Goal: Task Accomplishment & Management: Use online tool/utility

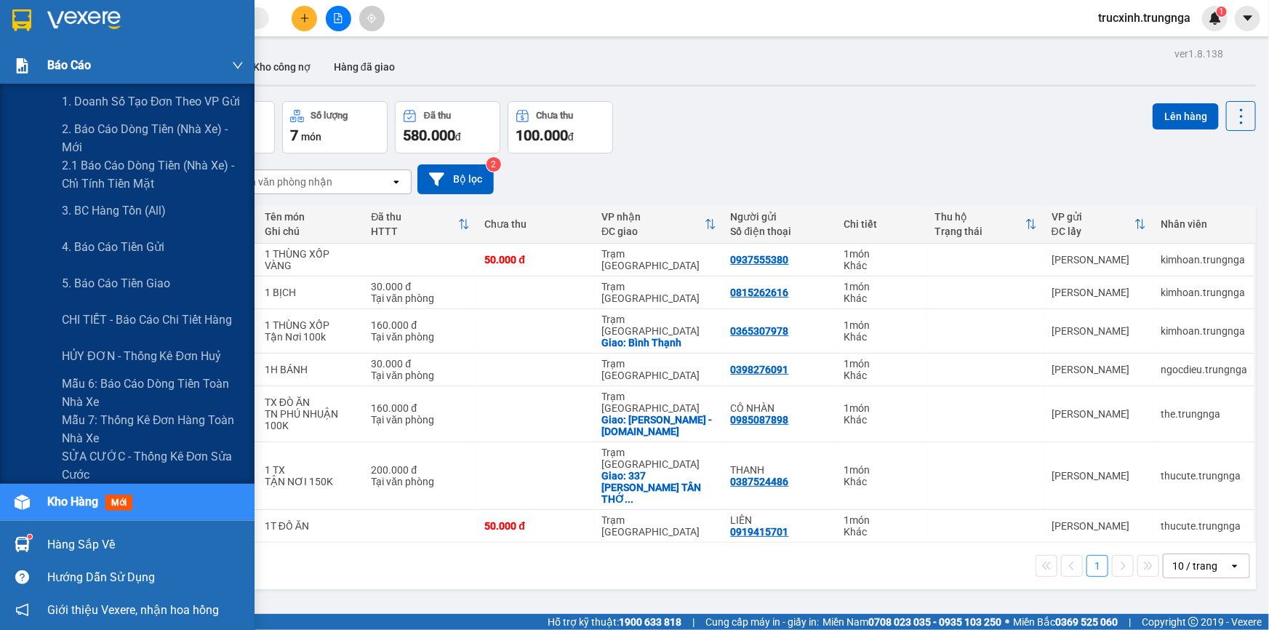
click at [55, 71] on span "Báo cáo" at bounding box center [69, 65] width 44 height 18
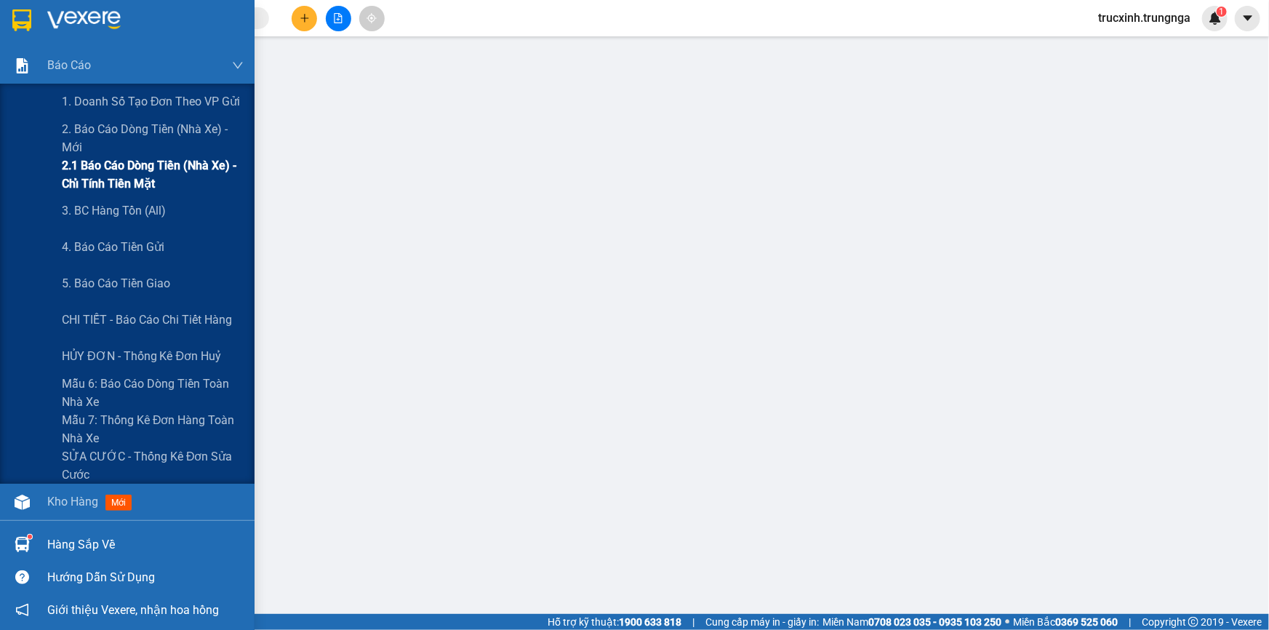
click at [95, 172] on span "2.1 Báo cáo dòng tiền (nhà xe) - chỉ tính tiền mặt" at bounding box center [153, 174] width 182 height 36
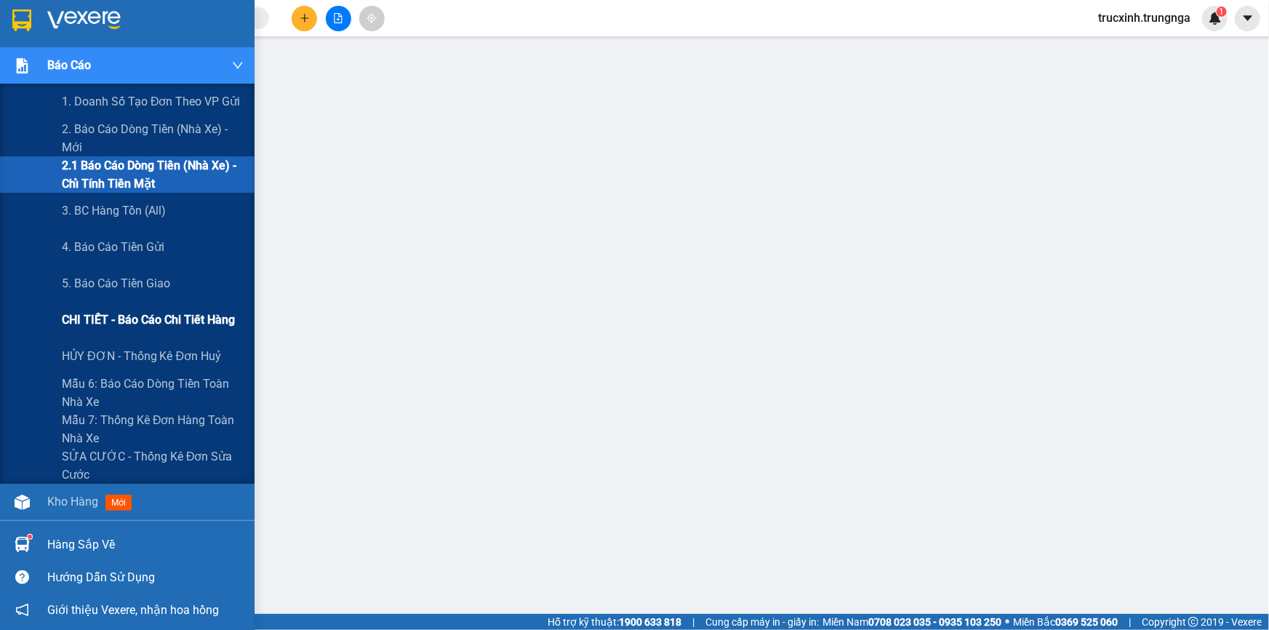
click at [131, 320] on span "CHI TIẾT - Báo cáo chi tiết hàng" at bounding box center [148, 320] width 173 height 18
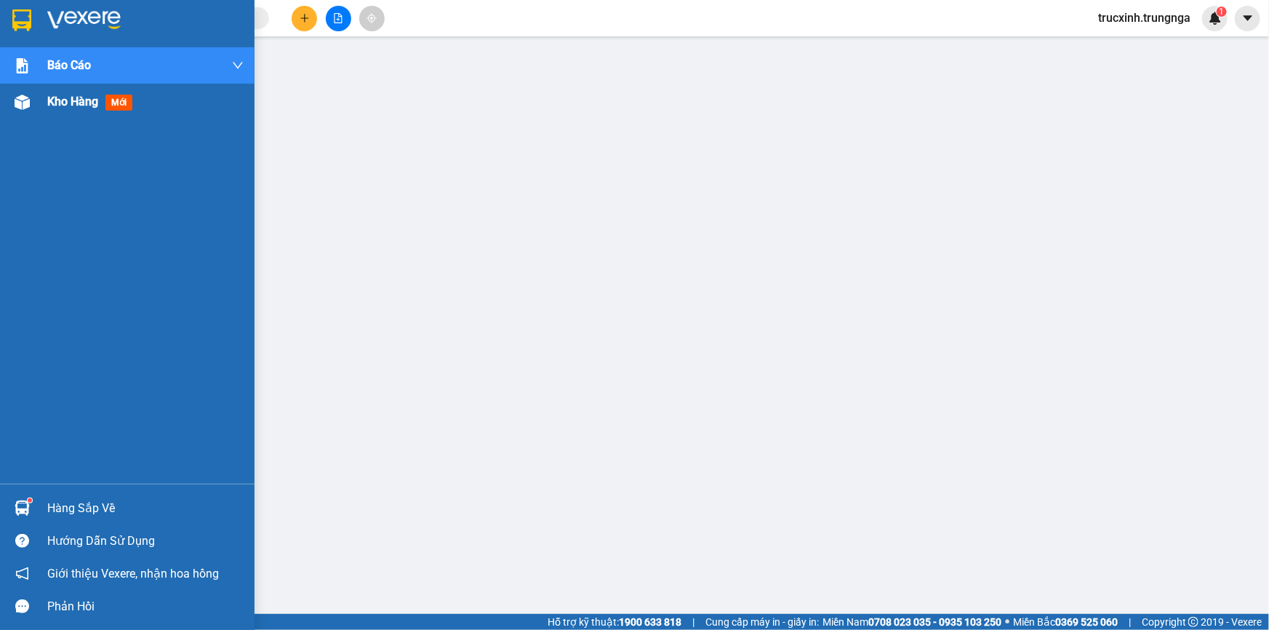
click at [47, 95] on span "Kho hàng" at bounding box center [72, 102] width 51 height 14
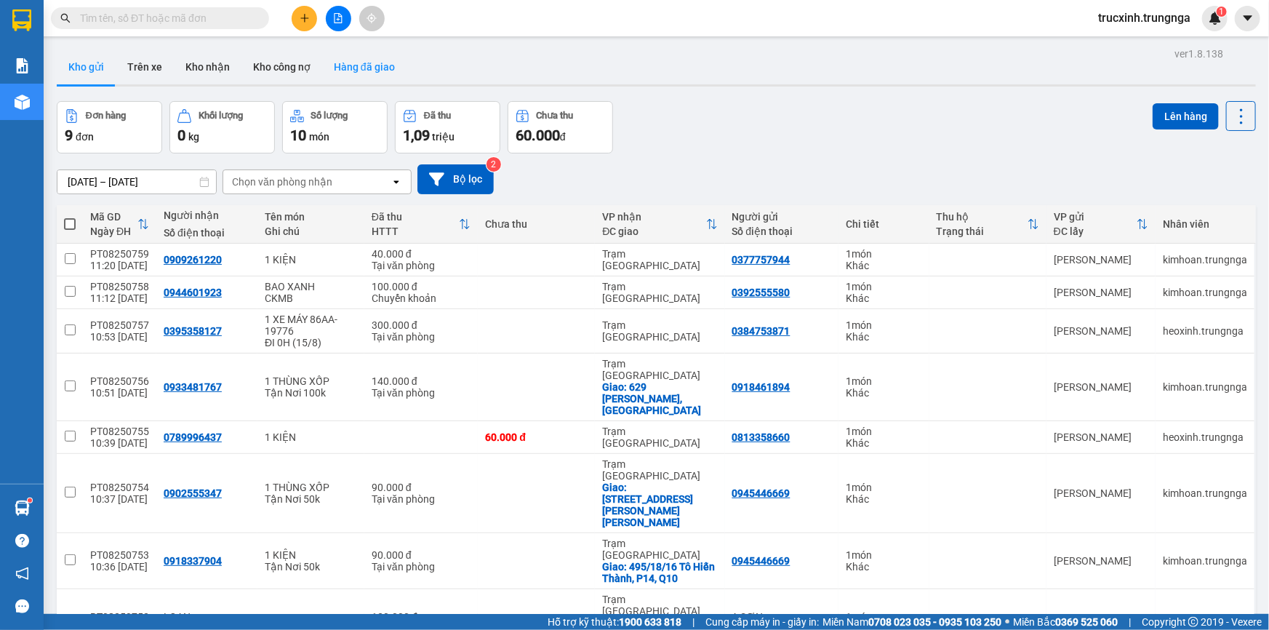
click at [365, 63] on button "Hàng đã giao" at bounding box center [364, 66] width 84 height 35
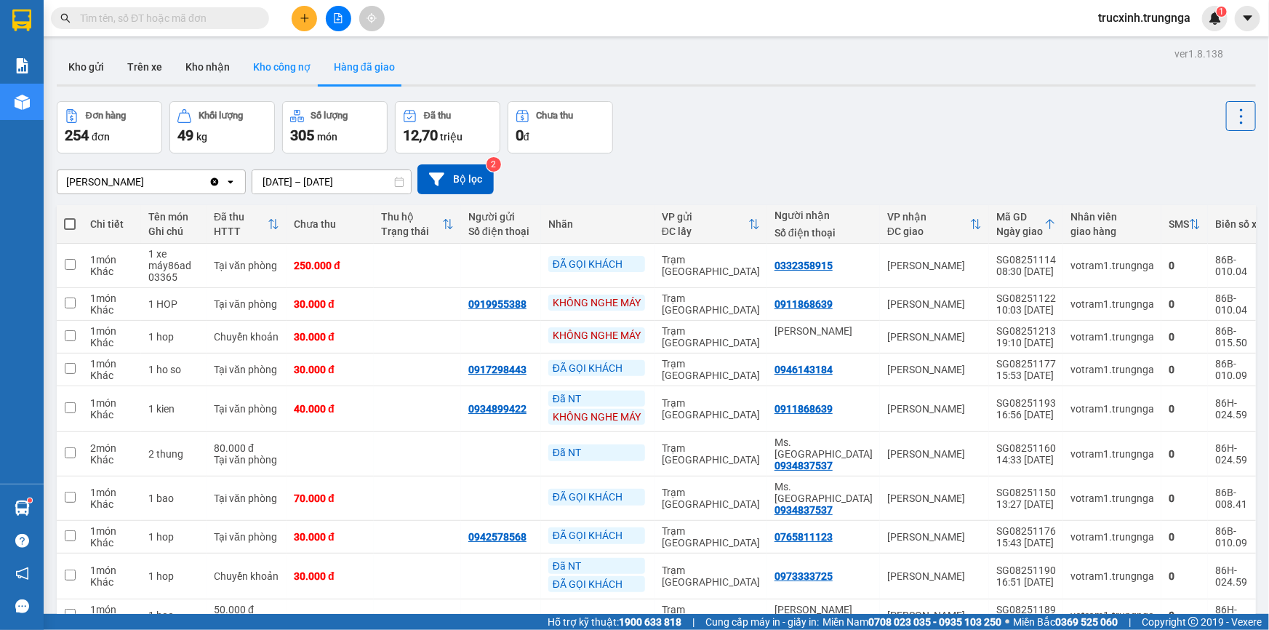
click at [291, 66] on button "Kho công nợ" at bounding box center [282, 66] width 81 height 35
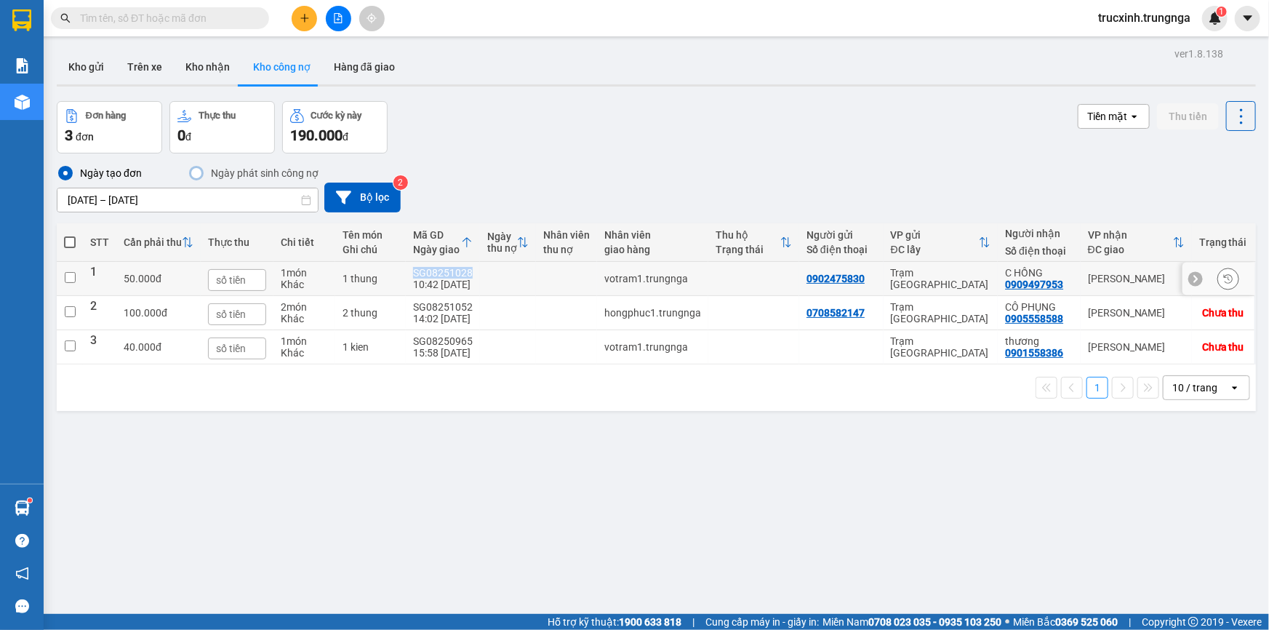
drag, startPoint x: 469, startPoint y: 273, endPoint x: 405, endPoint y: 276, distance: 64.1
click at [406, 276] on td "SG08251028 10:42 [DATE]" at bounding box center [443, 279] width 74 height 34
checkbox input "true"
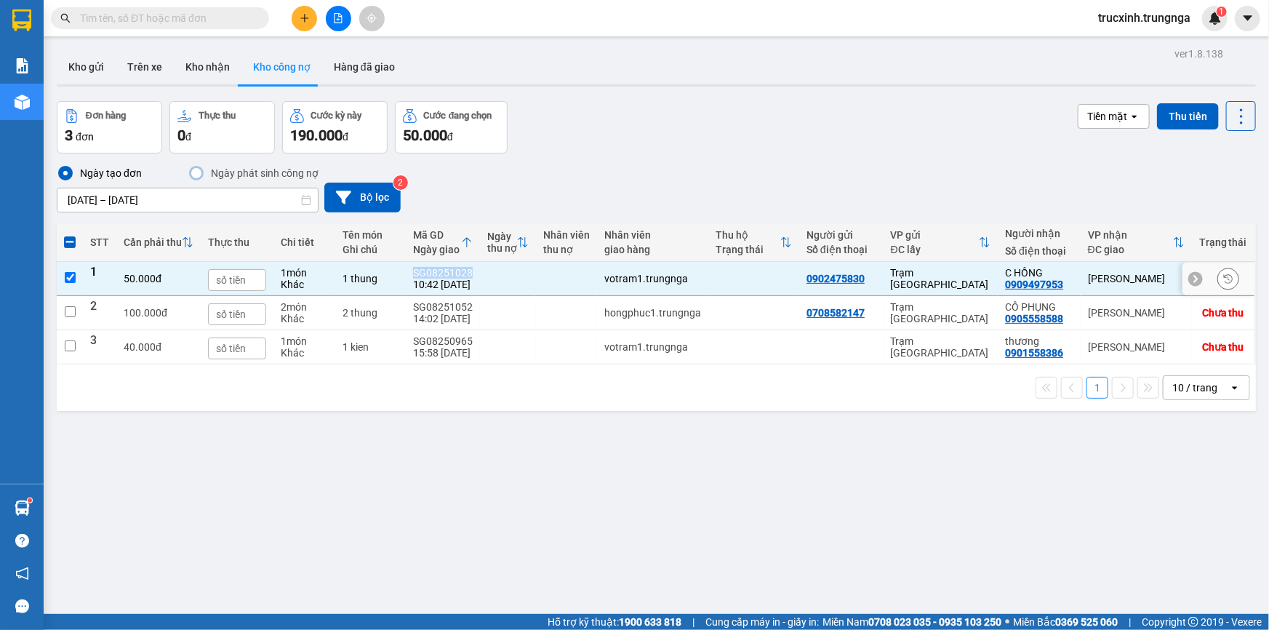
copy div "SG08251028"
click at [211, 70] on button "Kho nhận" at bounding box center [208, 66] width 68 height 35
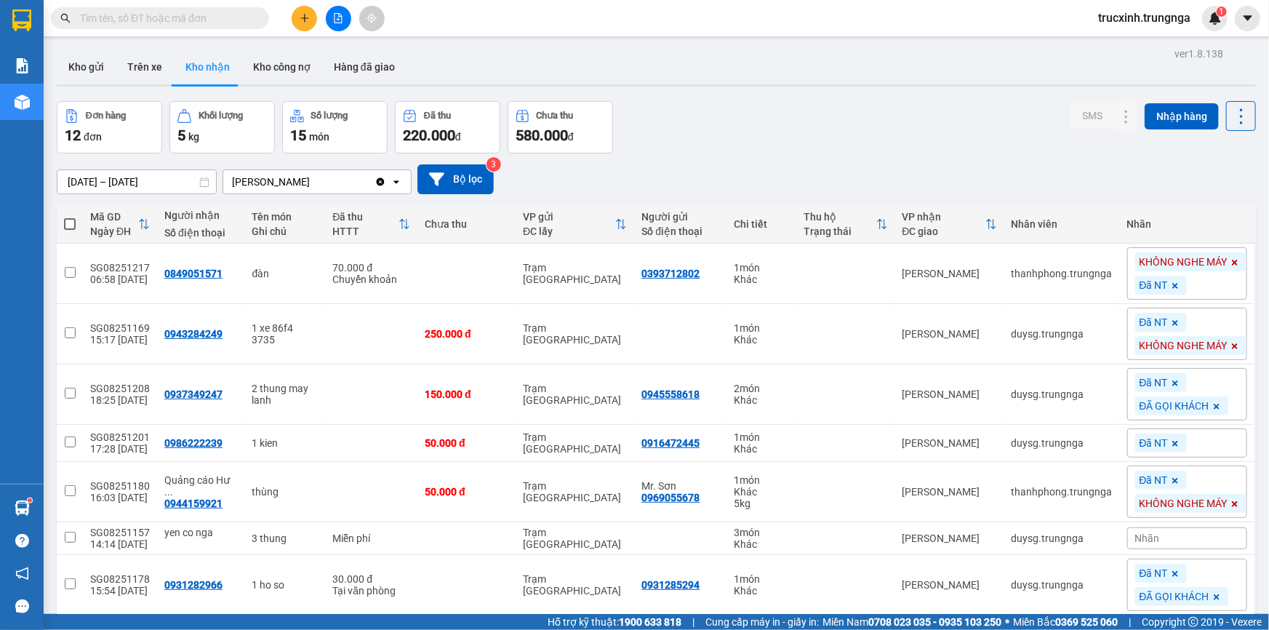
click at [89, 180] on input "[DATE] – [DATE]" at bounding box center [136, 181] width 159 height 23
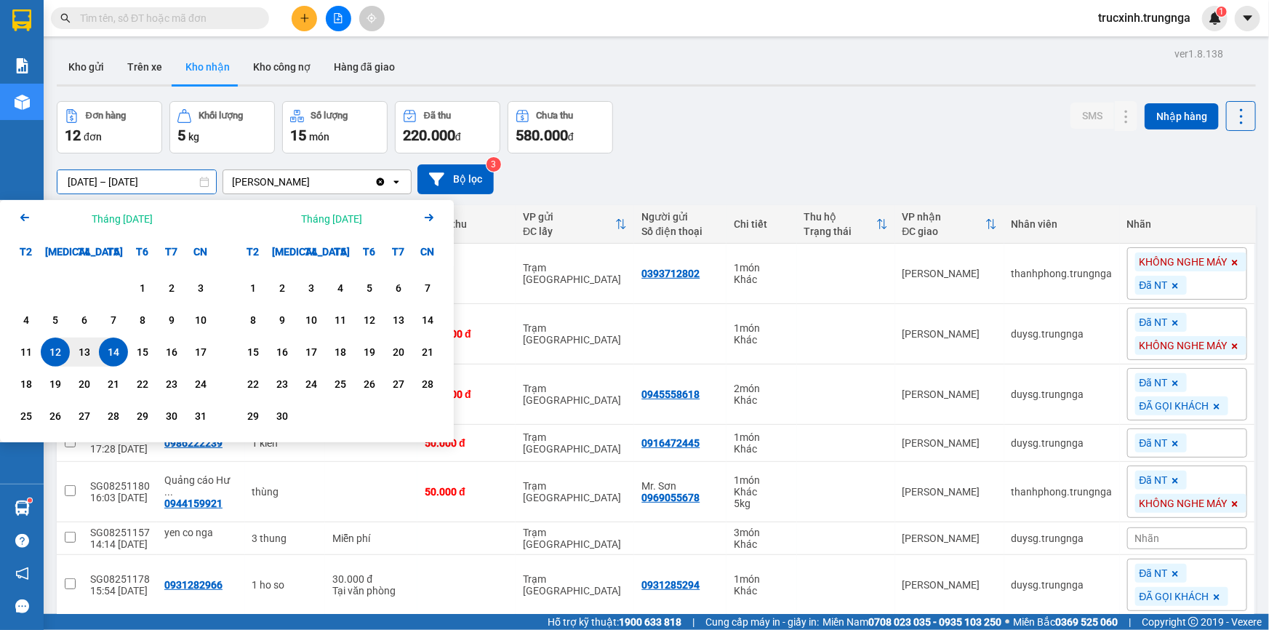
click at [20, 217] on icon "Arrow Left" at bounding box center [24, 217] width 17 height 17
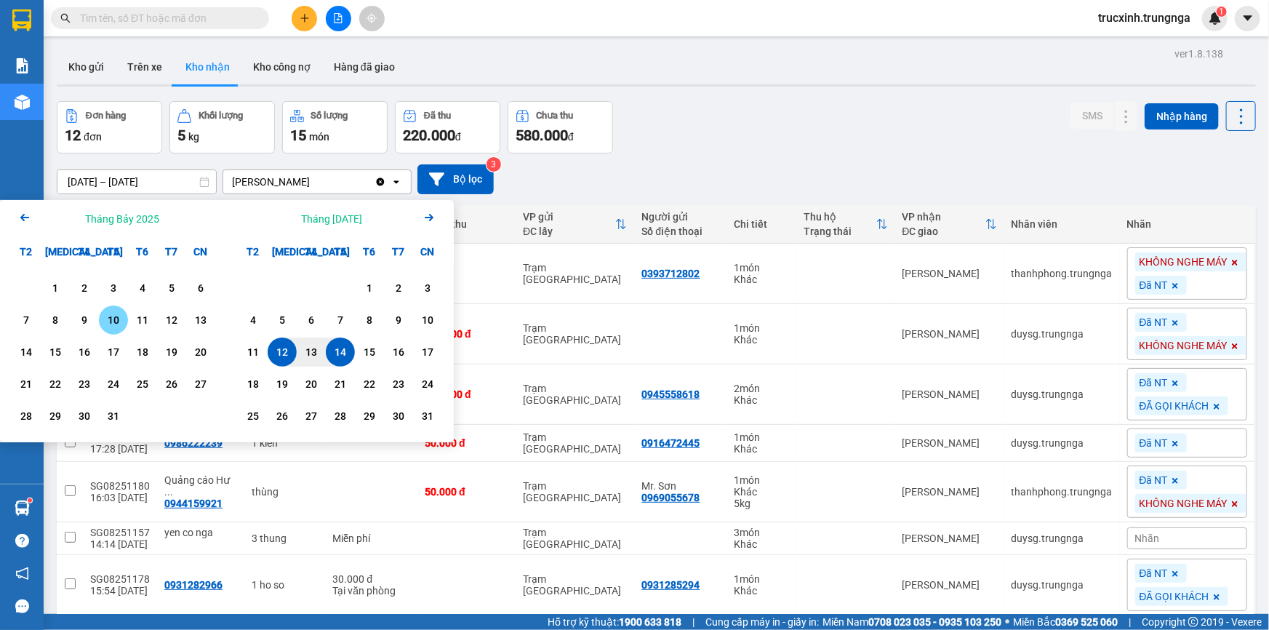
click at [109, 321] on div "10" at bounding box center [113, 319] width 20 height 17
click at [156, 185] on input "[DATE] – / /" at bounding box center [136, 181] width 159 height 23
click at [168, 184] on input "[DATE] – / /" at bounding box center [136, 181] width 159 height 23
click at [20, 348] on div "14" at bounding box center [26, 351] width 20 height 17
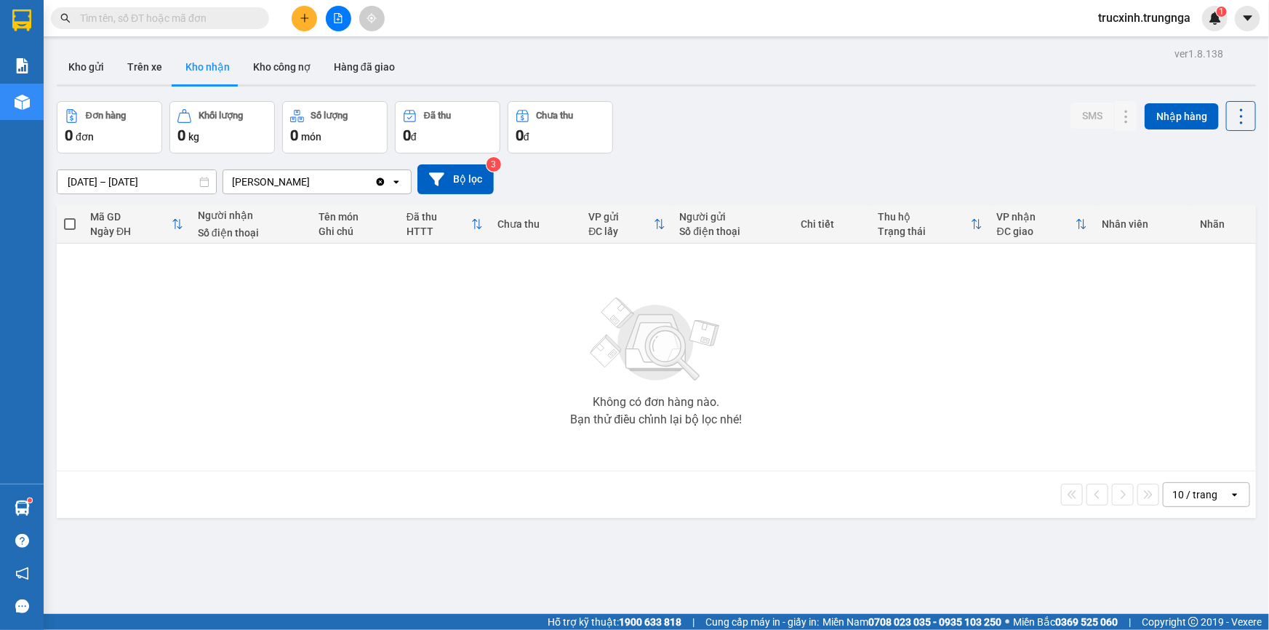
click at [93, 181] on input "[DATE] – [DATE]" at bounding box center [136, 181] width 159 height 23
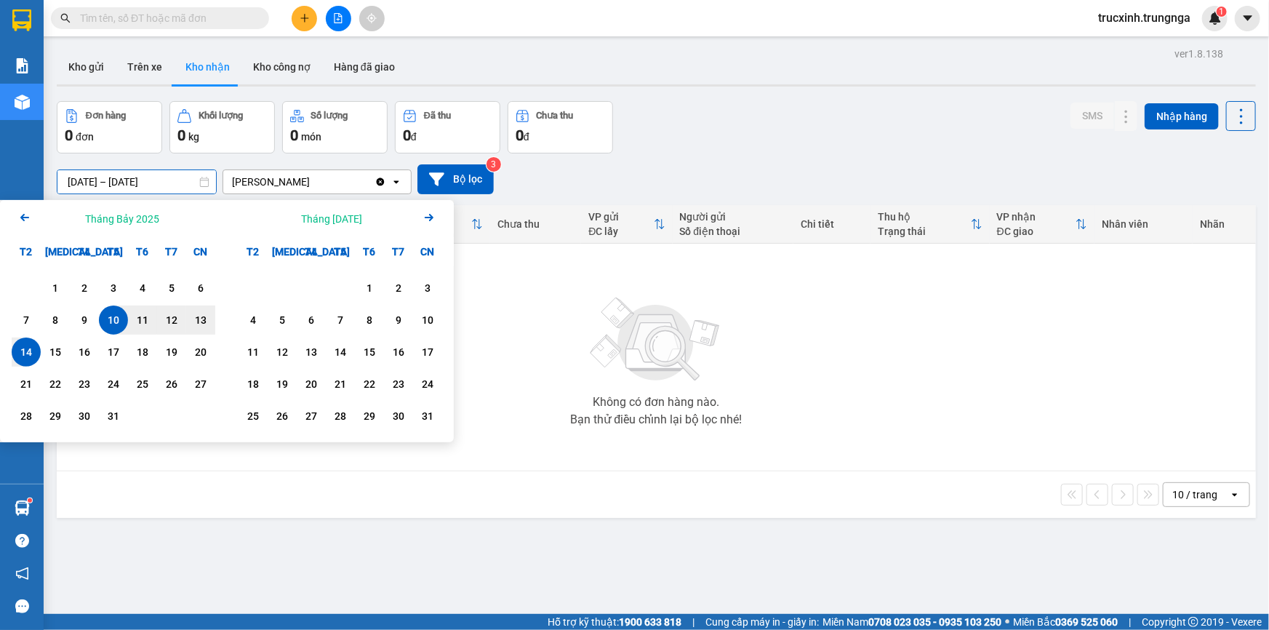
click at [113, 320] on div "10" at bounding box center [113, 319] width 20 height 17
click at [178, 183] on input "[DATE] – / /" at bounding box center [136, 181] width 159 height 23
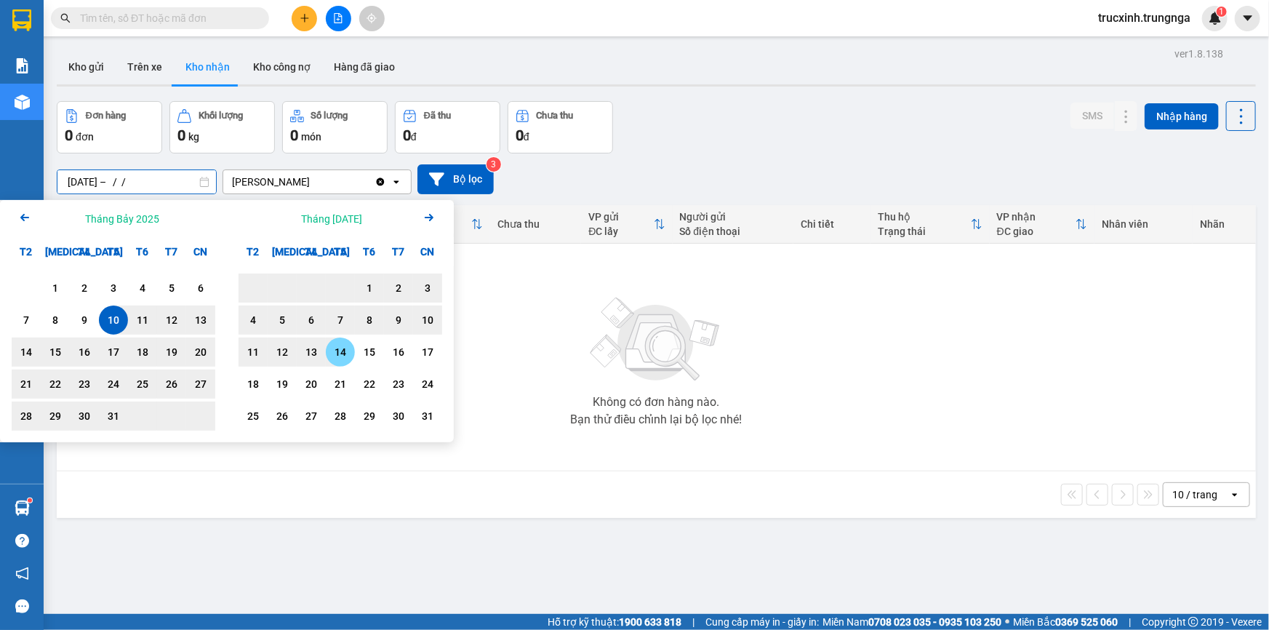
click at [347, 348] on div "14" at bounding box center [340, 351] width 20 height 17
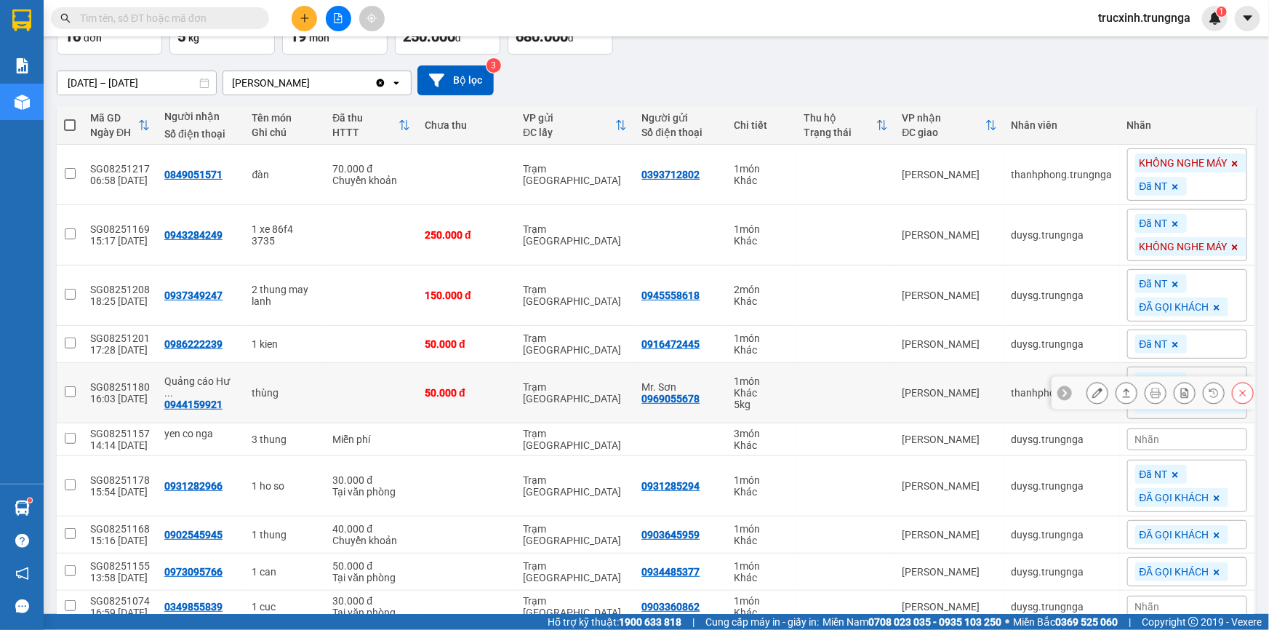
scroll to position [165, 0]
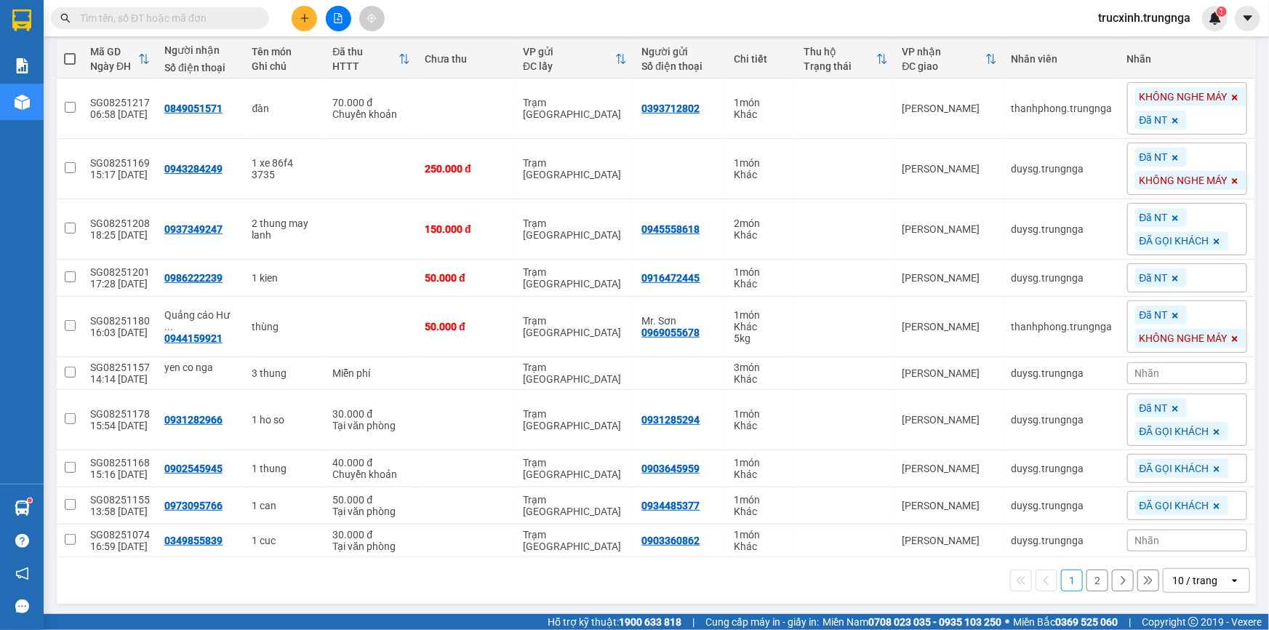
click at [1210, 581] on div "10 / trang" at bounding box center [1196, 580] width 65 height 23
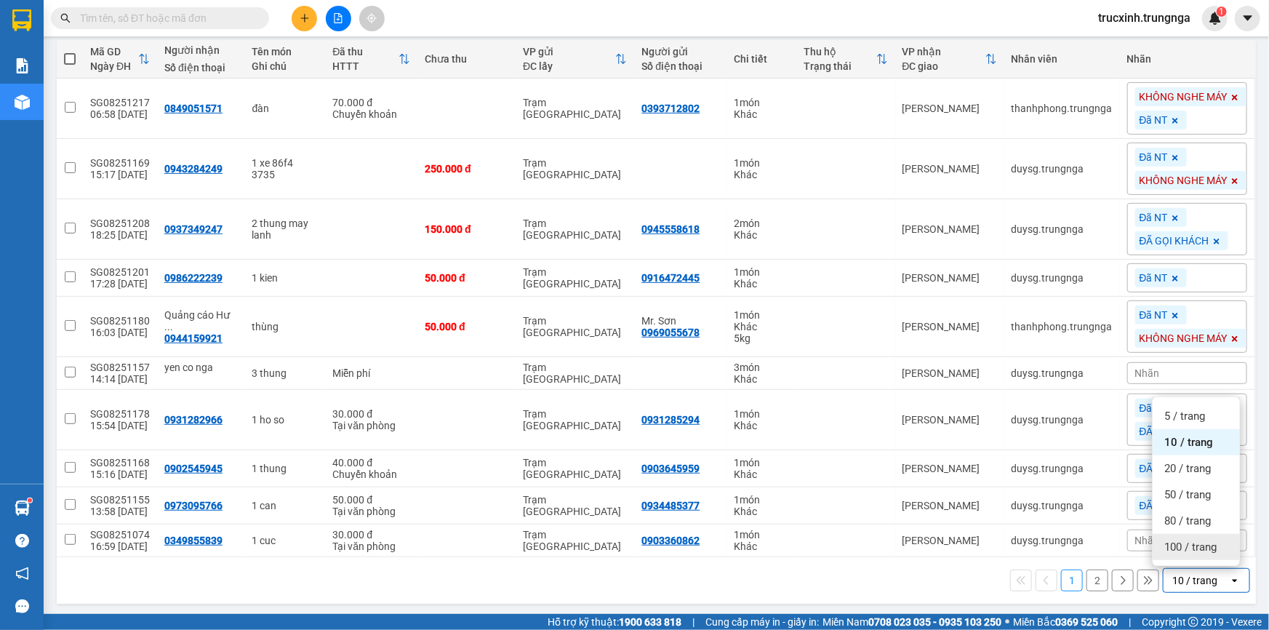
click at [1181, 548] on span "100 / trang" at bounding box center [1191, 547] width 52 height 15
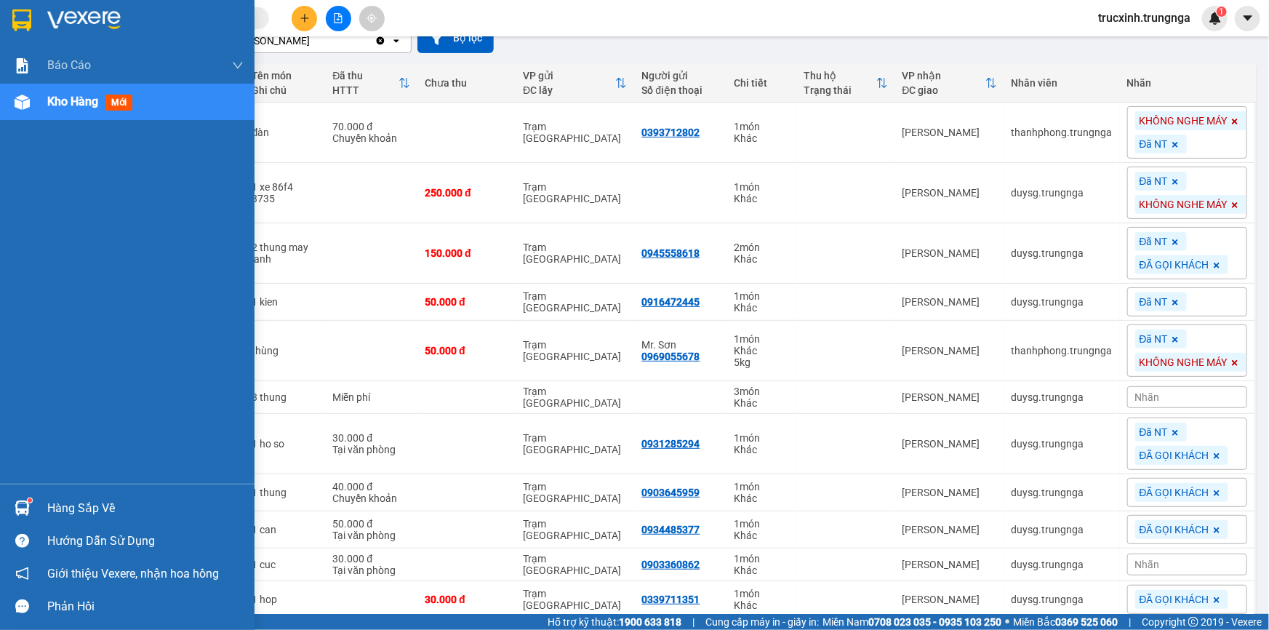
scroll to position [0, 0]
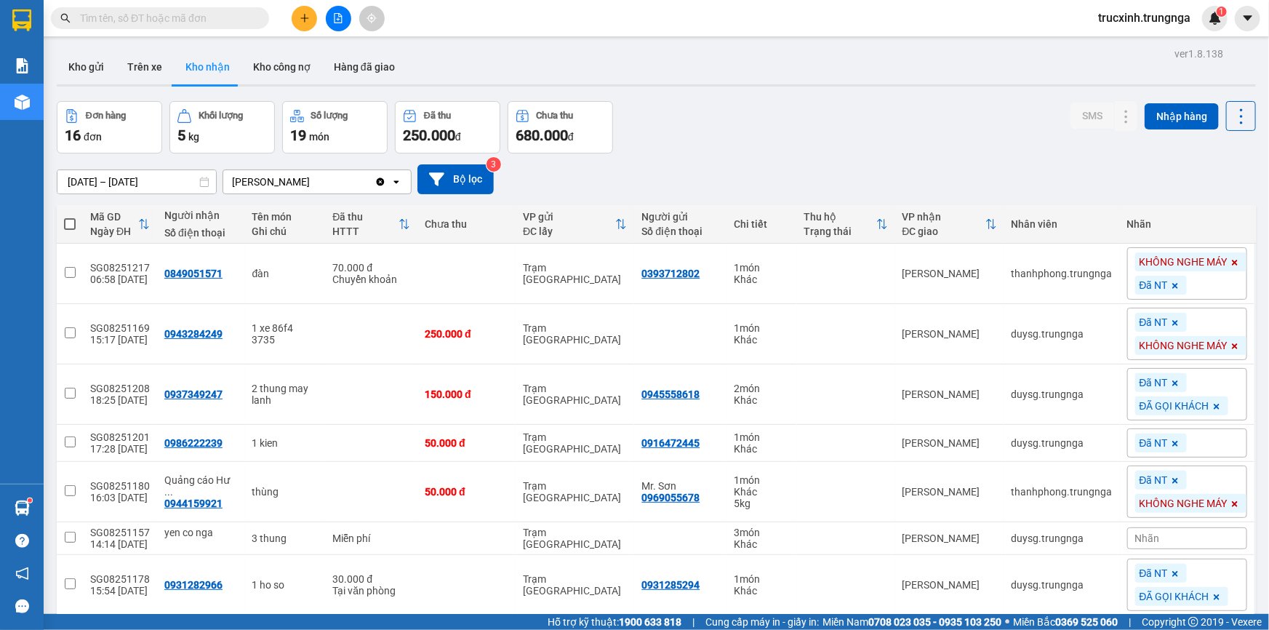
click at [153, 182] on input "[DATE] – [DATE]" at bounding box center [136, 181] width 159 height 23
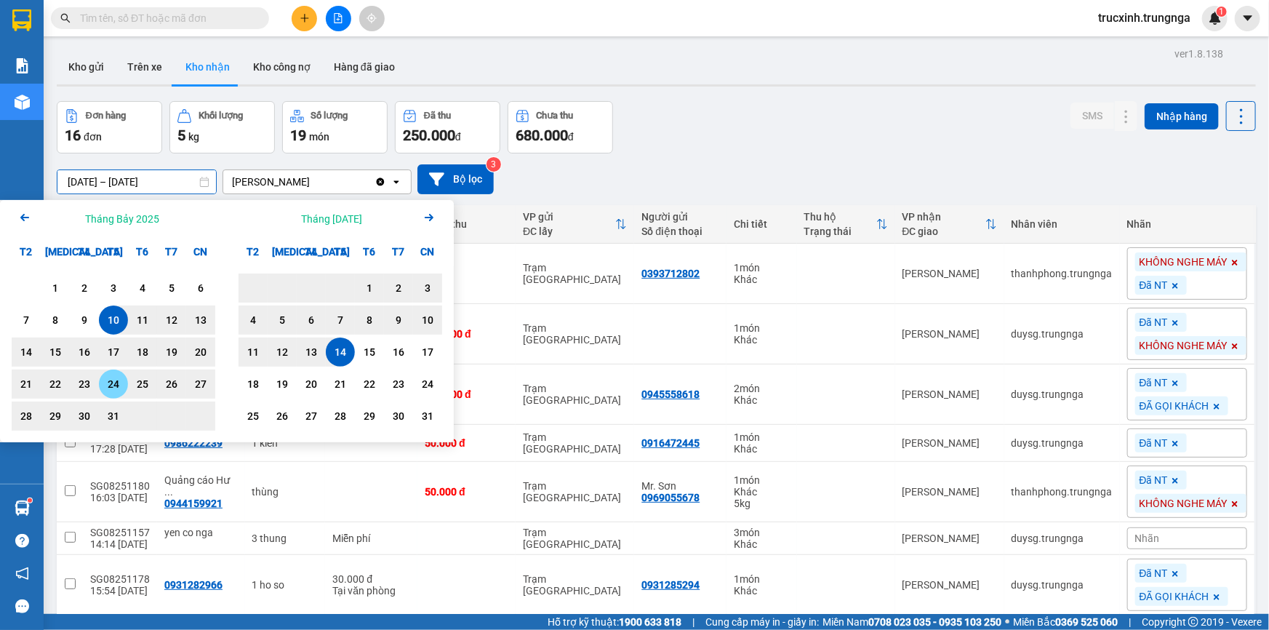
click at [113, 379] on div "24" at bounding box center [113, 383] width 20 height 17
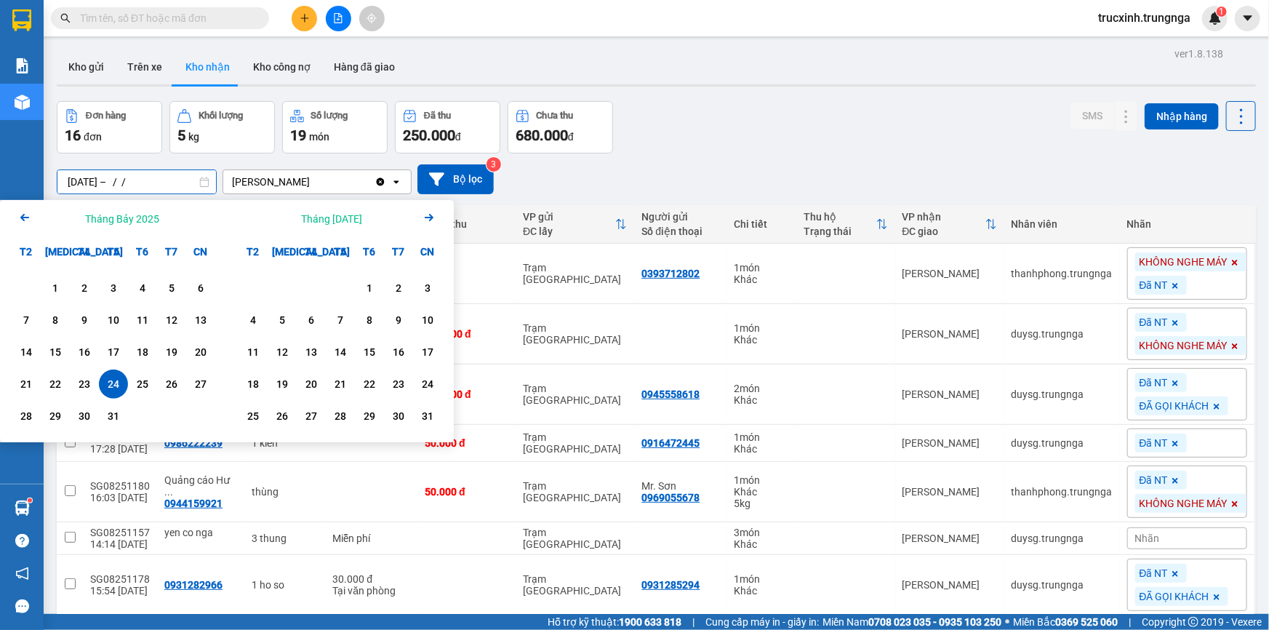
click at [175, 183] on input "[DATE] – / /" at bounding box center [136, 181] width 159 height 23
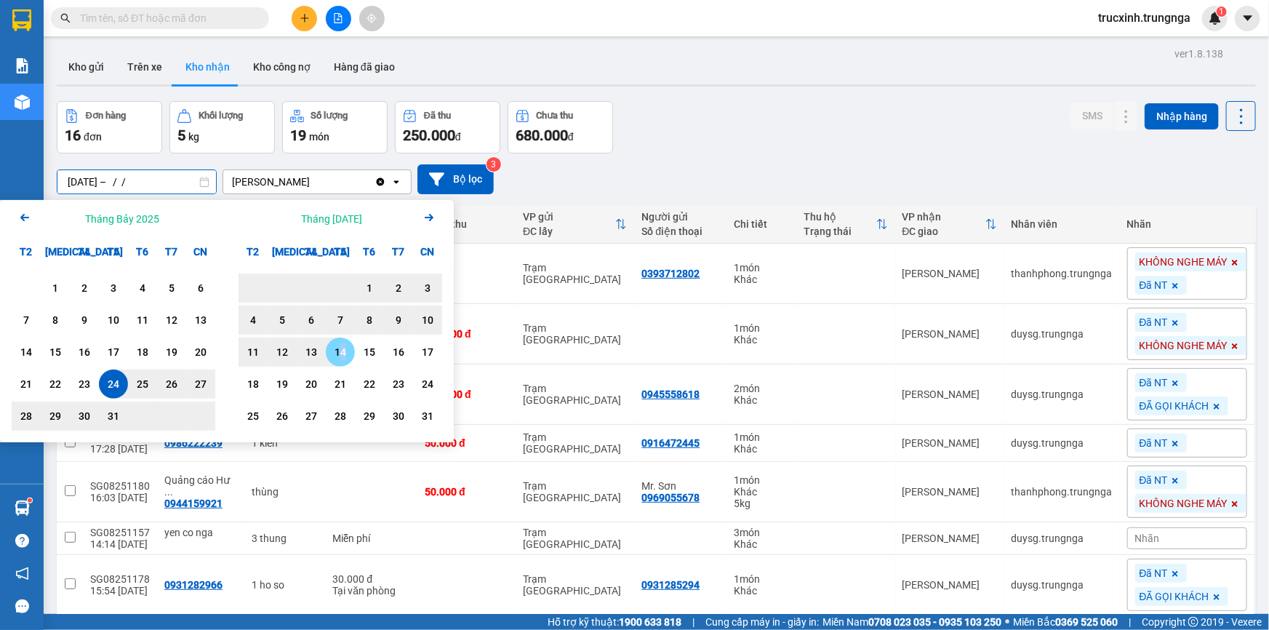
click at [343, 356] on div "14" at bounding box center [340, 351] width 20 height 17
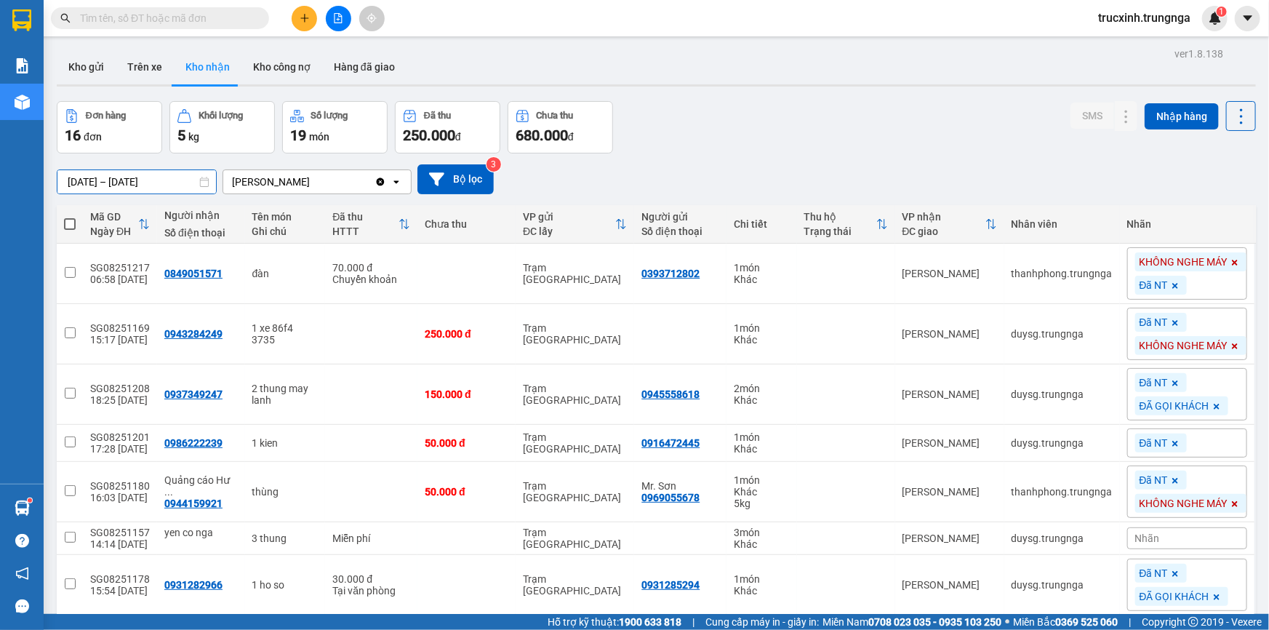
click at [116, 183] on input "[DATE] – [DATE]" at bounding box center [136, 181] width 159 height 23
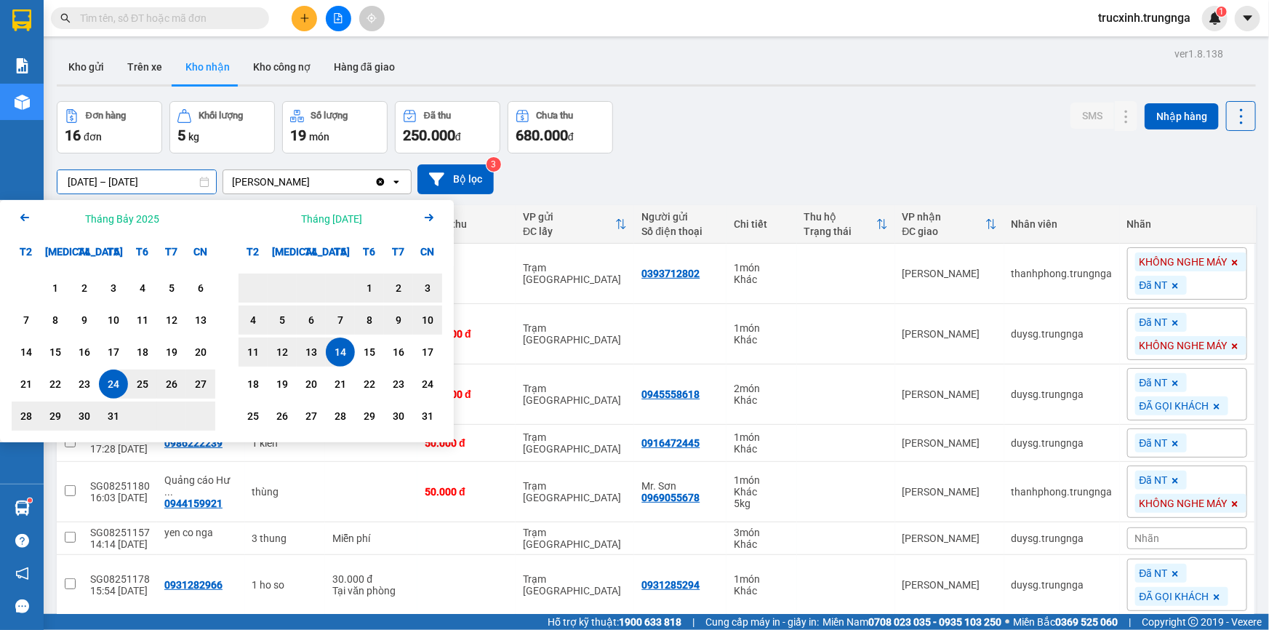
click at [21, 216] on icon "Arrow Left" at bounding box center [24, 217] width 17 height 17
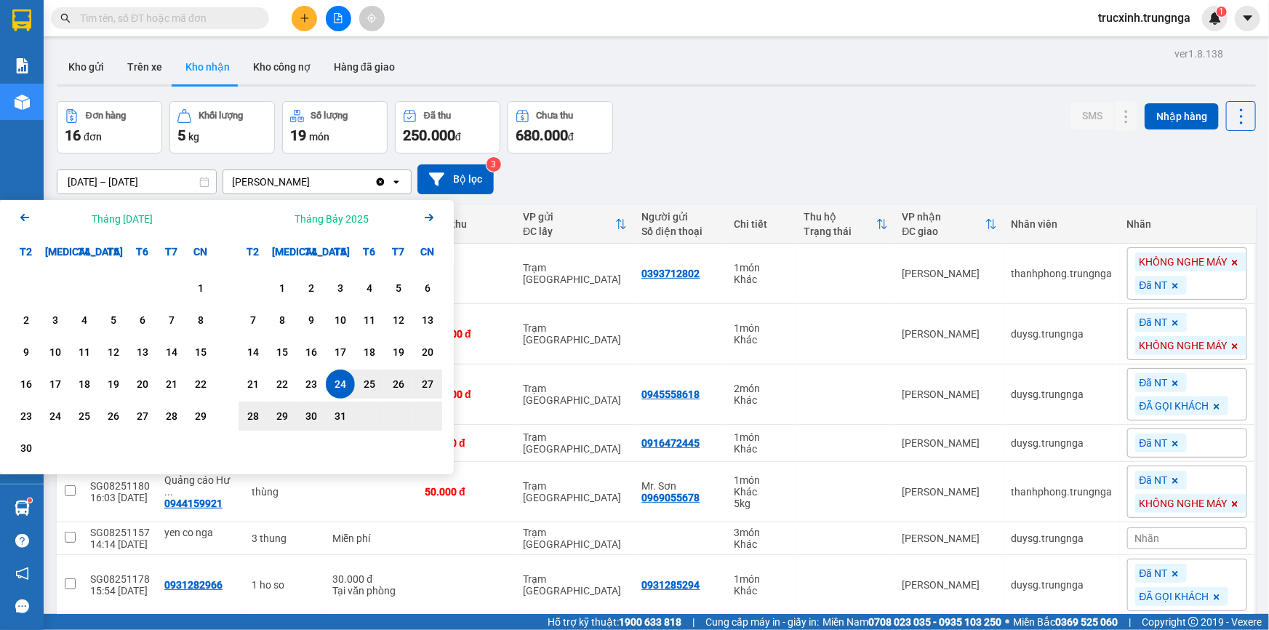
click at [428, 218] on icon "Arrow Right" at bounding box center [428, 217] width 17 height 17
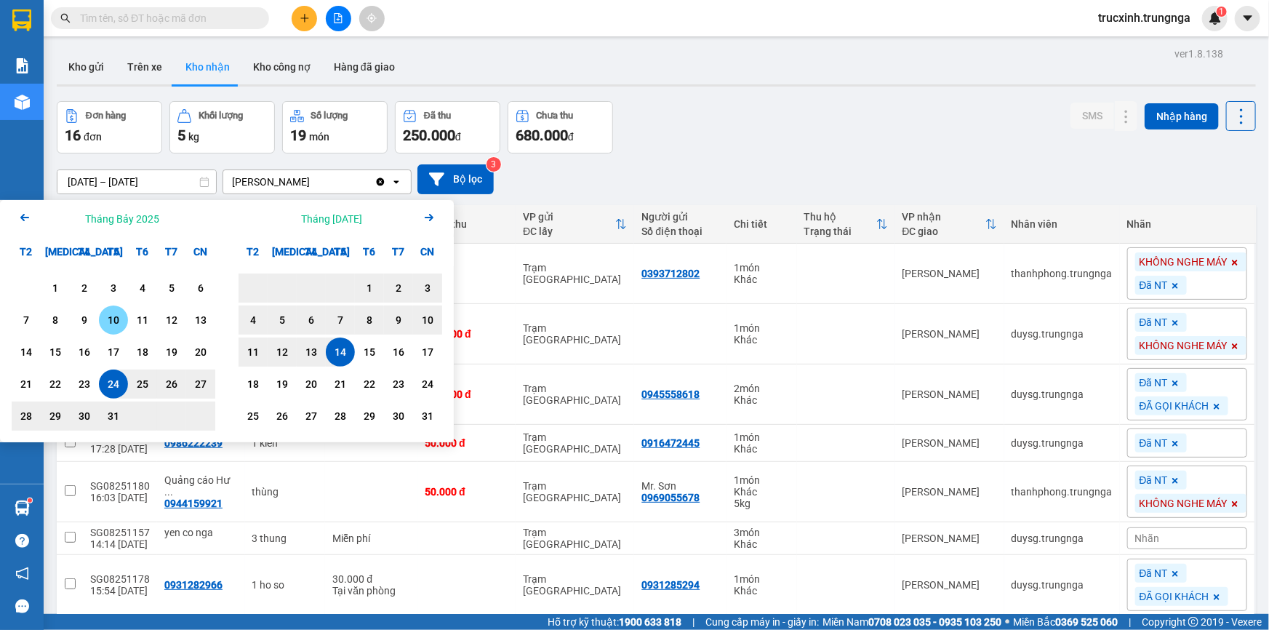
click at [119, 318] on div "10" at bounding box center [113, 319] width 20 height 17
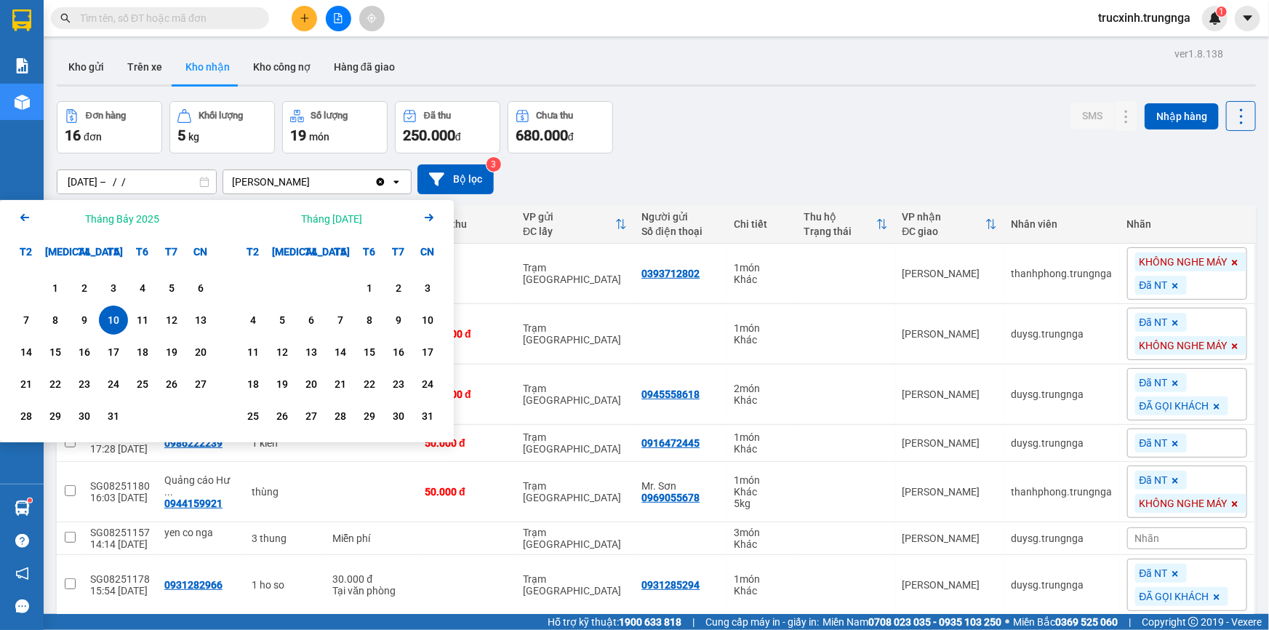
drag, startPoint x: 174, startPoint y: 183, endPoint x: 211, endPoint y: 203, distance: 42.3
click at [174, 184] on input "[DATE] – / /" at bounding box center [136, 181] width 159 height 23
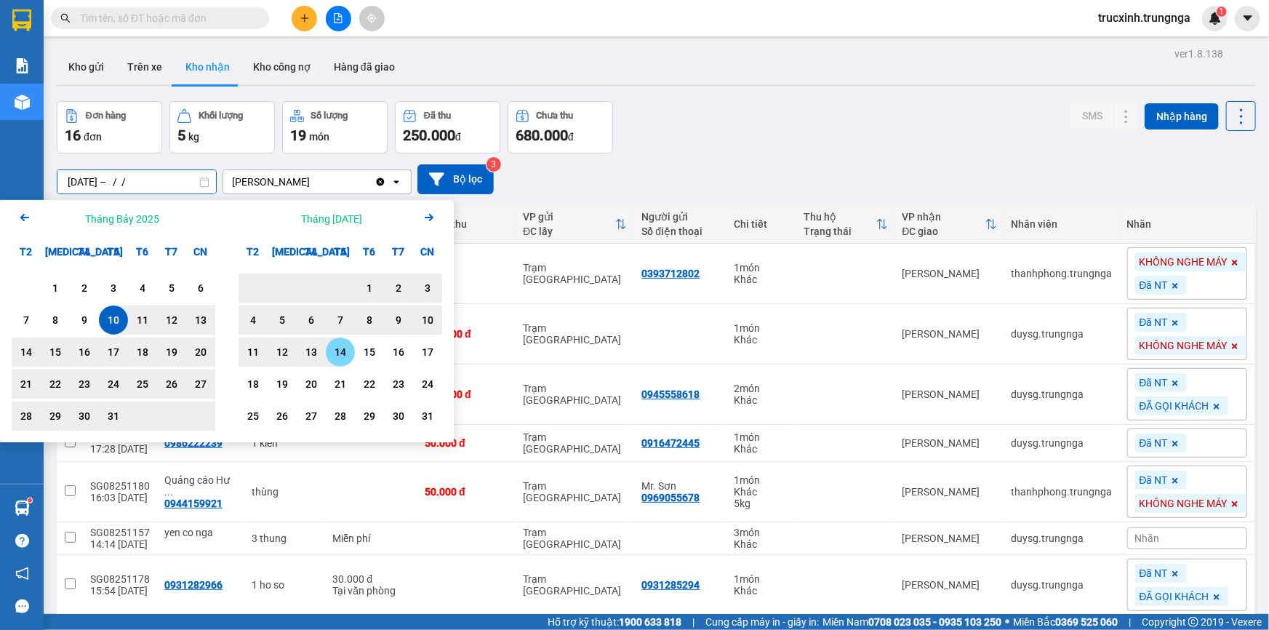
click at [332, 355] on div "14" at bounding box center [340, 351] width 20 height 17
type input "[DATE] – [DATE]"
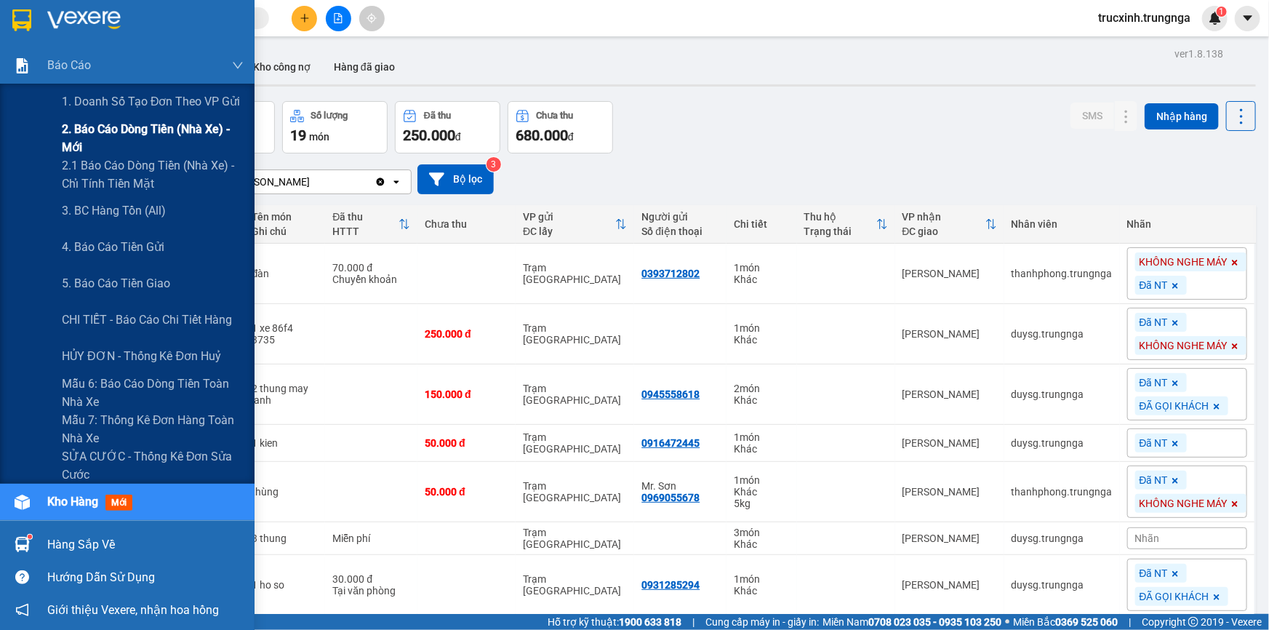
click at [103, 127] on span "2. Báo cáo dòng tiền (nhà xe) - mới" at bounding box center [153, 138] width 182 height 36
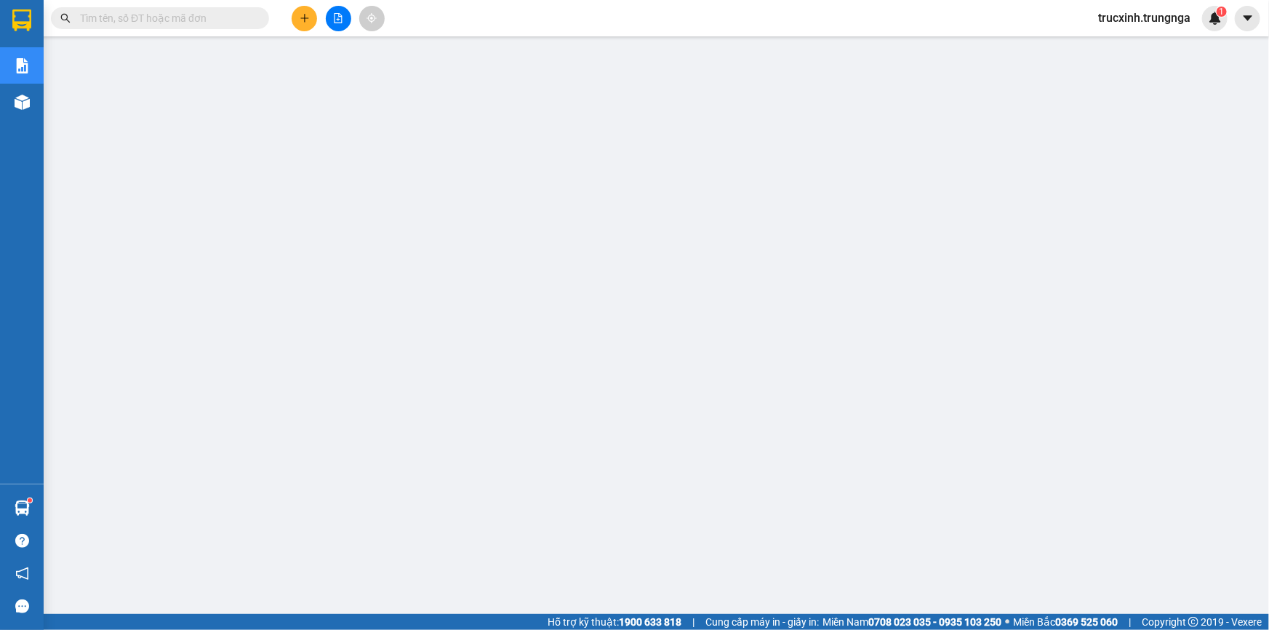
click at [168, 19] on input "text" at bounding box center [166, 18] width 172 height 16
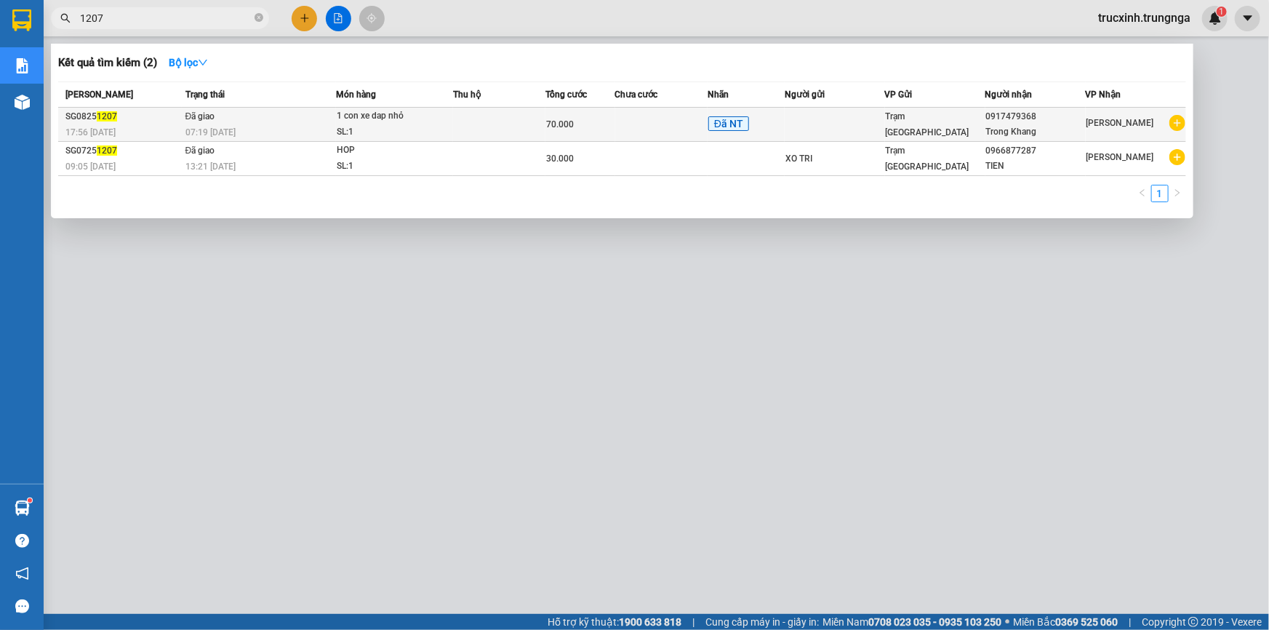
type input "1207"
click at [520, 121] on td at bounding box center [499, 125] width 92 height 34
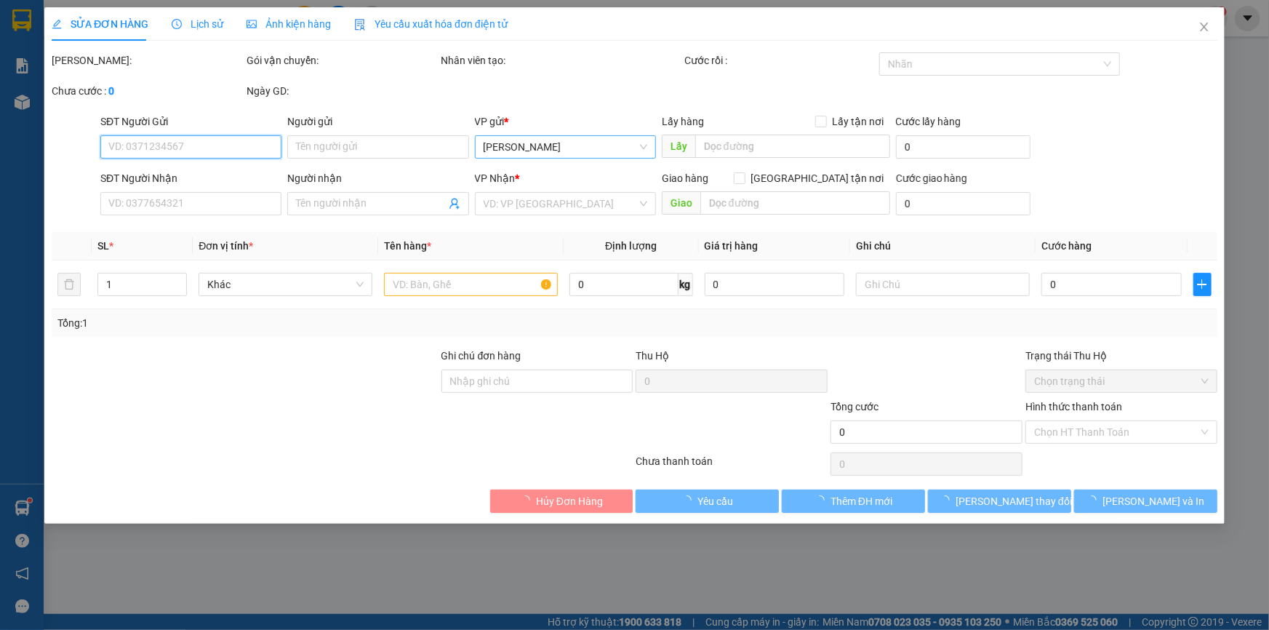
type input "0917479368"
type input "Trong Khang"
type input "BOT 20K"
type input "70.000"
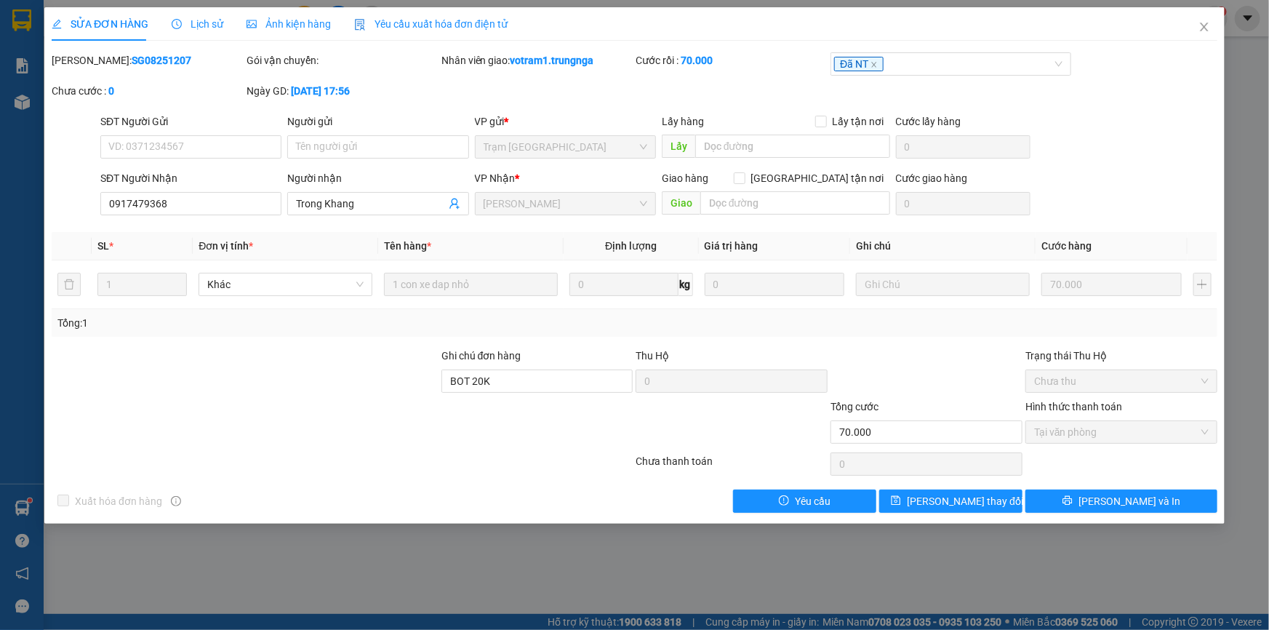
drag, startPoint x: 157, startPoint y: 64, endPoint x: 89, endPoint y: 59, distance: 67.8
click at [89, 59] on div "Mã ĐH: SG08251207" at bounding box center [148, 60] width 192 height 16
copy b "SG08251207"
click at [1208, 28] on icon "close" at bounding box center [1205, 27] width 12 height 12
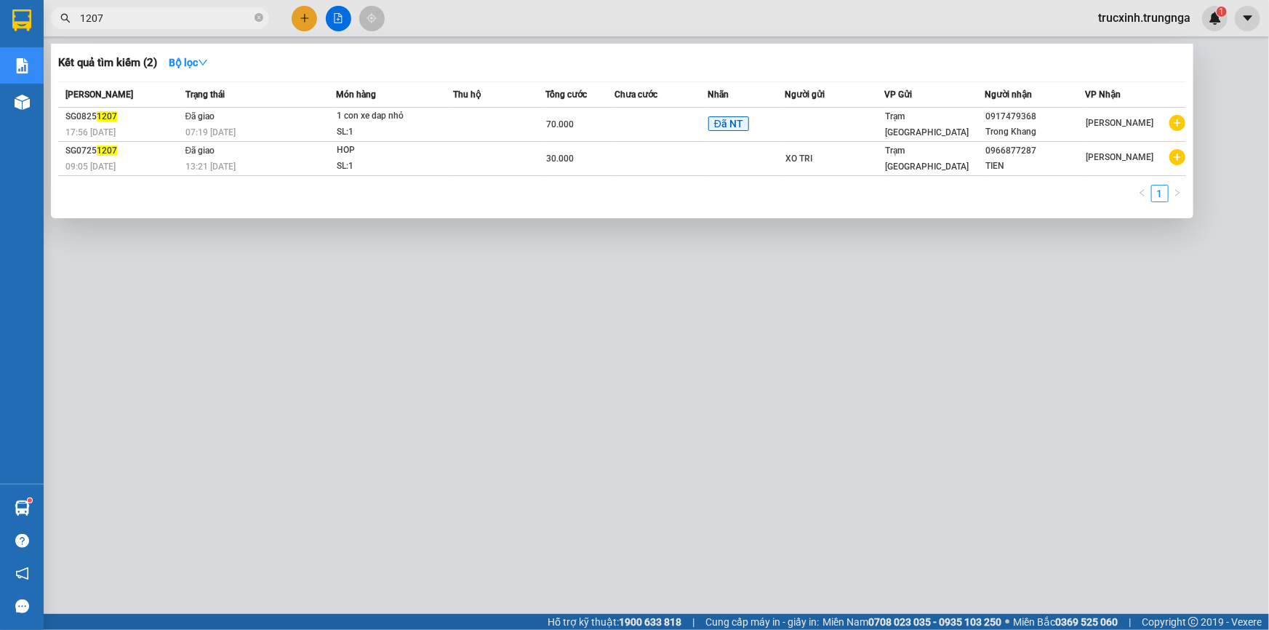
click at [186, 26] on span "1207" at bounding box center [160, 18] width 218 height 22
click at [181, 23] on input "1207" at bounding box center [166, 18] width 172 height 16
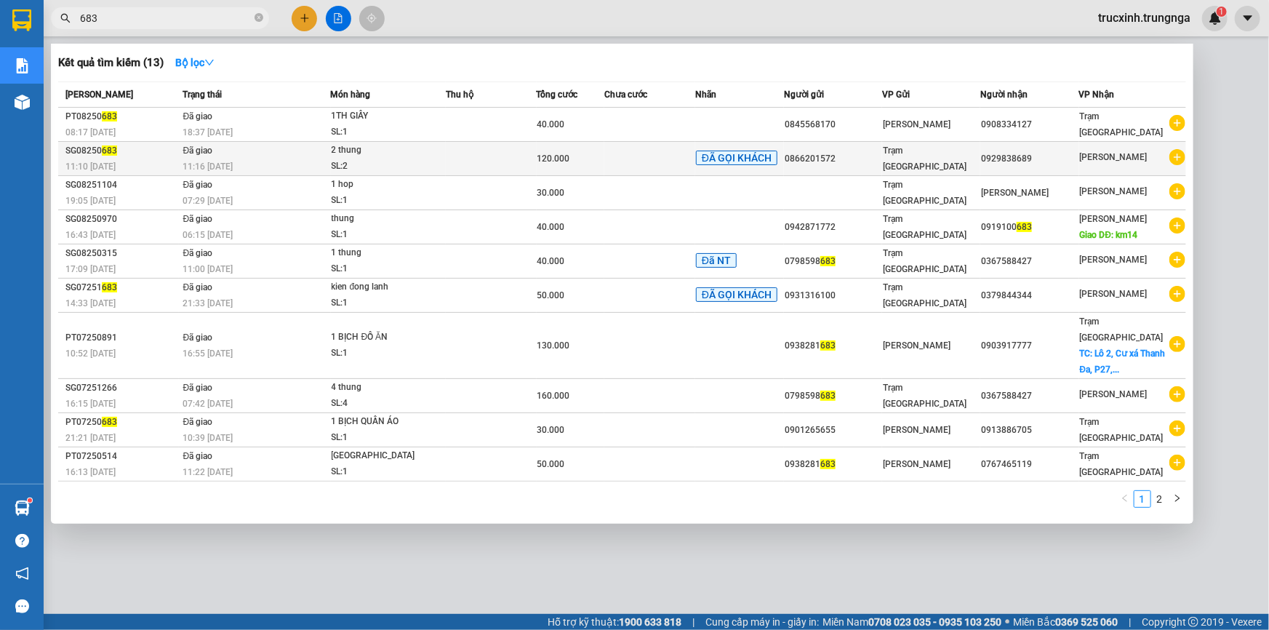
type input "683"
click at [262, 156] on td "Đã giao 11:16 [DATE]" at bounding box center [254, 159] width 151 height 34
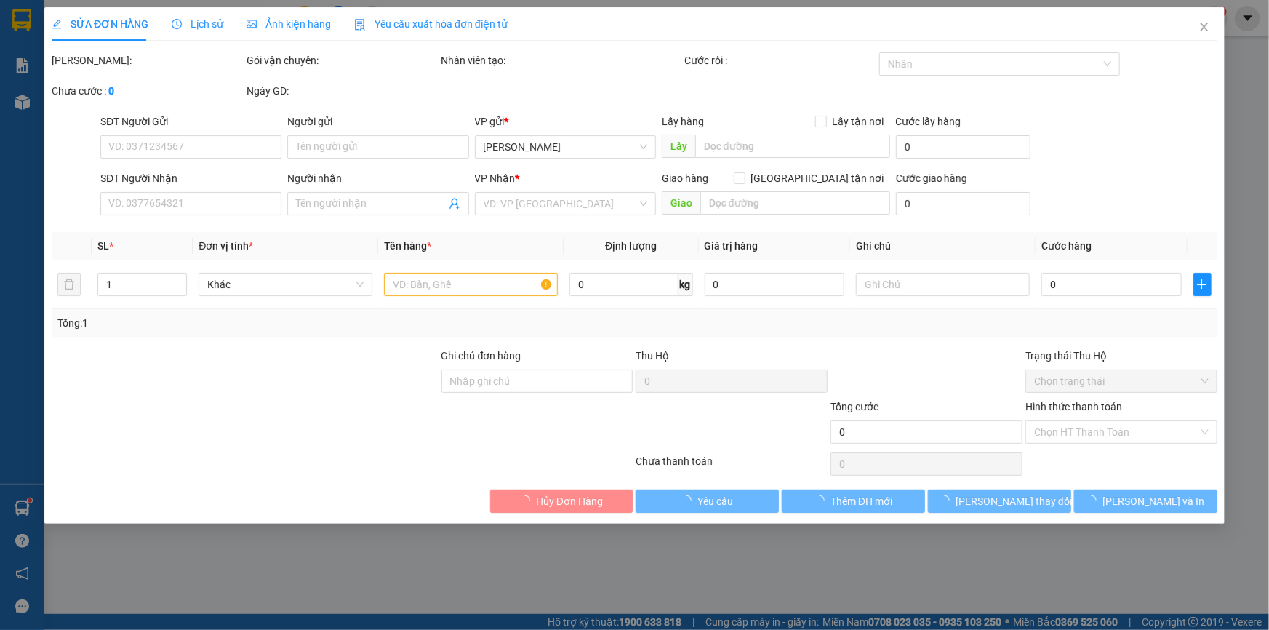
type input "0866201572"
type input "0929838689"
type input "ckvp"
type input "120.000"
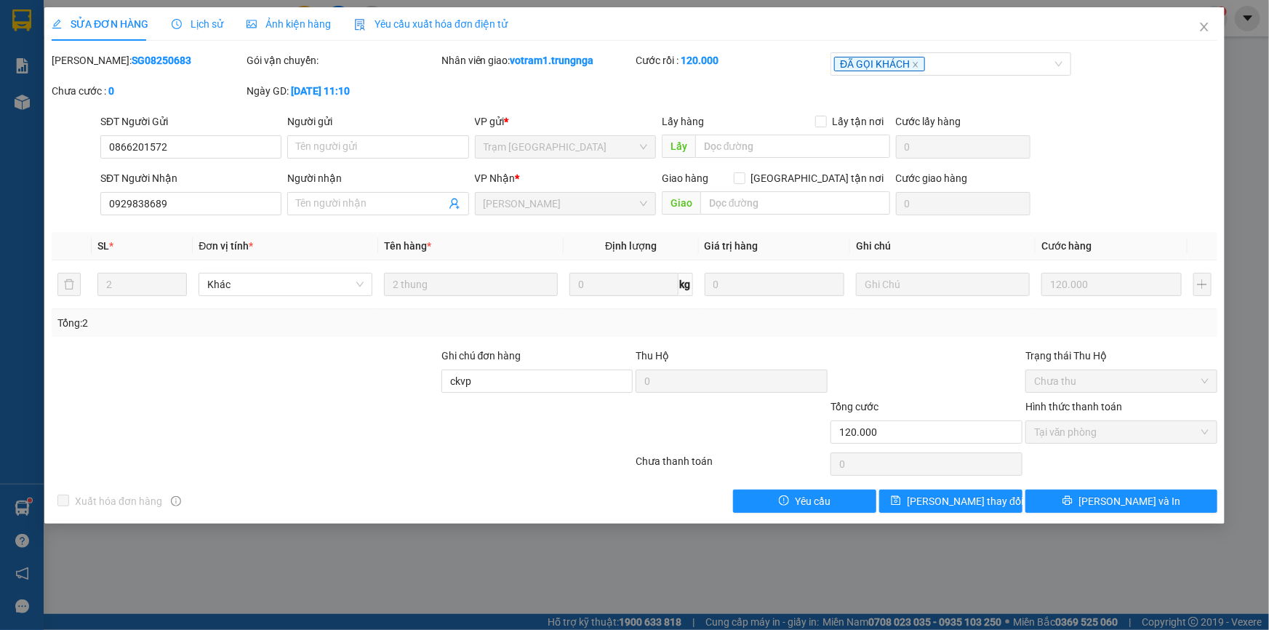
click at [446, 23] on span "Yêu cầu xuất hóa đơn điện tử" at bounding box center [430, 24] width 153 height 12
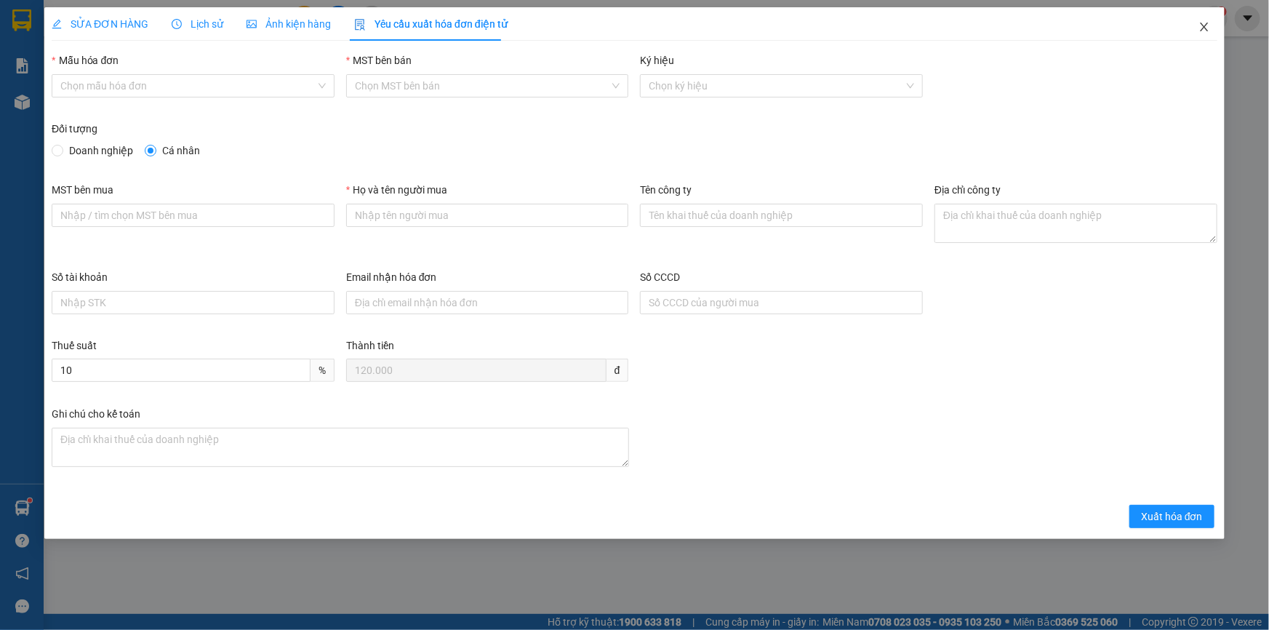
click at [1195, 28] on span "Close" at bounding box center [1204, 27] width 41 height 41
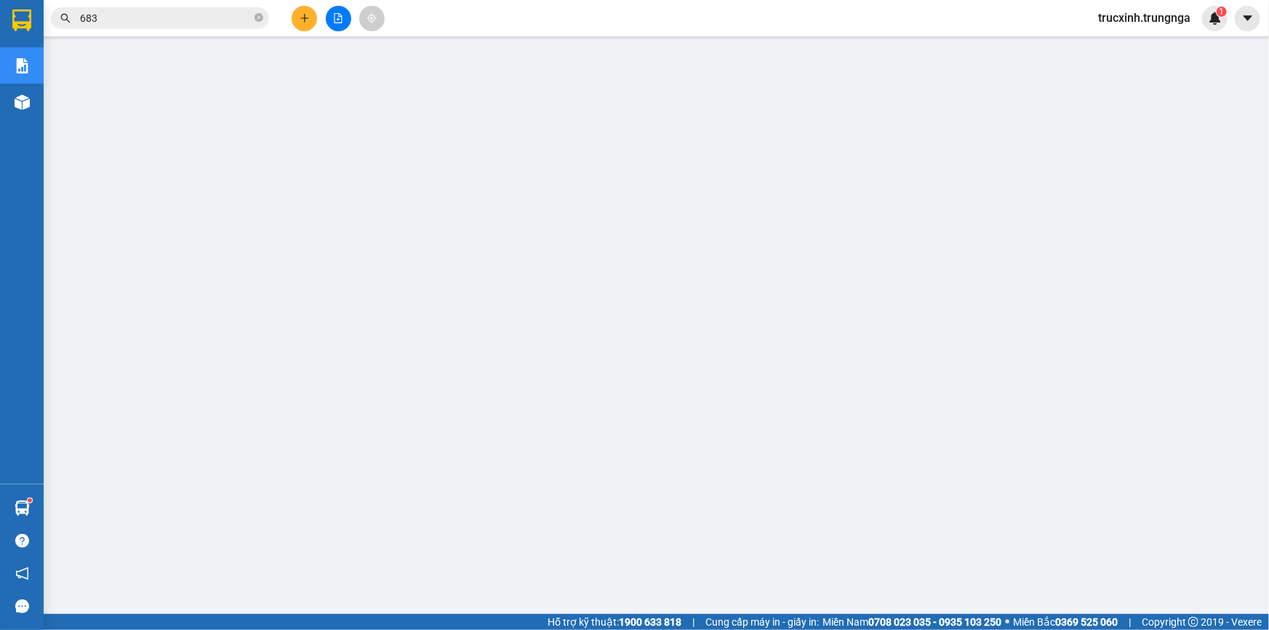
click at [155, 17] on input "683" at bounding box center [166, 18] width 172 height 16
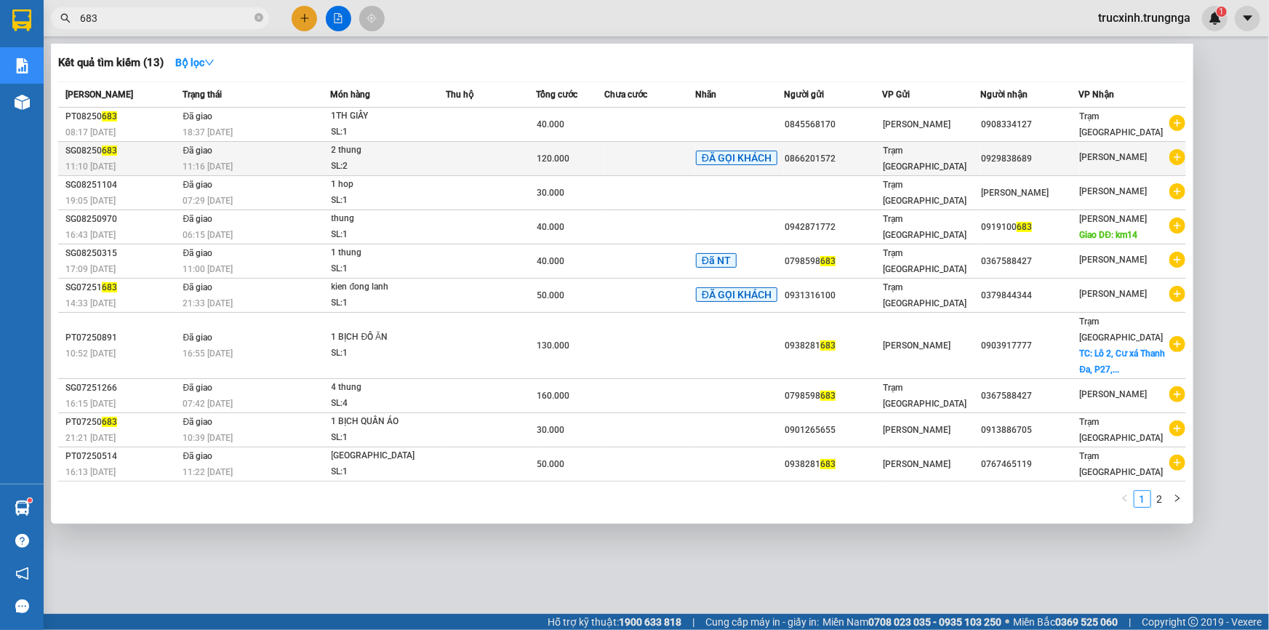
click at [324, 164] on div "11:16 [DATE]" at bounding box center [256, 167] width 147 height 16
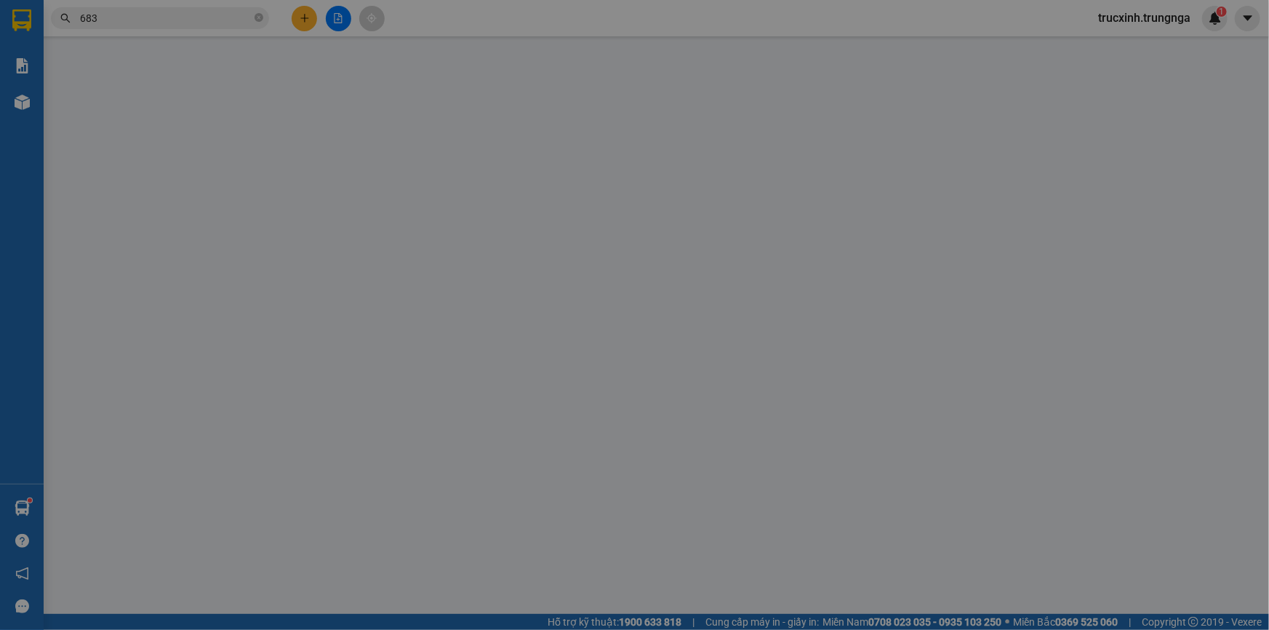
type input "0866201572"
type input "0929838689"
type input "ckvp"
type input "120.000"
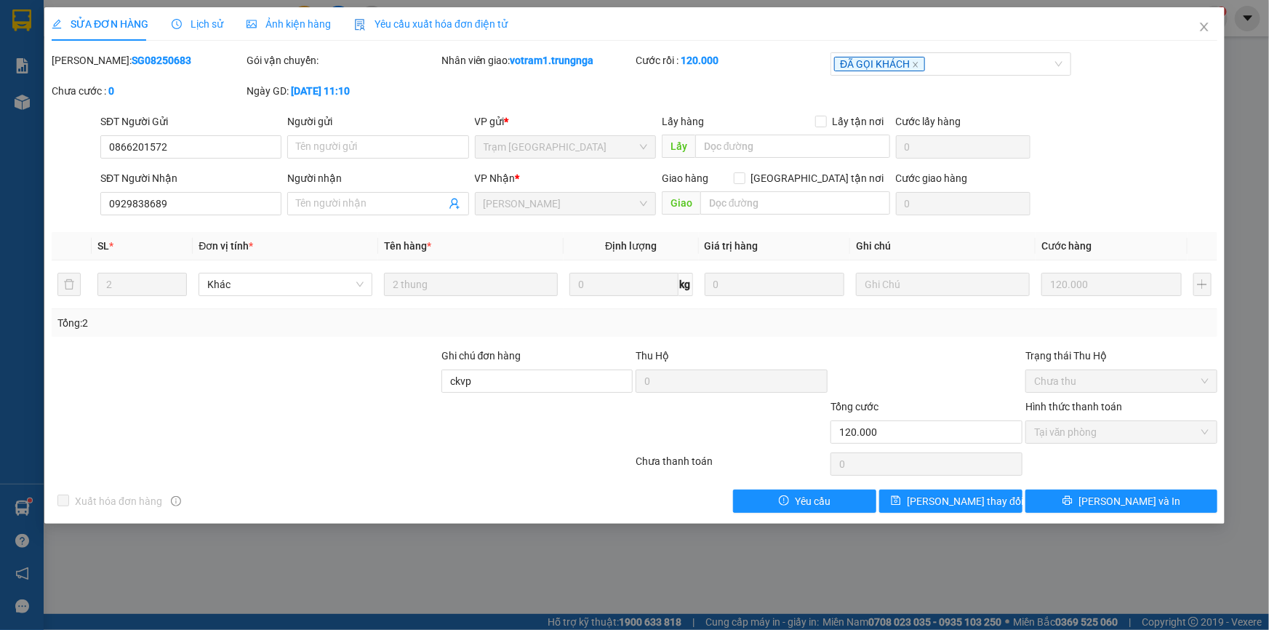
drag, startPoint x: 149, startPoint y: 60, endPoint x: 86, endPoint y: 65, distance: 63.5
click at [86, 65] on div "Mã ĐH: SG08250683" at bounding box center [148, 60] width 192 height 16
copy b "SG08250683"
click at [1204, 31] on icon "close" at bounding box center [1205, 27] width 12 height 12
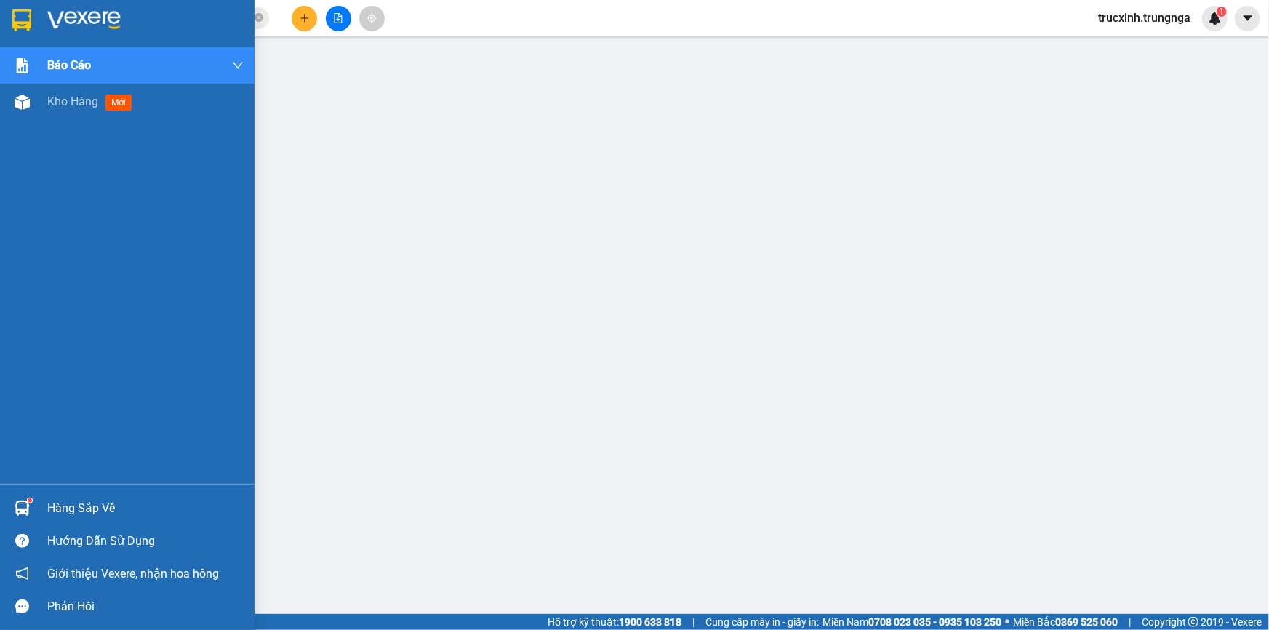
click at [29, 506] on div at bounding box center [21, 507] width 25 height 25
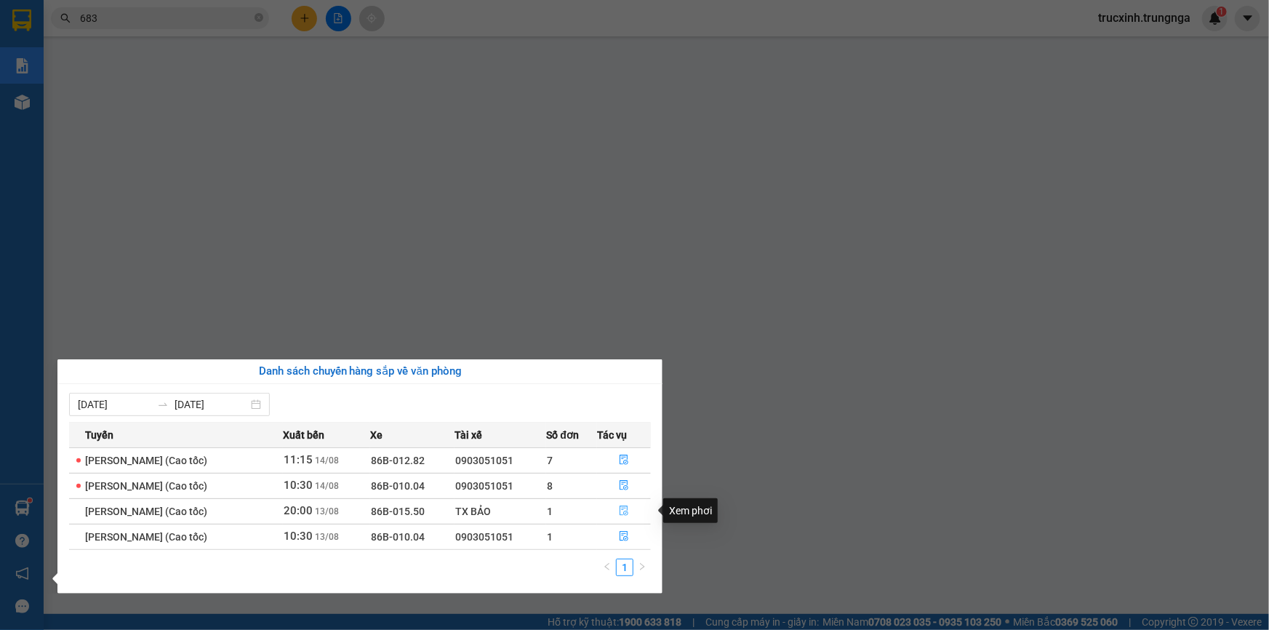
click at [625, 508] on icon "file-done" at bounding box center [624, 511] width 10 height 10
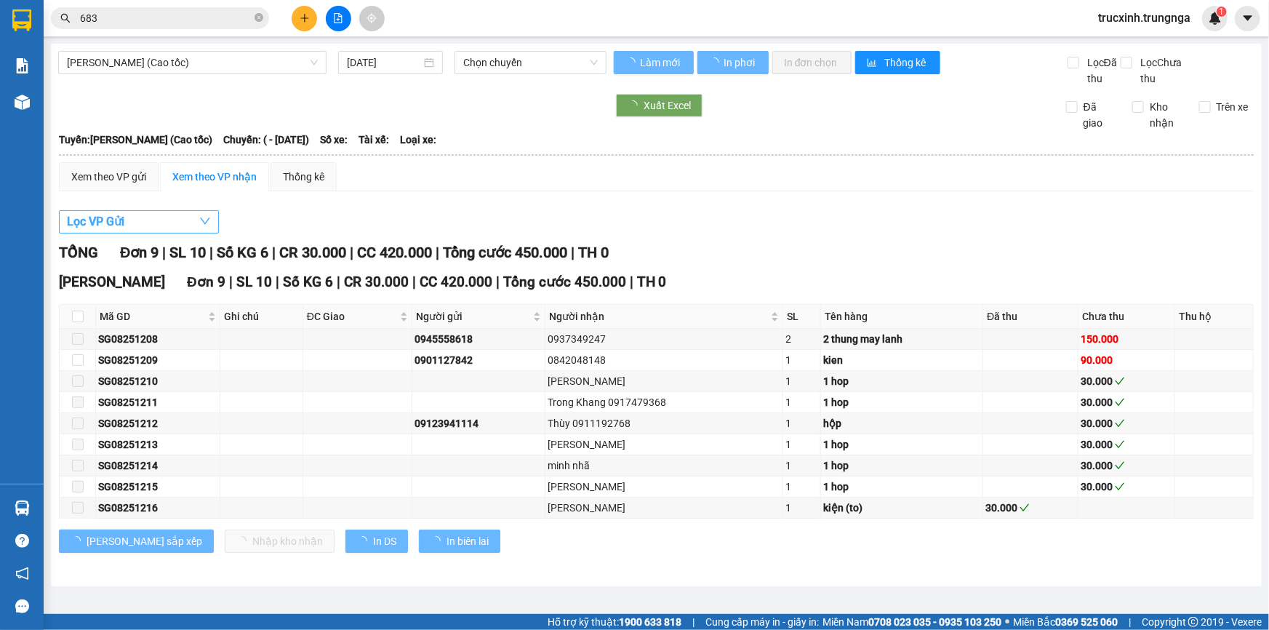
type input "[DATE]"
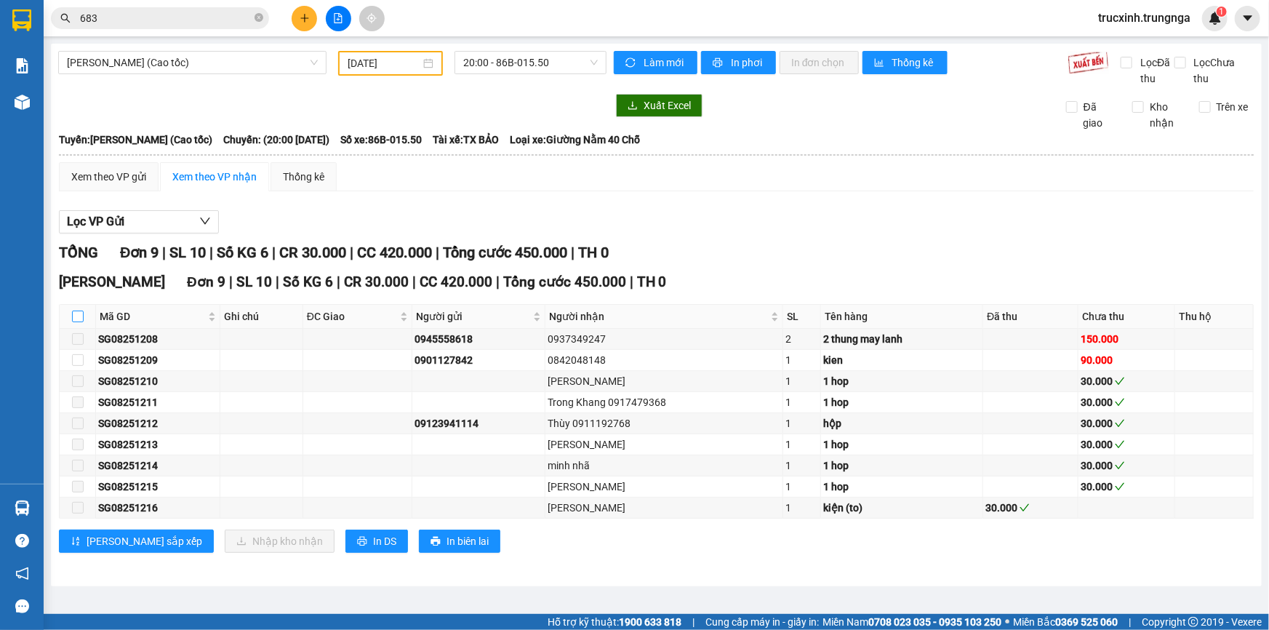
click at [73, 317] on input "checkbox" at bounding box center [78, 317] width 12 height 12
checkbox input "true"
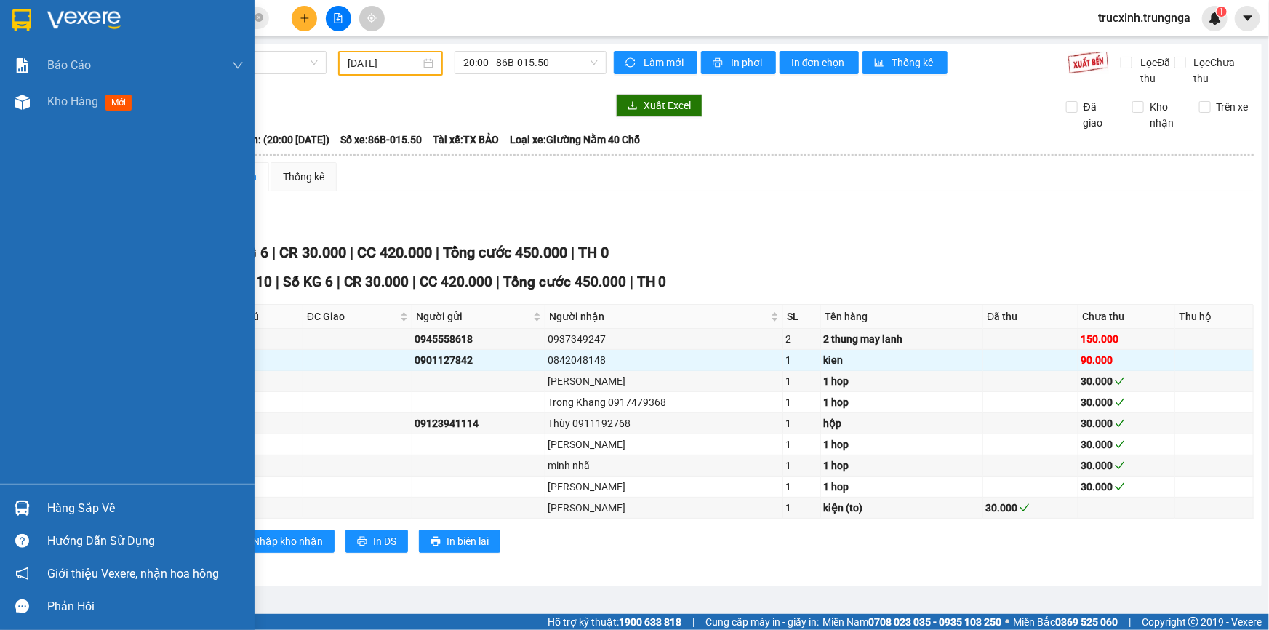
click at [82, 505] on div "Hàng sắp về" at bounding box center [145, 509] width 196 height 22
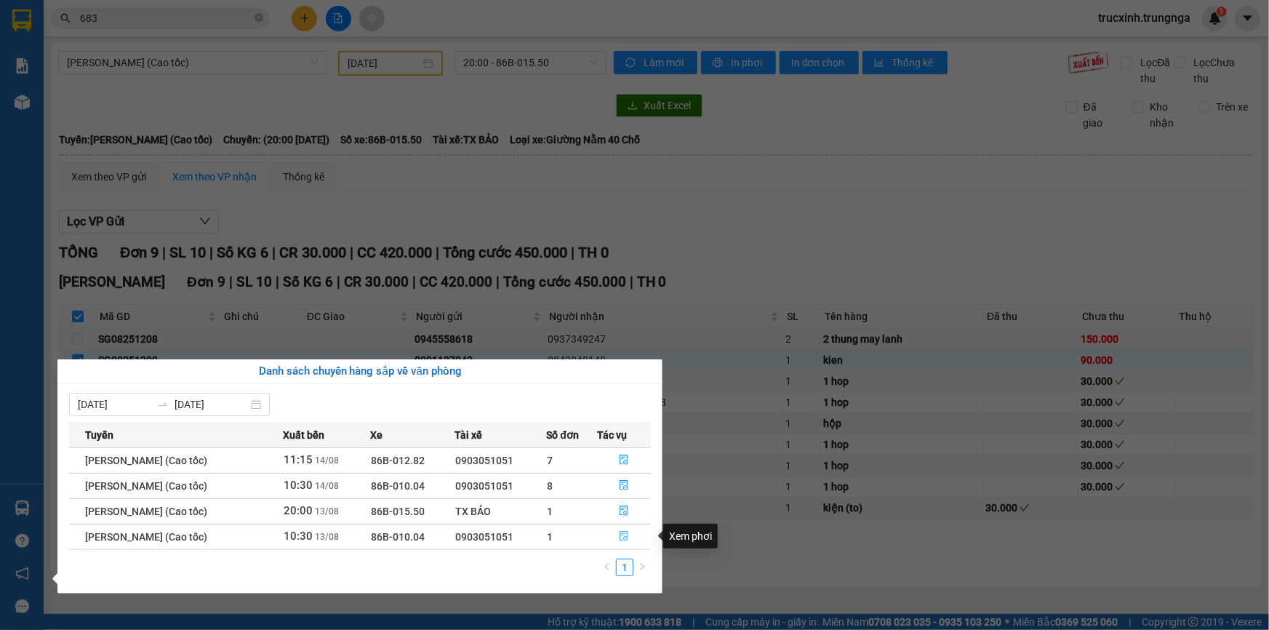
click at [626, 538] on icon "file-done" at bounding box center [624, 536] width 10 height 10
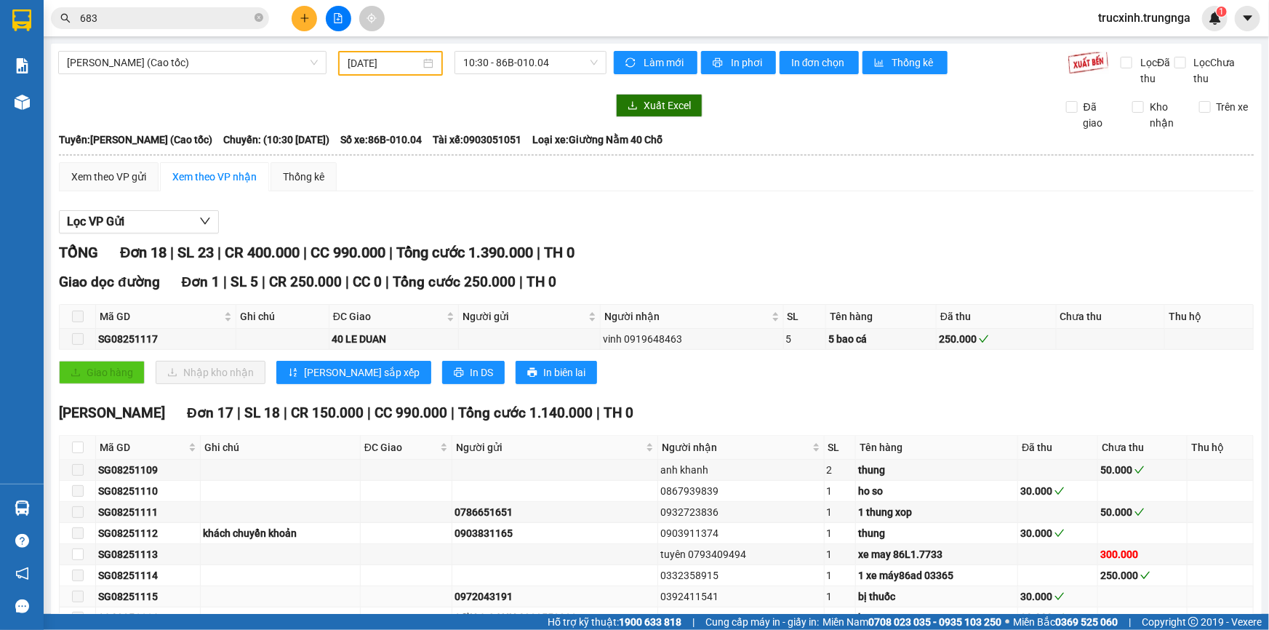
scroll to position [198, 0]
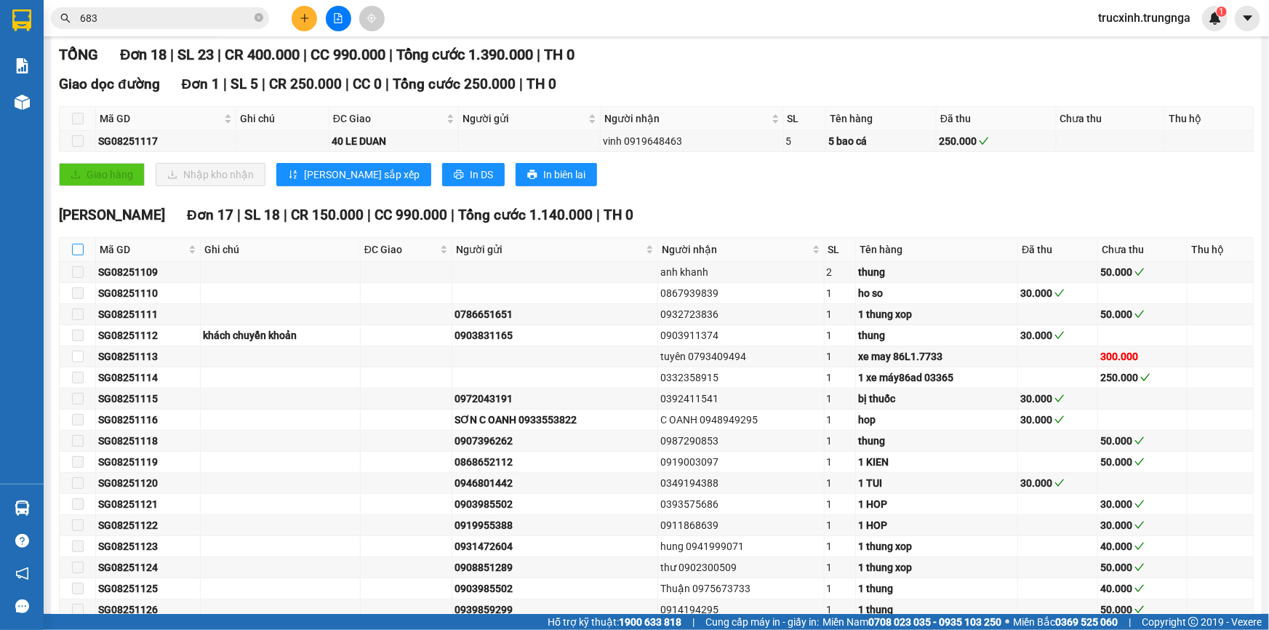
click at [79, 248] on input "checkbox" at bounding box center [78, 250] width 12 height 12
checkbox input "true"
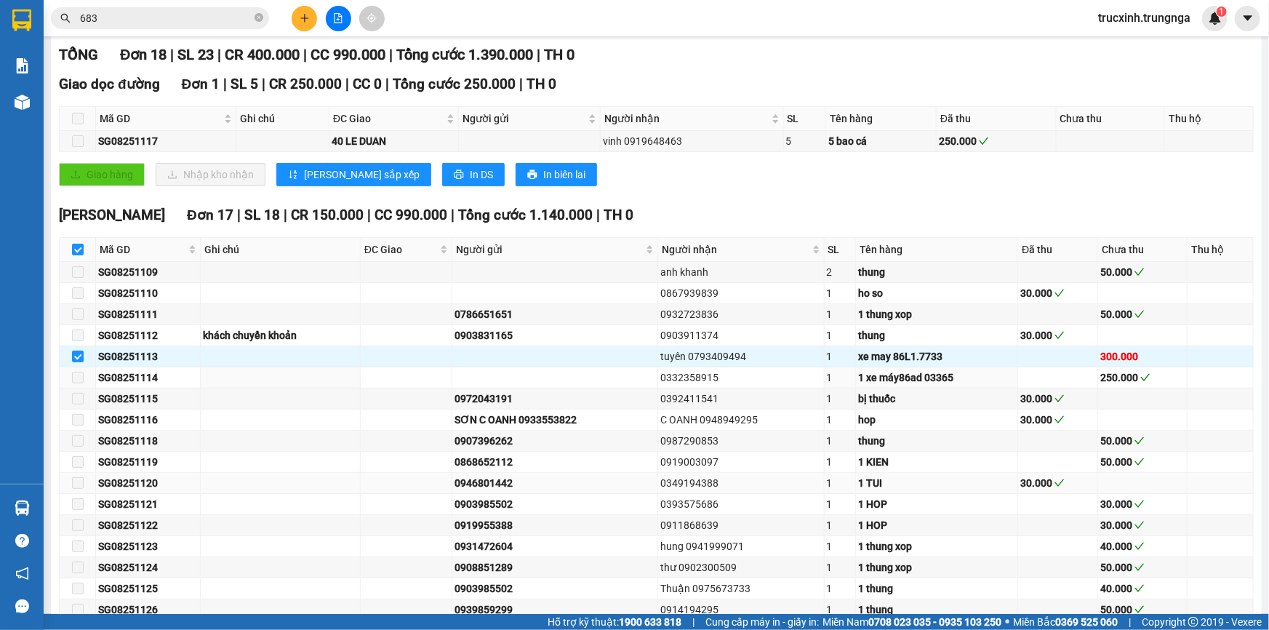
scroll to position [276, 0]
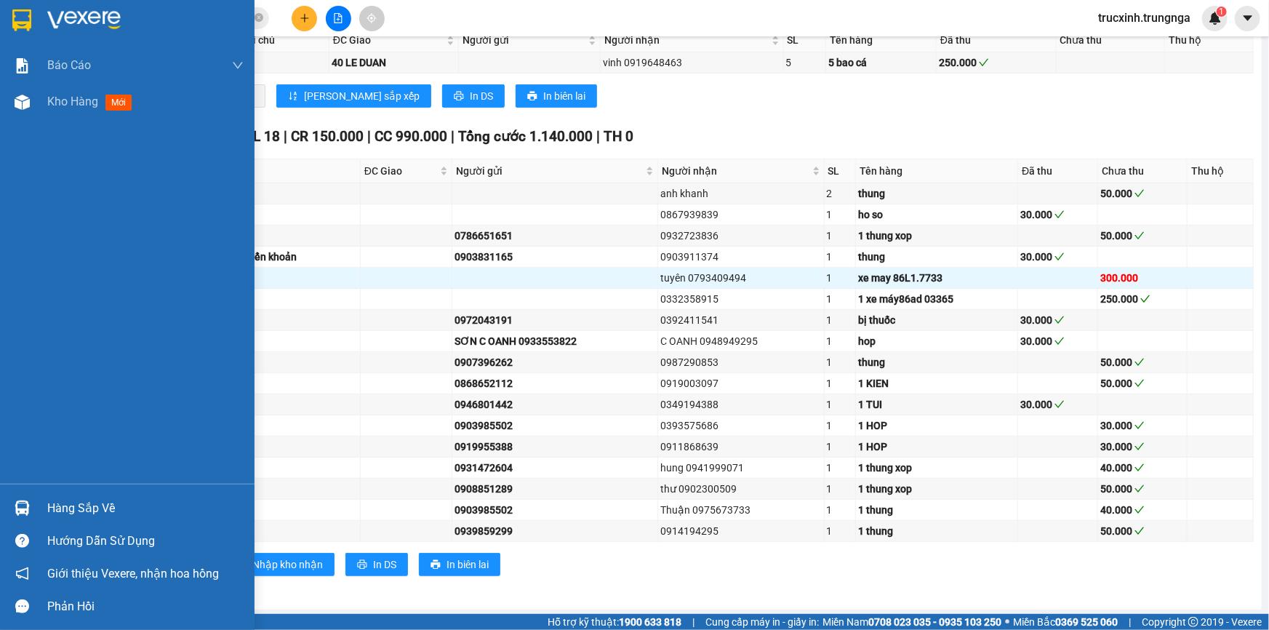
click at [80, 507] on div "Hàng sắp về" at bounding box center [145, 509] width 196 height 22
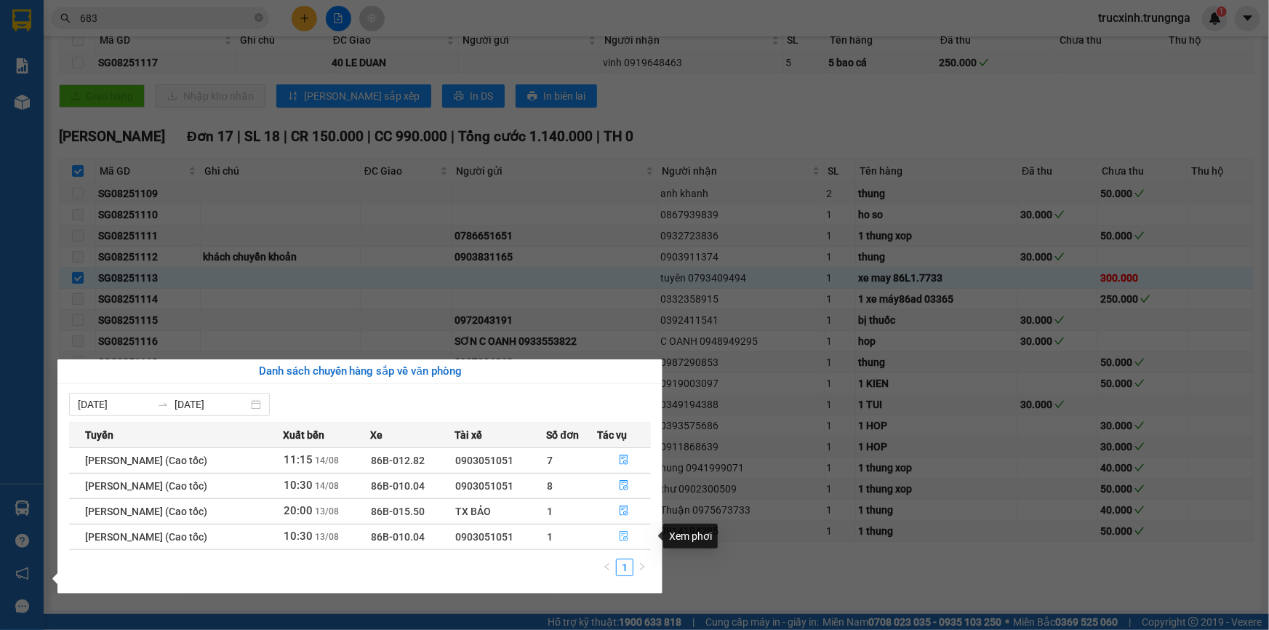
click at [627, 535] on icon "file-done" at bounding box center [624, 536] width 10 height 10
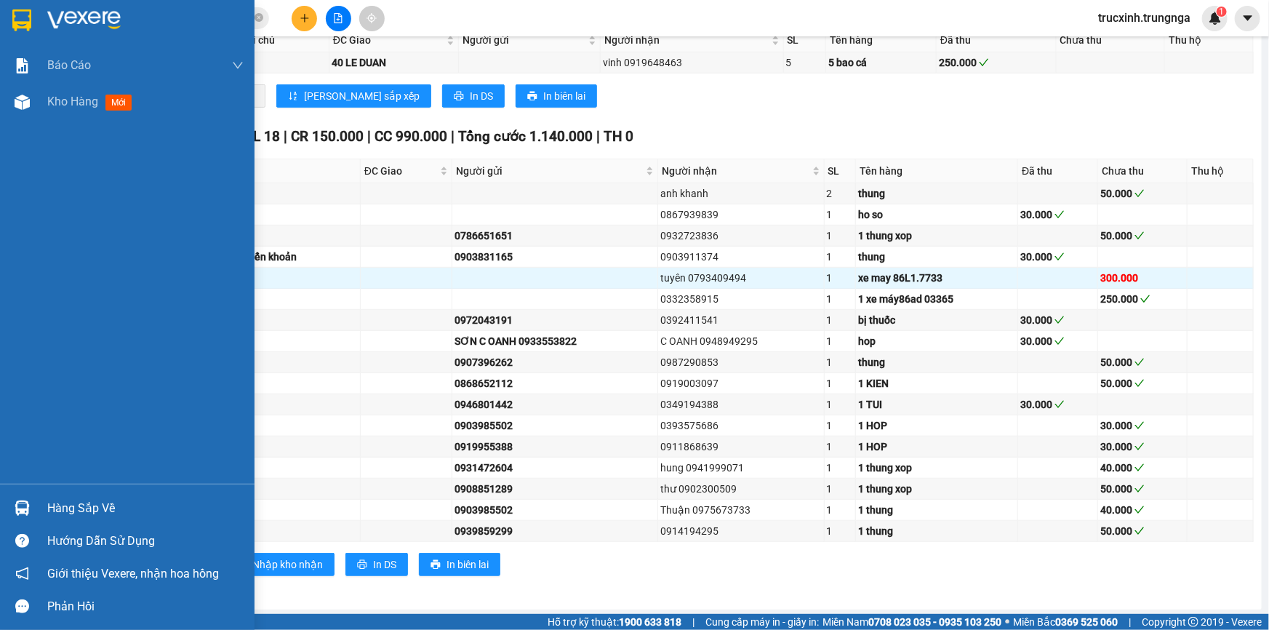
click at [112, 504] on div "Hàng sắp về" at bounding box center [145, 509] width 196 height 22
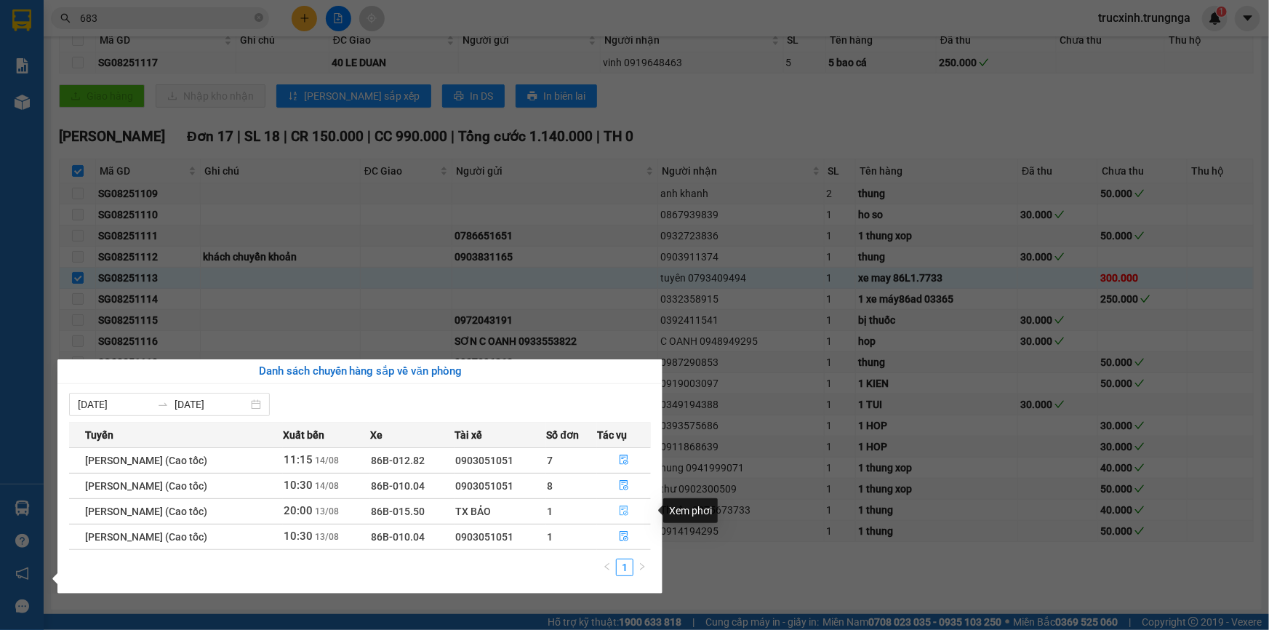
click at [623, 508] on icon "file-done" at bounding box center [624, 511] width 10 height 10
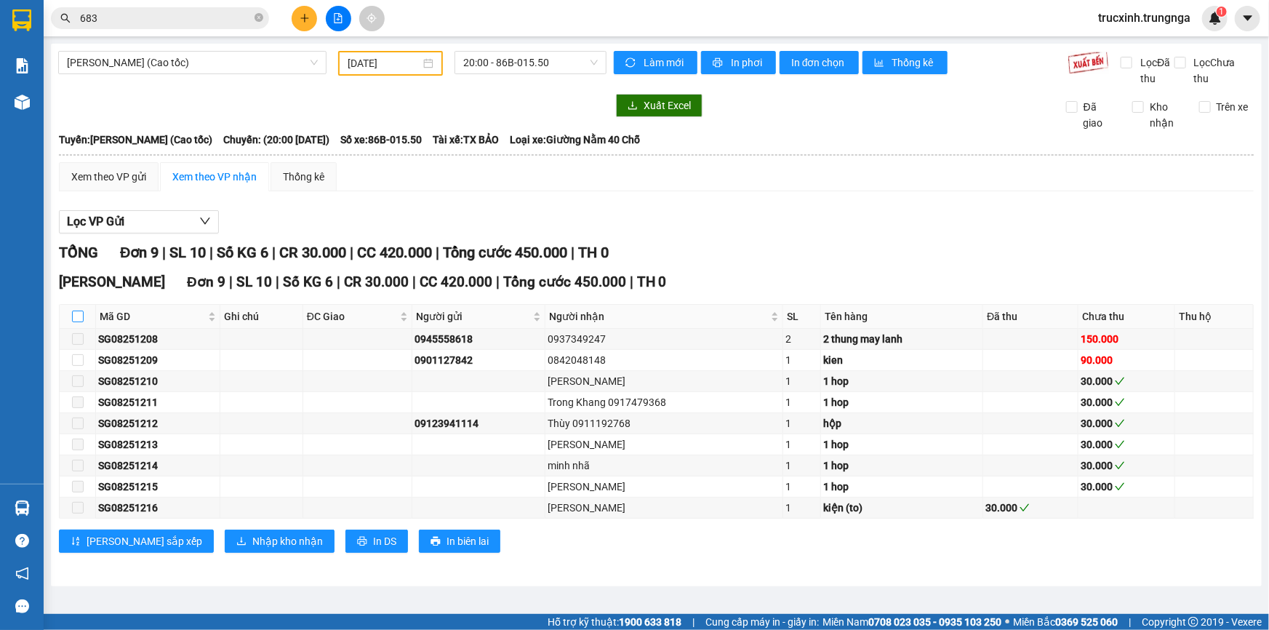
click at [75, 316] on input "checkbox" at bounding box center [78, 317] width 12 height 12
checkbox input "true"
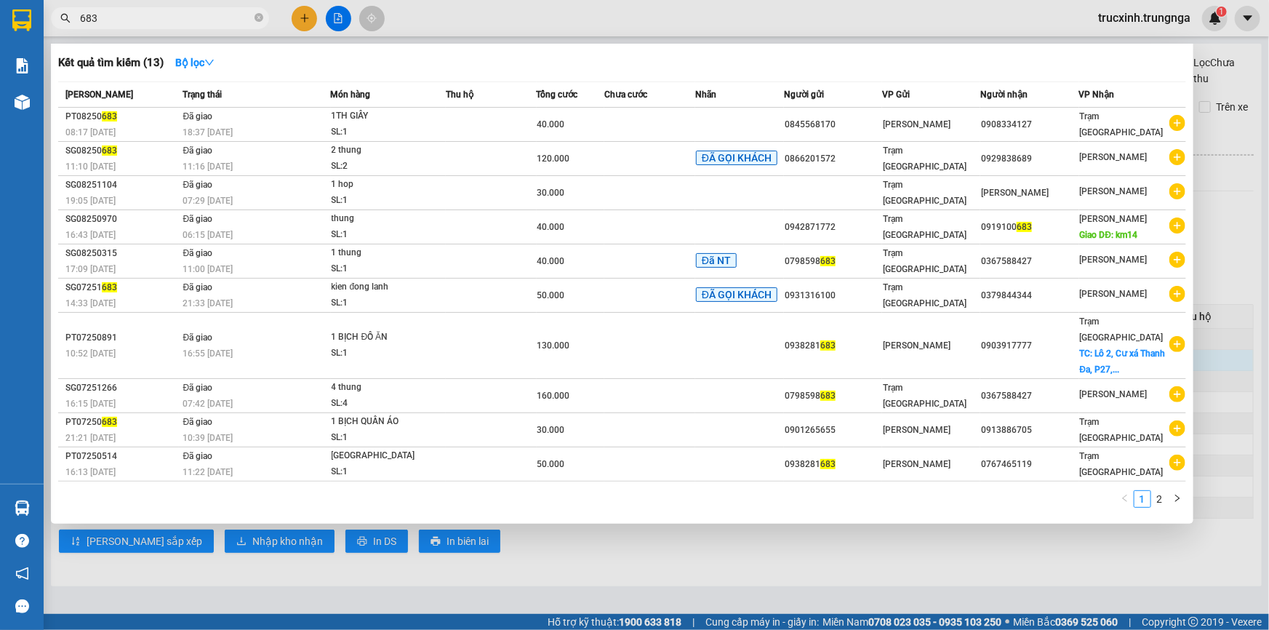
click at [122, 12] on input "683" at bounding box center [166, 18] width 172 height 16
paste input "SG08251139"
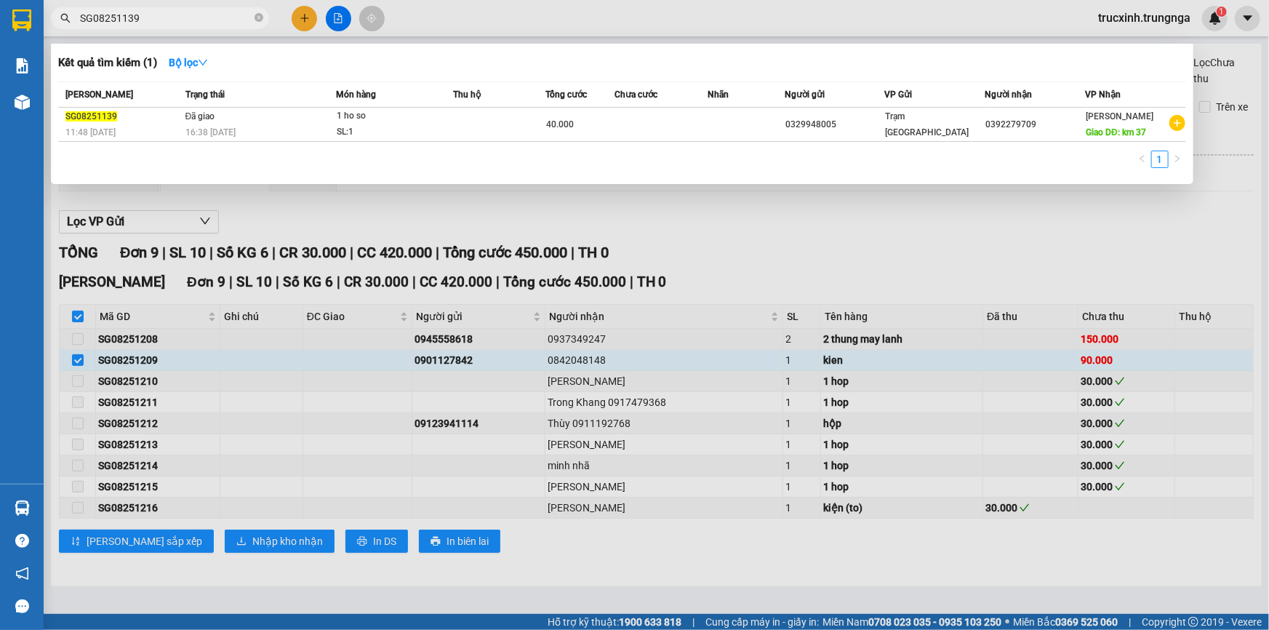
type input "SG08251139"
click at [517, 125] on td at bounding box center [499, 125] width 92 height 34
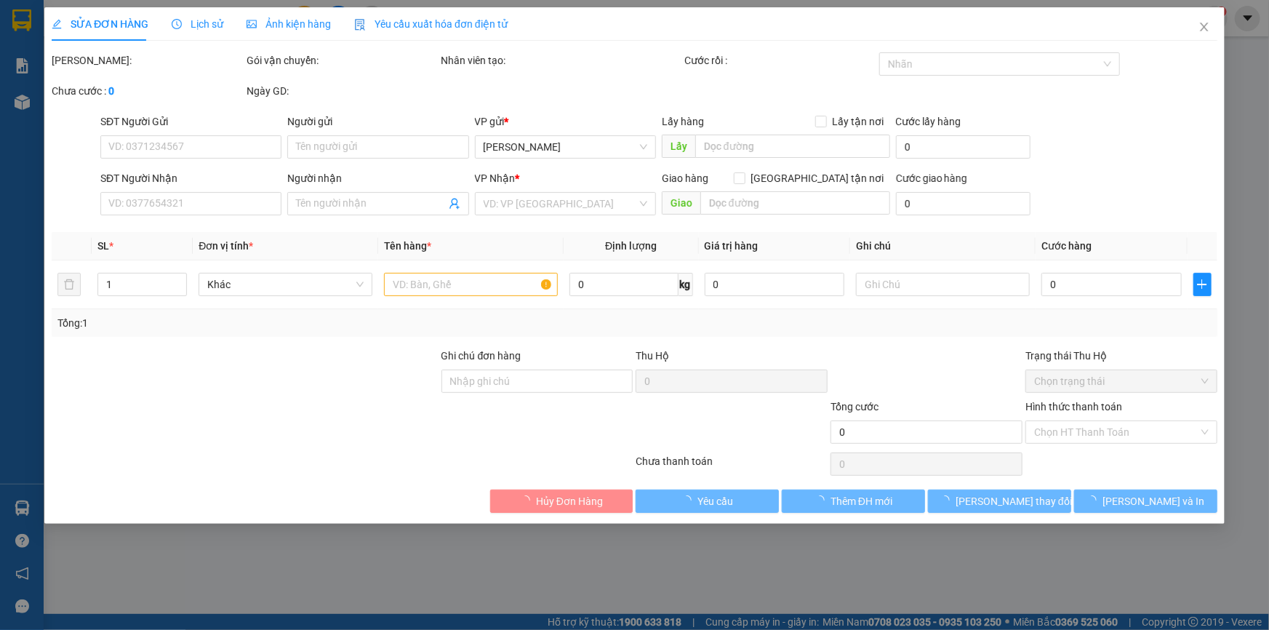
type input "0329948005"
type input "0392279709"
type input "km 37"
type input "40.000"
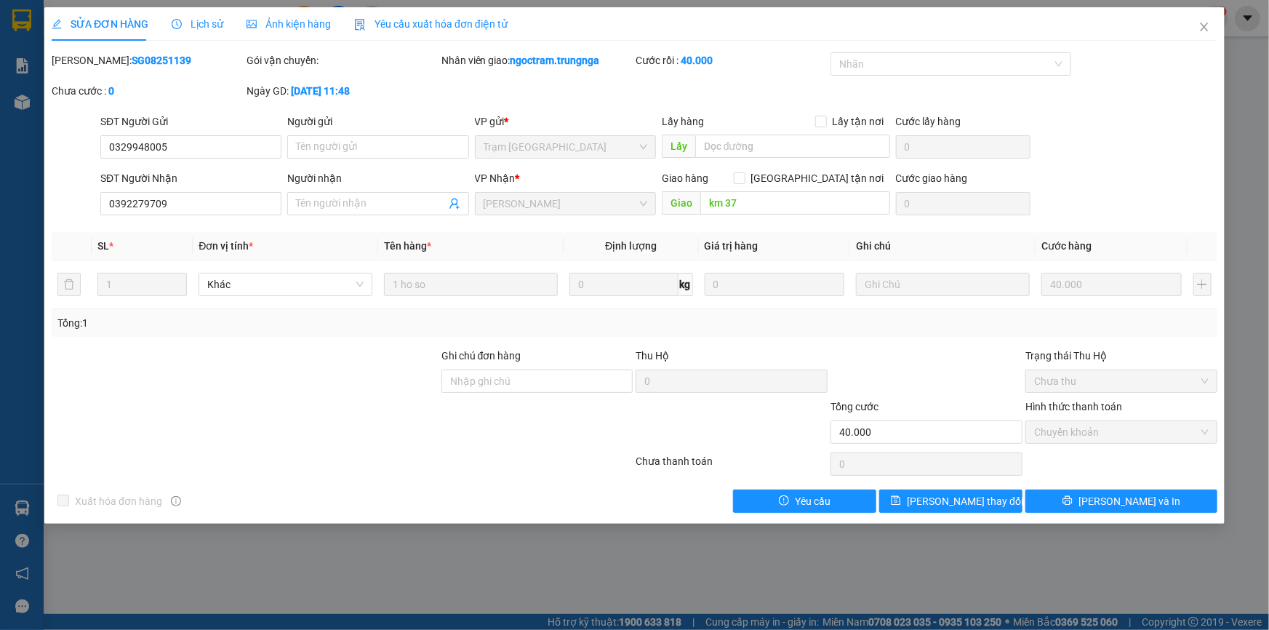
click at [465, 28] on span "Yêu cầu xuất hóa đơn điện tử" at bounding box center [430, 24] width 153 height 12
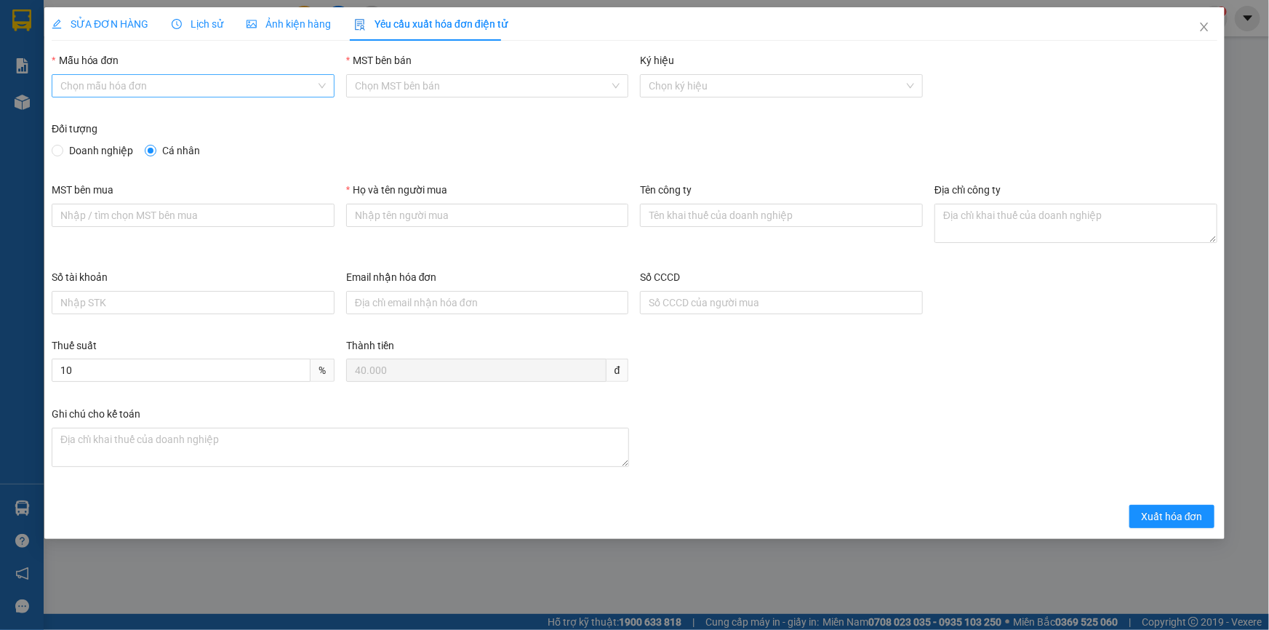
click at [170, 88] on input "Mẫu hóa đơn" at bounding box center [187, 86] width 255 height 22
click at [127, 118] on div "HÓA ĐƠN HÀNG" at bounding box center [193, 115] width 266 height 16
type input "8"
click at [432, 218] on input "Họ và tên người mua" at bounding box center [487, 215] width 283 height 23
type input "Khách lẻ"
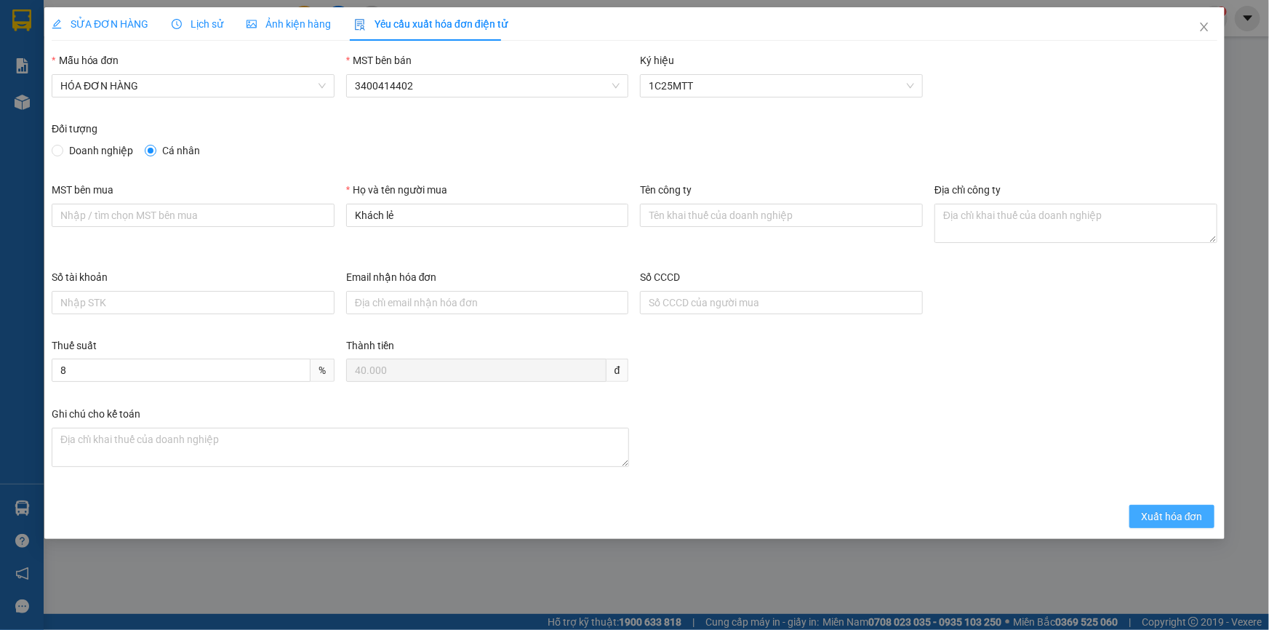
click at [1178, 514] on span "Xuất hóa đơn" at bounding box center [1172, 517] width 62 height 16
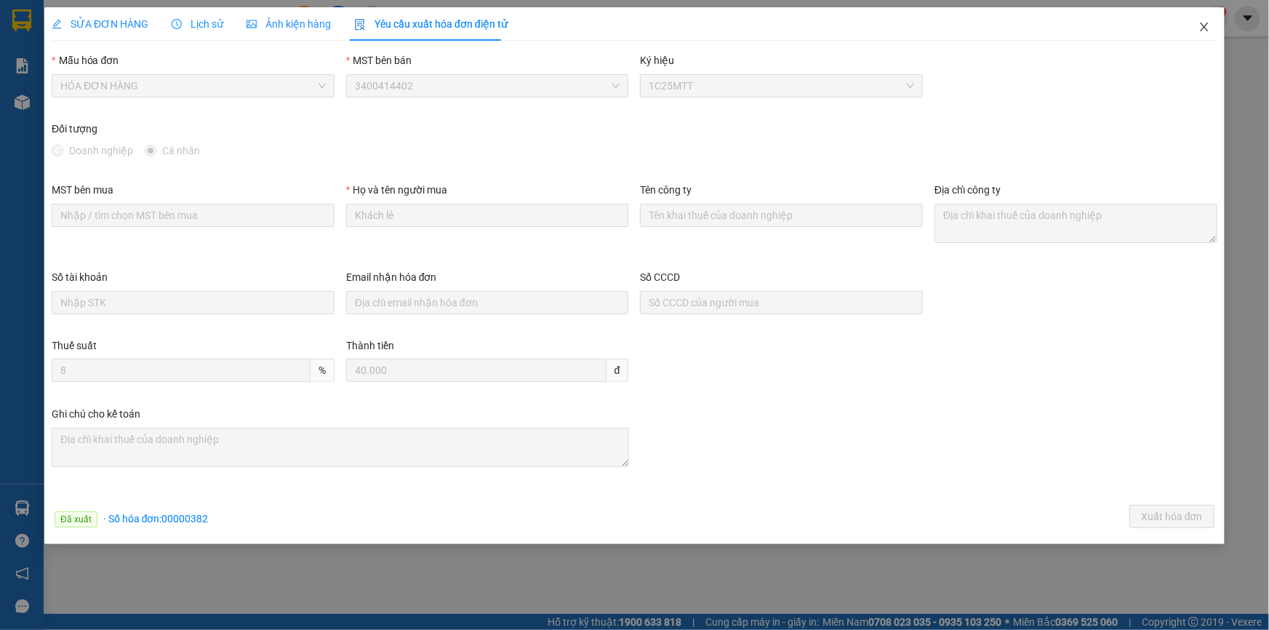
click at [1200, 22] on icon "close" at bounding box center [1205, 27] width 12 height 12
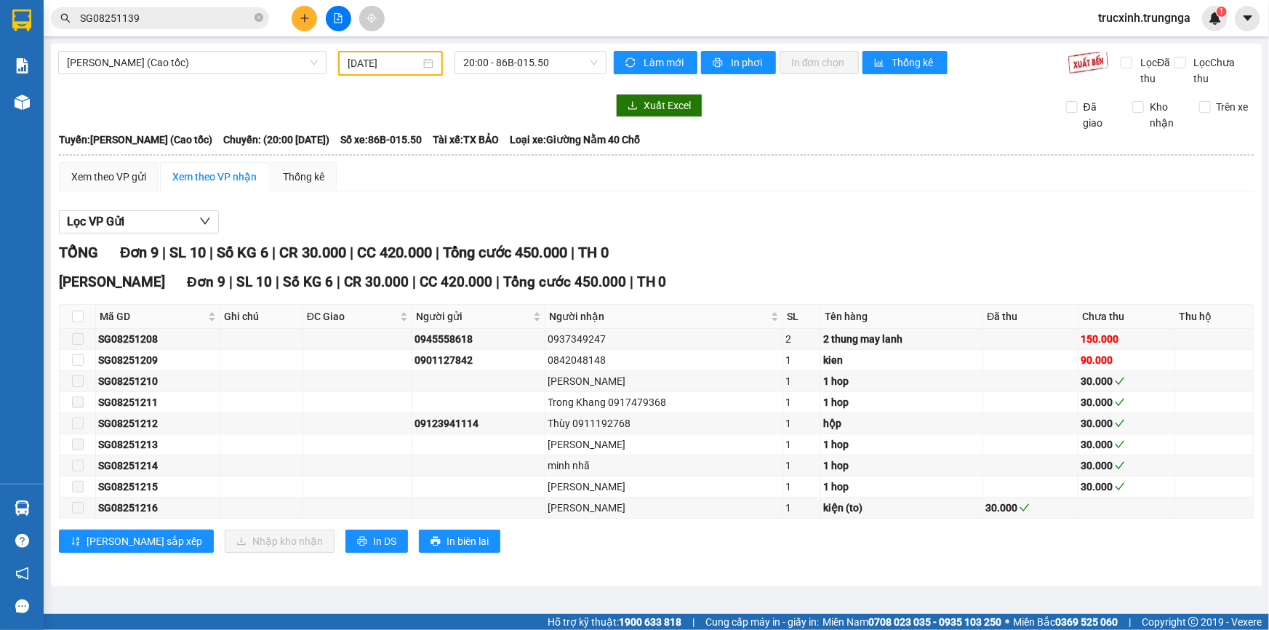
click at [165, 20] on input "SG08251139" at bounding box center [166, 18] width 172 height 16
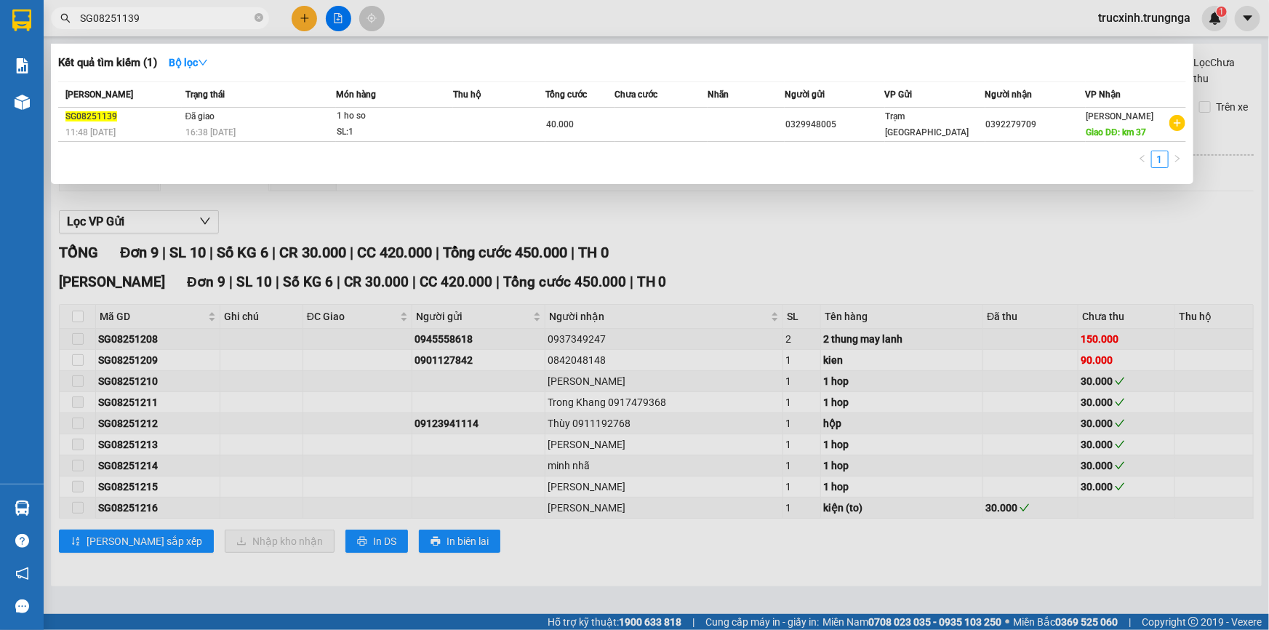
click at [165, 20] on input "SG08251139" at bounding box center [166, 18] width 172 height 16
paste input "54"
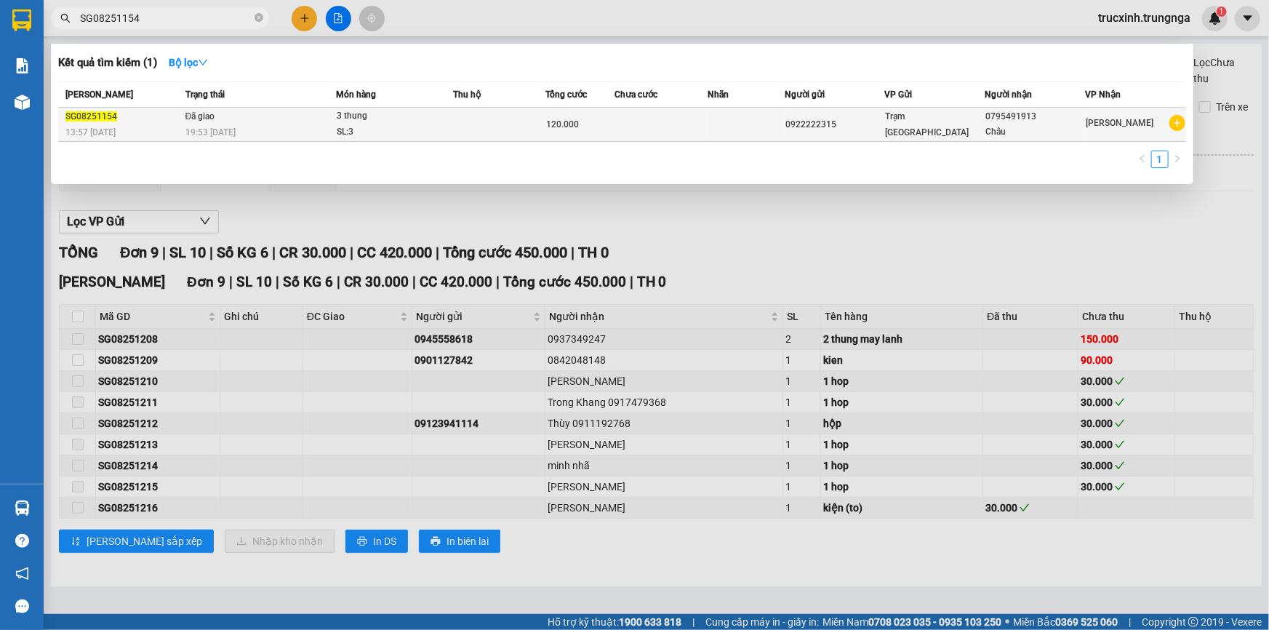
type input "SG08251154"
click at [594, 120] on div "120.000" at bounding box center [580, 124] width 68 height 16
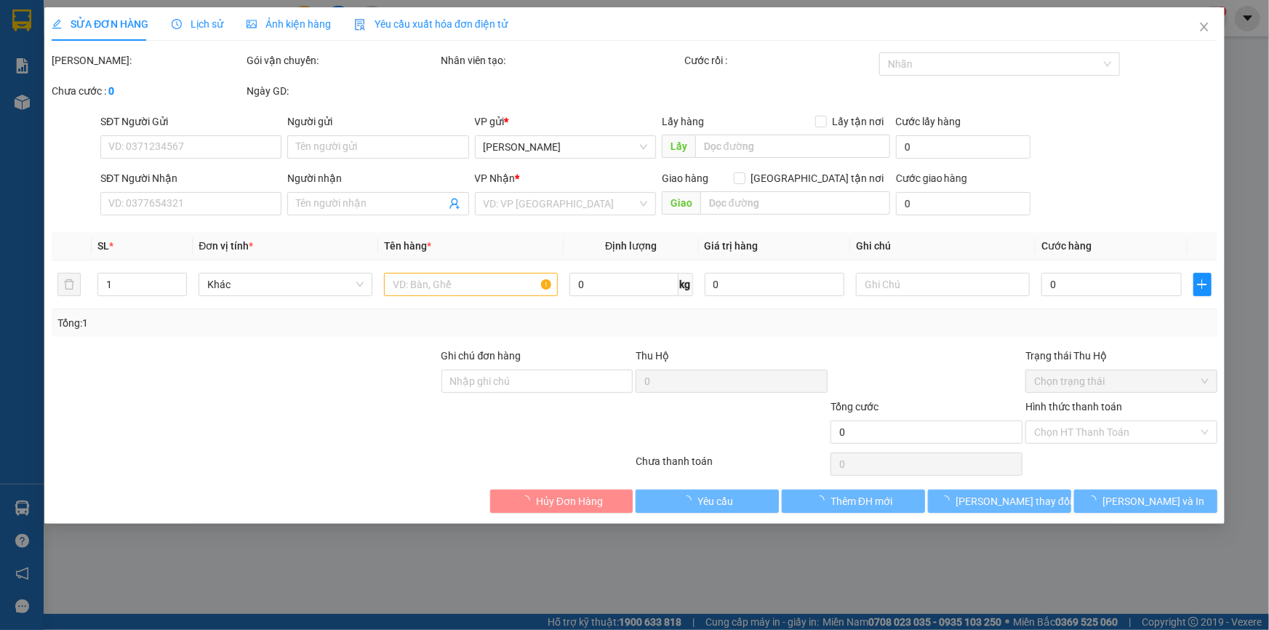
type input "0922222315"
type input "0795491913"
type input "Châu"
type input "120.000"
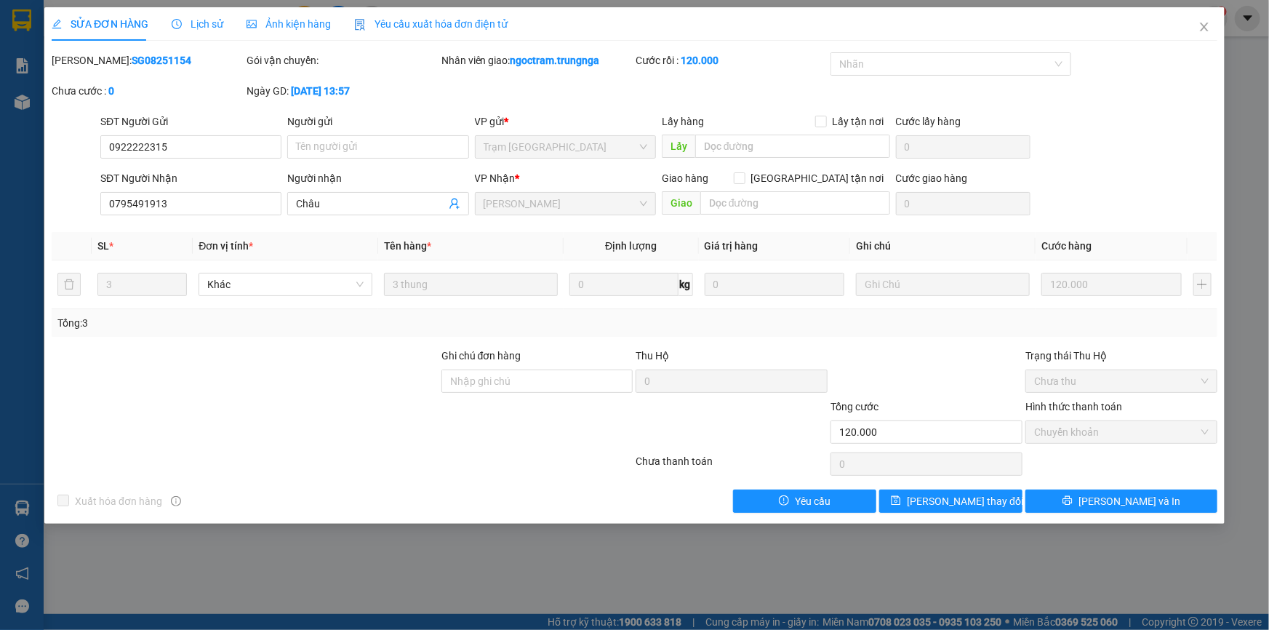
click at [423, 21] on span "Yêu cầu xuất hóa đơn điện tử" at bounding box center [430, 24] width 153 height 12
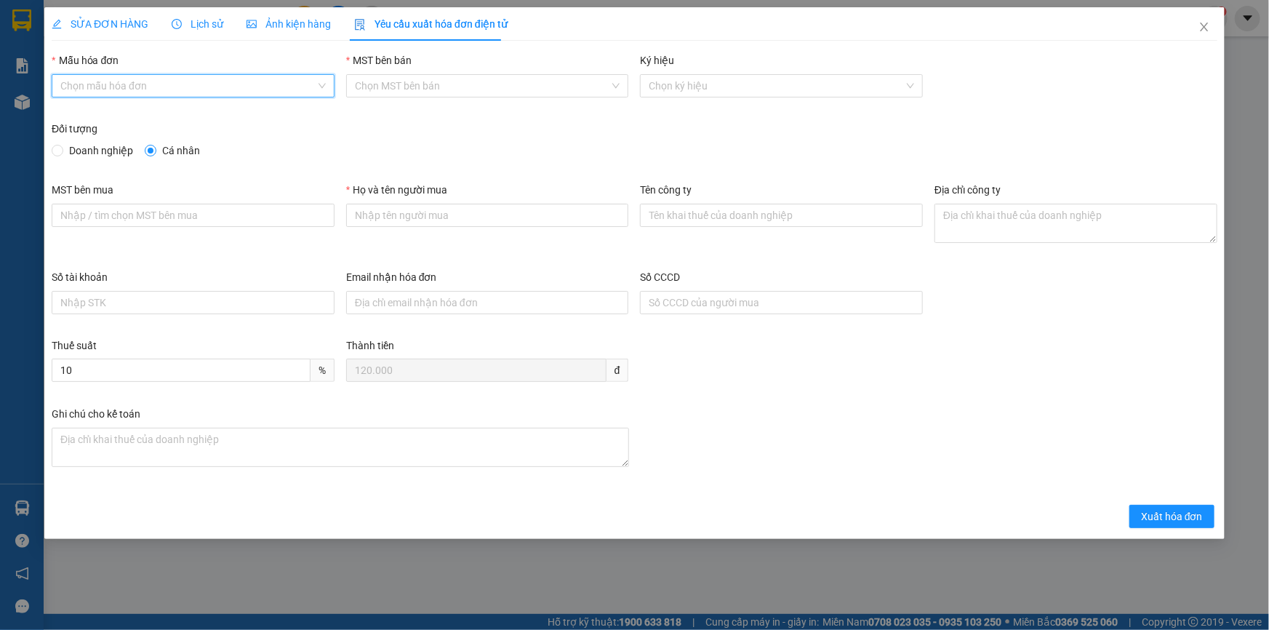
click at [161, 89] on input "Mẫu hóa đơn" at bounding box center [187, 86] width 255 height 22
click at [109, 116] on div "HÓA ĐƠN HÀNG" at bounding box center [193, 115] width 266 height 16
type input "8"
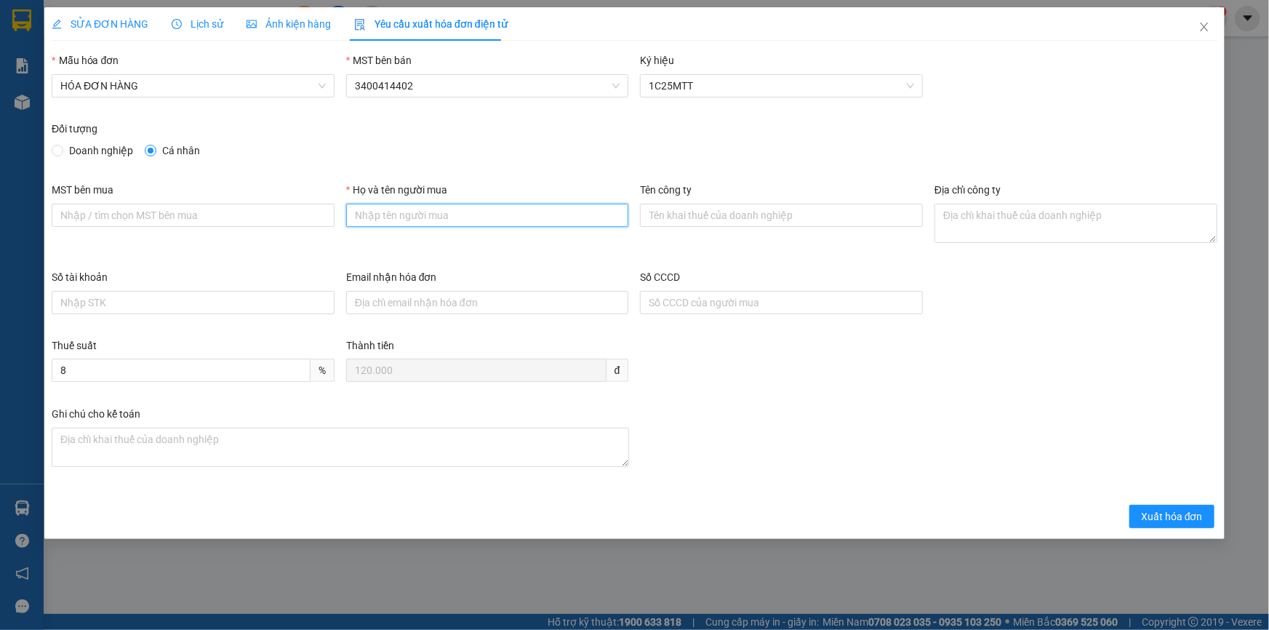
click at [420, 224] on input "Họ và tên người mua" at bounding box center [487, 215] width 283 height 23
type input "Khách lẻ"
click at [1172, 517] on span "Xuất hóa đơn" at bounding box center [1172, 517] width 62 height 16
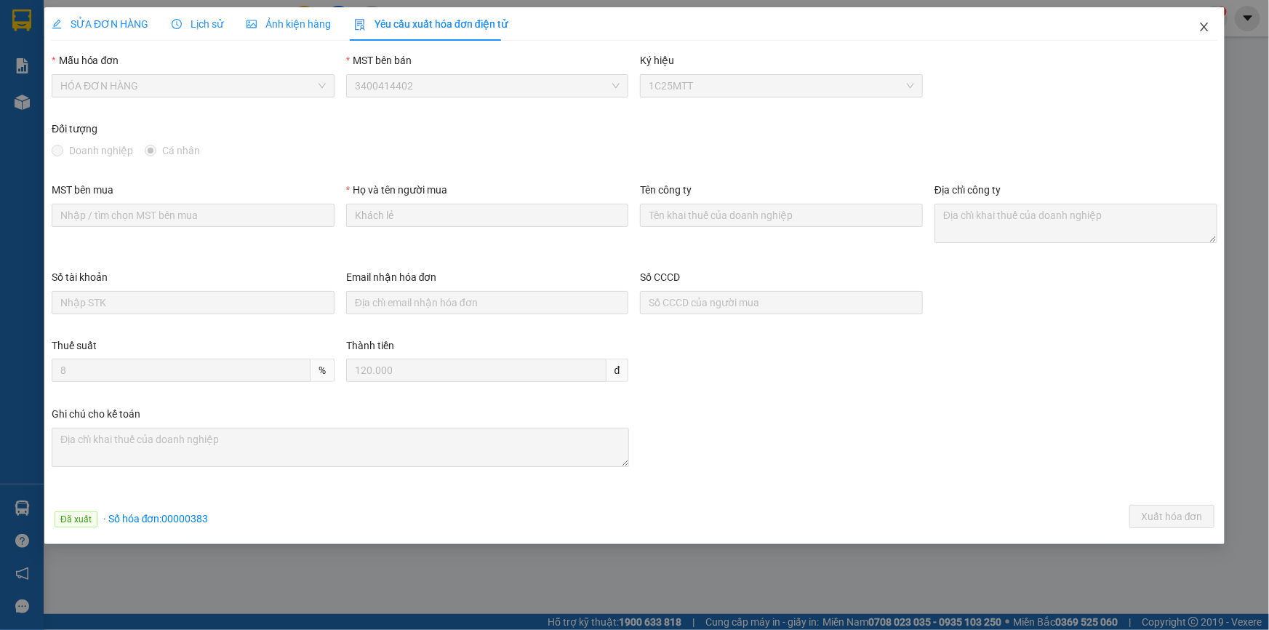
click at [1205, 26] on icon "close" at bounding box center [1204, 27] width 8 height 9
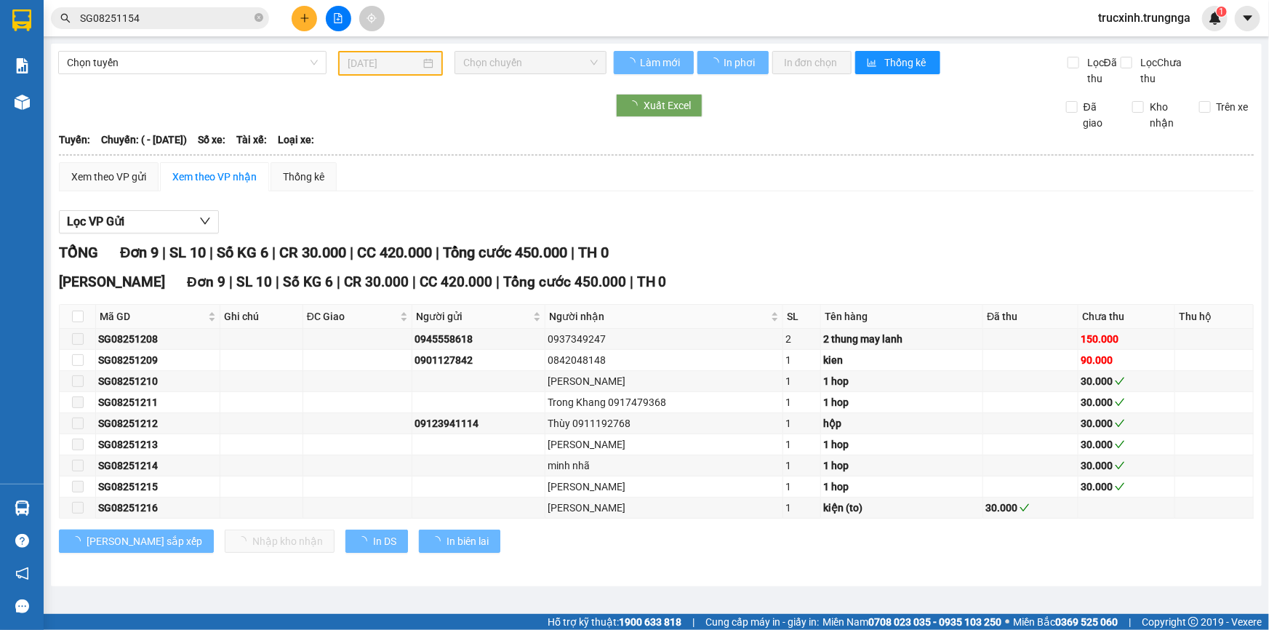
click at [170, 21] on input "SG08251154" at bounding box center [166, 18] width 172 height 16
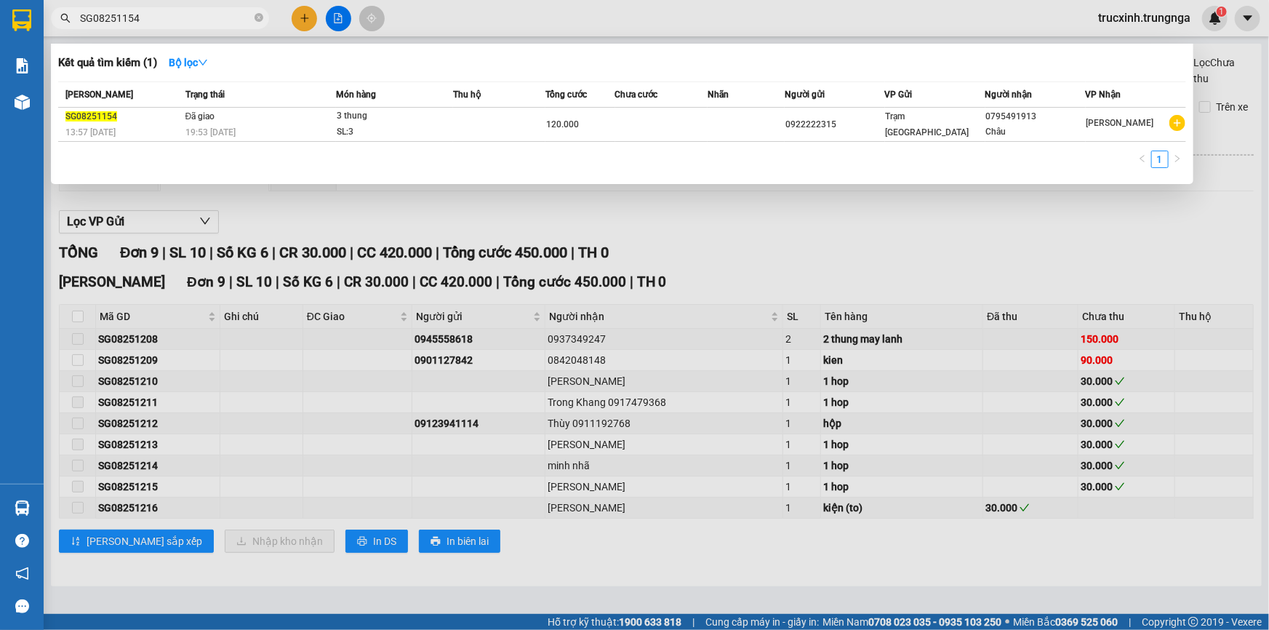
click at [171, 21] on input "SG08251154" at bounding box center [166, 18] width 172 height 16
paste input "6"
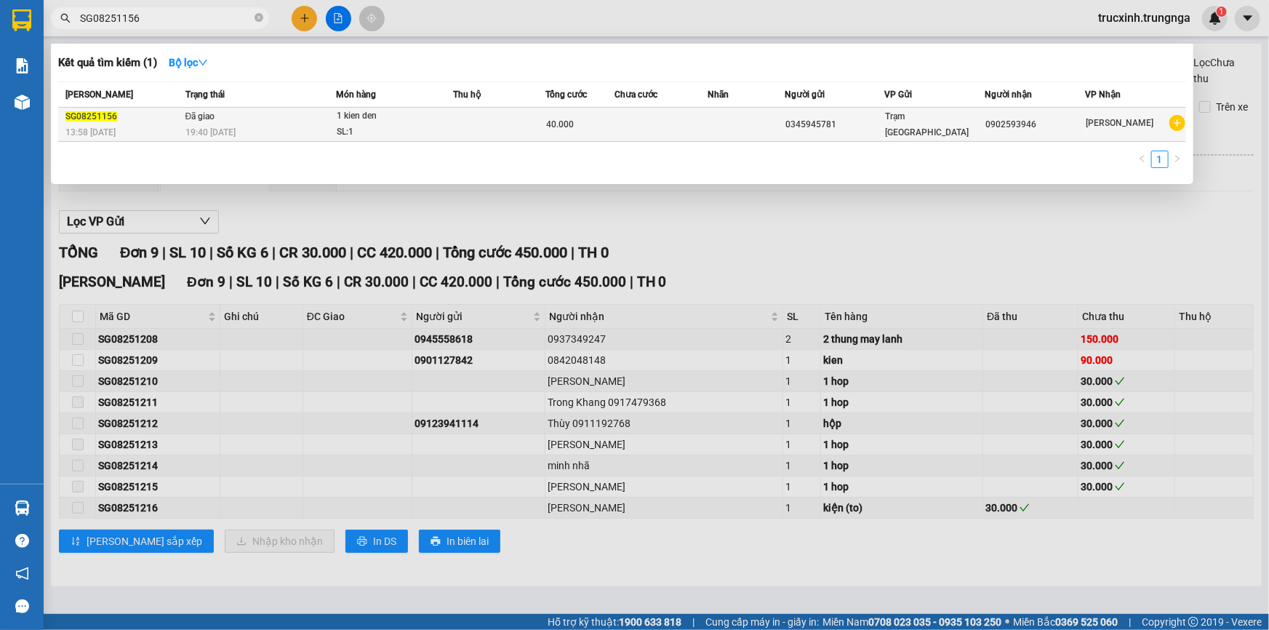
type input "SG08251156"
click at [442, 130] on div "SL: 1" at bounding box center [391, 132] width 109 height 16
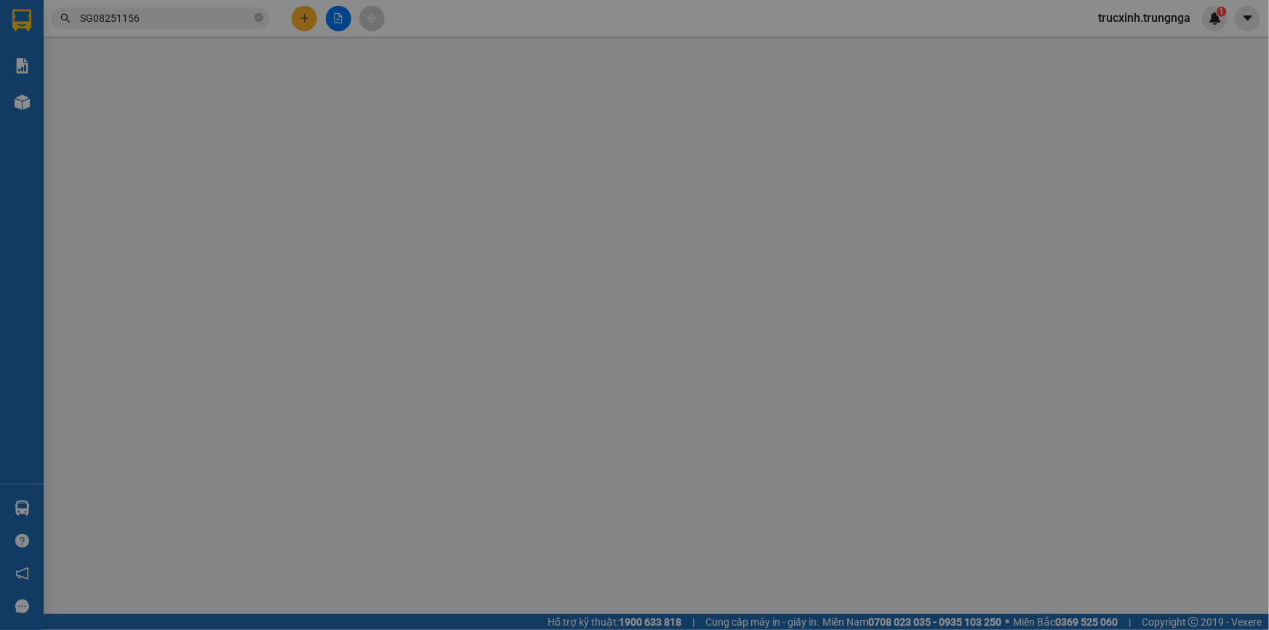
type input "0345945781"
type input "0902593946"
type input "40.000"
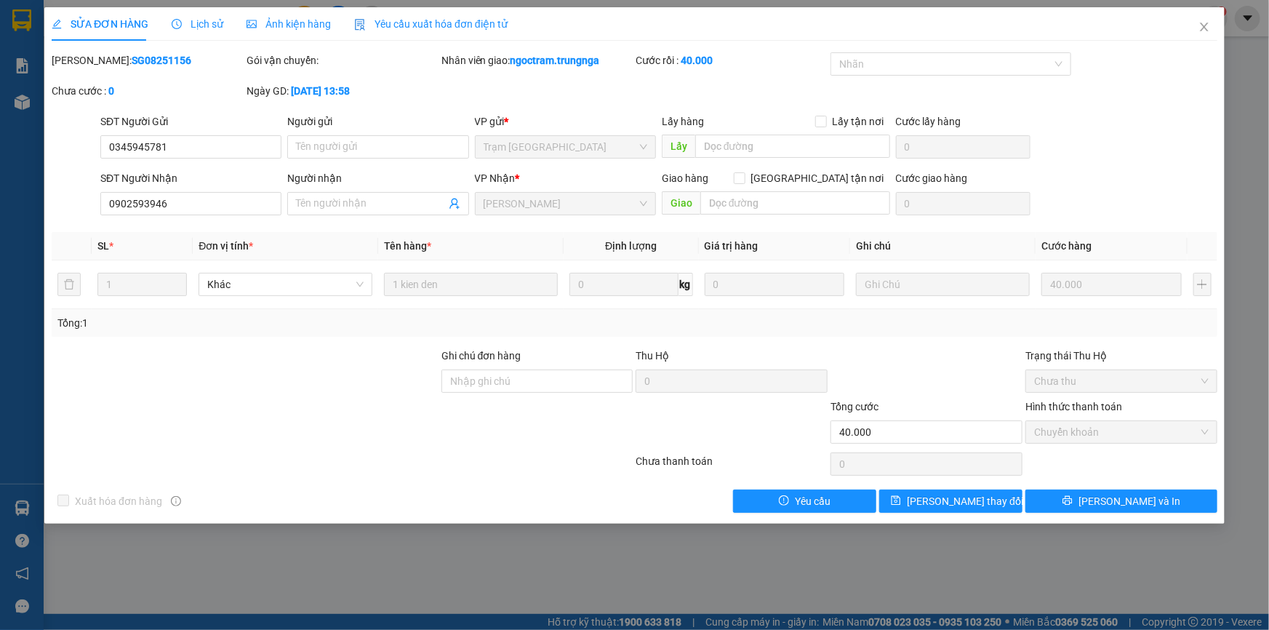
click at [420, 21] on span "Yêu cầu xuất hóa đơn điện tử" at bounding box center [430, 24] width 153 height 12
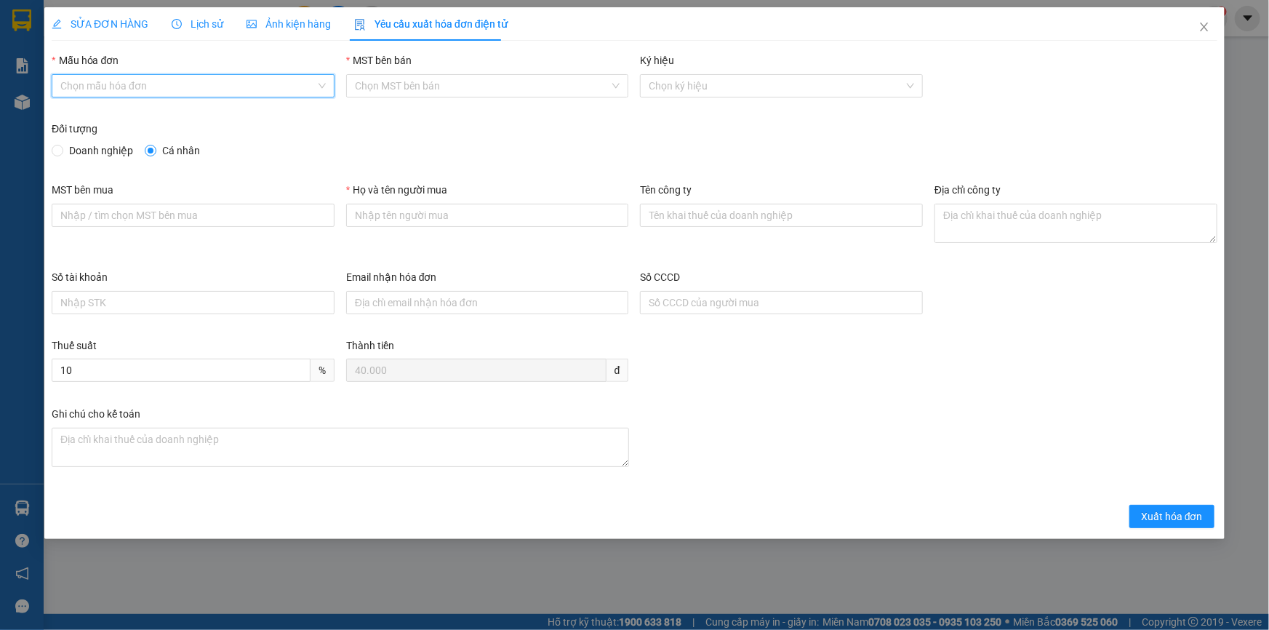
click at [201, 89] on input "Mẫu hóa đơn" at bounding box center [187, 86] width 255 height 22
click at [180, 122] on div "HÓA ĐƠN HÀNG" at bounding box center [193, 115] width 266 height 16
type input "8"
click at [413, 211] on input "Họ và tên người mua" at bounding box center [487, 215] width 283 height 23
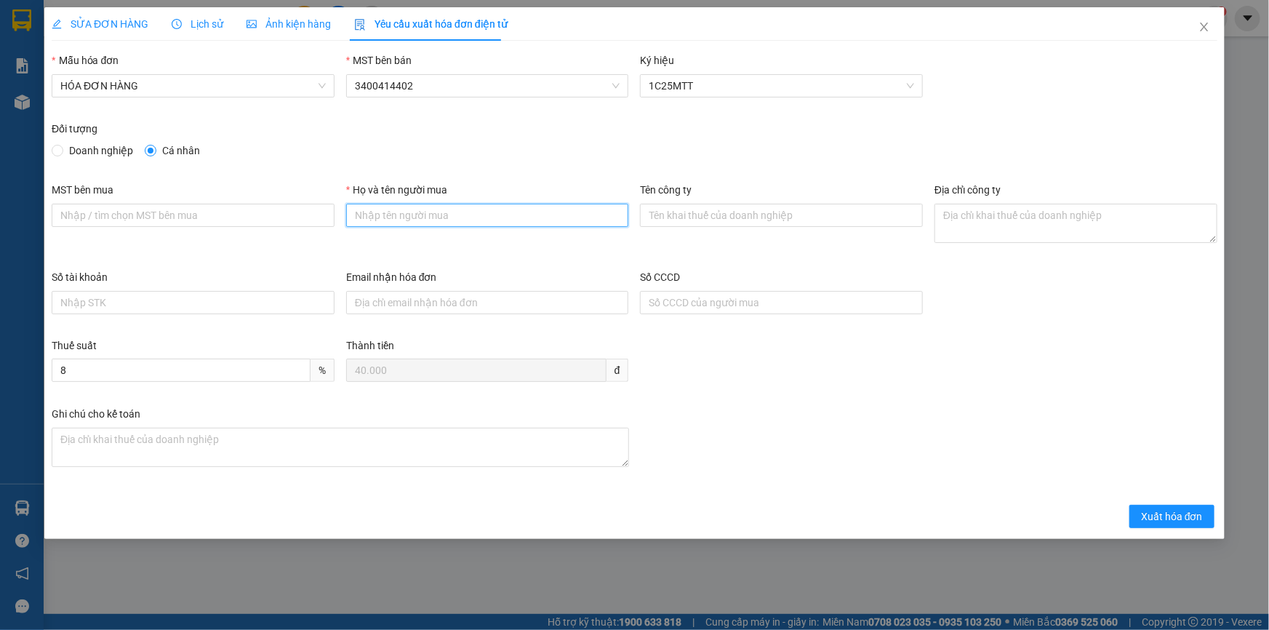
type input "Khách lẻ"
click at [1189, 509] on span "Xuất hóa đơn" at bounding box center [1172, 517] width 62 height 16
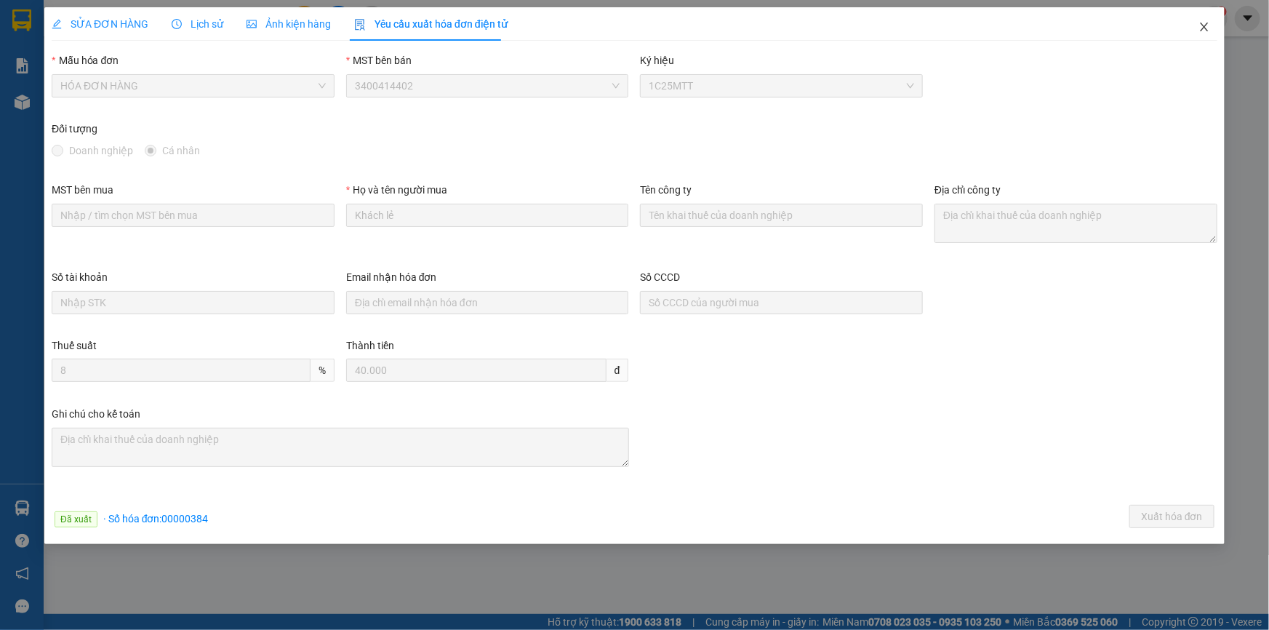
click at [1203, 26] on icon "close" at bounding box center [1204, 27] width 8 height 9
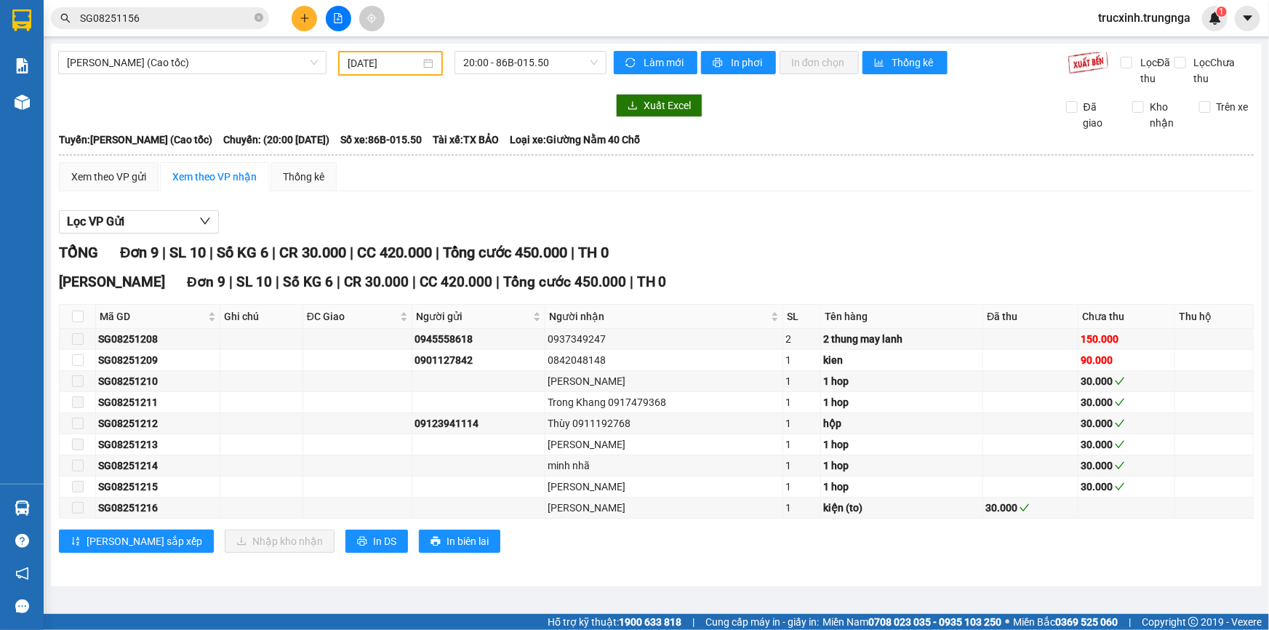
click at [145, 12] on input "SG08251156" at bounding box center [166, 18] width 172 height 16
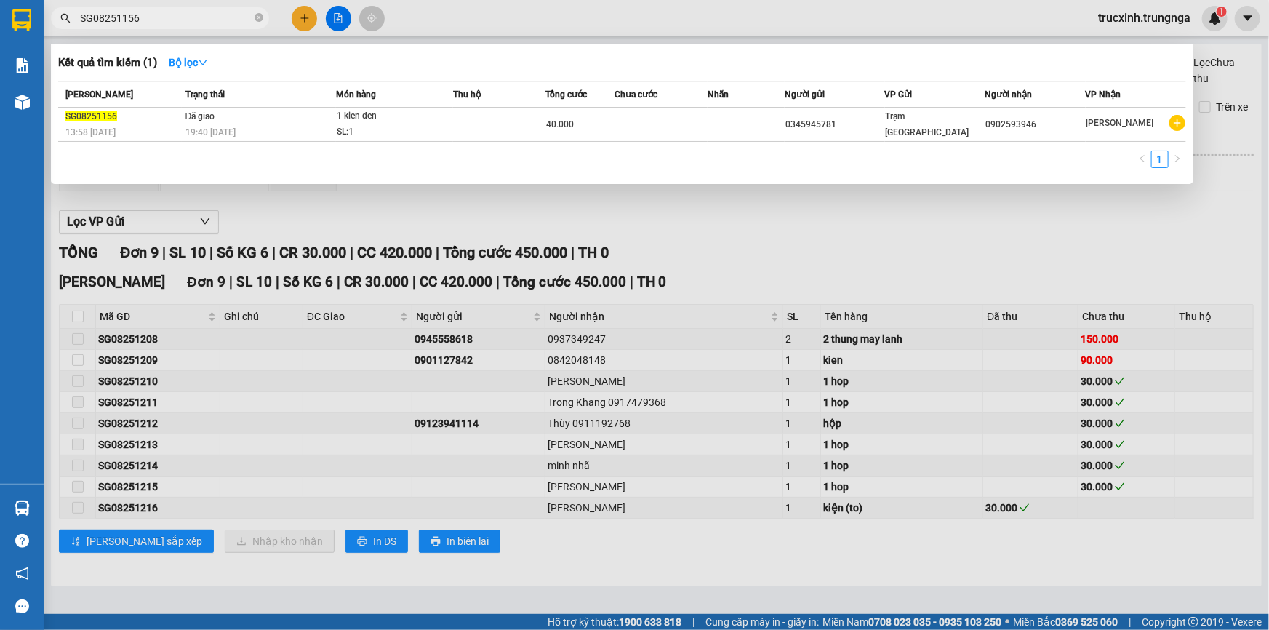
click at [145, 12] on input "SG08251156" at bounding box center [166, 18] width 172 height 16
paste input "68"
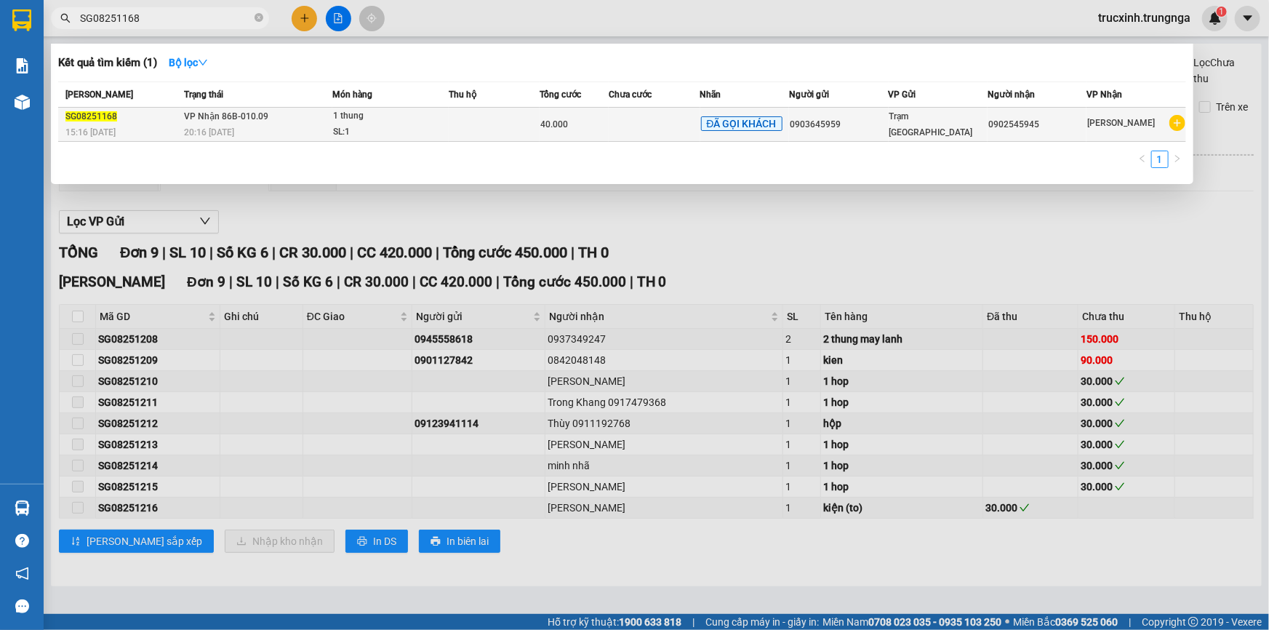
type input "SG08251168"
click at [322, 121] on td "VP Nhận 86B-010.09 20:16 [DATE]" at bounding box center [256, 125] width 153 height 34
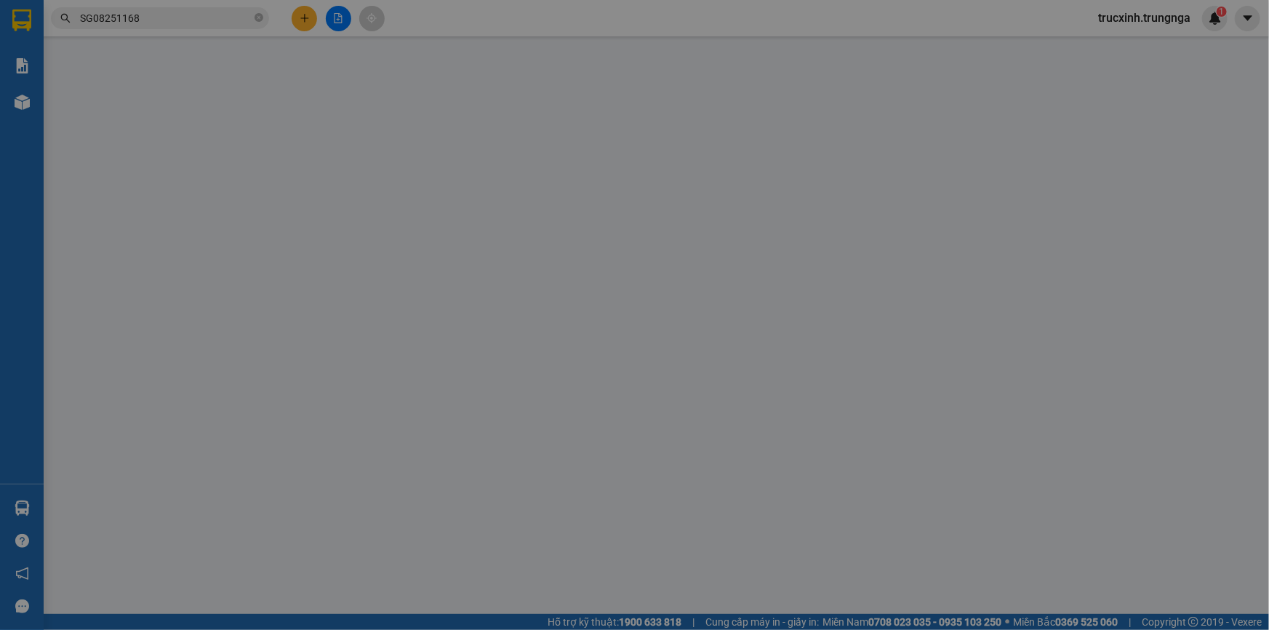
type input "0903645959"
type input "0902545945"
type input "40.000"
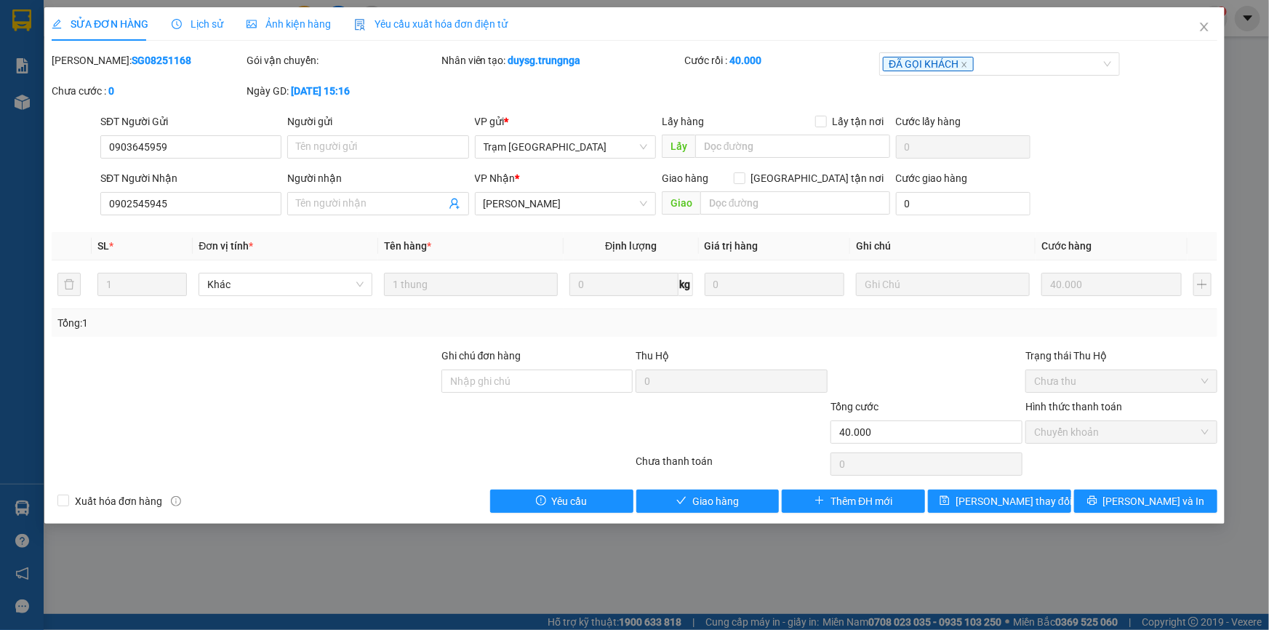
drag, startPoint x: 452, startPoint y: 21, endPoint x: 408, endPoint y: 30, distance: 45.2
click at [452, 21] on span "Yêu cầu xuất hóa đơn điện tử" at bounding box center [430, 24] width 153 height 12
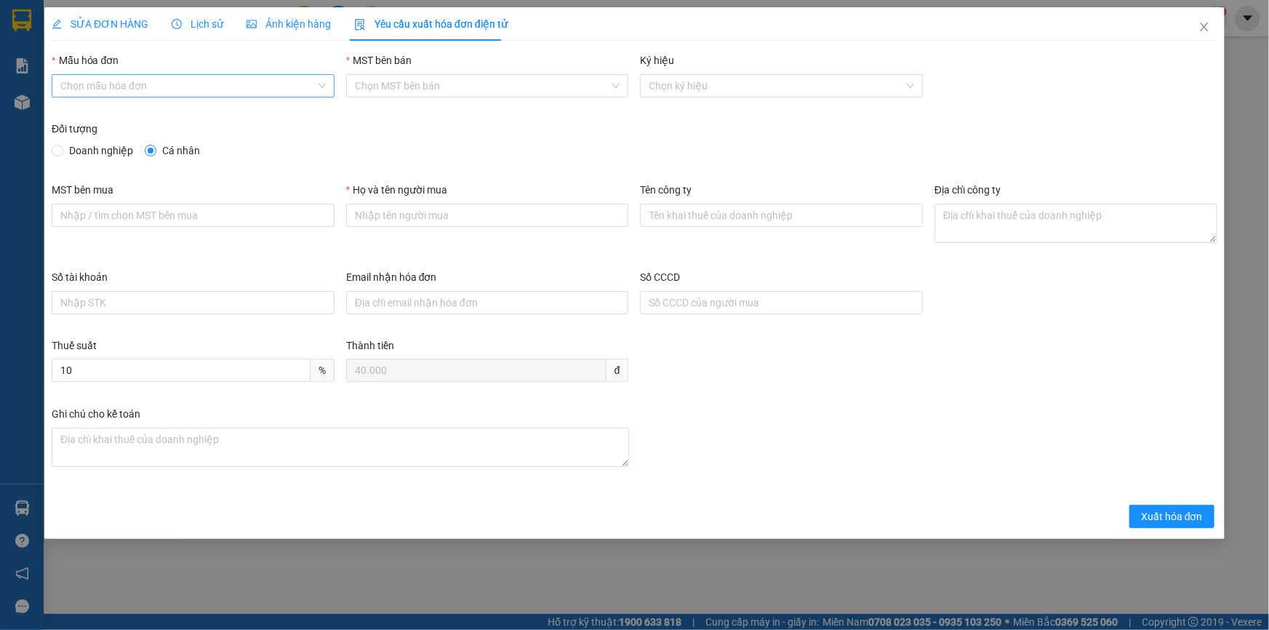
click at [183, 82] on input "Mẫu hóa đơn" at bounding box center [187, 86] width 255 height 22
click at [170, 119] on div "HÓA ĐƠN HÀNG" at bounding box center [193, 115] width 266 height 16
type input "8"
click at [435, 219] on input "Họ và tên người mua" at bounding box center [487, 215] width 283 height 23
type input "Khách lẻ"
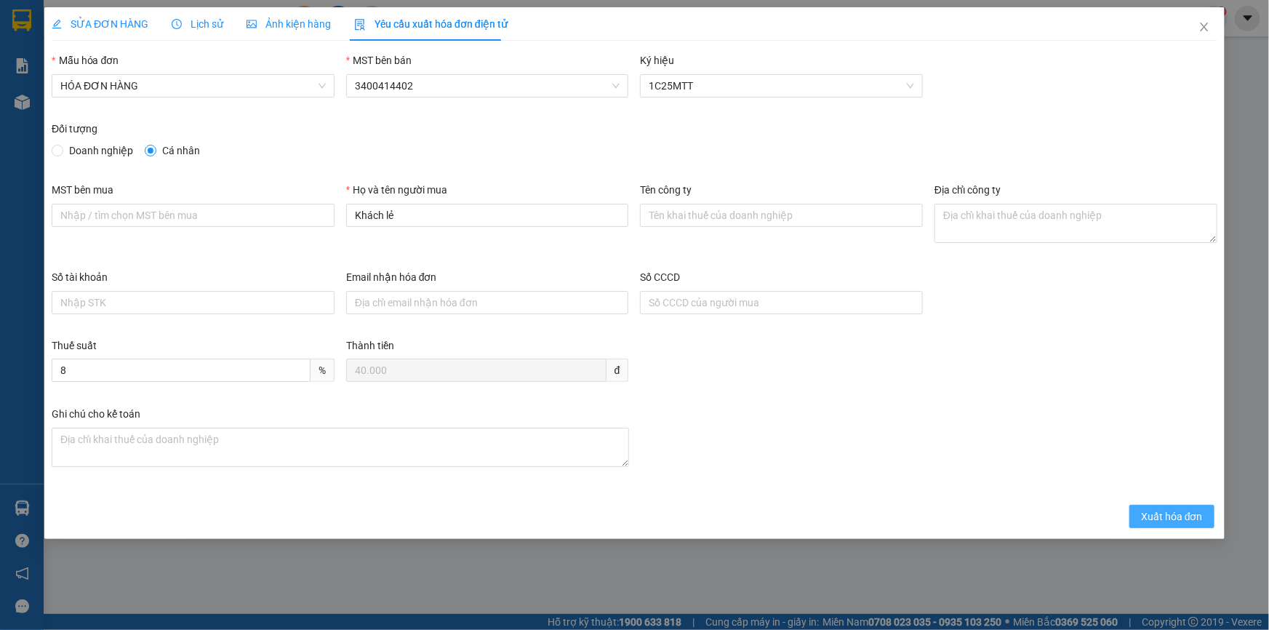
click at [1160, 514] on span "Xuất hóa đơn" at bounding box center [1172, 517] width 62 height 16
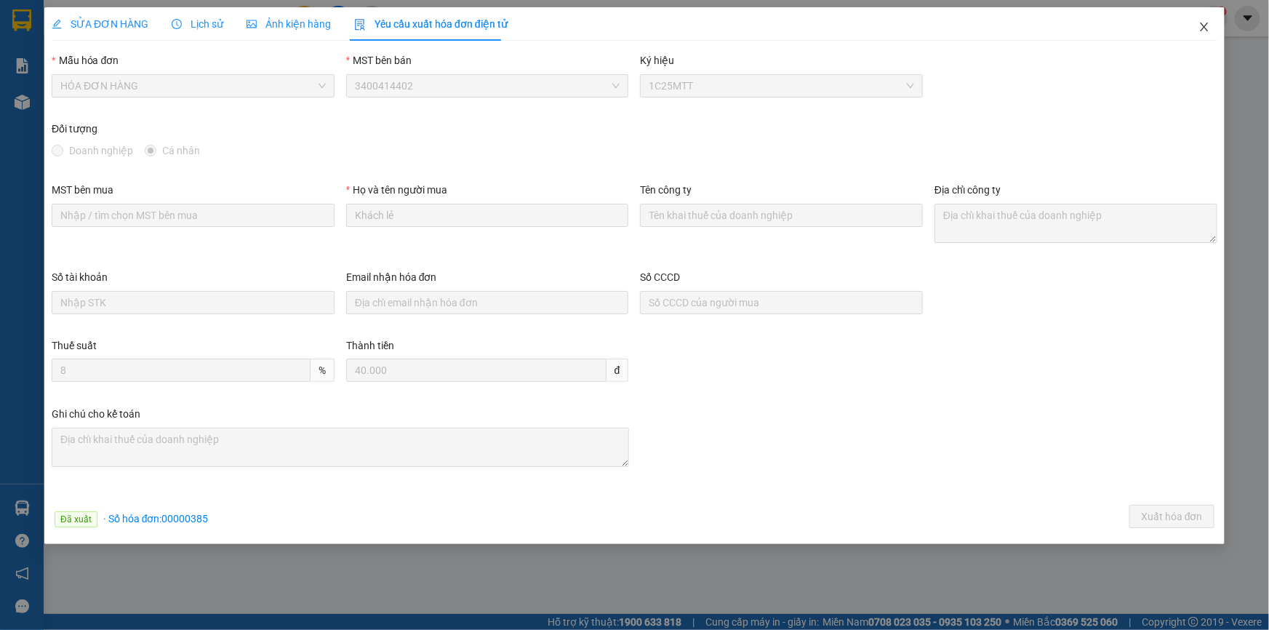
click at [1205, 26] on icon "close" at bounding box center [1205, 27] width 12 height 12
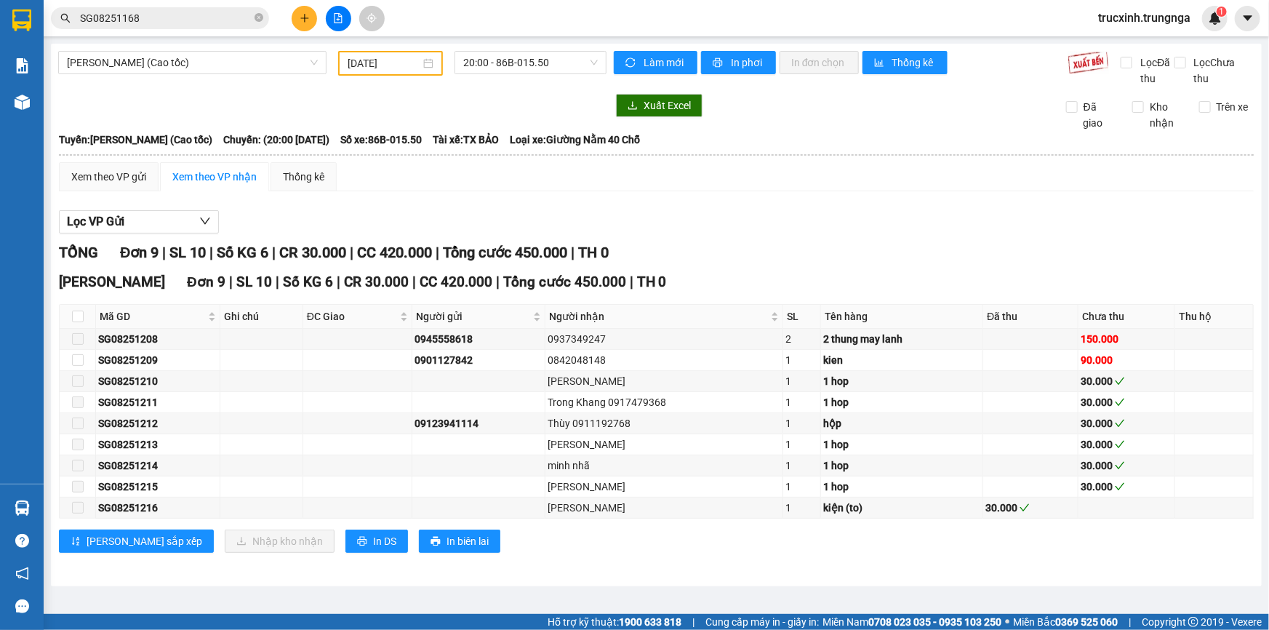
click at [188, 13] on input "SG08251168" at bounding box center [166, 18] width 172 height 16
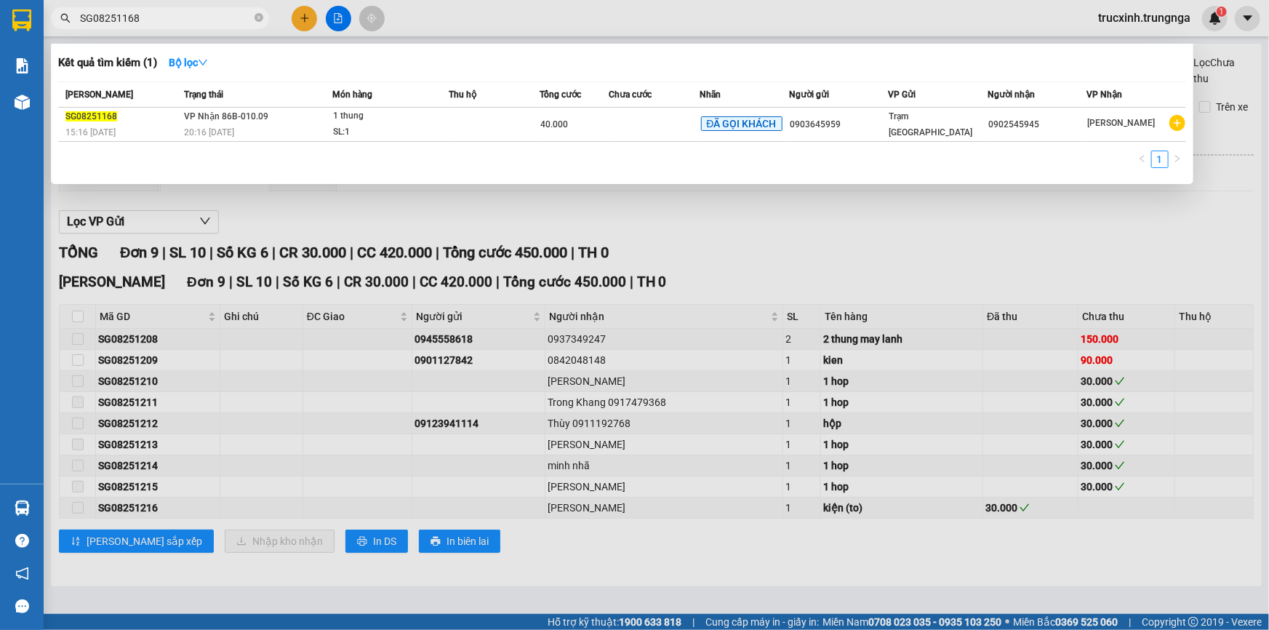
click at [188, 13] on input "SG08251168" at bounding box center [166, 18] width 172 height 16
paste input "90"
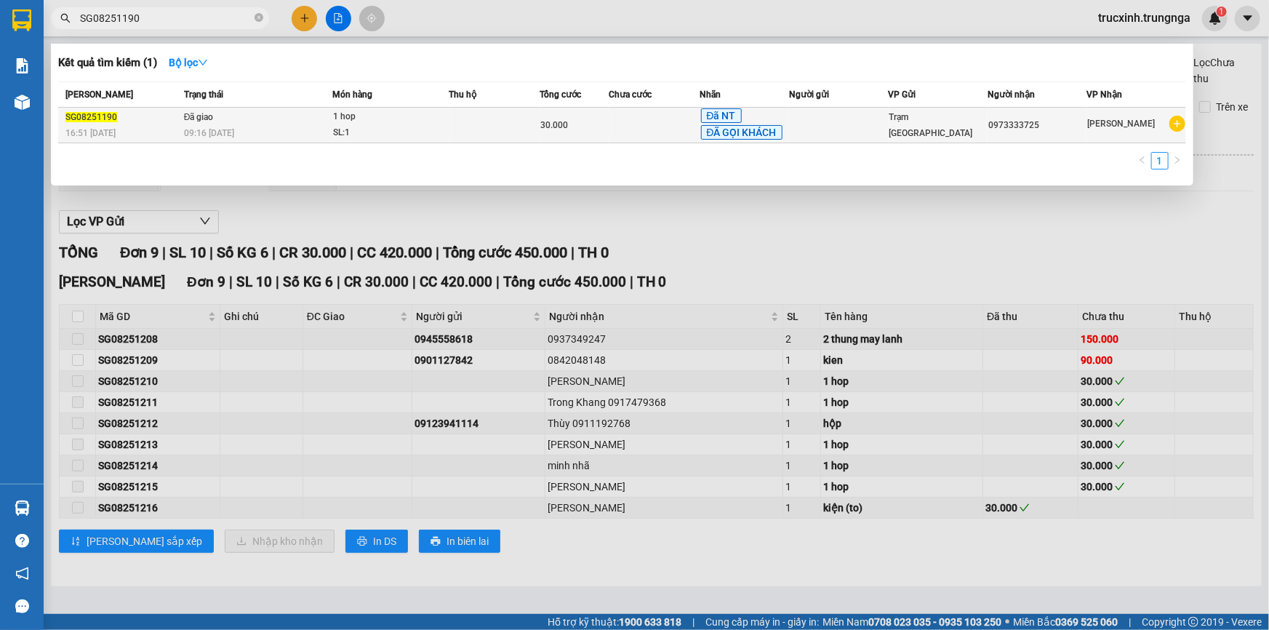
type input "SG08251190"
click at [436, 129] on div "SL: 1" at bounding box center [387, 133] width 109 height 16
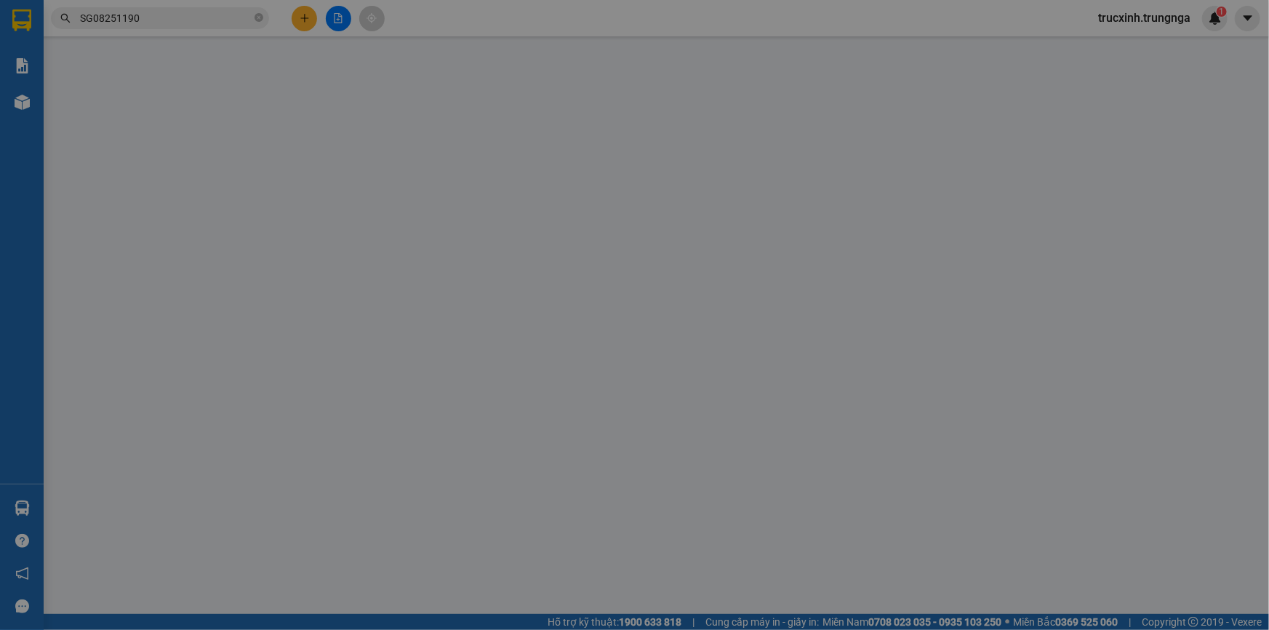
type input "0973333725"
type input "30.000"
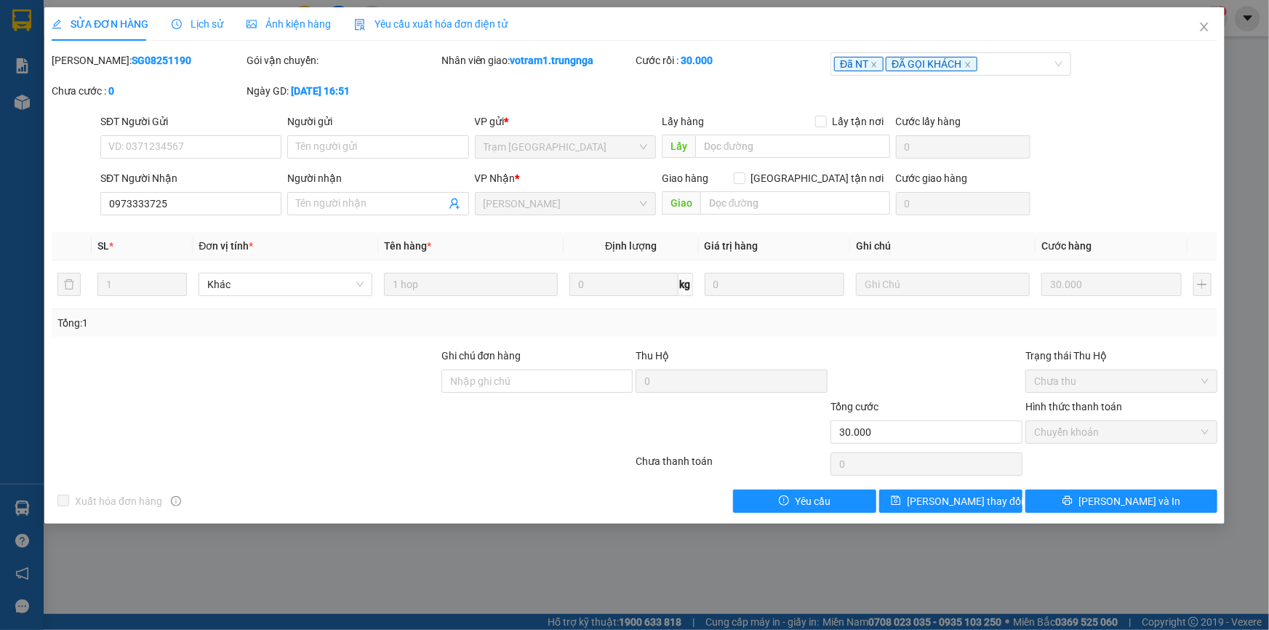
click at [426, 20] on span "Yêu cầu xuất hóa đơn điện tử" at bounding box center [430, 24] width 153 height 12
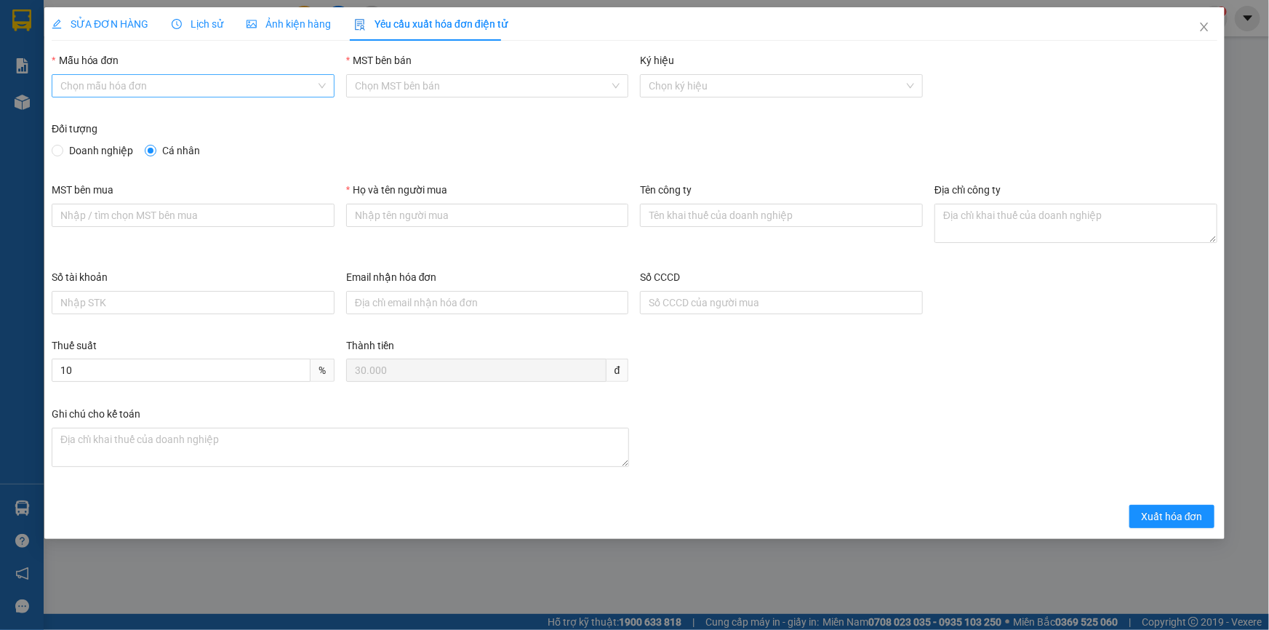
click at [146, 83] on input "Mẫu hóa đơn" at bounding box center [187, 86] width 255 height 22
click at [140, 115] on div "HÓA ĐƠN HÀNG" at bounding box center [193, 115] width 266 height 16
type input "8"
click at [391, 212] on input "Họ và tên người mua" at bounding box center [487, 215] width 283 height 23
type input "Khách lẻ"
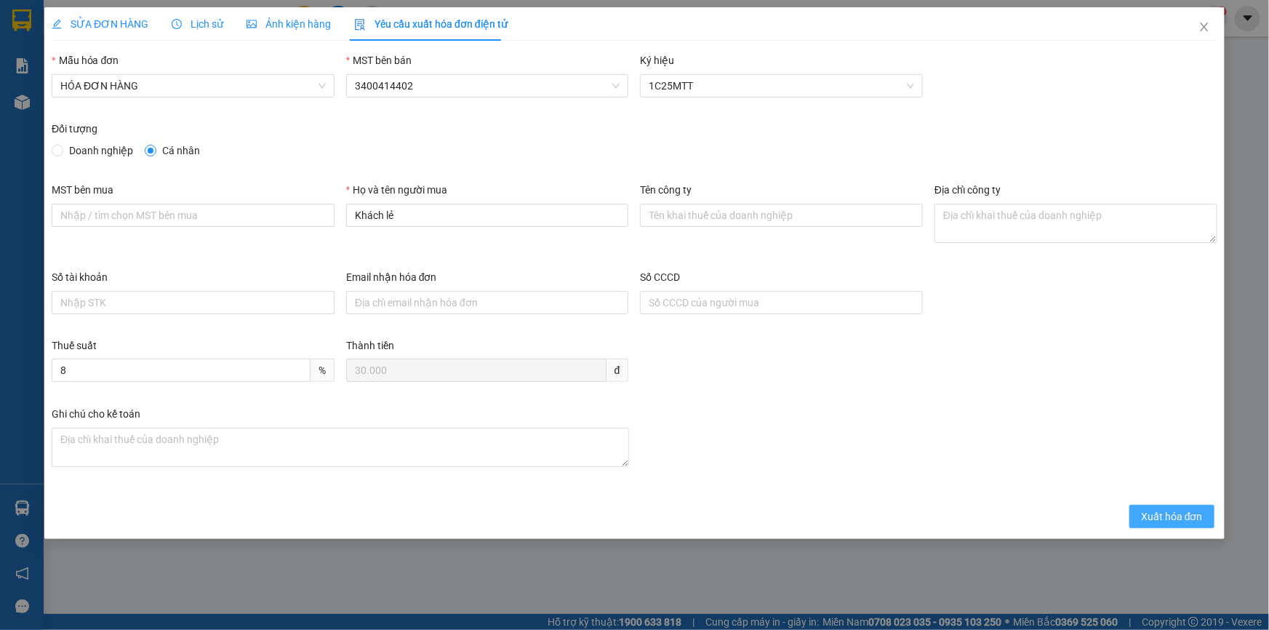
click at [1171, 517] on span "Xuất hóa đơn" at bounding box center [1172, 517] width 62 height 16
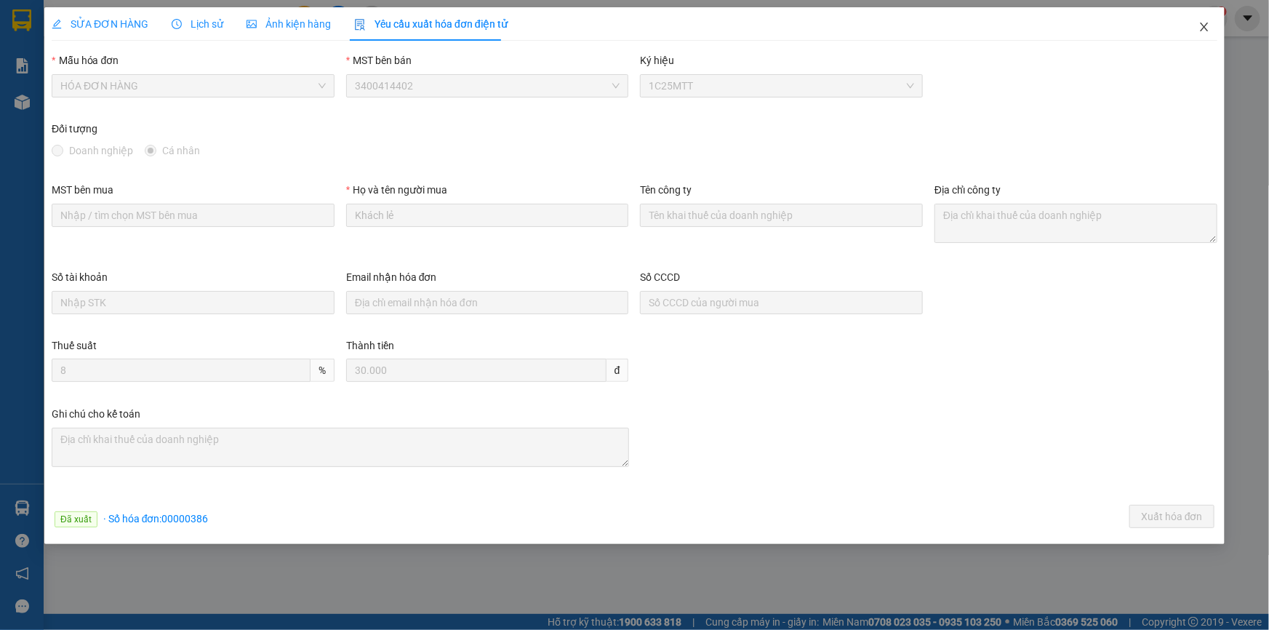
click at [1204, 27] on icon "close" at bounding box center [1204, 27] width 8 height 9
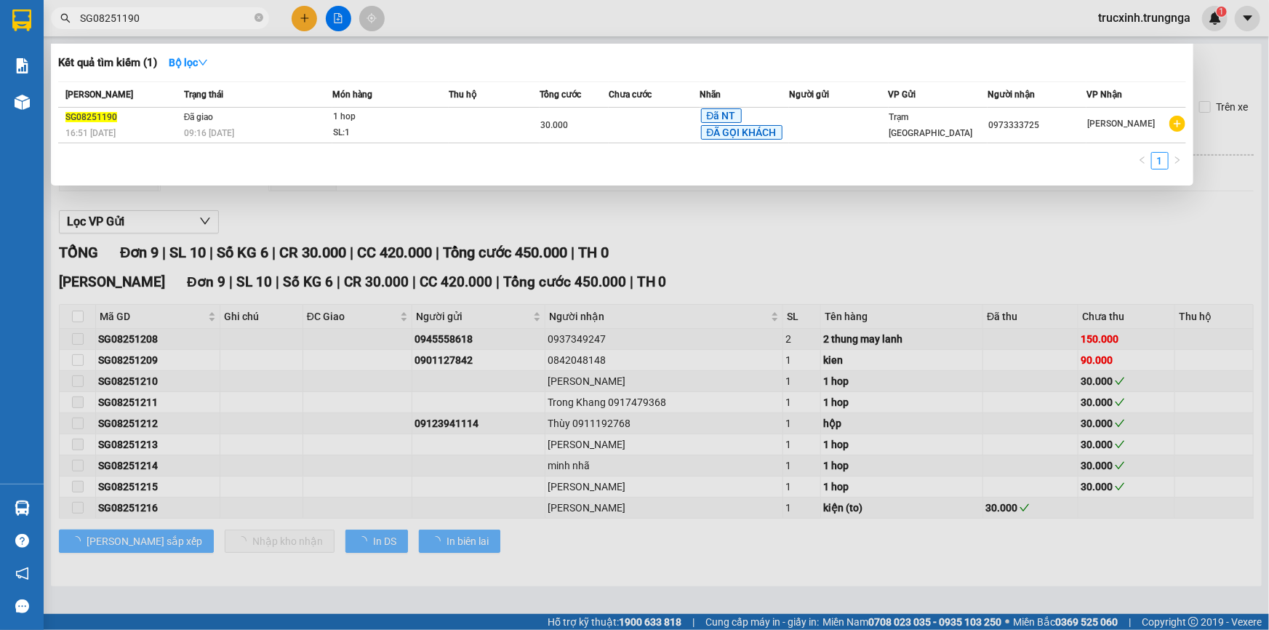
click at [145, 18] on input "SG08251190" at bounding box center [166, 18] width 172 height 16
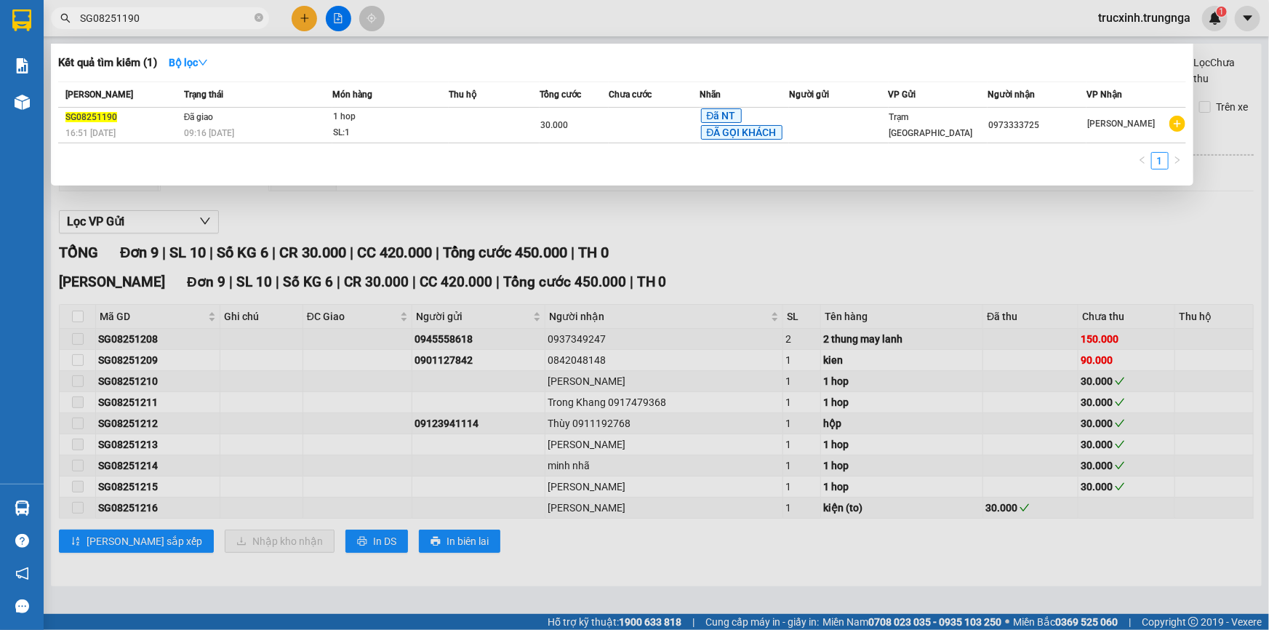
paste input "68"
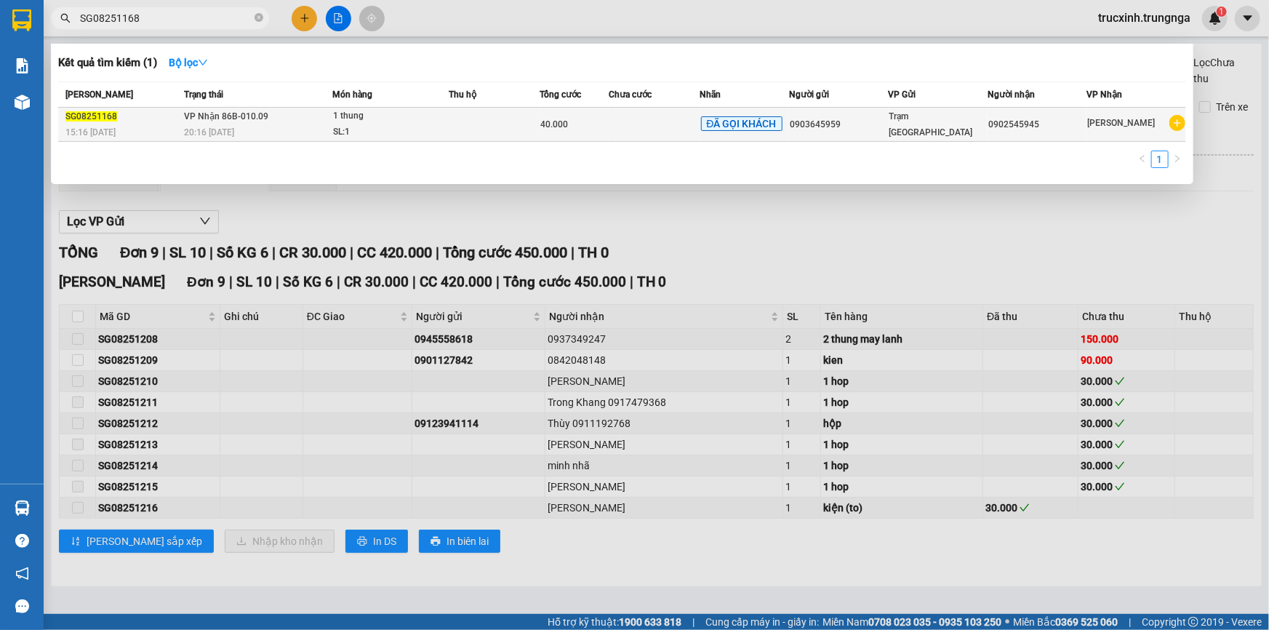
type input "SG08251168"
click at [463, 124] on td at bounding box center [495, 125] width 92 height 34
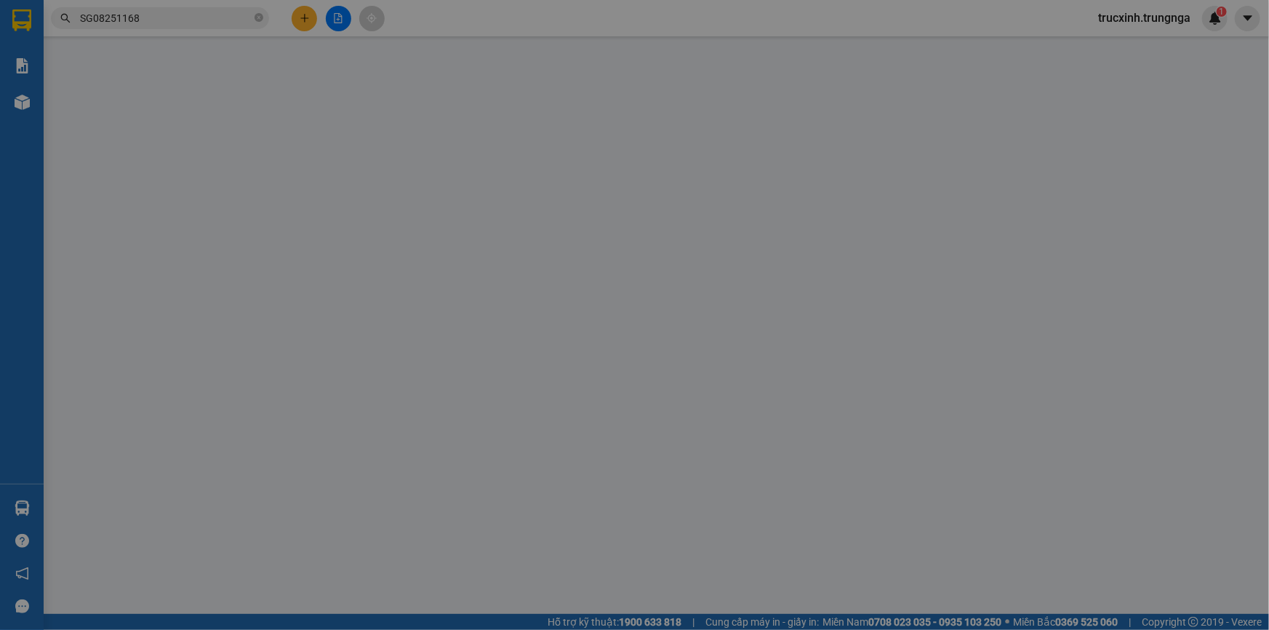
type input "0903645959"
type input "0902545945"
type input "40.000"
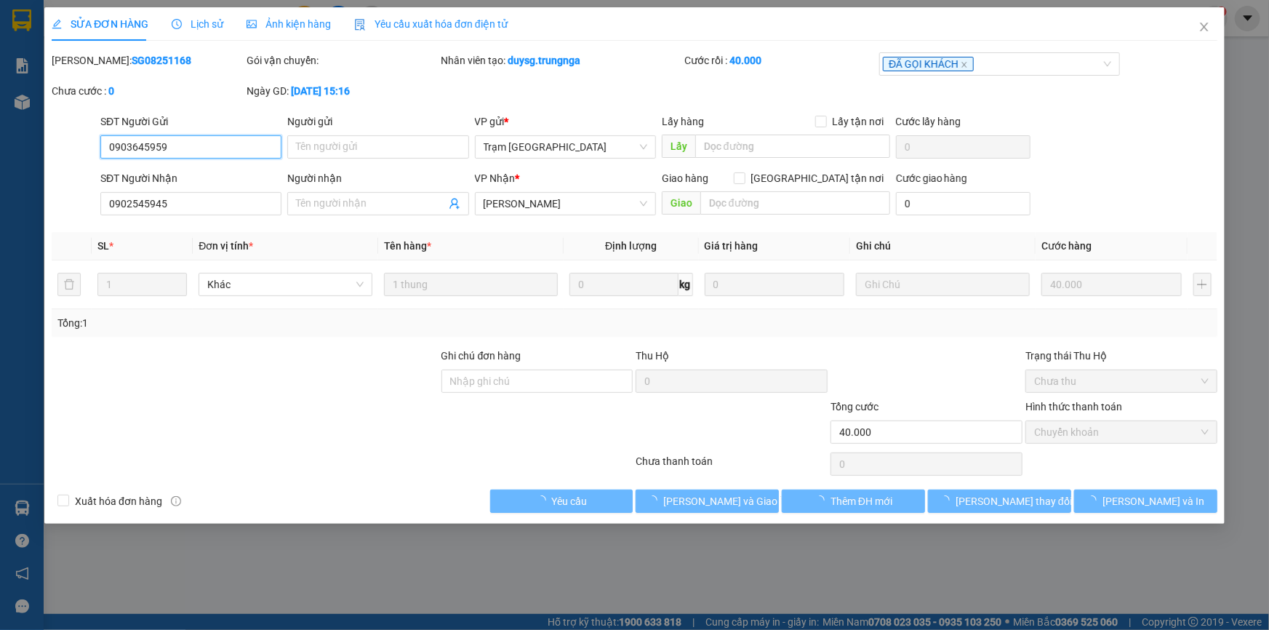
checkbox input "true"
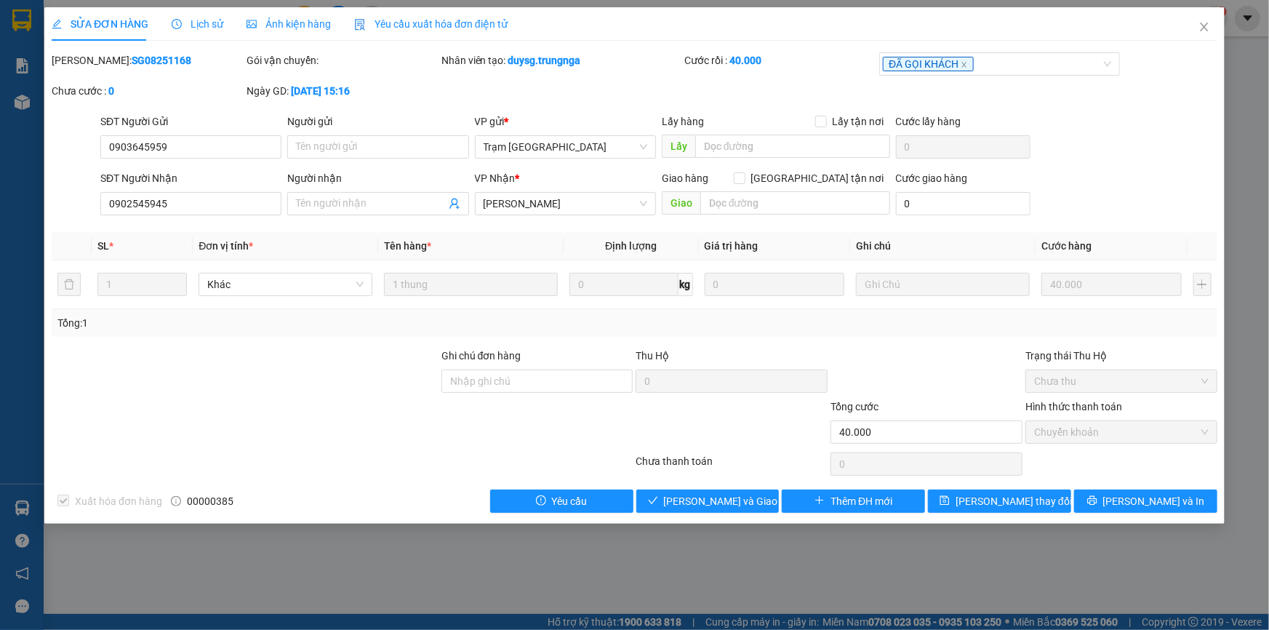
click at [406, 27] on span "Yêu cầu xuất hóa đơn điện tử" at bounding box center [430, 24] width 153 height 12
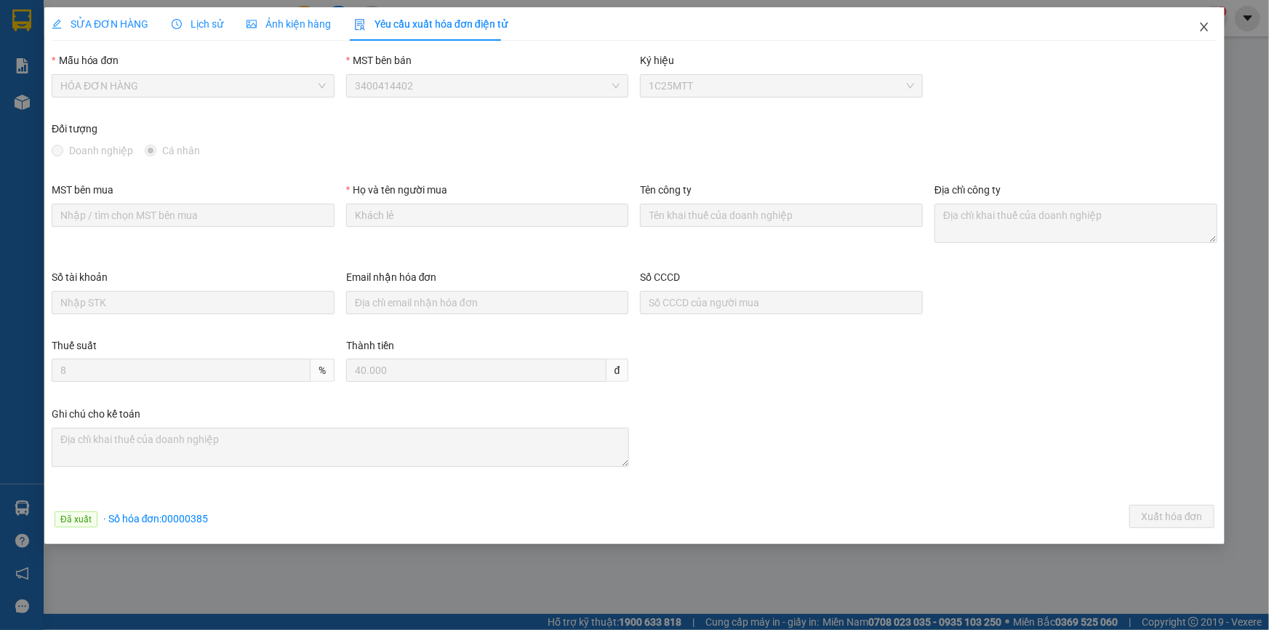
click at [1212, 25] on span "Close" at bounding box center [1204, 27] width 41 height 41
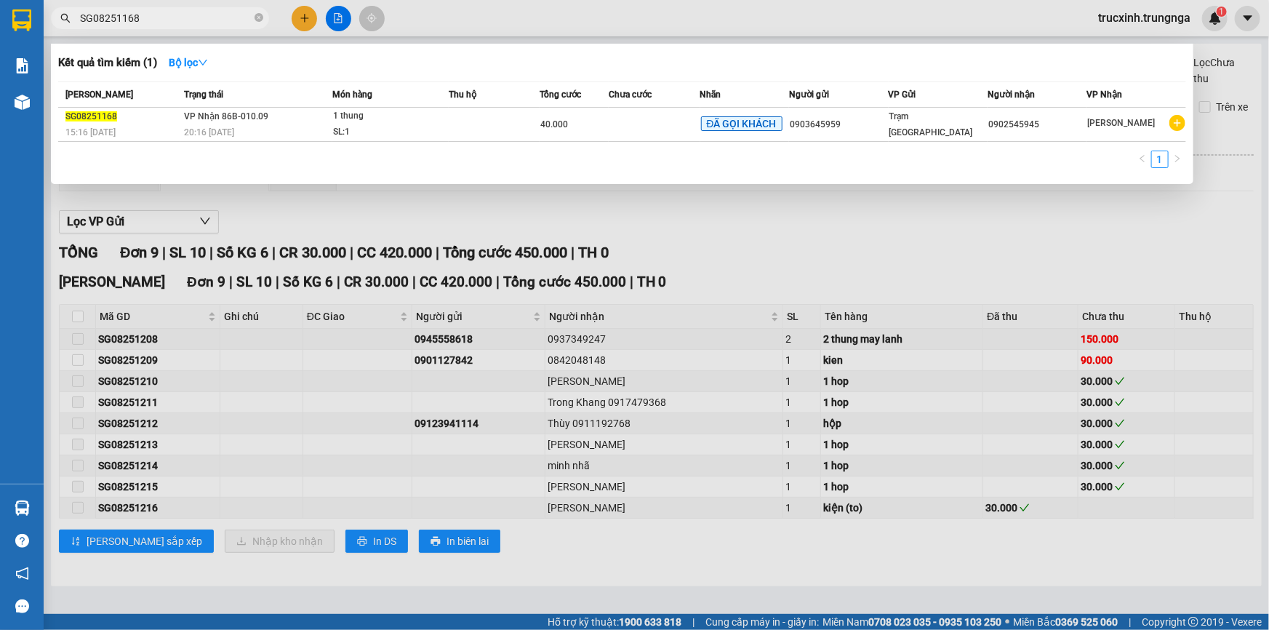
click at [164, 10] on input "SG08251168" at bounding box center [166, 18] width 172 height 16
click at [164, 11] on input "SG08251168" at bounding box center [166, 18] width 172 height 16
paste input "213"
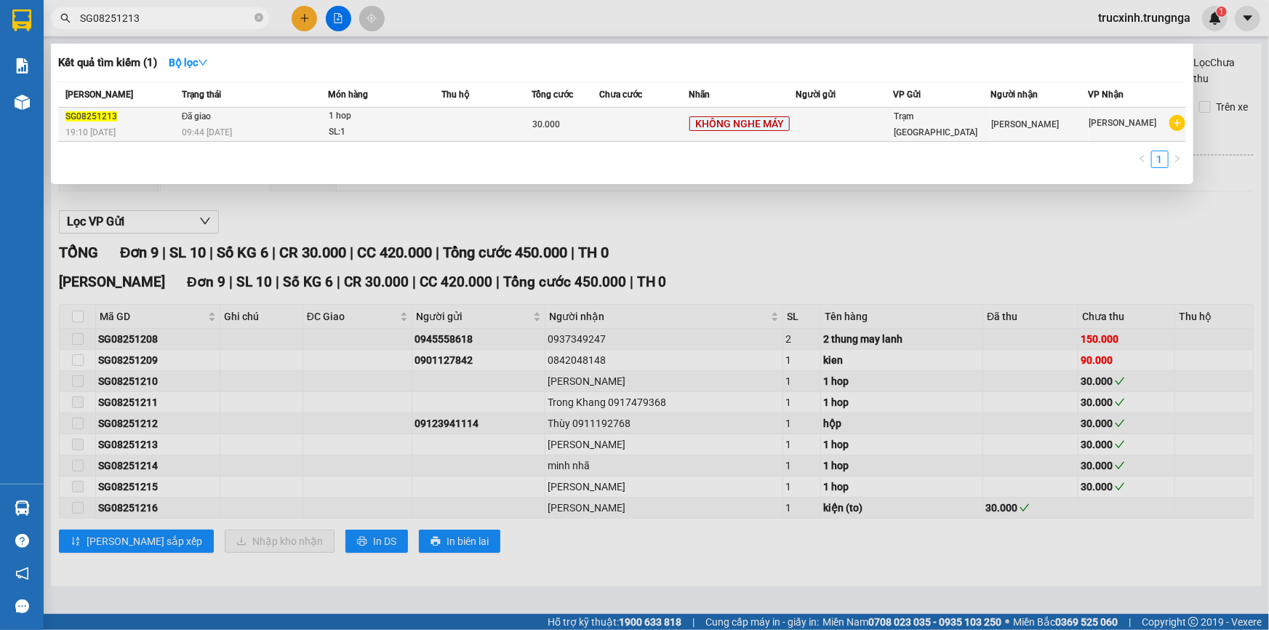
type input "SG08251213"
click at [573, 127] on div "30.000" at bounding box center [566, 124] width 66 height 16
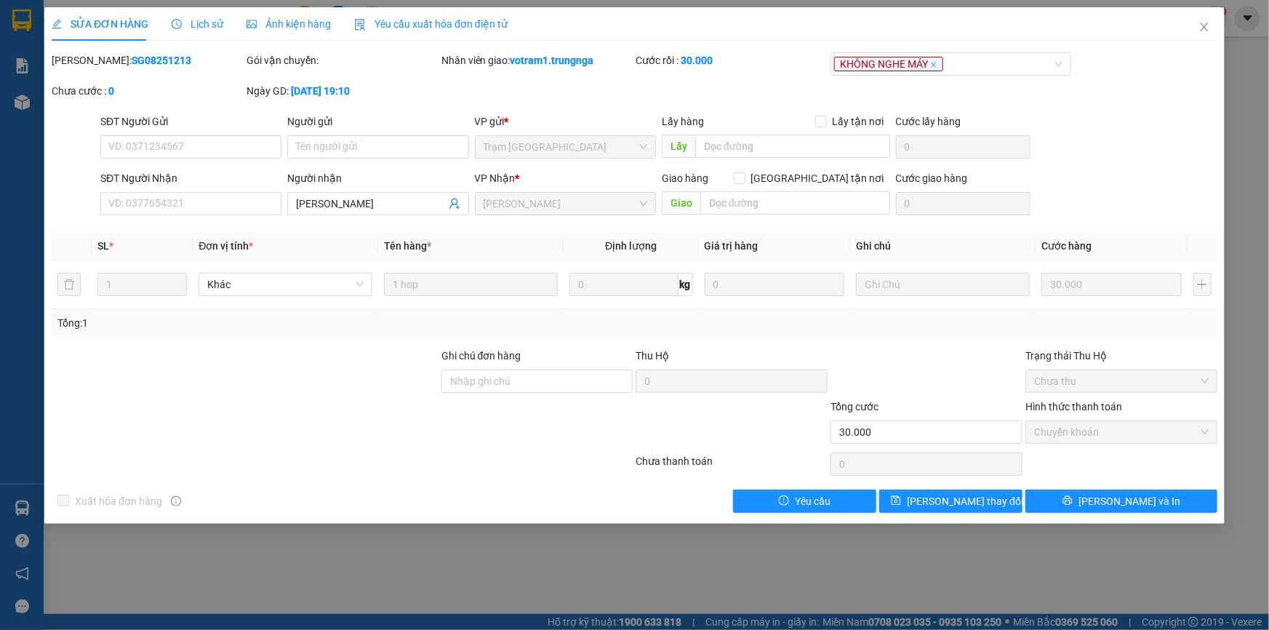
drag, startPoint x: 370, startPoint y: 23, endPoint x: 363, endPoint y: 33, distance: 12.1
click at [370, 23] on span "Yêu cầu xuất hóa đơn điện tử" at bounding box center [430, 24] width 153 height 12
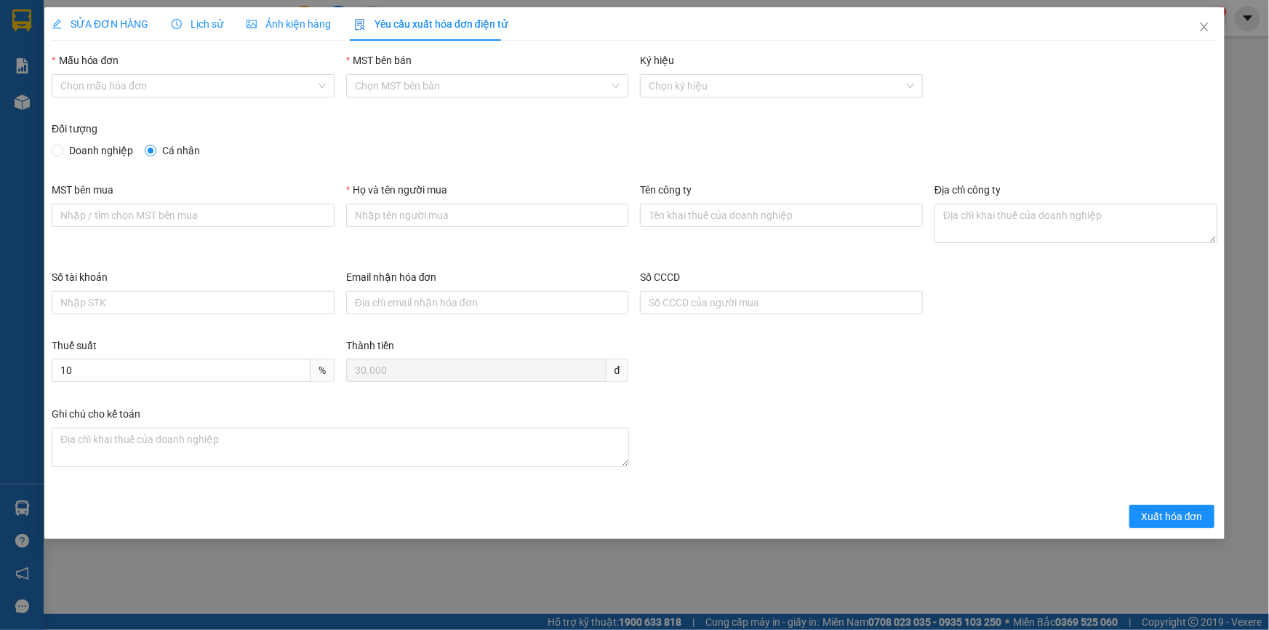
click at [102, 72] on div "Mẫu hóa đơn" at bounding box center [193, 63] width 283 height 22
click at [110, 79] on input "Mẫu hóa đơn" at bounding box center [187, 86] width 255 height 22
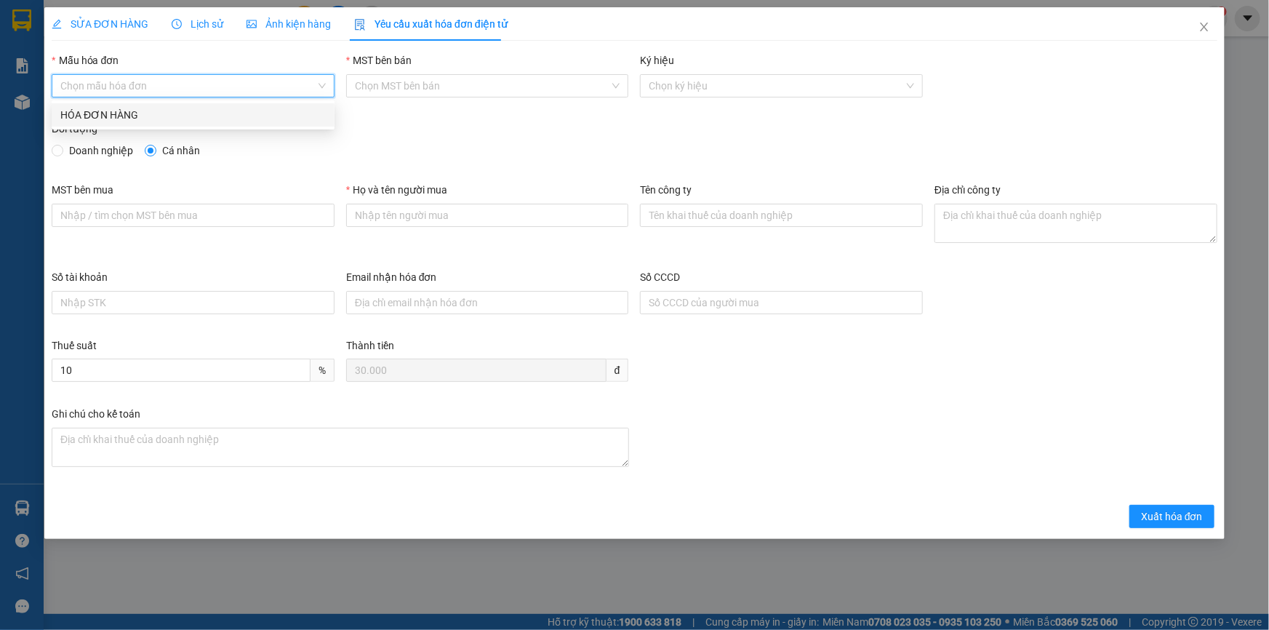
click at [124, 123] on div "HÓA ĐƠN HÀNG" at bounding box center [193, 114] width 283 height 23
type input "8"
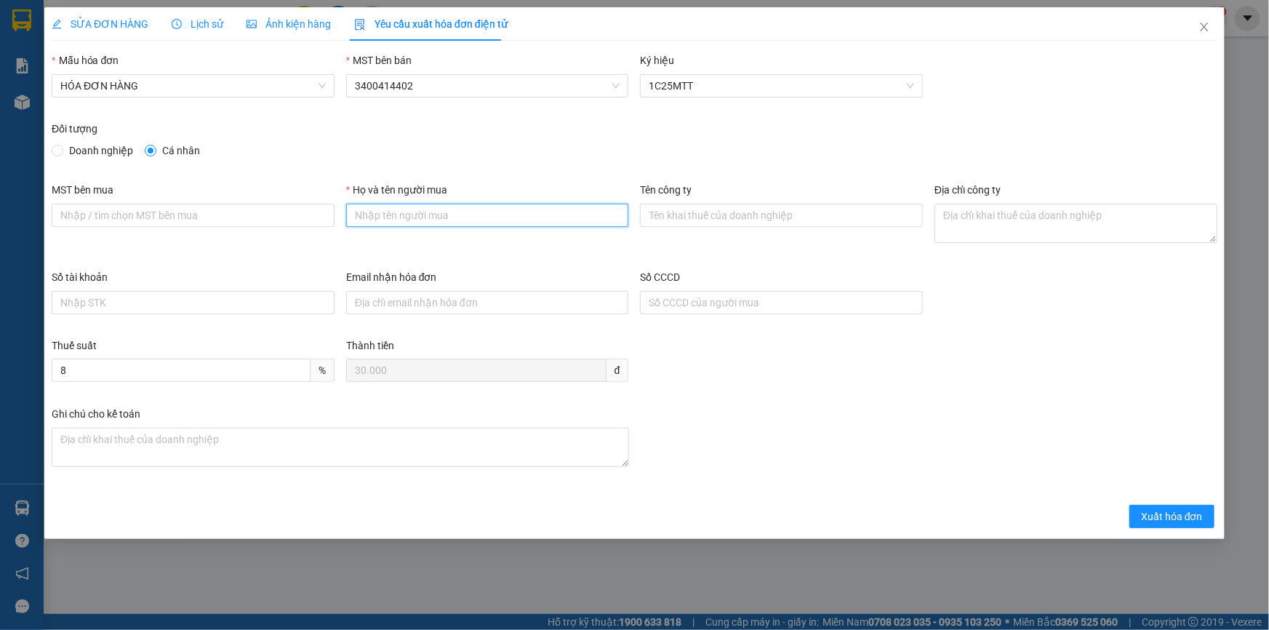
click at [399, 217] on input "Họ và tên người mua" at bounding box center [487, 215] width 283 height 23
type input "Khách lẻ"
click at [1172, 510] on span "Xuất hóa đơn" at bounding box center [1172, 517] width 62 height 16
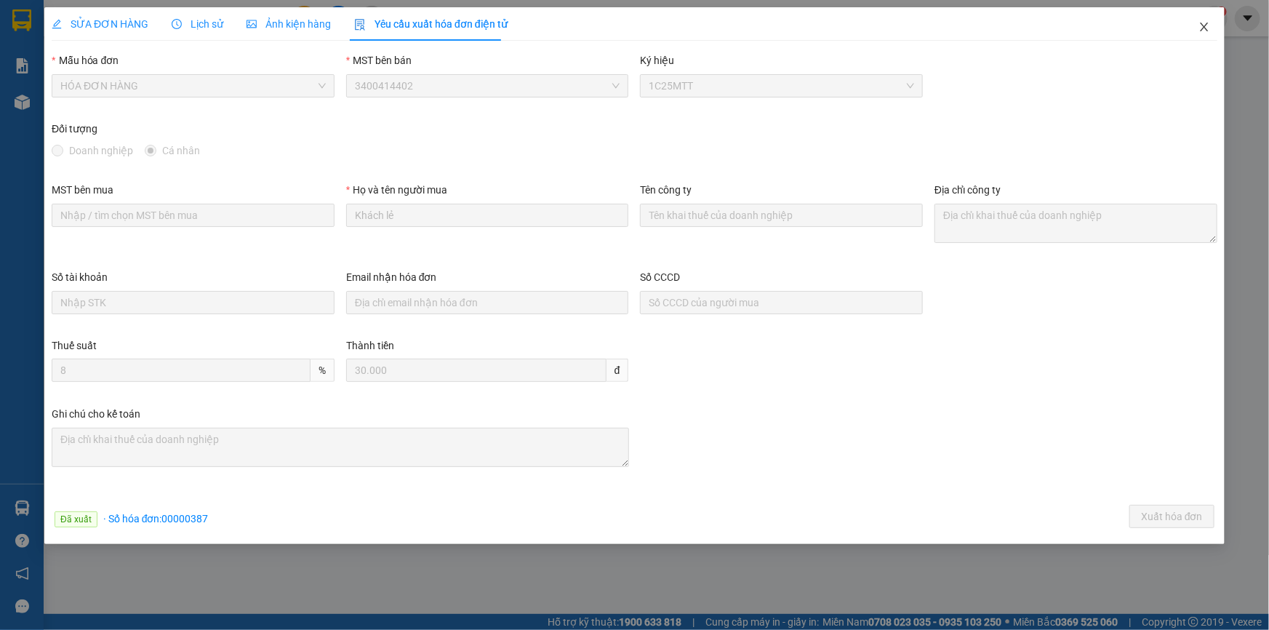
click at [1207, 26] on icon "close" at bounding box center [1204, 27] width 8 height 9
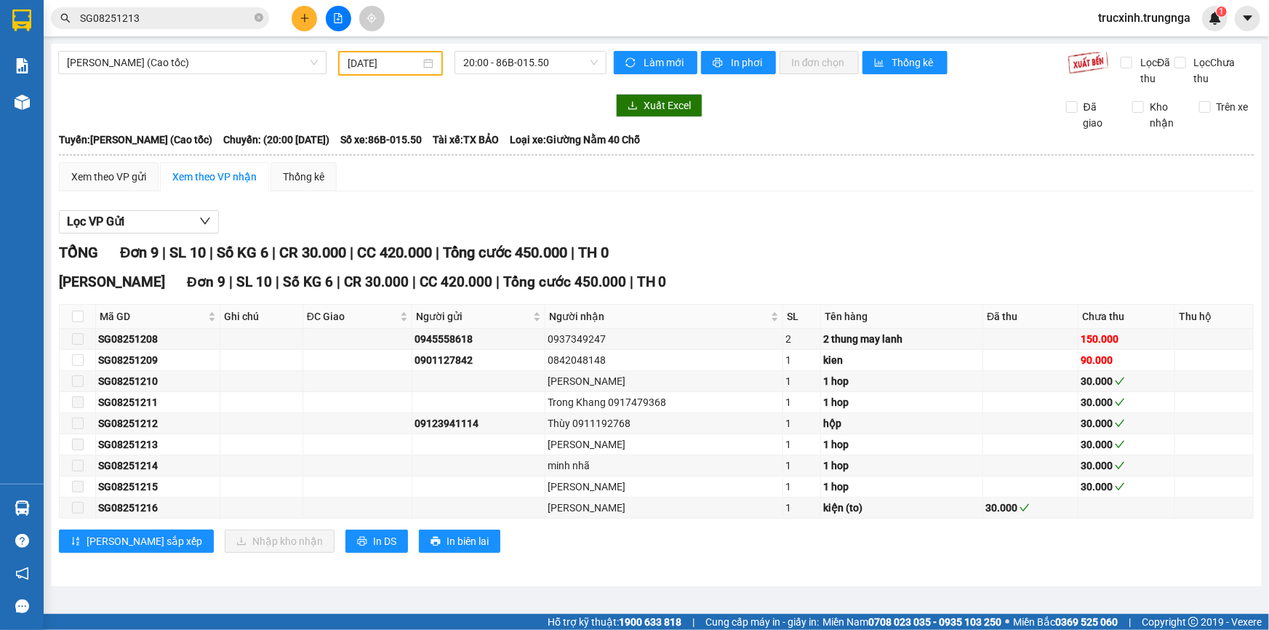
click at [153, 16] on input "SG08251213" at bounding box center [166, 18] width 172 height 16
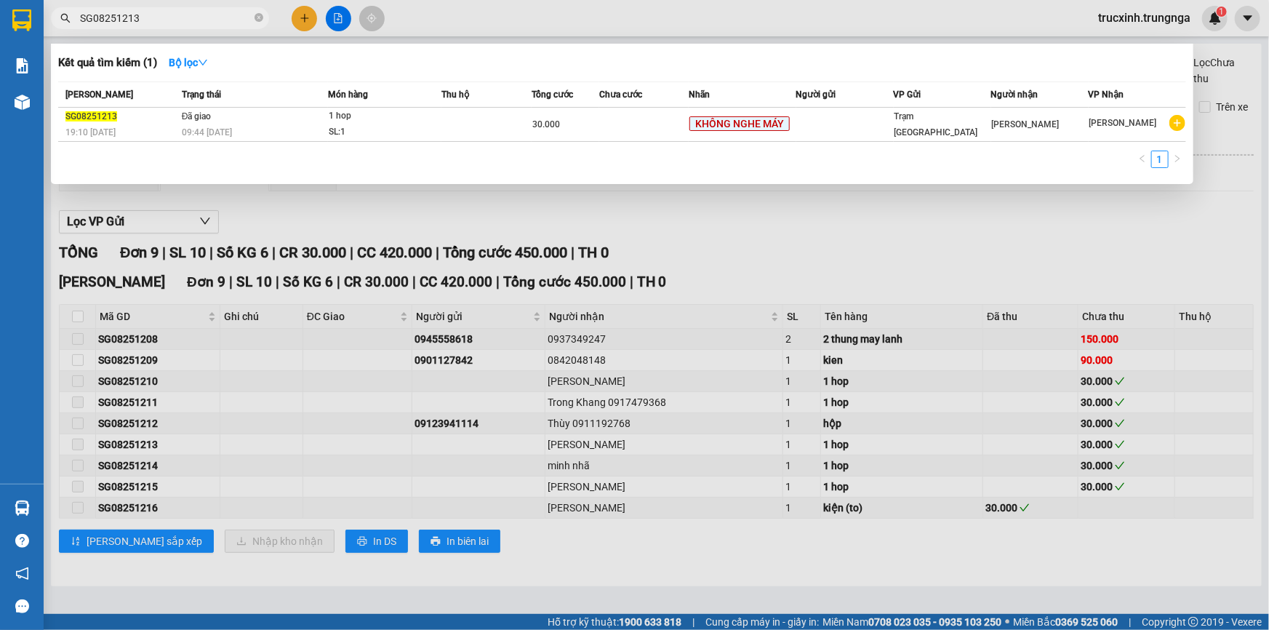
click at [149, 15] on input "SG08251213" at bounding box center [166, 18] width 172 height 16
paste input "112"
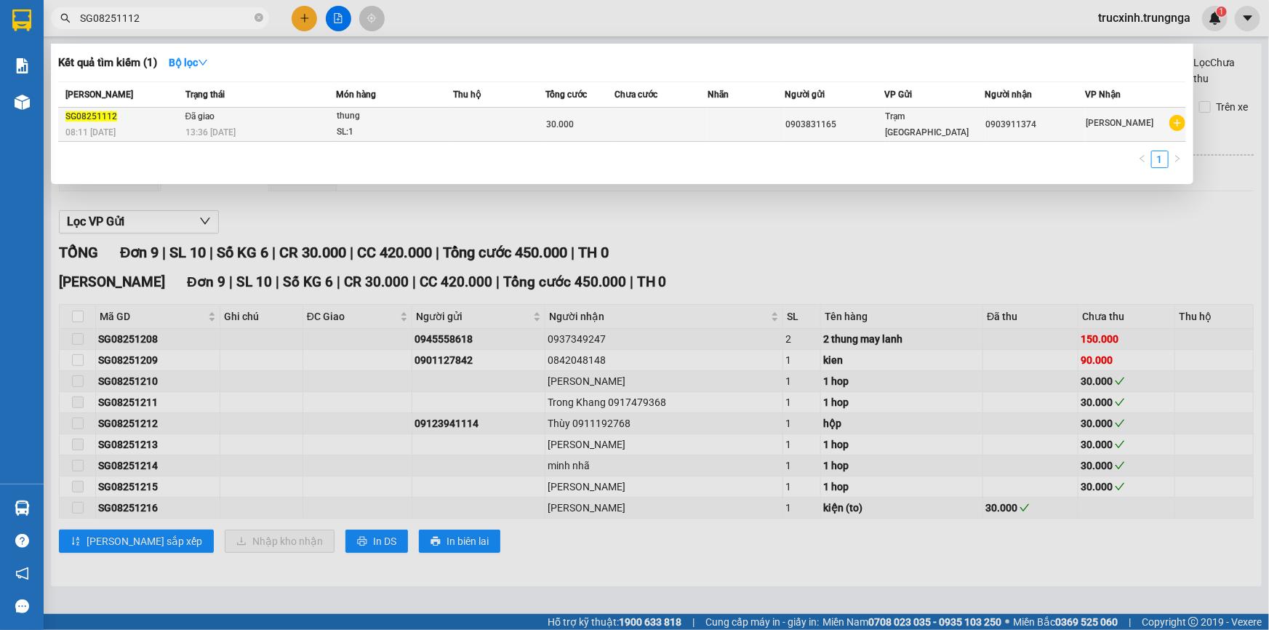
type input "SG08251112"
click at [468, 130] on td at bounding box center [499, 125] width 92 height 34
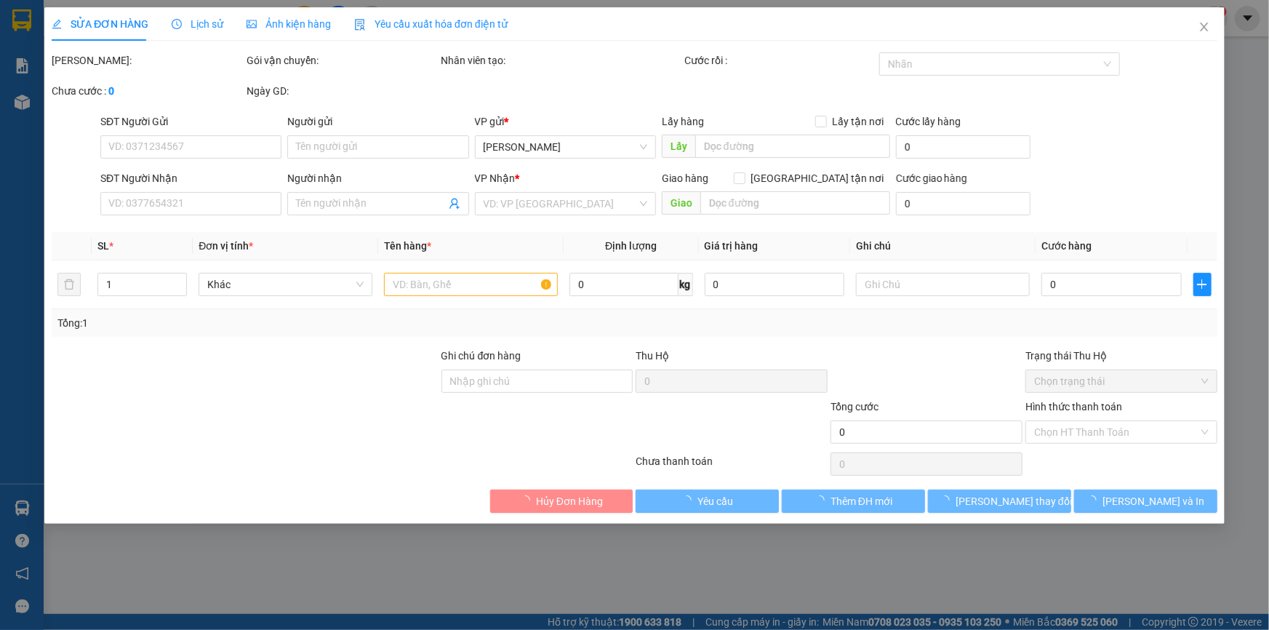
type input "0903831165"
type input "0903911374"
type input "30.000"
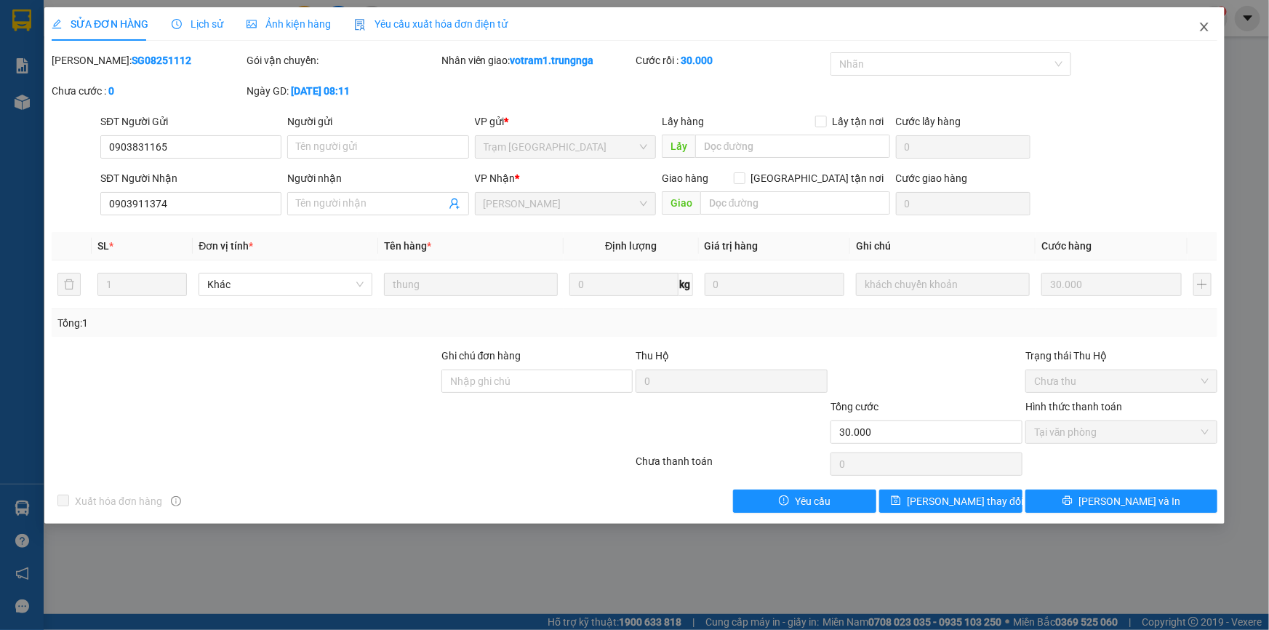
click at [1203, 25] on icon "close" at bounding box center [1205, 27] width 12 height 12
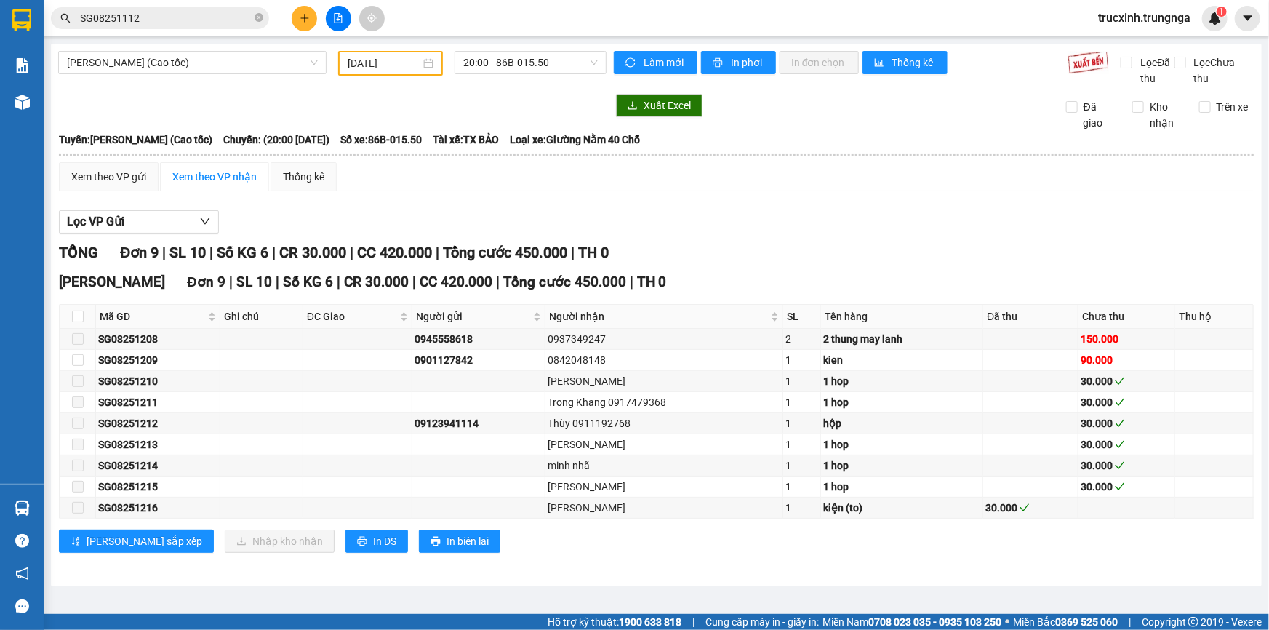
click at [153, 16] on input "SG08251112" at bounding box center [166, 18] width 172 height 16
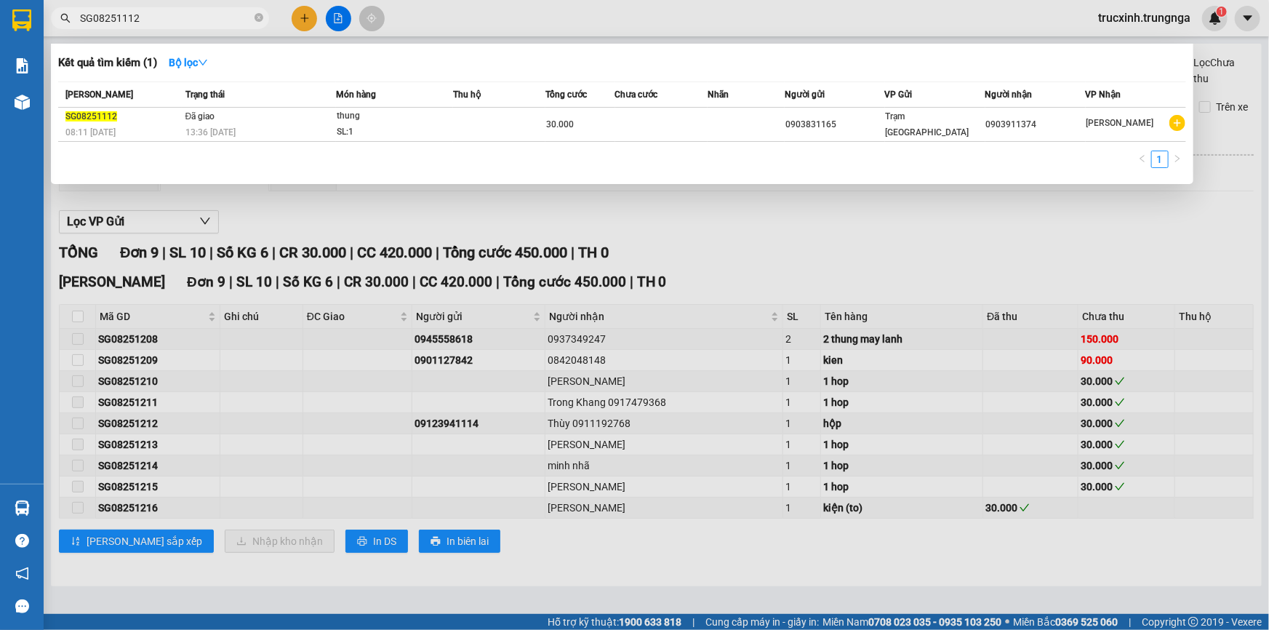
click at [153, 16] on input "SG08251112" at bounding box center [166, 18] width 172 height 16
click at [151, 16] on input "SG08251112" at bounding box center [166, 18] width 172 height 16
paste input "SG08250683"
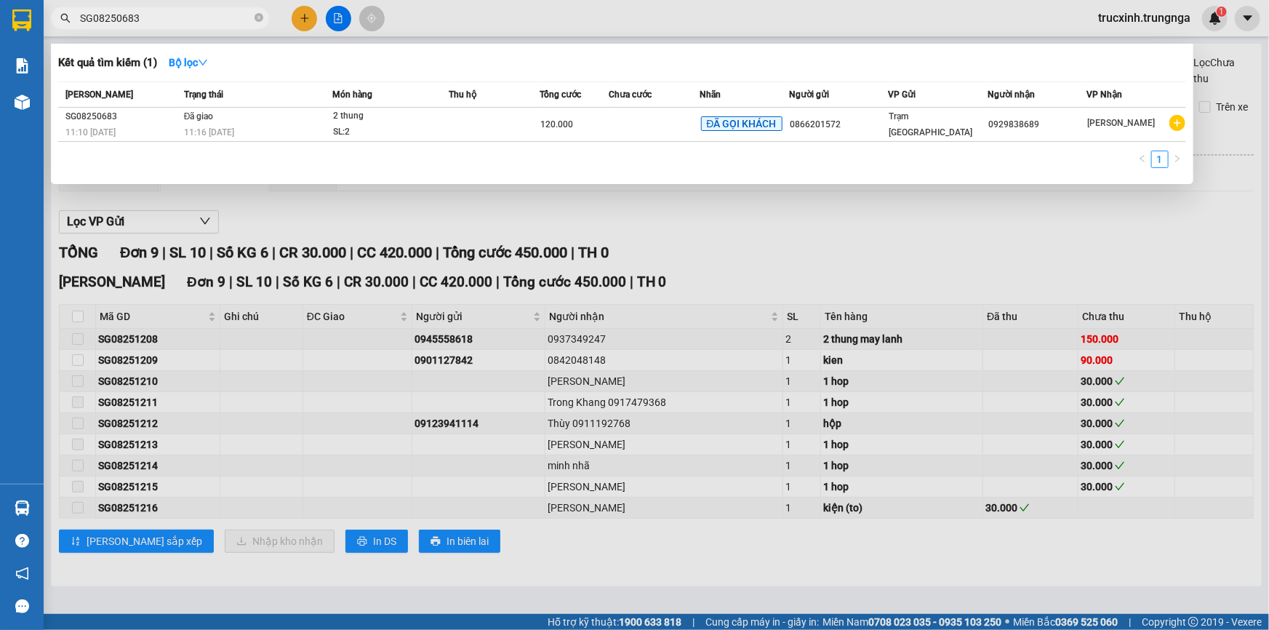
type input "SG08250683"
click at [483, 124] on td at bounding box center [495, 125] width 92 height 34
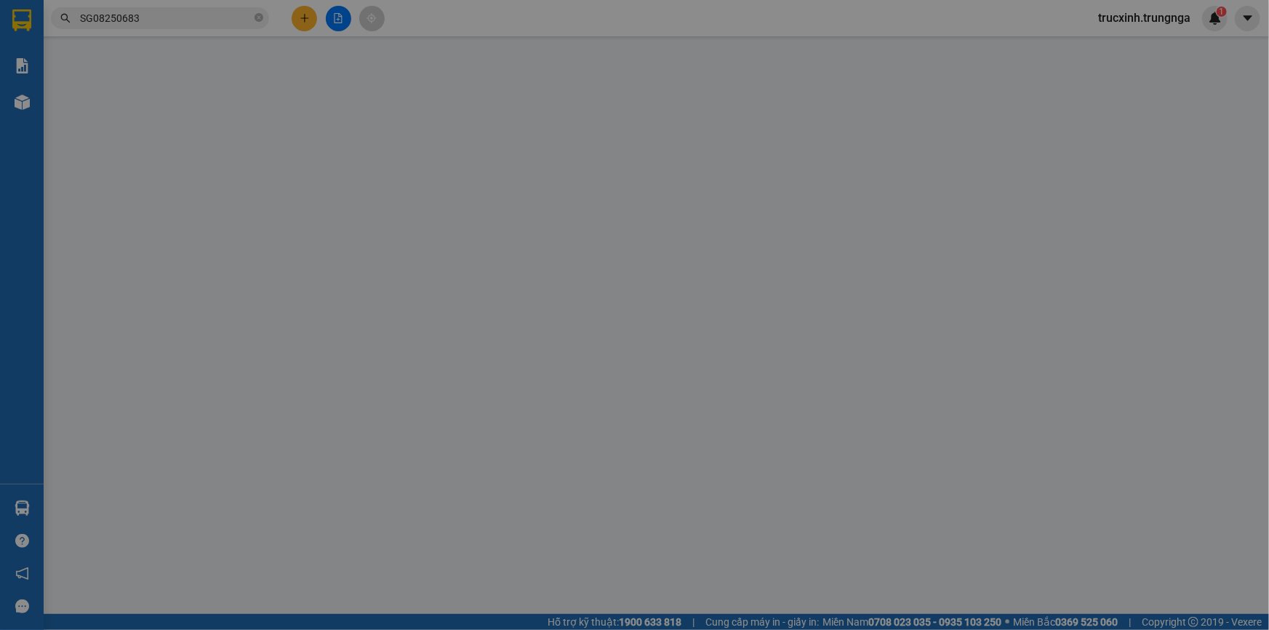
type input "0866201572"
type input "0929838689"
type input "ckvp"
type input "120.000"
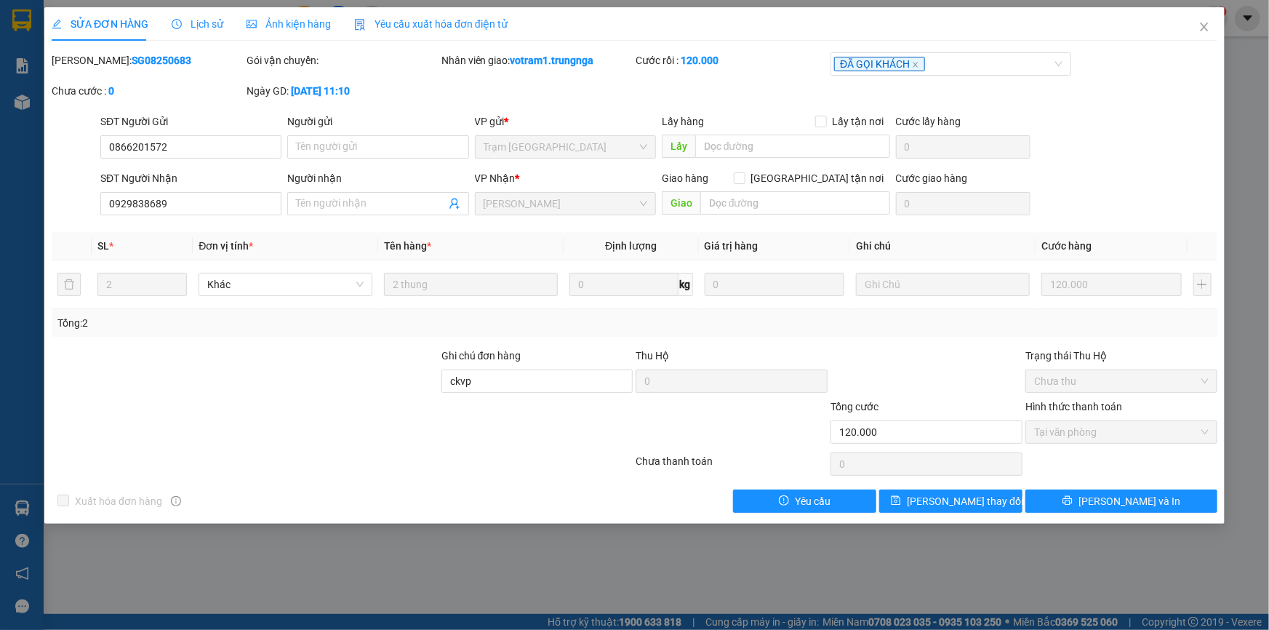
click at [419, 28] on span "Yêu cầu xuất hóa đơn điện tử" at bounding box center [430, 24] width 153 height 12
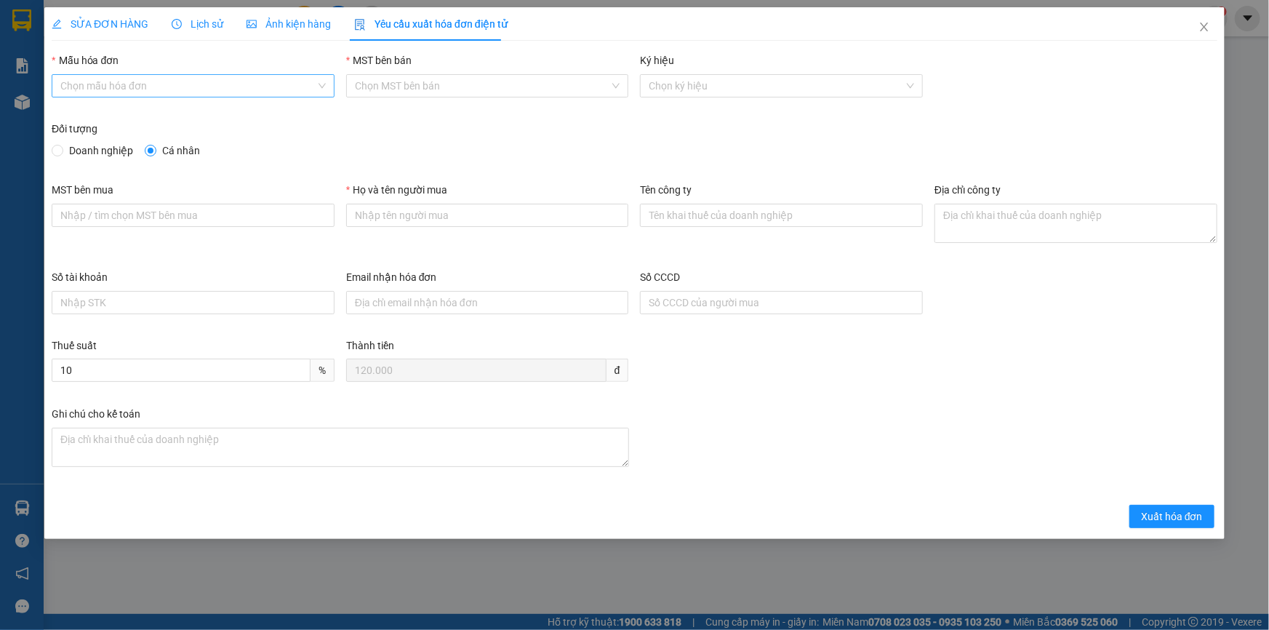
drag, startPoint x: 193, startPoint y: 87, endPoint x: 187, endPoint y: 92, distance: 7.7
click at [192, 87] on input "Mẫu hóa đơn" at bounding box center [187, 86] width 255 height 22
click at [127, 116] on div "HÓA ĐƠN HÀNG" at bounding box center [193, 115] width 266 height 16
type input "8"
click at [381, 206] on input "Họ và tên người mua" at bounding box center [487, 215] width 283 height 23
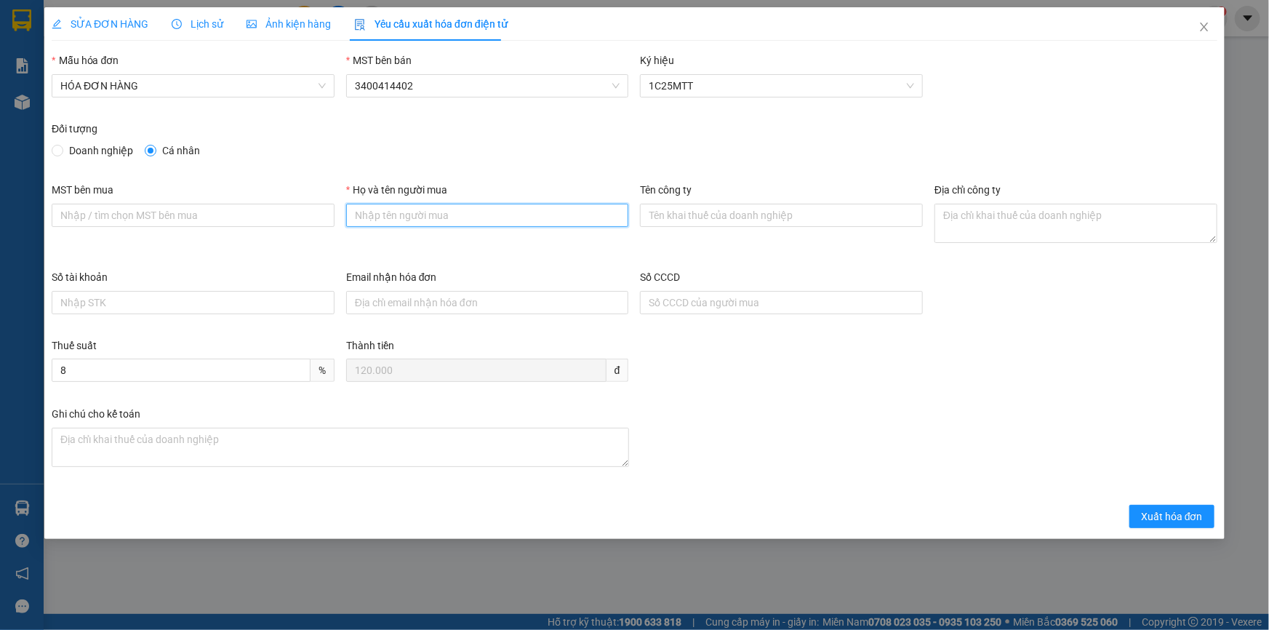
type input "Khách lẻ"
click at [1170, 513] on span "Xuất hóa đơn" at bounding box center [1172, 517] width 62 height 16
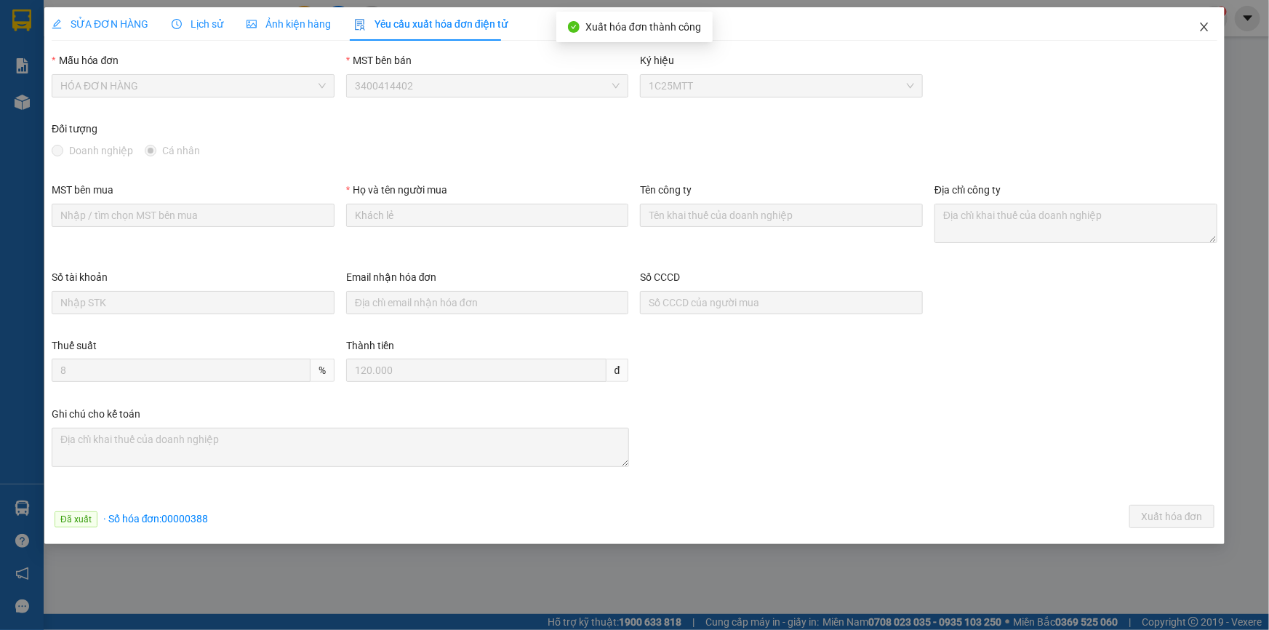
click at [1202, 28] on icon "close" at bounding box center [1205, 27] width 12 height 12
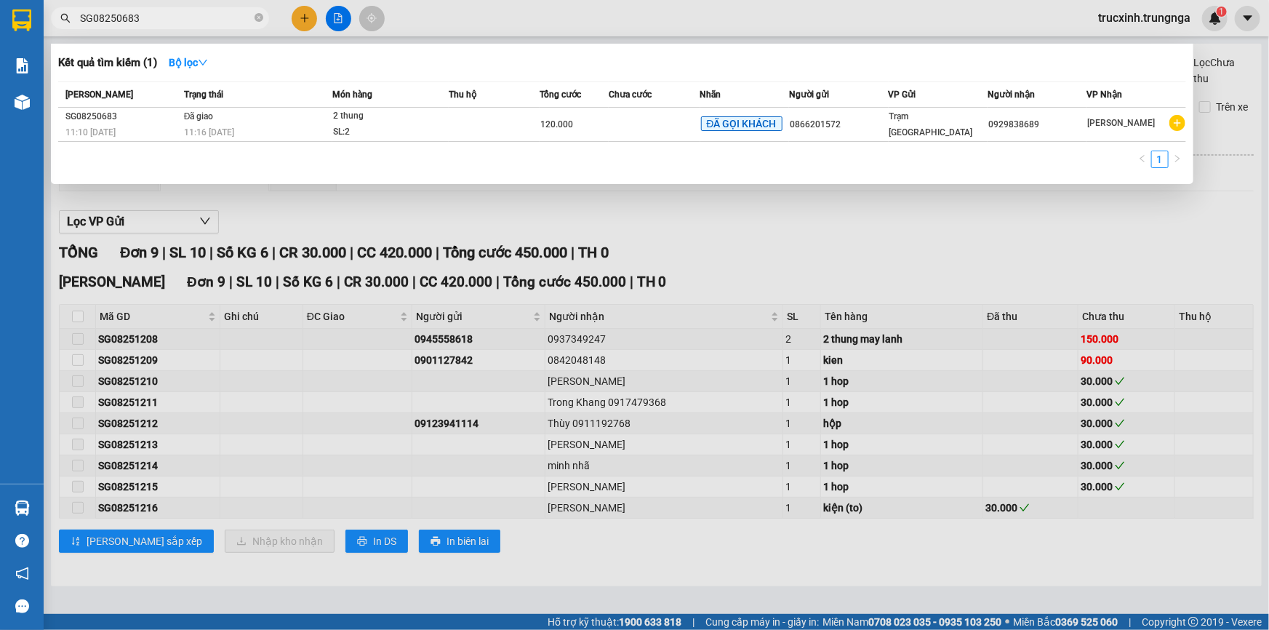
drag, startPoint x: 188, startPoint y: 13, endPoint x: 61, endPoint y: 19, distance: 127.4
click at [64, 19] on div "SG08250683" at bounding box center [142, 18] width 284 height 22
paste input "SG07250266"
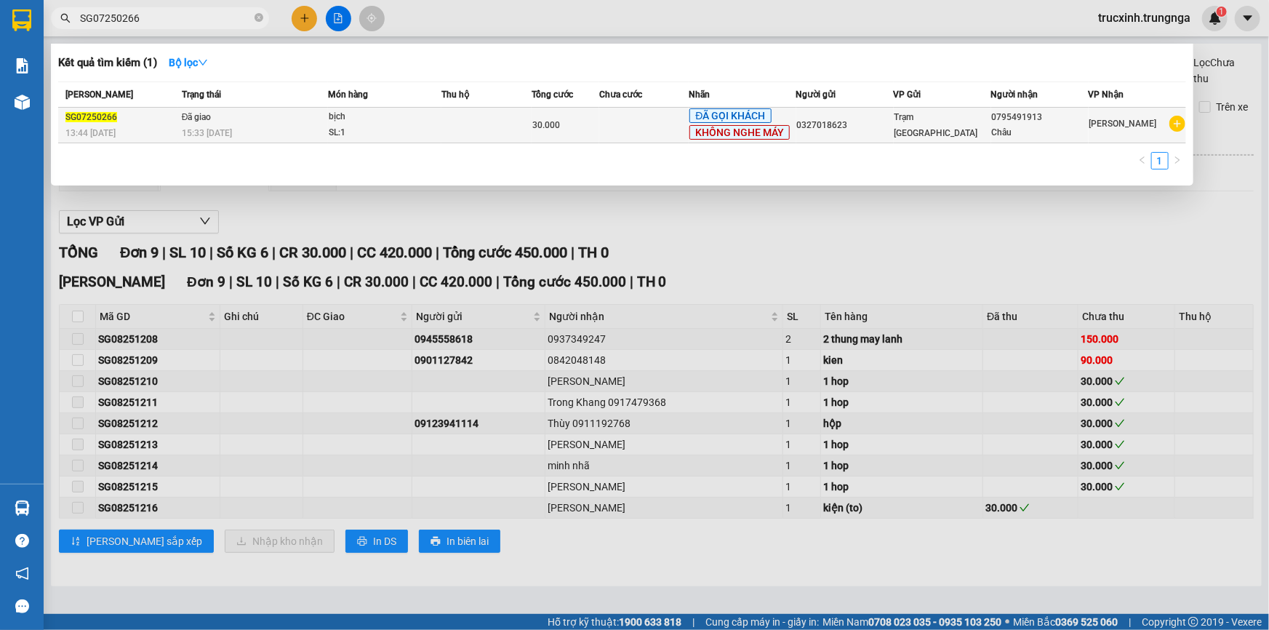
type input "SG07250266"
click at [450, 131] on td at bounding box center [487, 126] width 90 height 36
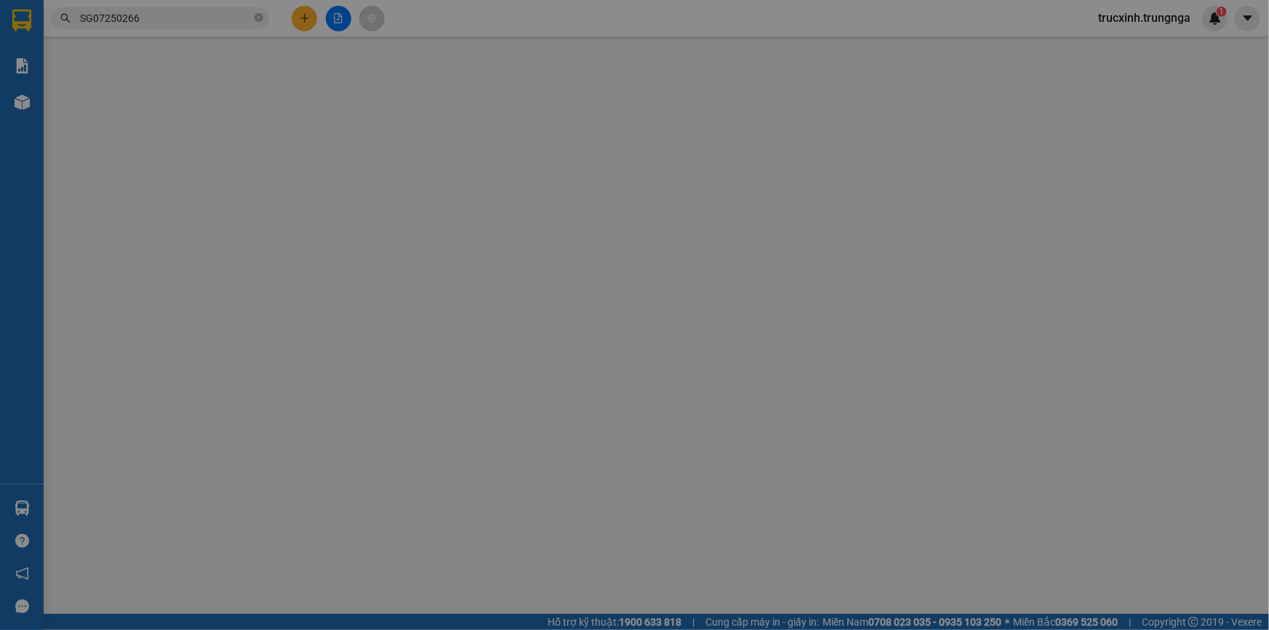
type input "0327018623"
type input "0795491913"
type input "Châu"
type input "30.000"
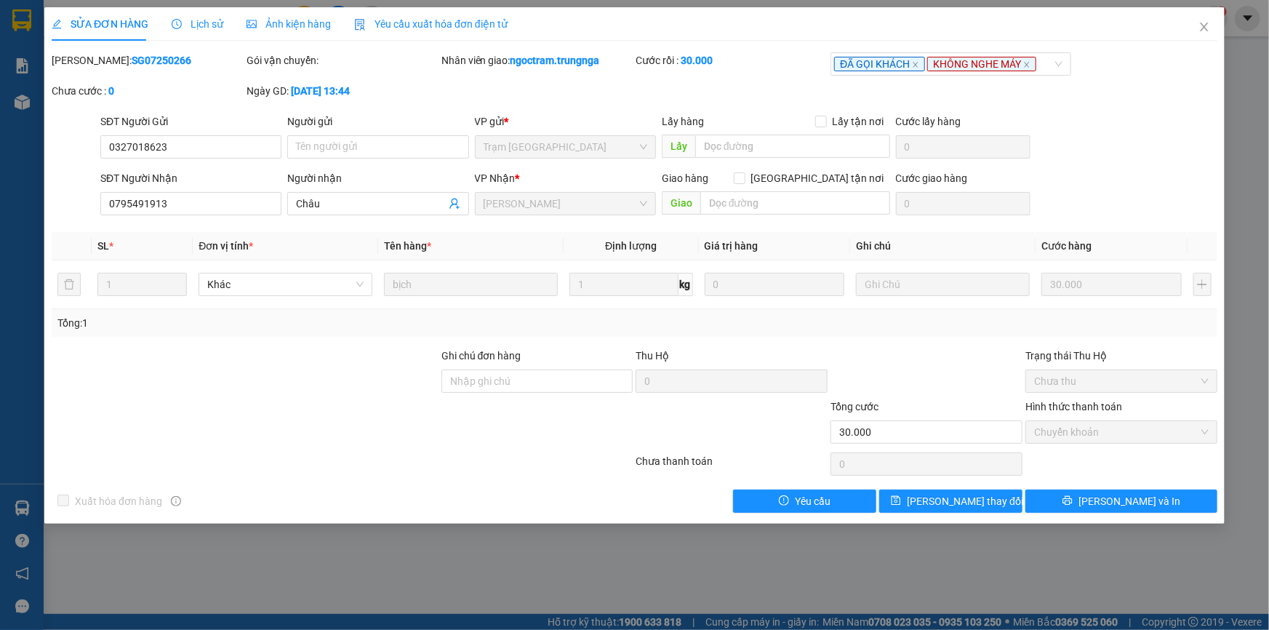
click at [415, 23] on span "Yêu cầu xuất hóa đơn điện tử" at bounding box center [430, 24] width 153 height 12
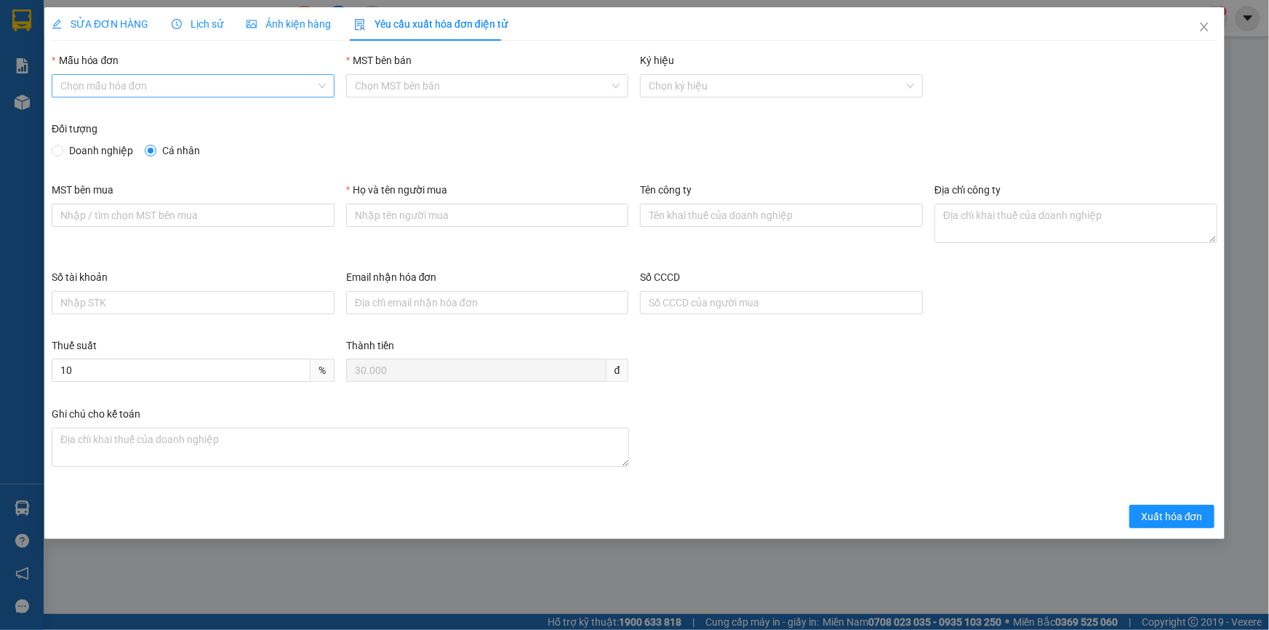
click at [167, 79] on input "Mẫu hóa đơn" at bounding box center [187, 86] width 255 height 22
click at [134, 113] on div "HÓA ĐƠN HÀNG" at bounding box center [193, 115] width 266 height 16
type input "8"
click at [360, 216] on input "Họ và tên người mua" at bounding box center [487, 215] width 283 height 23
type input "Khách lẻ"
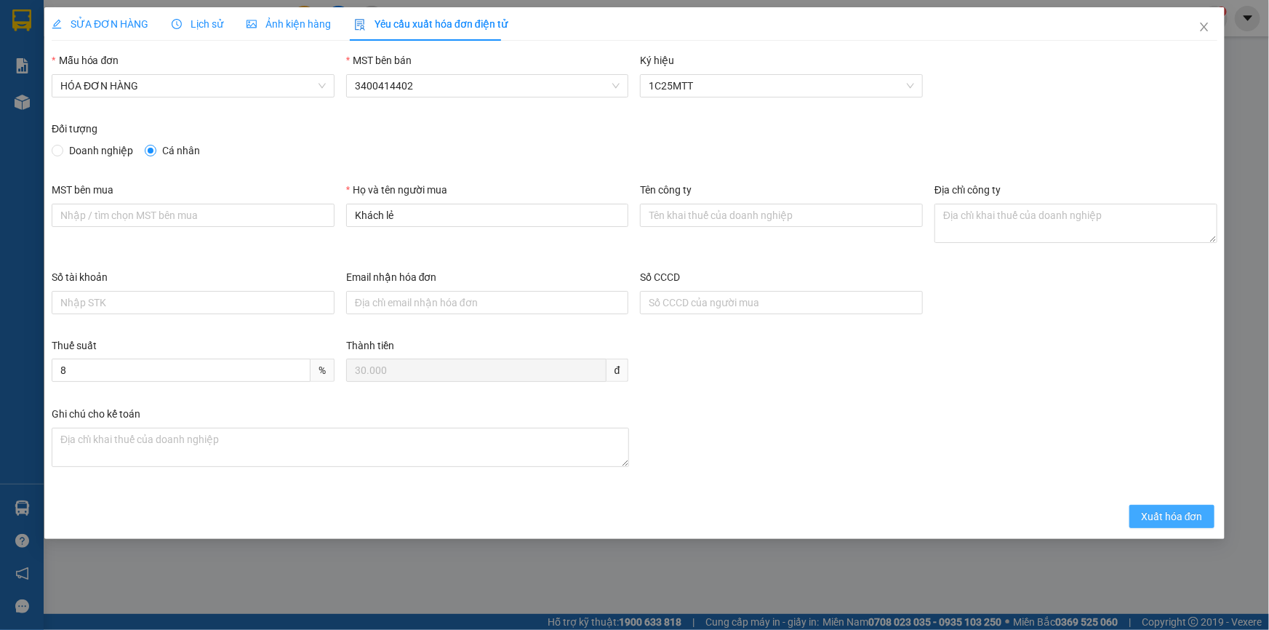
click at [1137, 519] on button "Xuất hóa đơn" at bounding box center [1172, 516] width 85 height 23
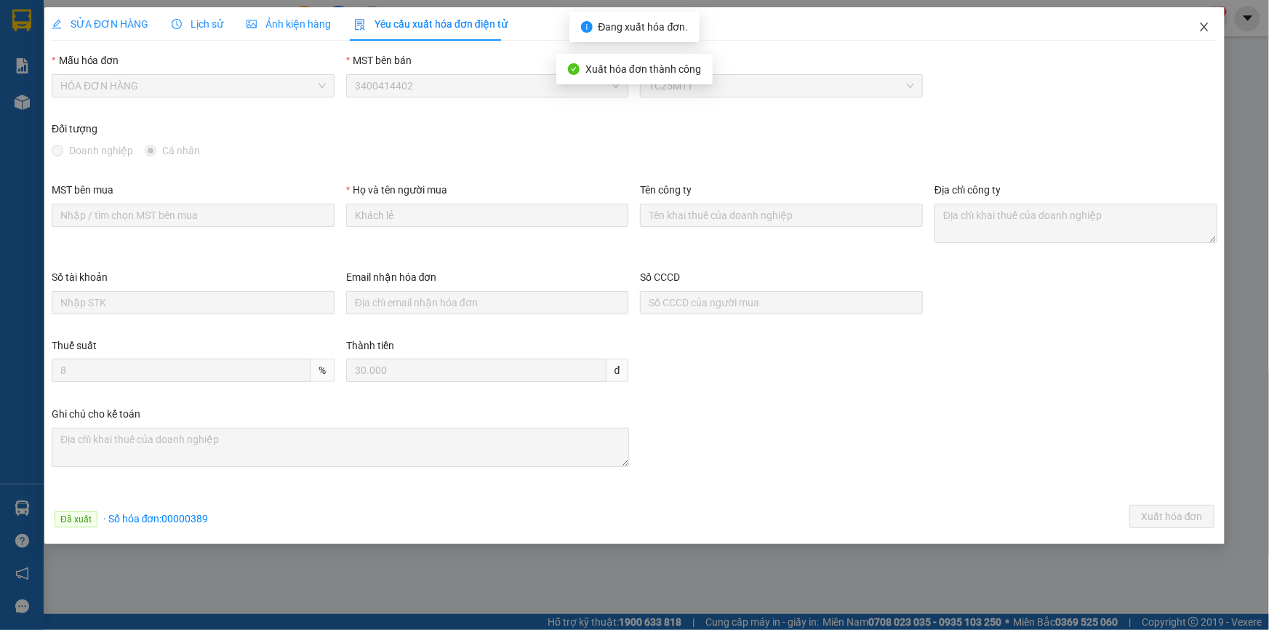
click at [1203, 25] on icon "close" at bounding box center [1204, 27] width 8 height 9
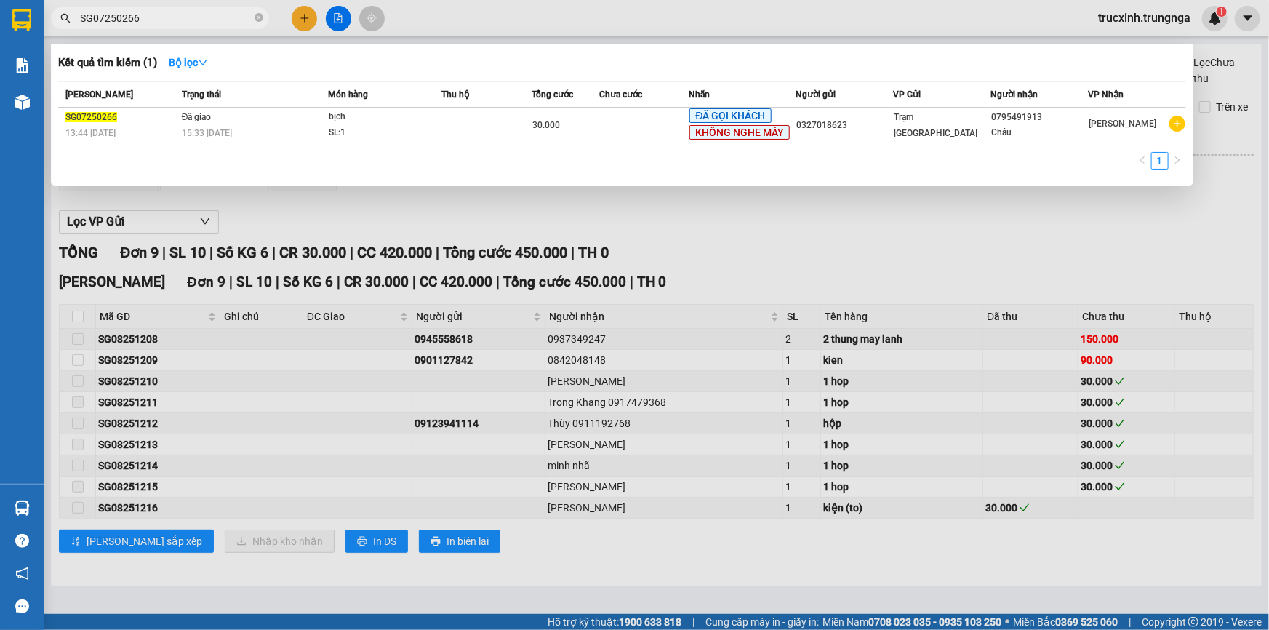
drag, startPoint x: 153, startPoint y: 16, endPoint x: 0, endPoint y: 76, distance: 164.9
click at [0, 75] on section "Kết quả tìm kiếm ( 1 ) Bộ lọc Mã ĐH Trạng thái Món hàng Thu hộ Tổng cước Chưa c…" at bounding box center [634, 315] width 1269 height 630
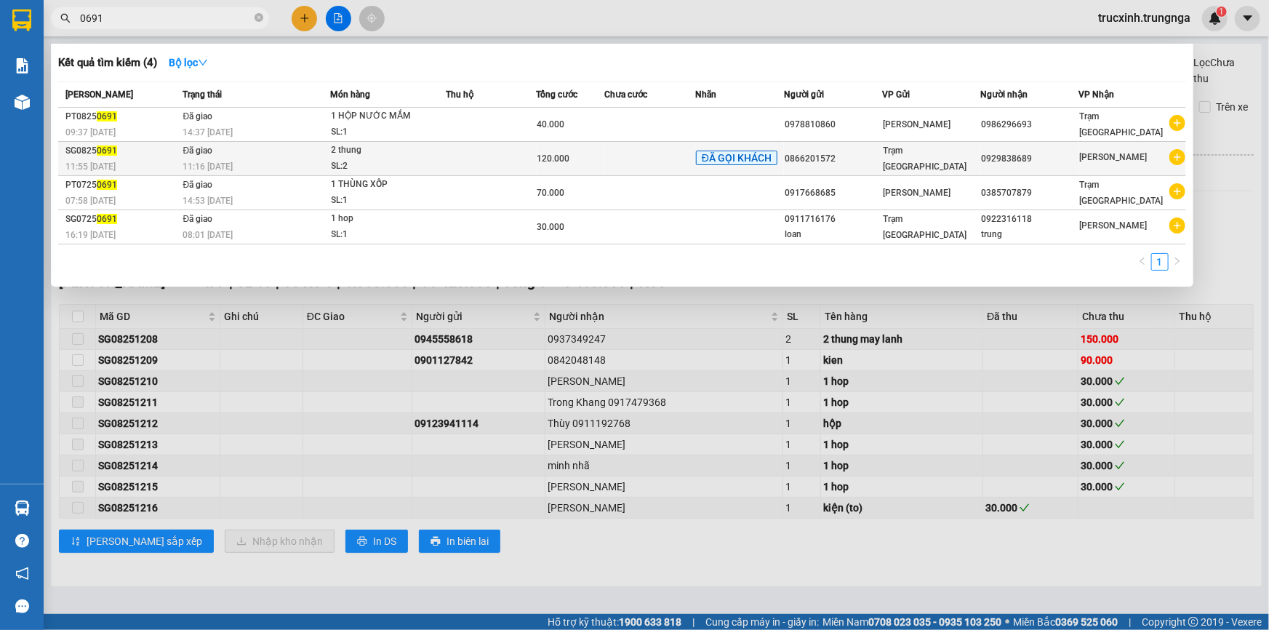
type input "0691"
click at [356, 156] on div "2 thung" at bounding box center [386, 151] width 109 height 16
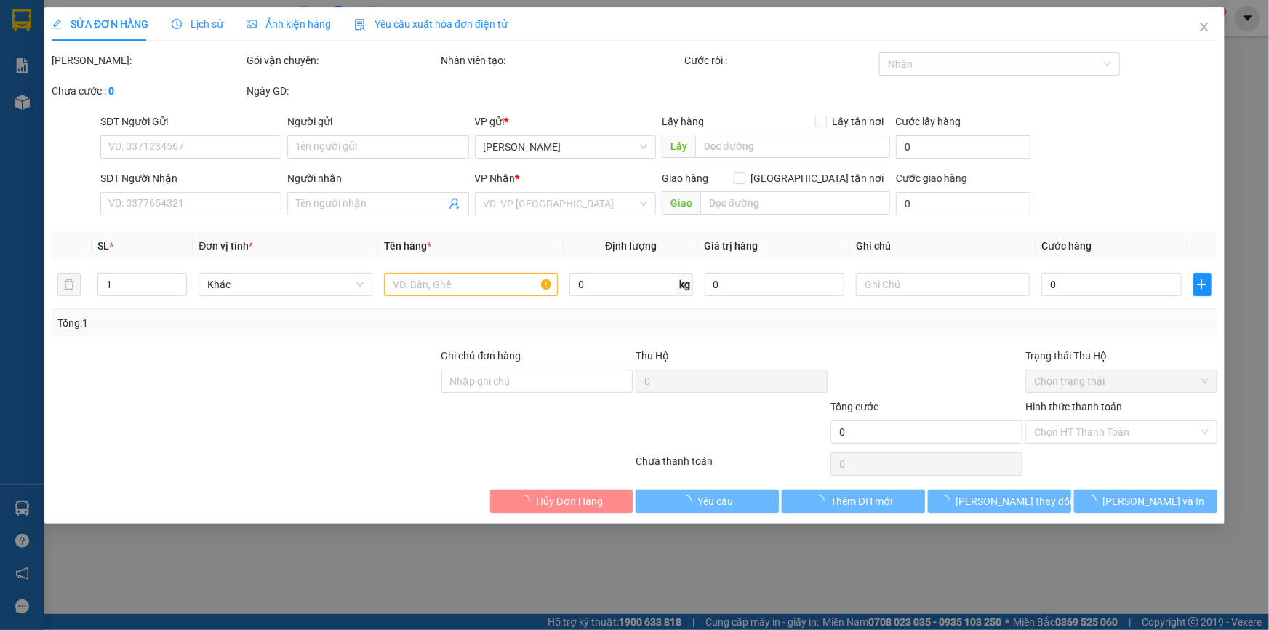
type input "0866201572"
type input "0929838689"
type input "120.000"
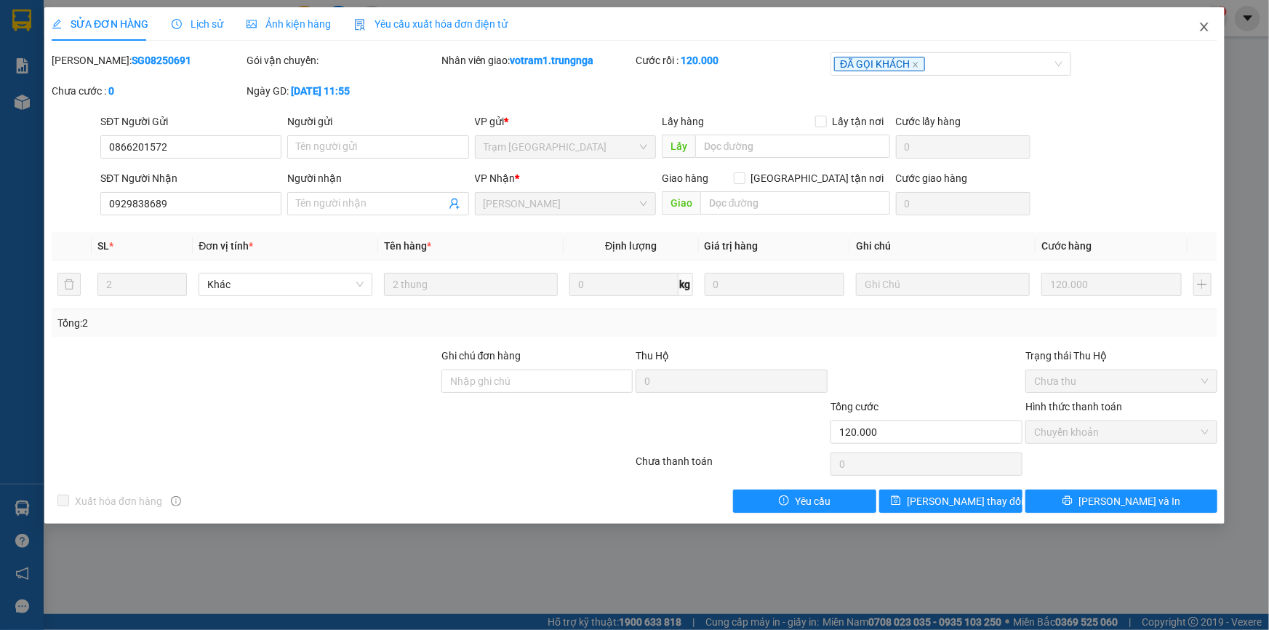
click at [1203, 29] on icon "close" at bounding box center [1204, 27] width 8 height 9
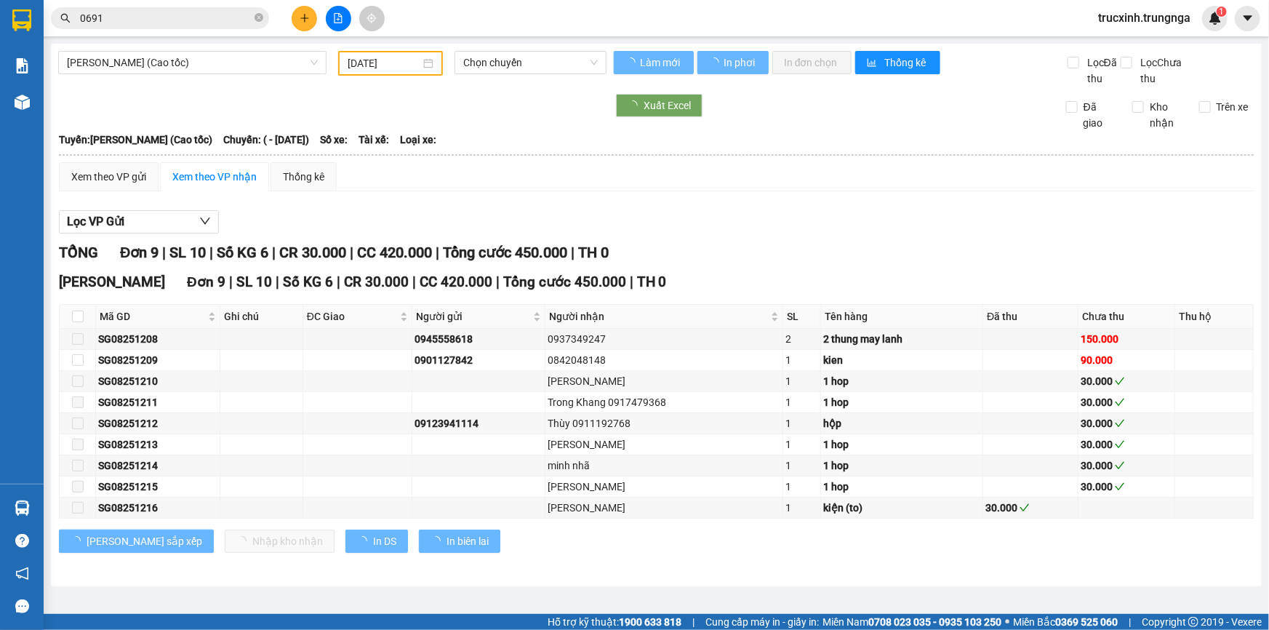
click at [144, 20] on input "0691" at bounding box center [166, 18] width 172 height 16
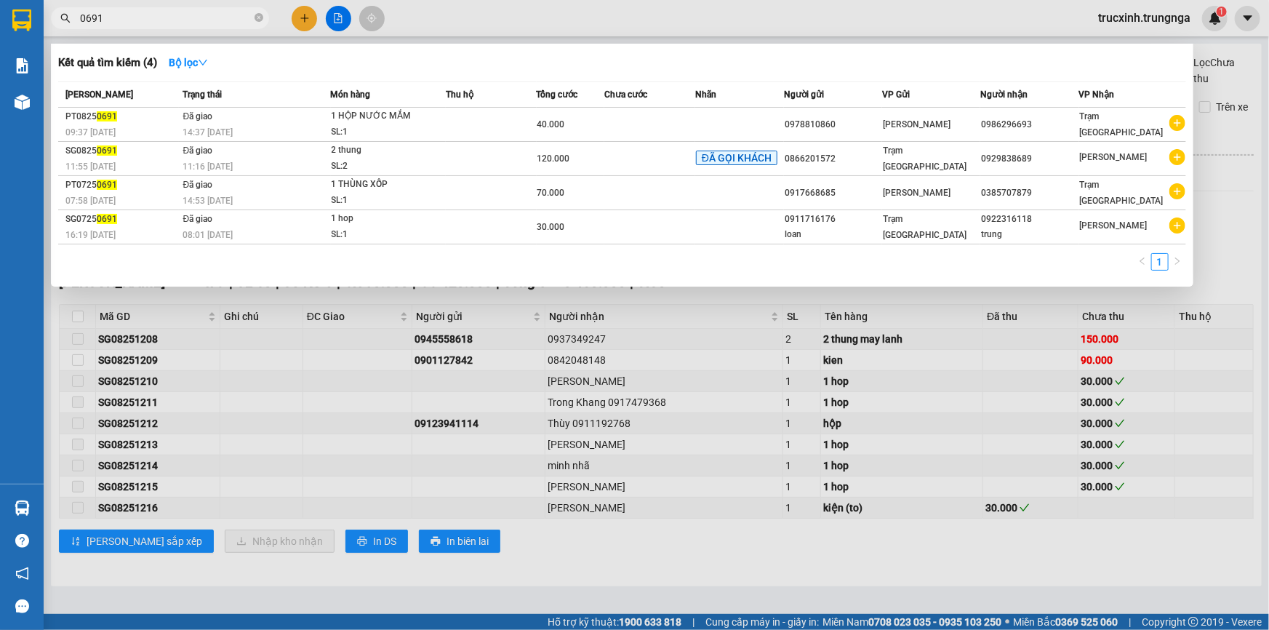
click at [144, 20] on input "0691" at bounding box center [166, 18] width 172 height 16
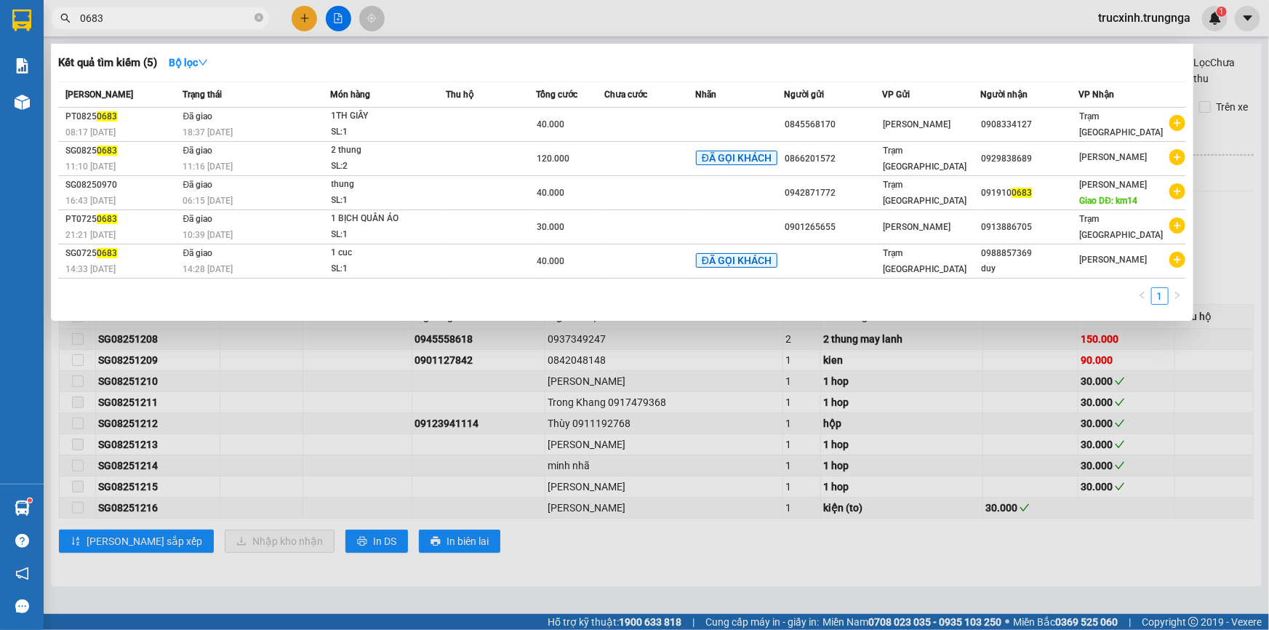
click at [100, 22] on input "0683" at bounding box center [166, 18] width 172 height 16
drag, startPoint x: 106, startPoint y: 21, endPoint x: 70, endPoint y: 23, distance: 36.4
click at [59, 23] on span "0683" at bounding box center [160, 18] width 218 height 22
paste input "SG0825121"
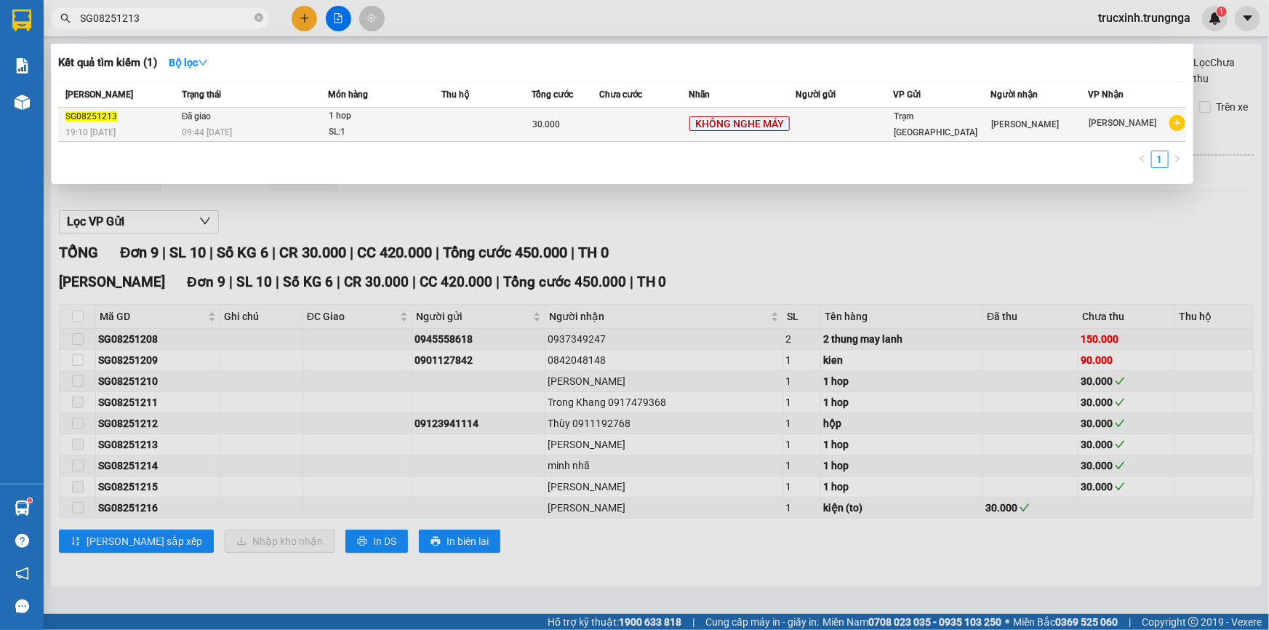
type input "SG08251213"
click at [262, 115] on td "Đã giao 09:44 [DATE]" at bounding box center [253, 125] width 150 height 34
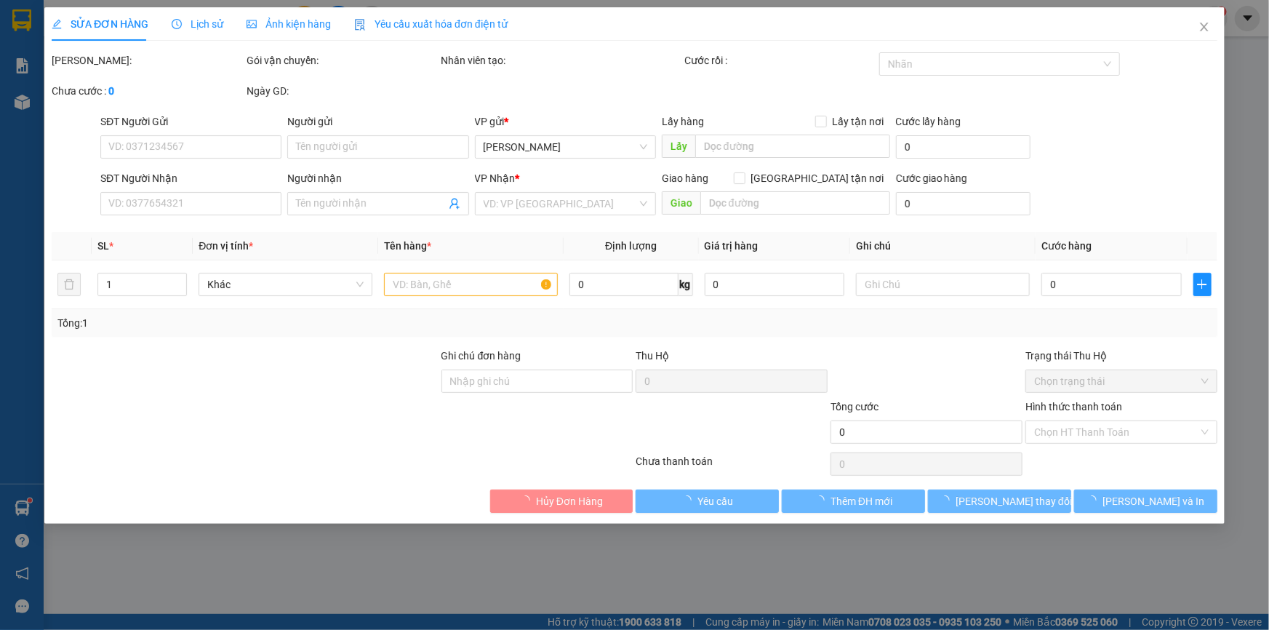
type input "[PERSON_NAME]"
type input "30.000"
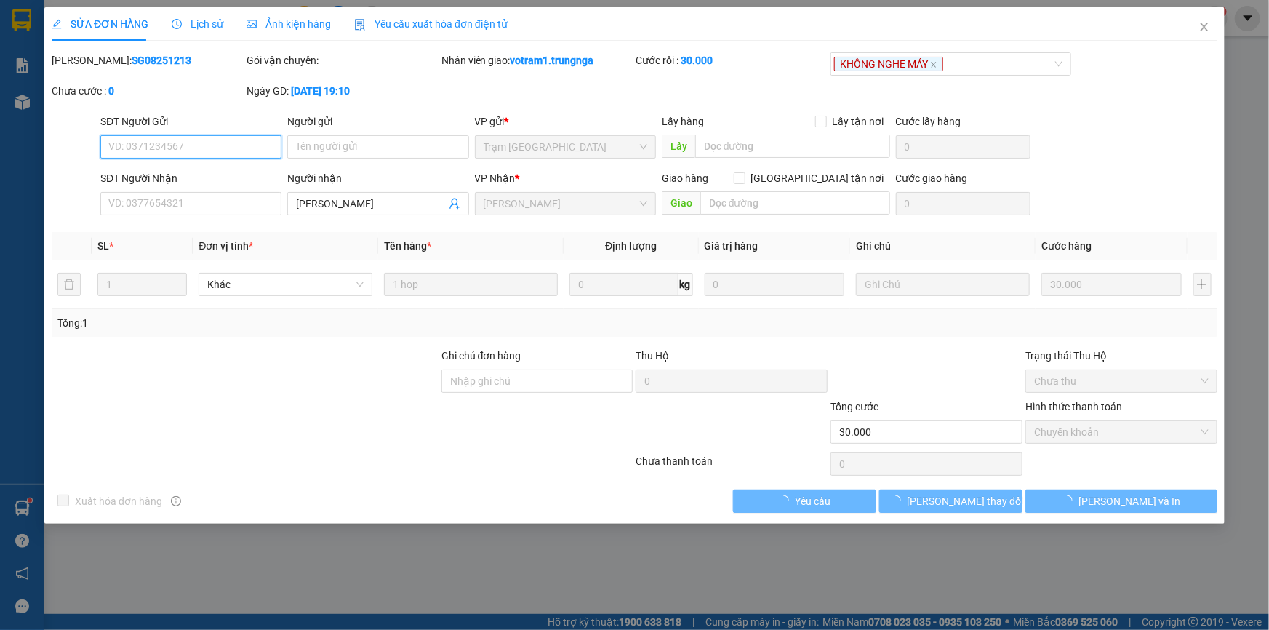
checkbox input "true"
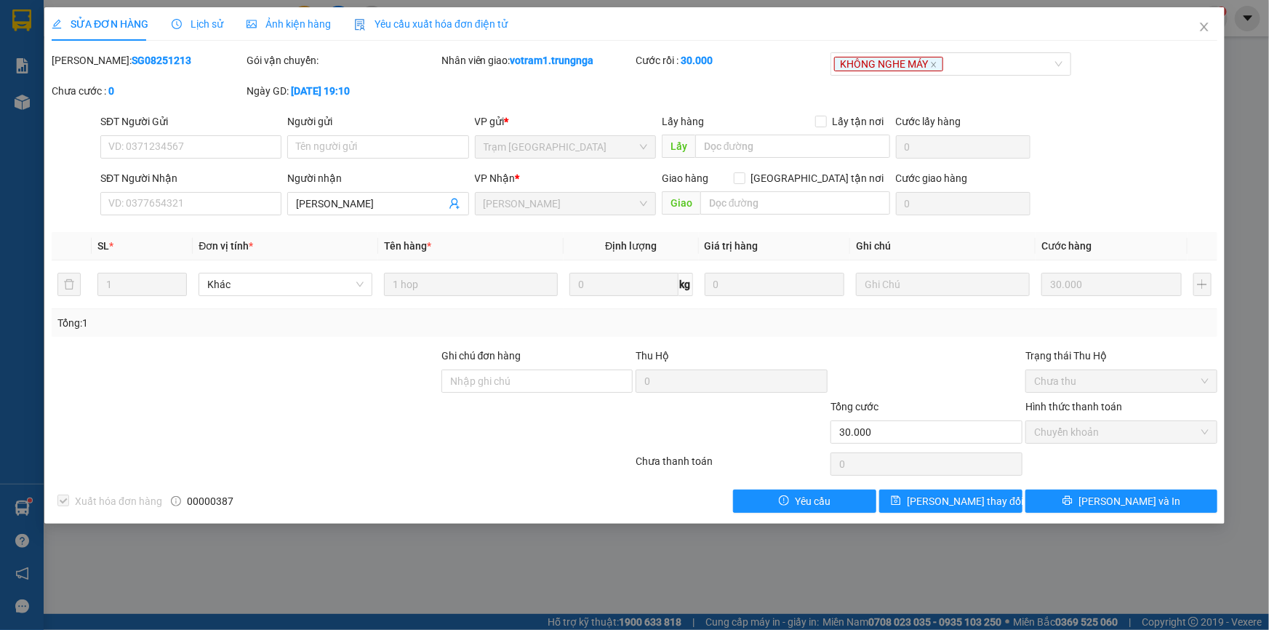
drag, startPoint x: 218, startPoint y: 614, endPoint x: 142, endPoint y: 468, distance: 164.6
click at [142, 468] on div at bounding box center [342, 464] width 584 height 29
drag, startPoint x: 214, startPoint y: 24, endPoint x: 245, endPoint y: 33, distance: 32.7
click at [213, 24] on span "Lịch sử" at bounding box center [198, 24] width 52 height 12
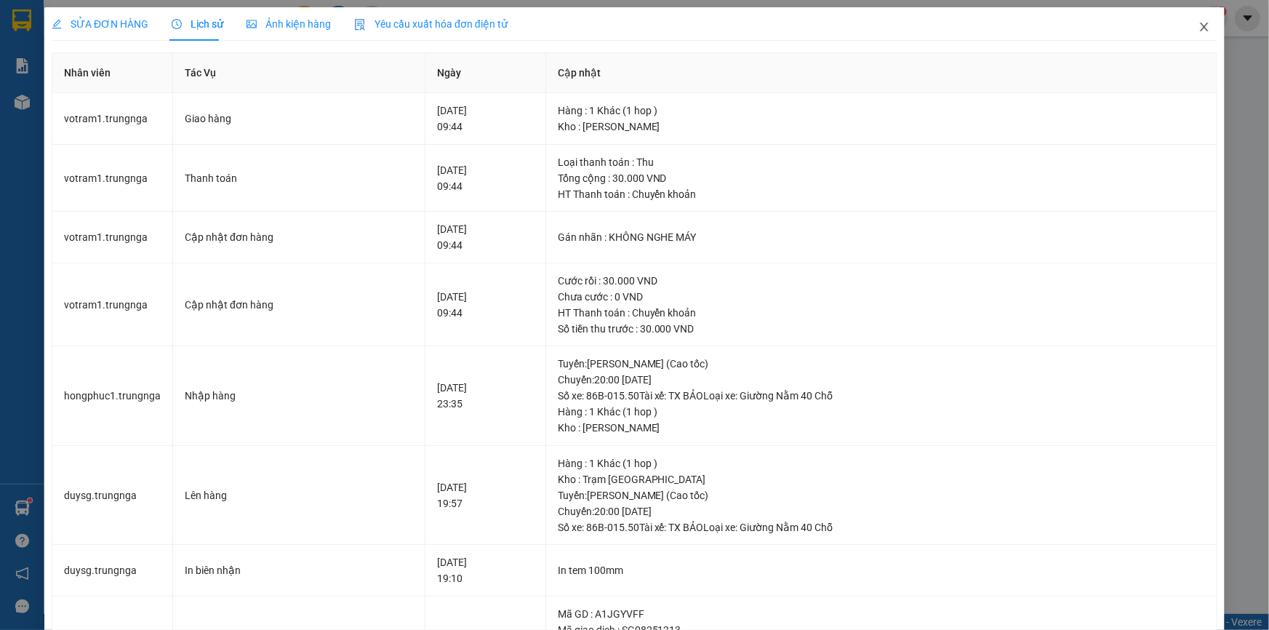
click at [1191, 35] on span "Close" at bounding box center [1204, 27] width 41 height 41
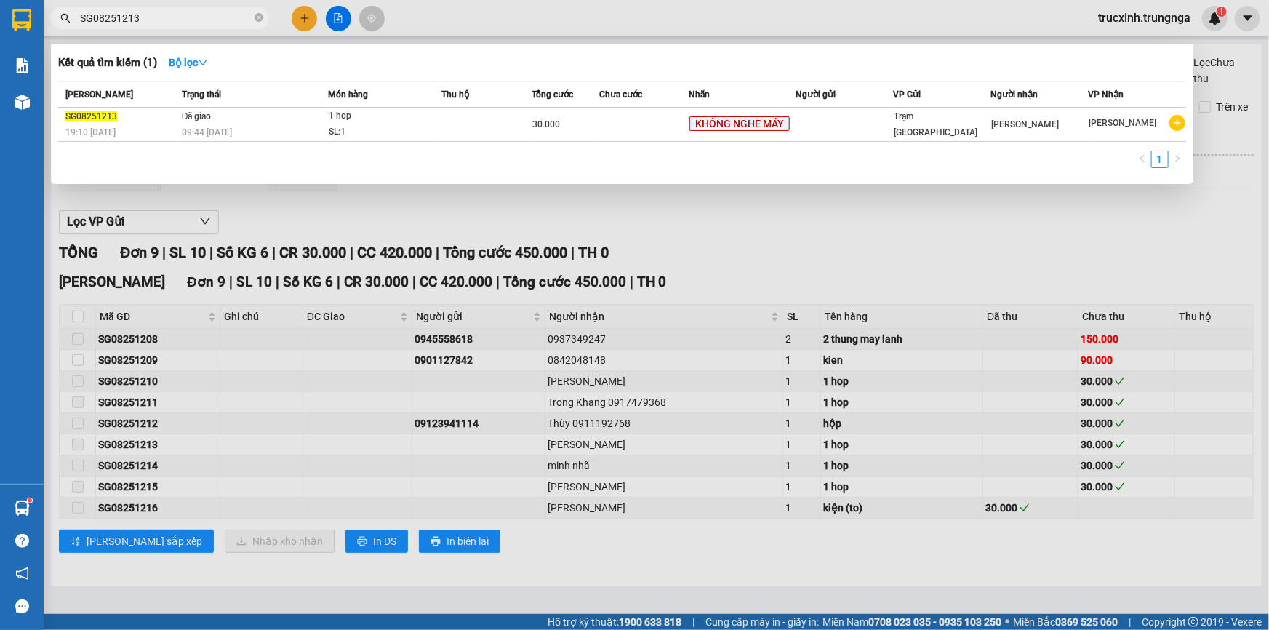
drag, startPoint x: 138, startPoint y: 21, endPoint x: 87, endPoint y: 17, distance: 51.8
click at [43, 20] on section "Kết quả tìm kiếm ( 1 ) Bộ lọc Mã ĐH Trạng thái Món hàng Thu hộ Tổng cước Chưa c…" at bounding box center [634, 315] width 1269 height 630
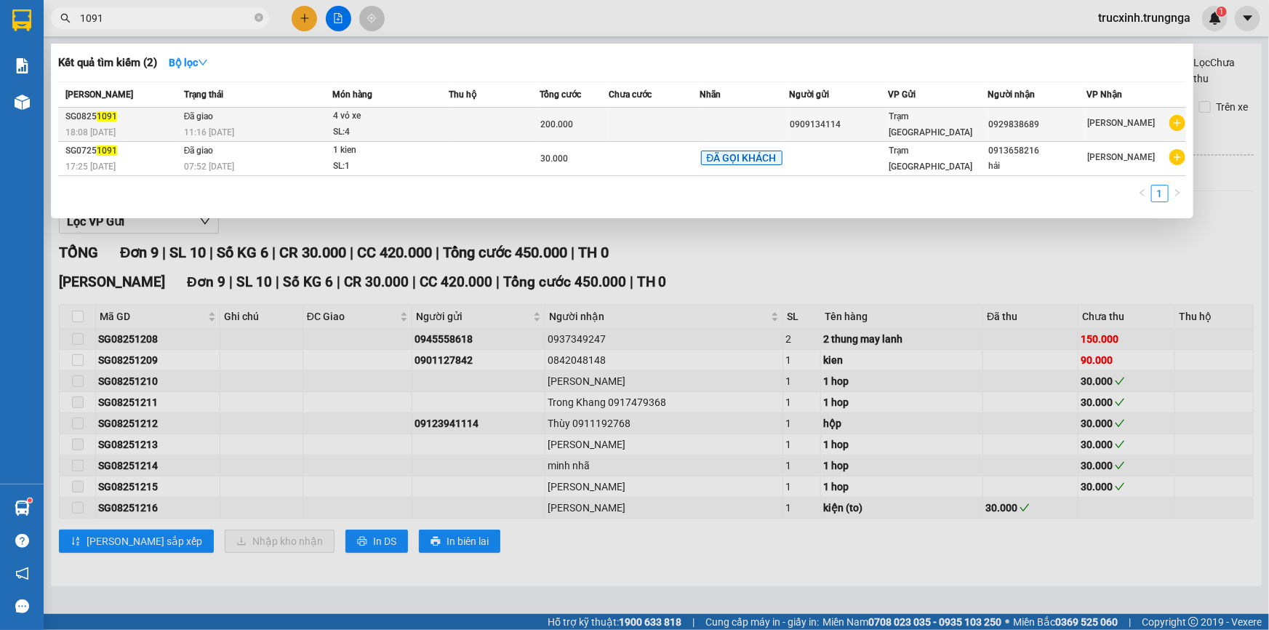
type input "1091"
click at [323, 129] on div "11:16 [DATE]" at bounding box center [258, 132] width 148 height 16
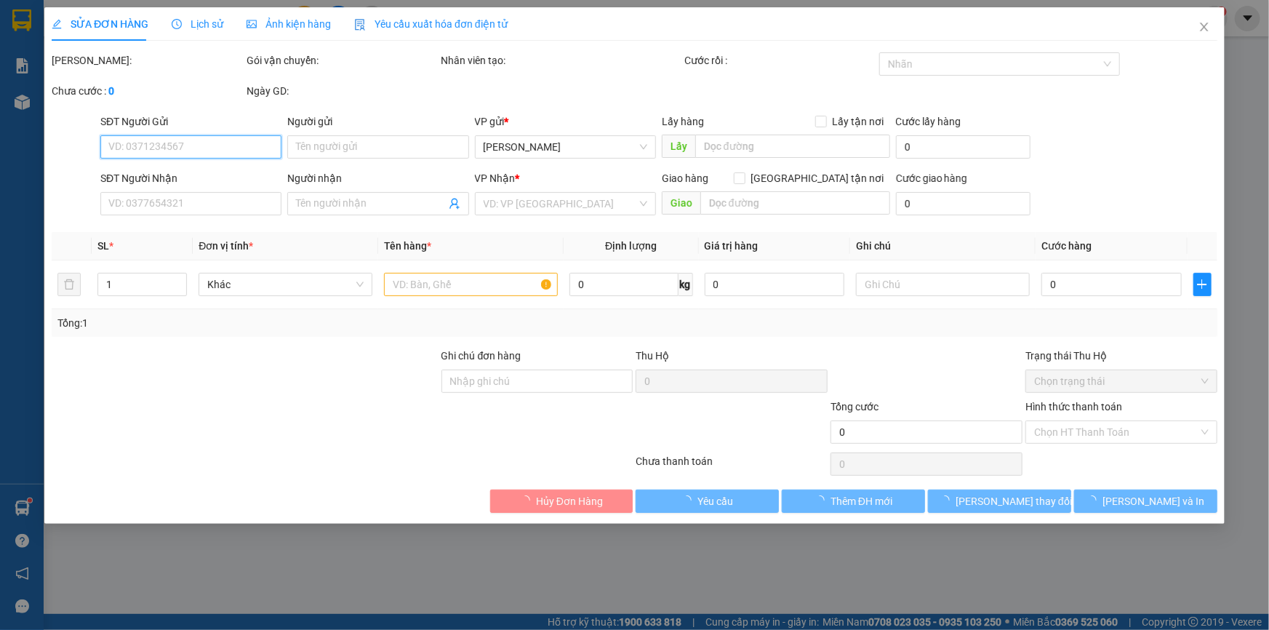
type input "0909134114"
type input "0929838689"
type input "200.000"
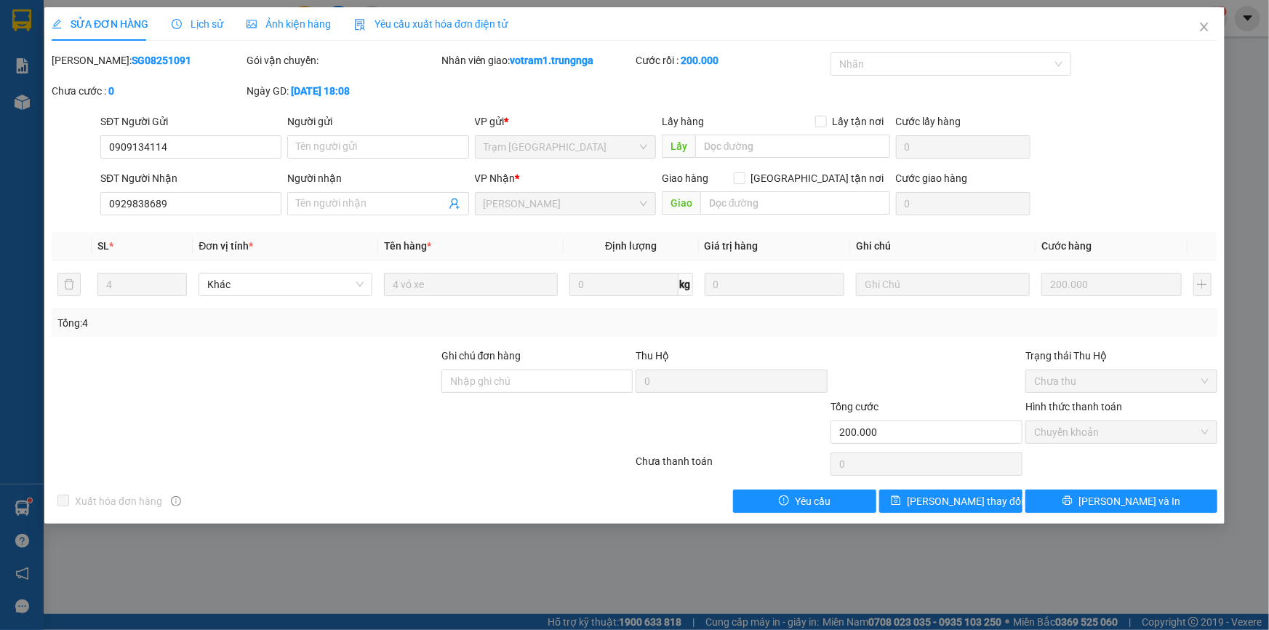
click at [422, 18] on span "Yêu cầu xuất hóa đơn điện tử" at bounding box center [430, 24] width 153 height 12
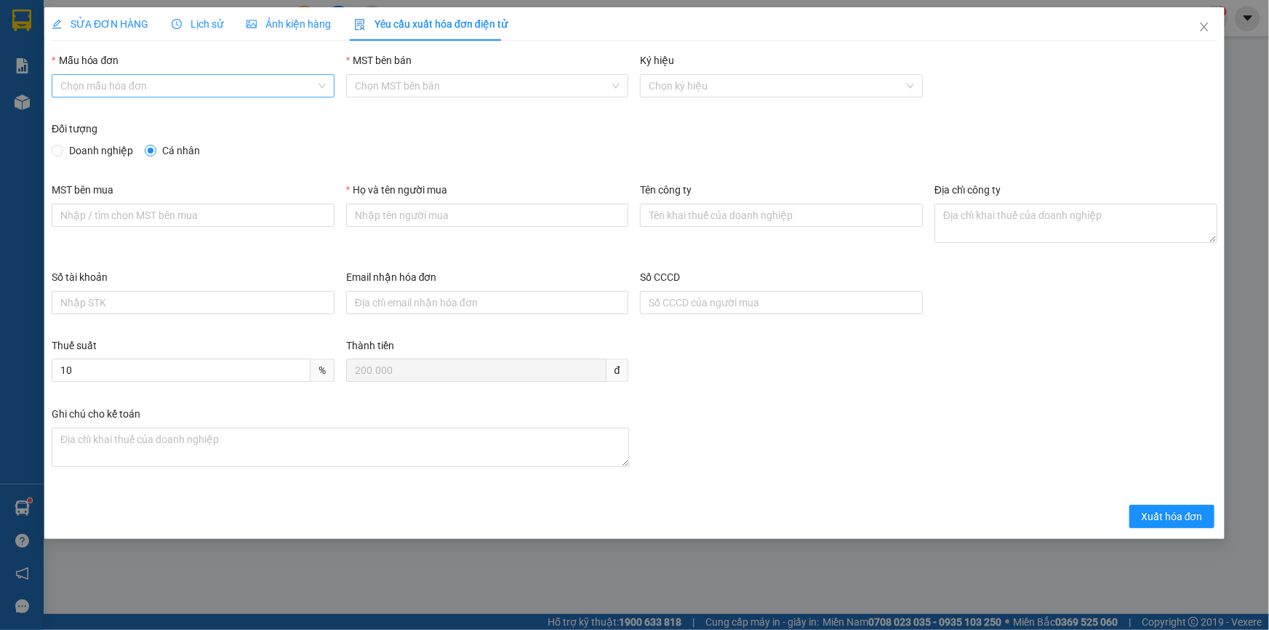
click at [143, 84] on input "Mẫu hóa đơn" at bounding box center [187, 86] width 255 height 22
click at [126, 115] on div "HÓA ĐƠN HÀNG" at bounding box center [193, 115] width 266 height 16
type input "8"
drag, startPoint x: 388, startPoint y: 219, endPoint x: 400, endPoint y: 226, distance: 14.3
click at [388, 219] on input "Họ và tên người mua" at bounding box center [487, 215] width 283 height 23
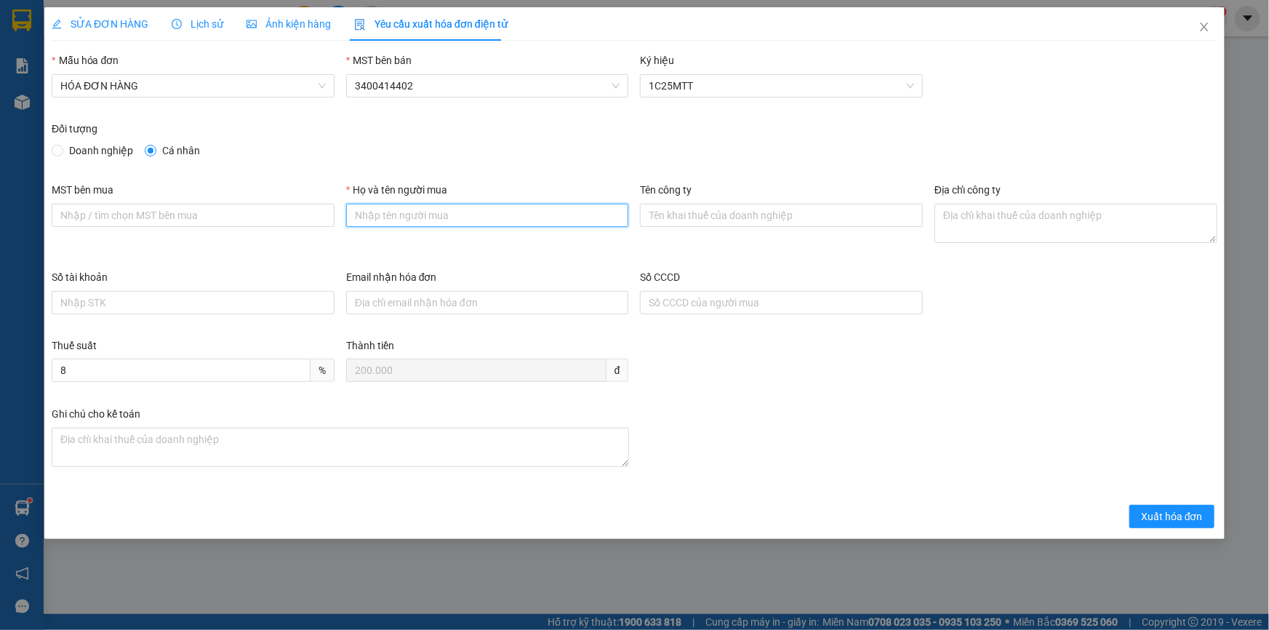
type input "Khách lẻ"
click at [1171, 516] on span "Xuất hóa đơn" at bounding box center [1172, 517] width 62 height 16
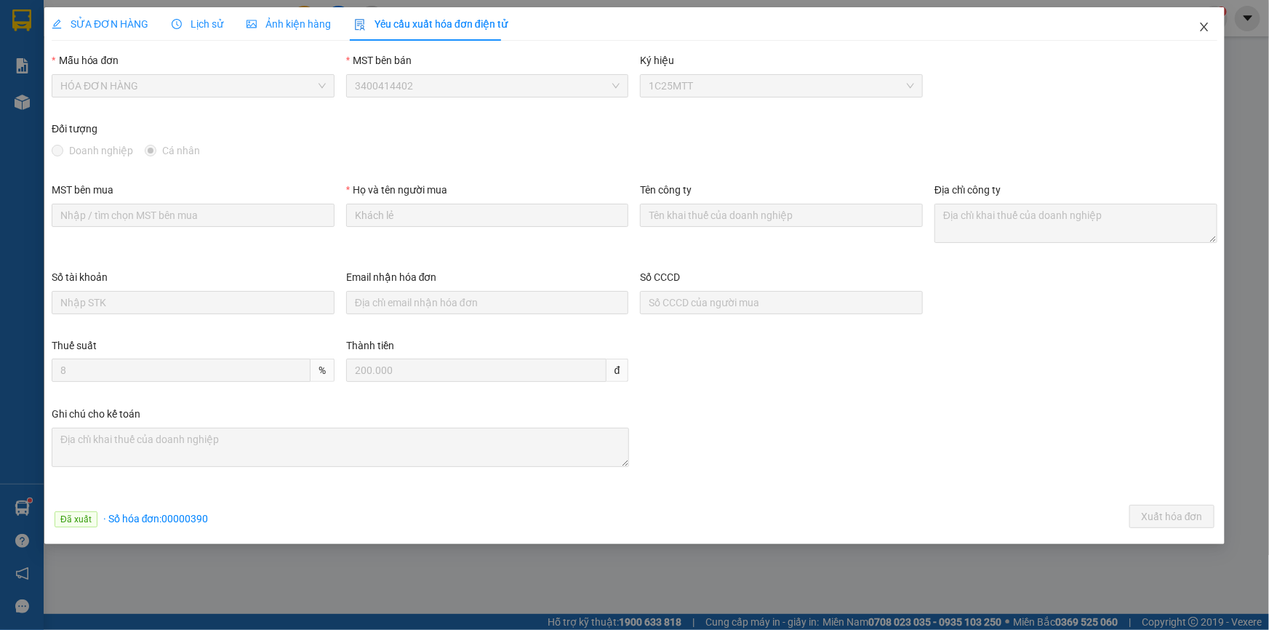
click at [1207, 25] on icon "close" at bounding box center [1204, 27] width 8 height 9
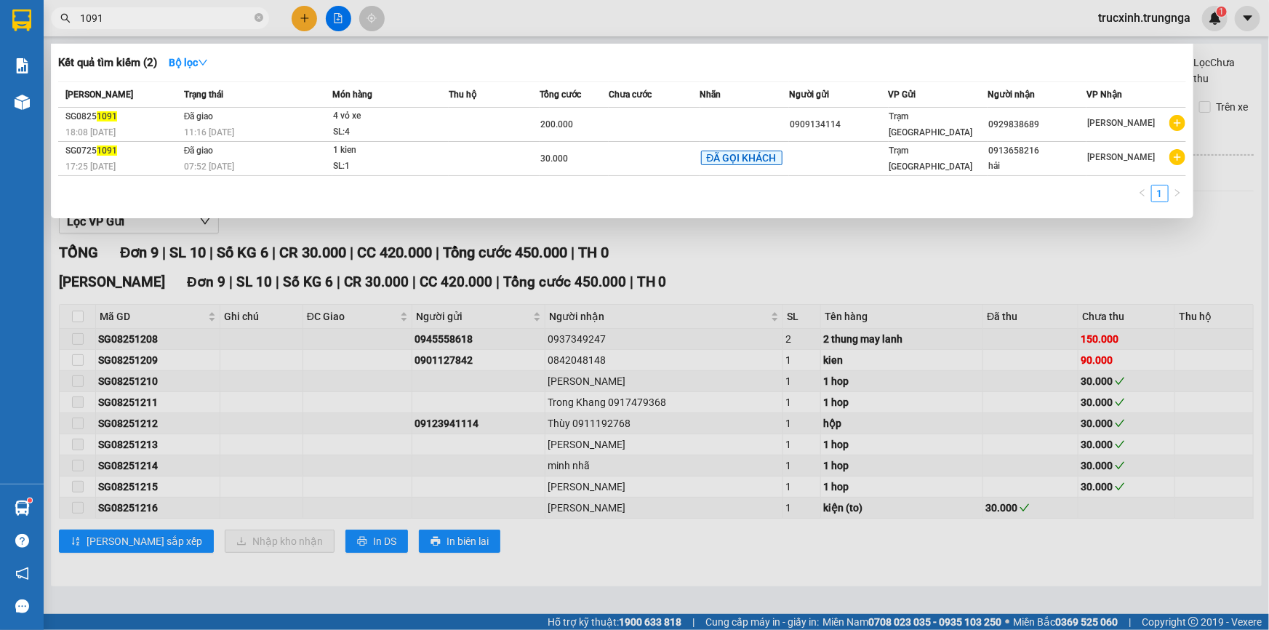
click at [163, 23] on input "1091" at bounding box center [166, 18] width 172 height 16
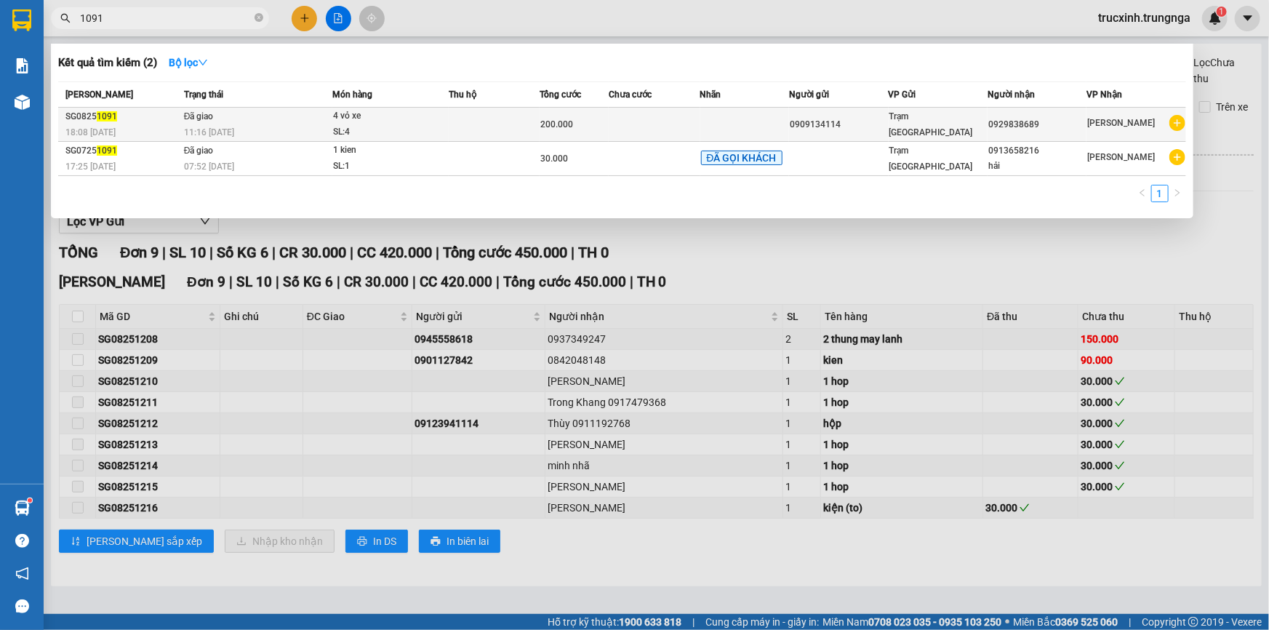
click at [247, 124] on div "11:16 [DATE]" at bounding box center [258, 132] width 148 height 16
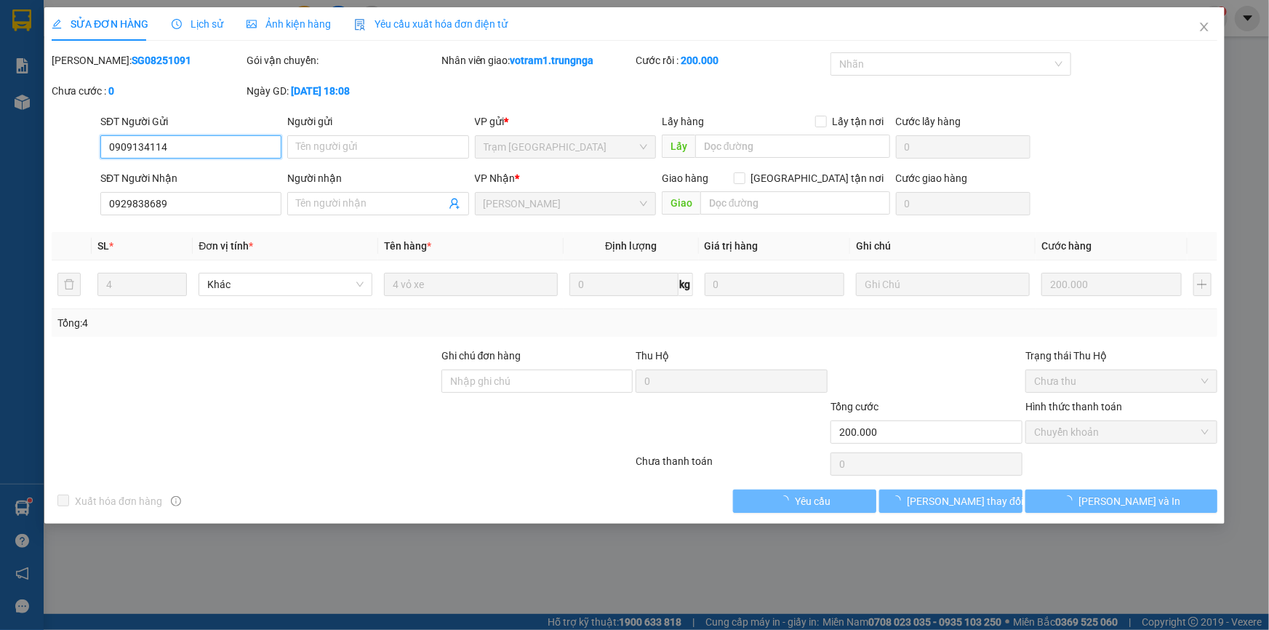
checkbox input "true"
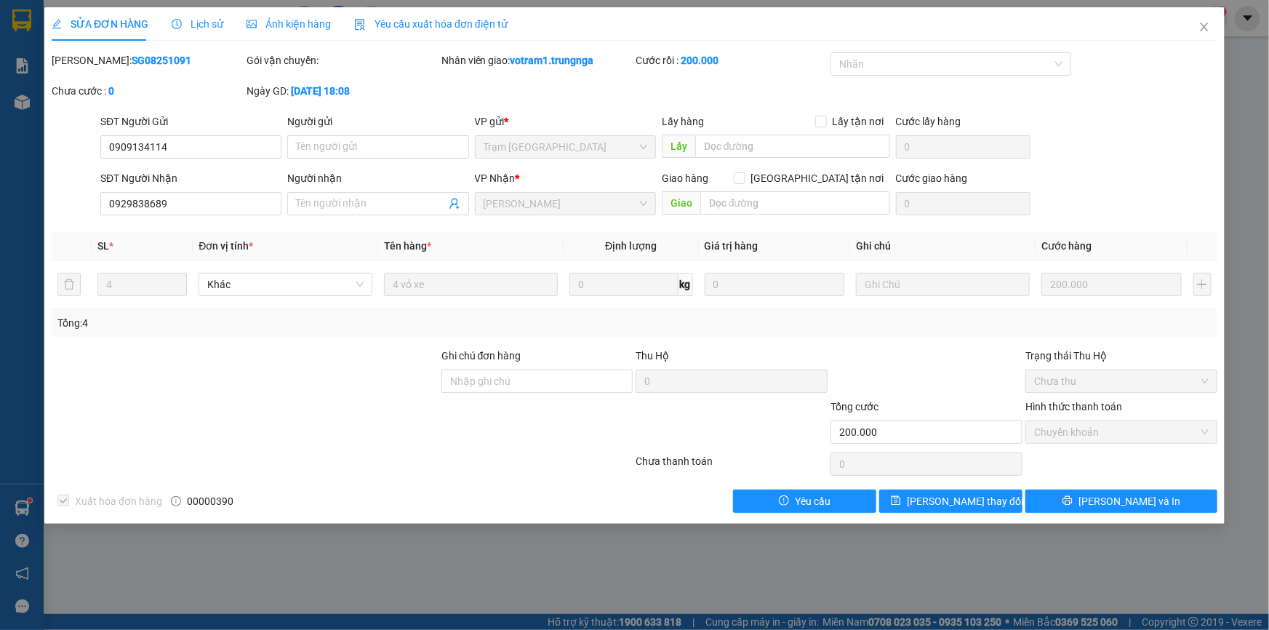
drag, startPoint x: 153, startPoint y: 60, endPoint x: 89, endPoint y: 58, distance: 64.8
click at [89, 58] on div "[PERSON_NAME]: SG08251091" at bounding box center [148, 60] width 192 height 16
copy b "SG08251091"
click at [1203, 31] on icon "close" at bounding box center [1205, 27] width 12 height 12
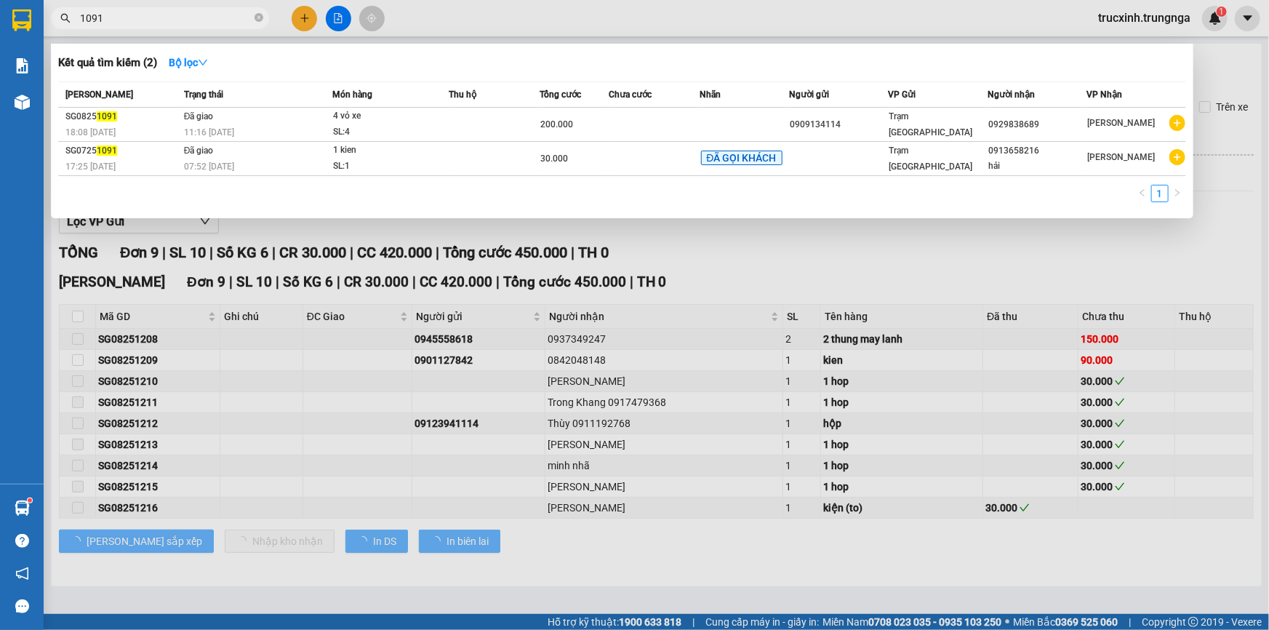
click at [153, 13] on input "1091" at bounding box center [166, 18] width 172 height 16
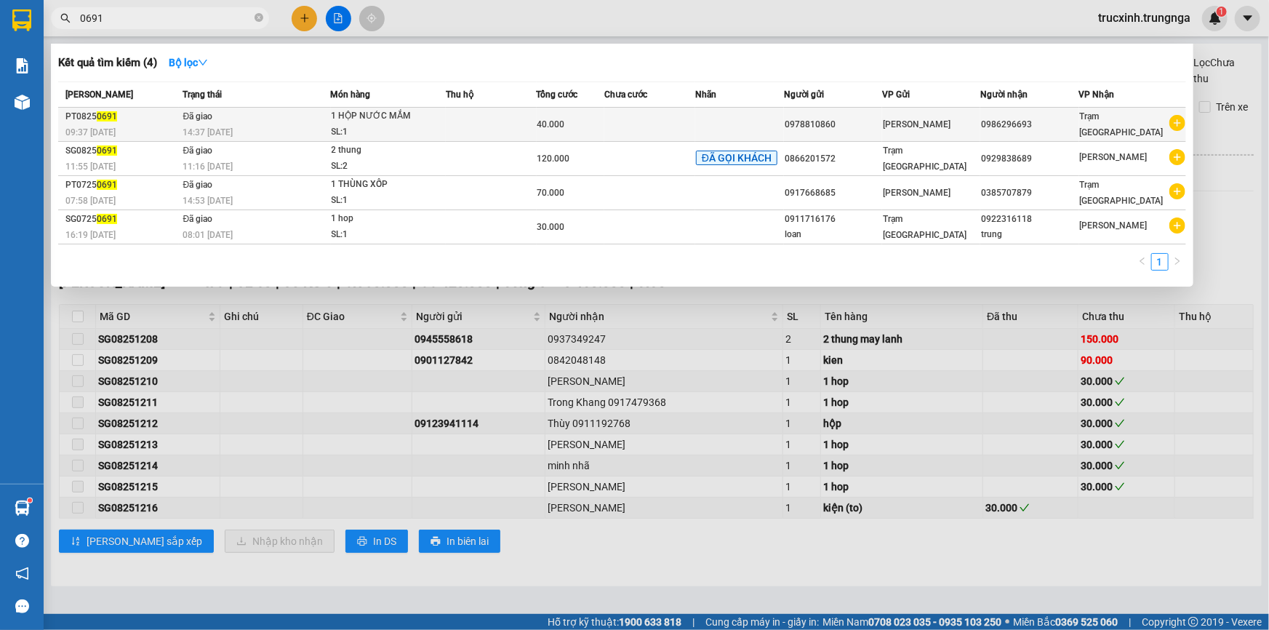
type input "0691"
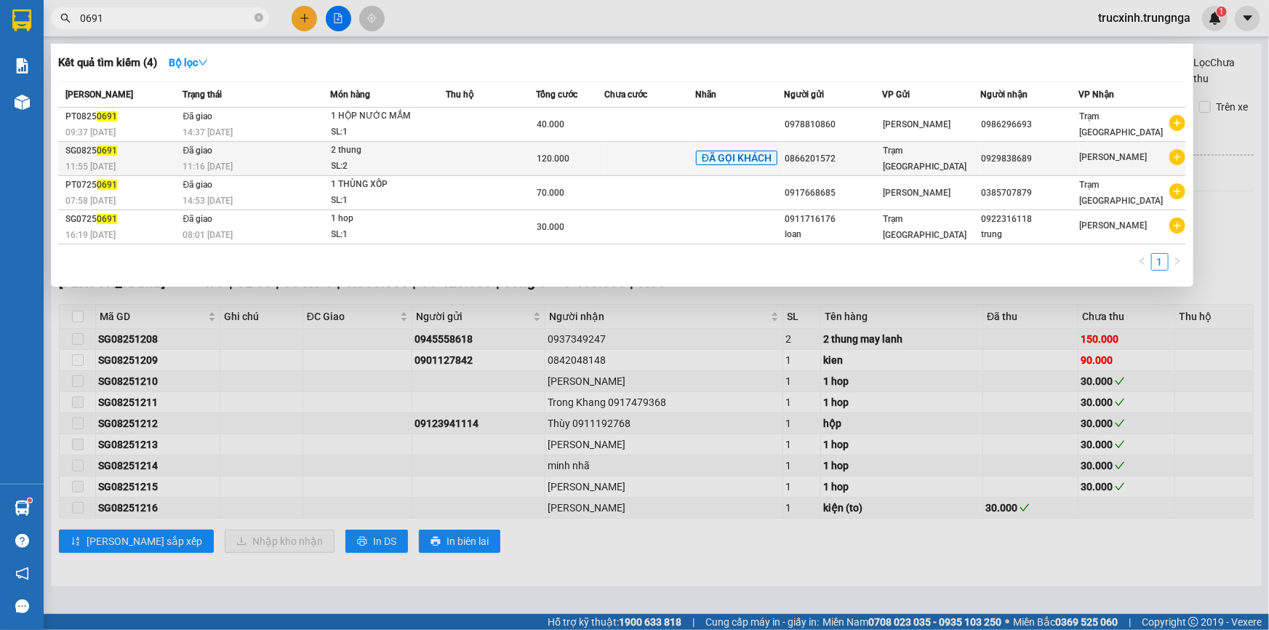
drag, startPoint x: 322, startPoint y: 128, endPoint x: 329, endPoint y: 161, distance: 33.4
click at [329, 161] on tbody "PT0825 0691 09:37 [DATE] Đã giao 14:37 [DATE] 1 HỘP NƯỚC MẮM SL: 1 40.000 09788…" at bounding box center [622, 176] width 1128 height 137
click at [406, 159] on div "SL: 2" at bounding box center [386, 167] width 109 height 16
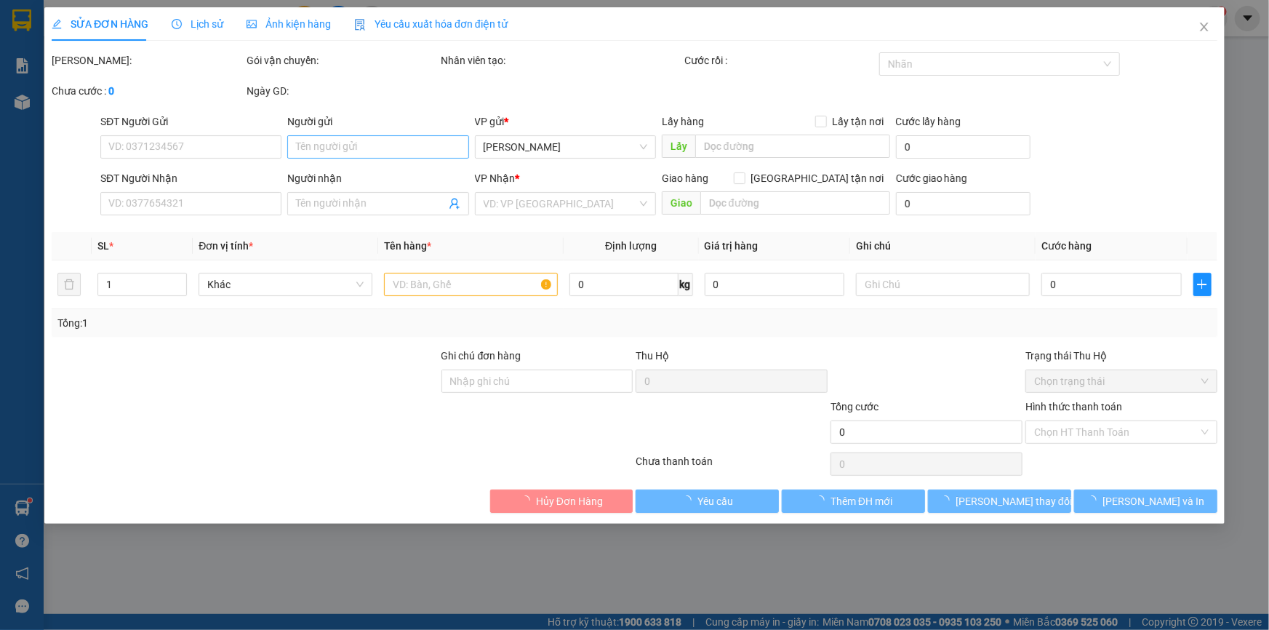
type input "0866201572"
type input "0929838689"
type input "120.000"
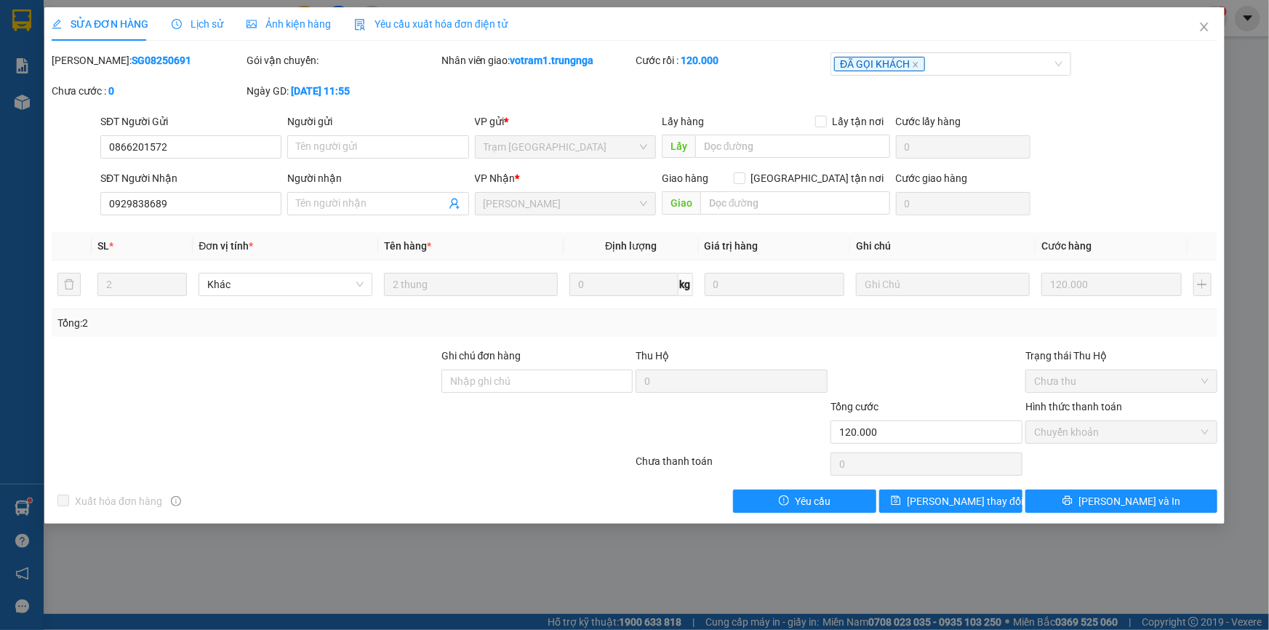
click at [440, 28] on span "Yêu cầu xuất hóa đơn điện tử" at bounding box center [430, 24] width 153 height 12
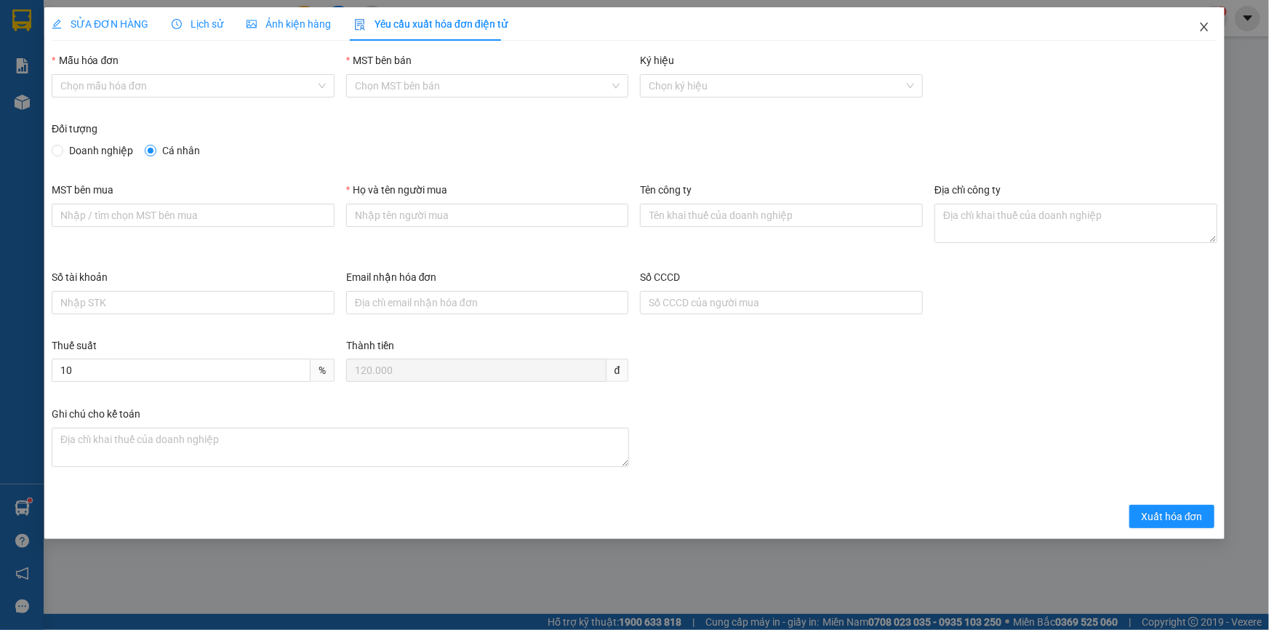
click at [1205, 21] on icon "close" at bounding box center [1205, 27] width 12 height 12
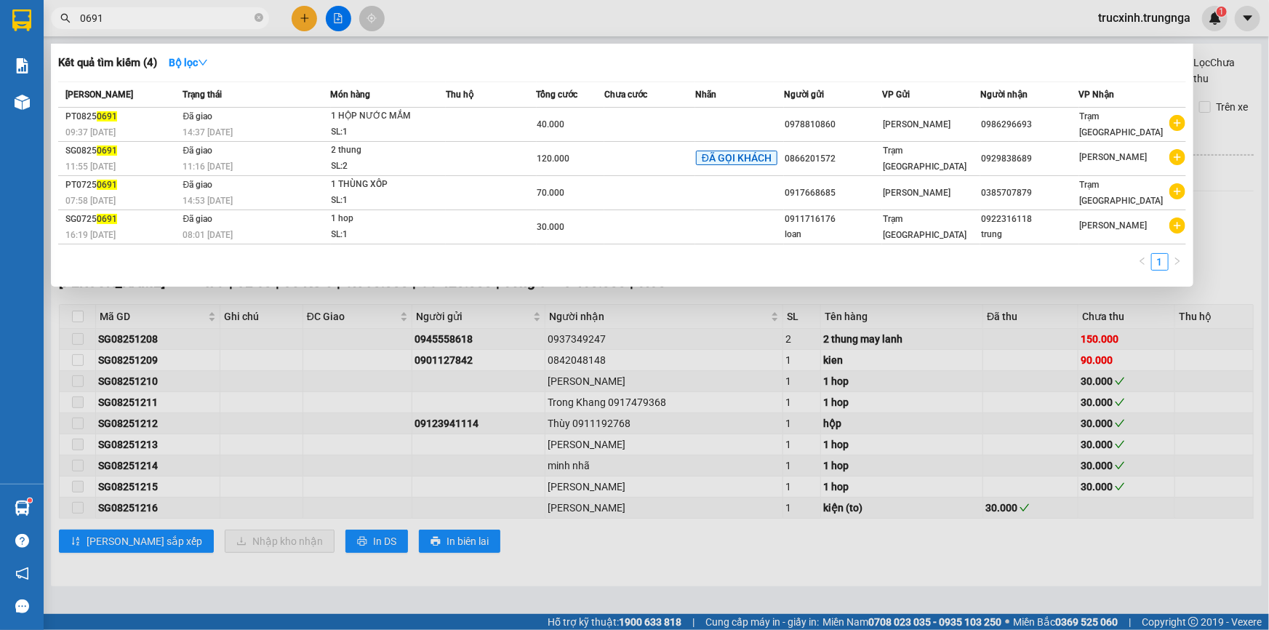
click at [123, 9] on span "0691" at bounding box center [160, 18] width 218 height 22
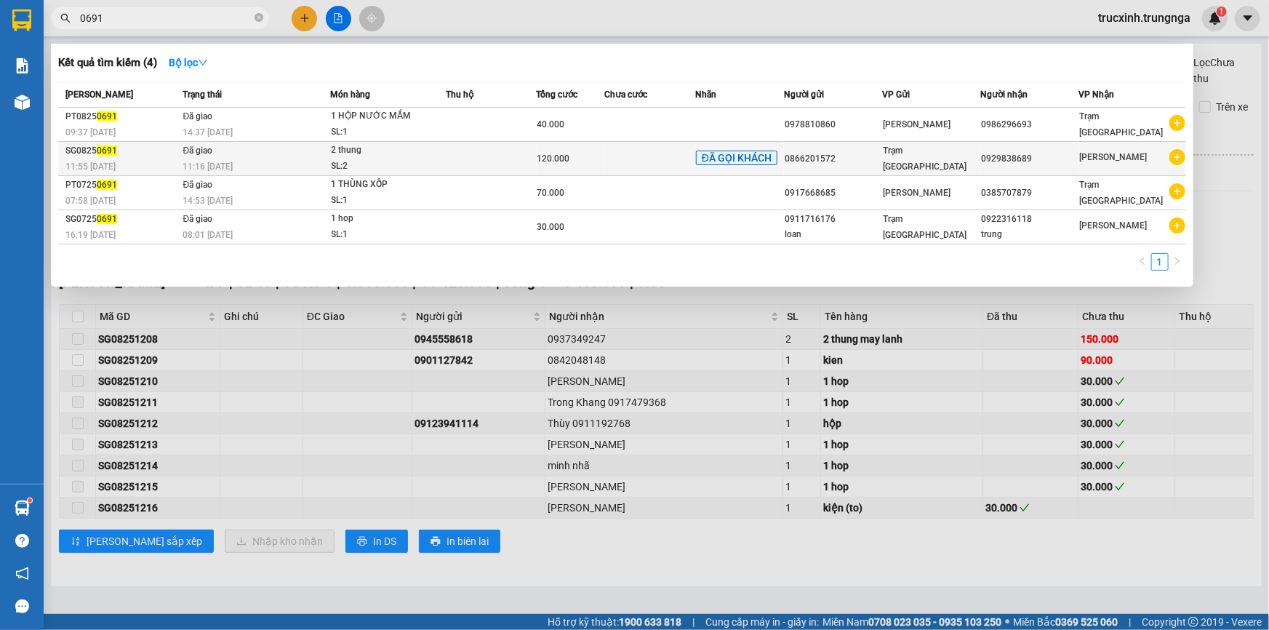
click at [359, 164] on div "SL: 2" at bounding box center [386, 167] width 109 height 16
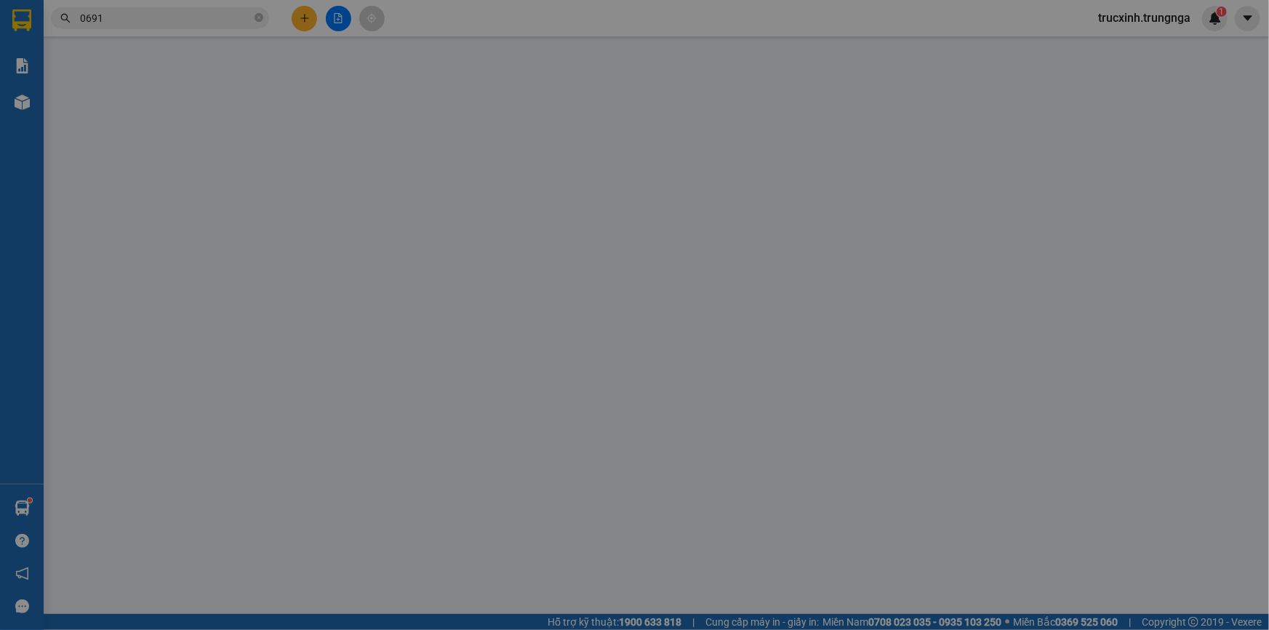
type input "0866201572"
type input "0929838689"
type input "120.000"
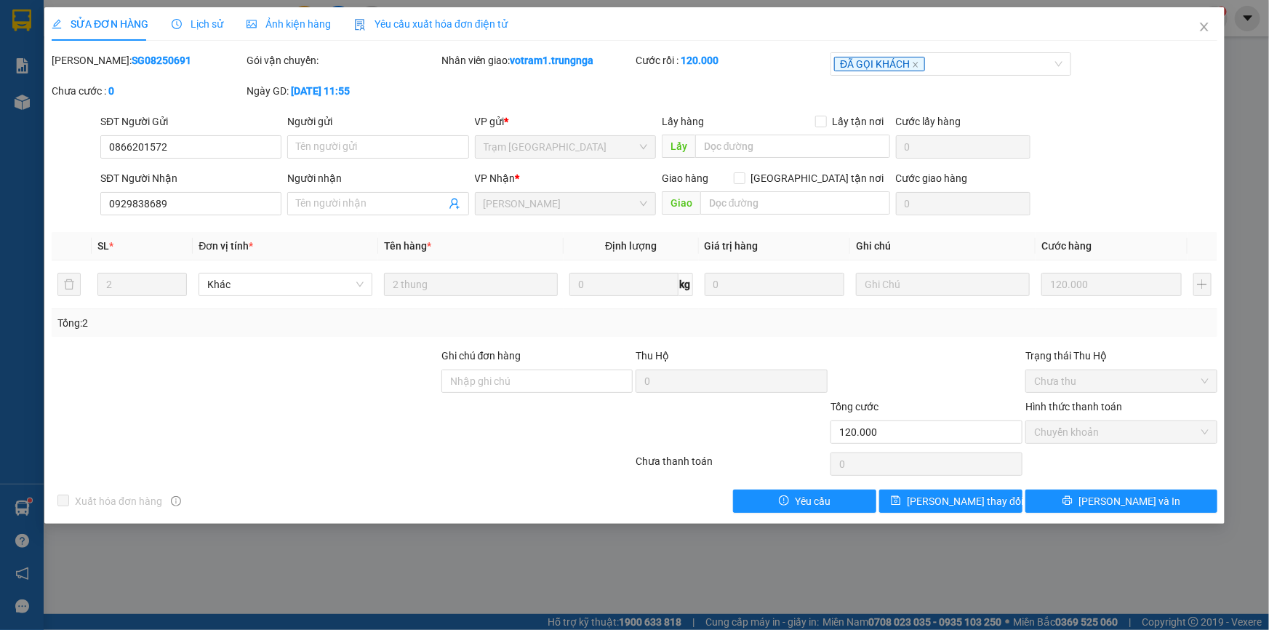
drag, startPoint x: 111, startPoint y: 57, endPoint x: 89, endPoint y: 56, distance: 21.8
click at [89, 56] on div "Mã ĐH: SG08250691" at bounding box center [148, 60] width 192 height 16
copy b "SG08250691"
click at [199, 25] on span "Lịch sử" at bounding box center [198, 24] width 52 height 12
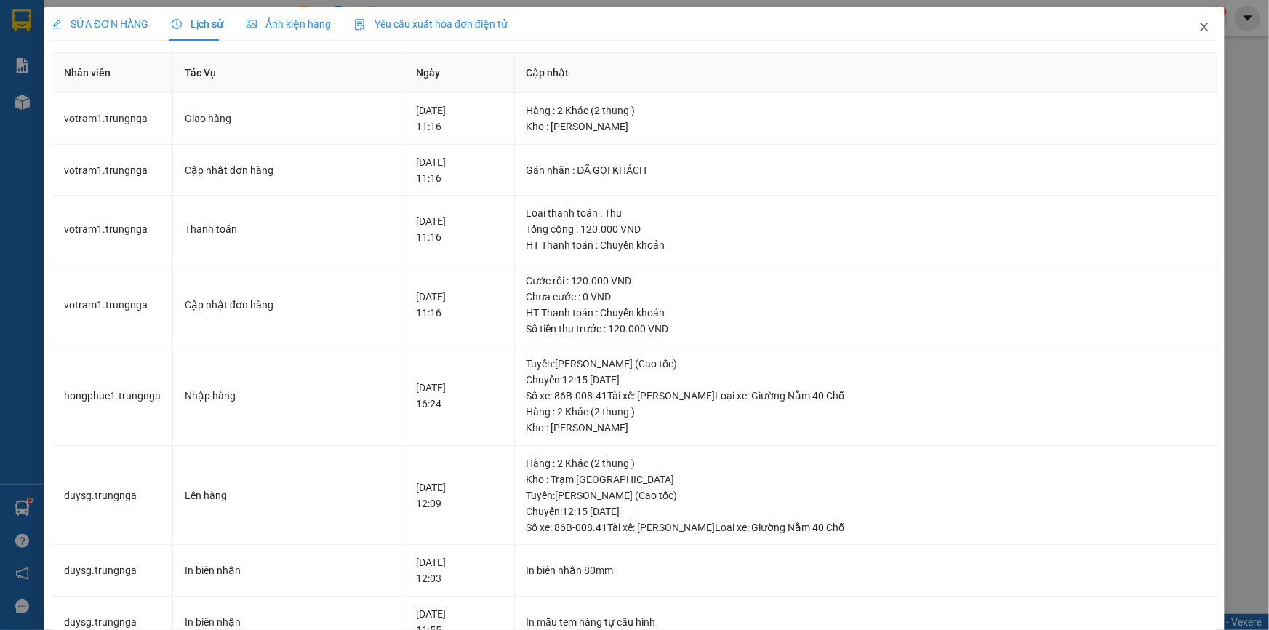
click at [1199, 29] on icon "close" at bounding box center [1205, 27] width 12 height 12
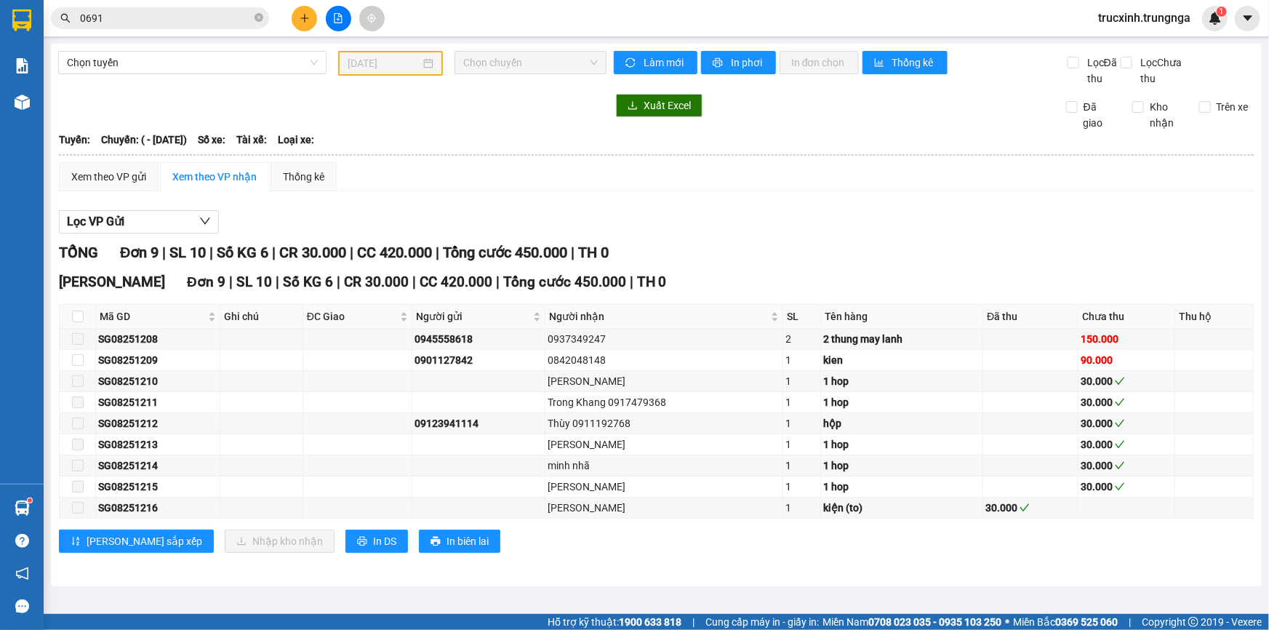
click at [164, 11] on input "0691" at bounding box center [166, 18] width 172 height 16
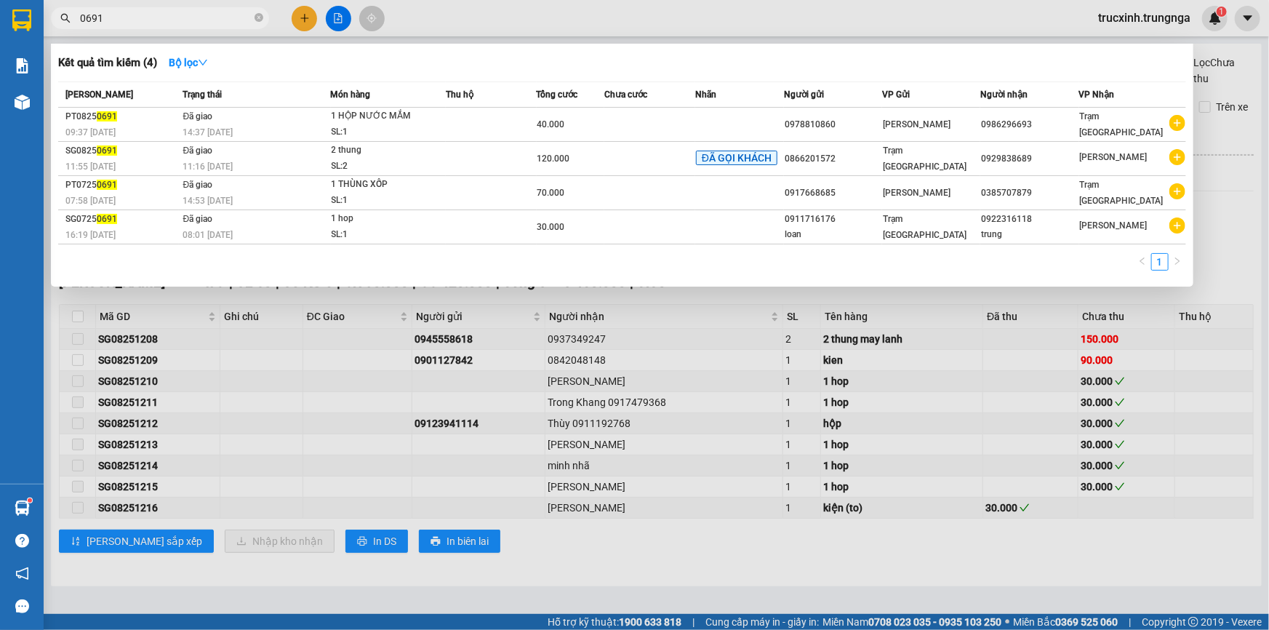
click at [161, 20] on input "0691" at bounding box center [166, 18] width 172 height 16
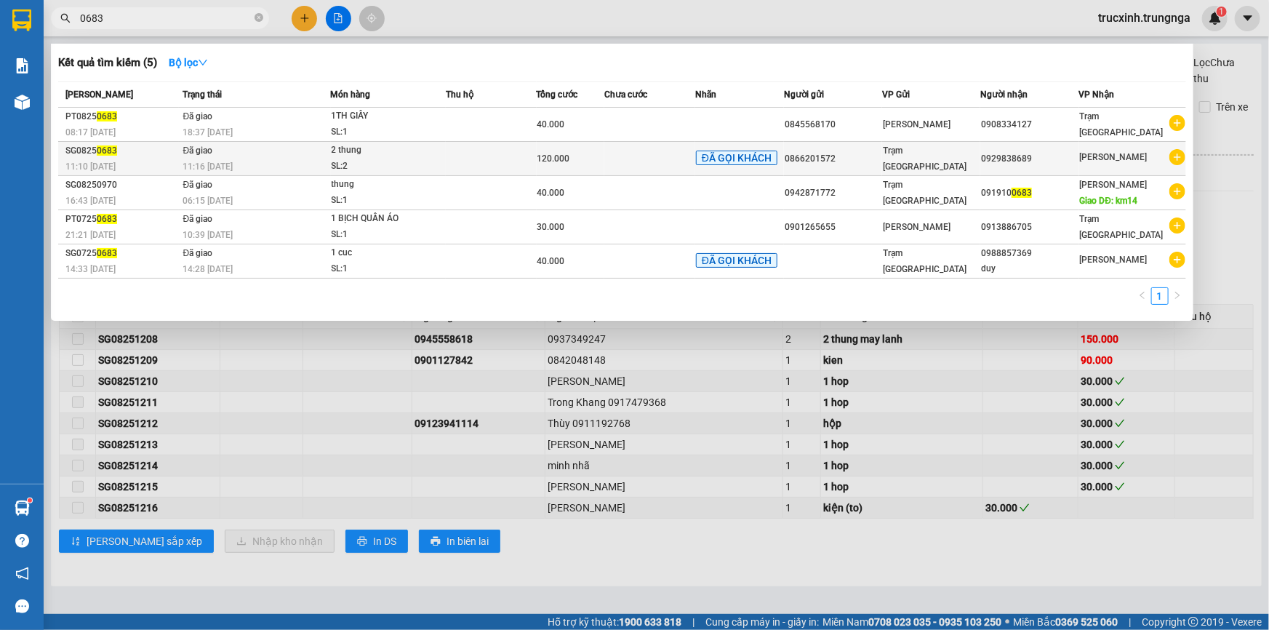
type input "0683"
click at [220, 161] on span "11:16 [DATE]" at bounding box center [208, 166] width 50 height 10
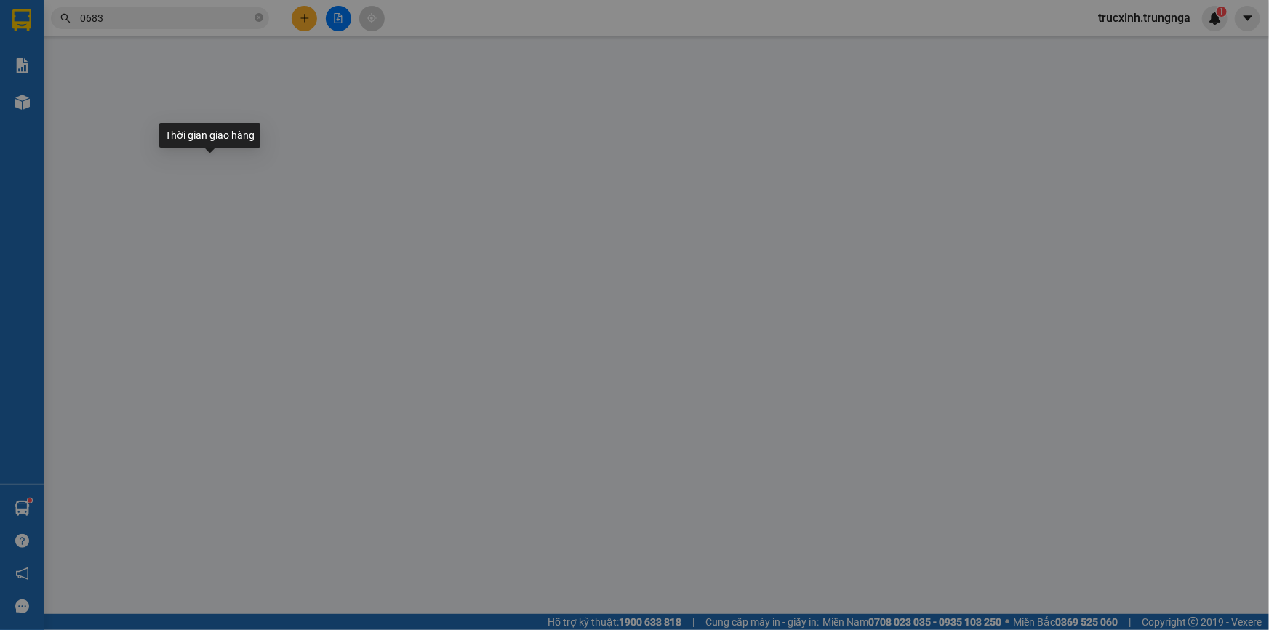
type input "0866201572"
type input "0929838689"
type input "ckvp"
type input "120.000"
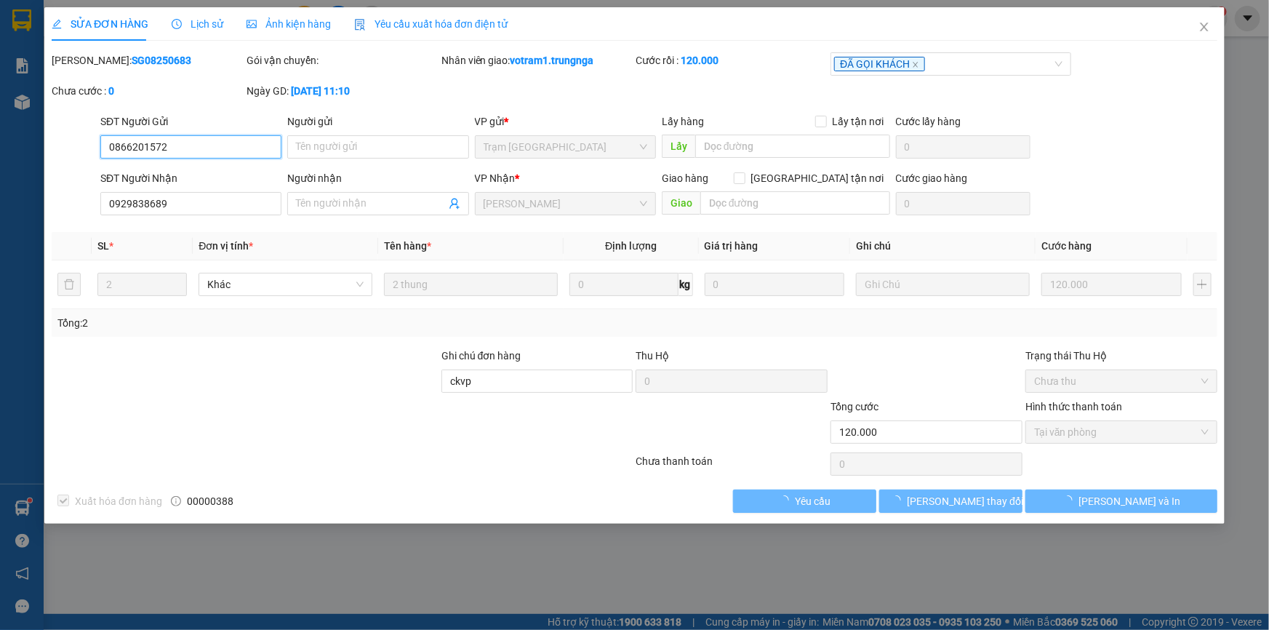
checkbox input "true"
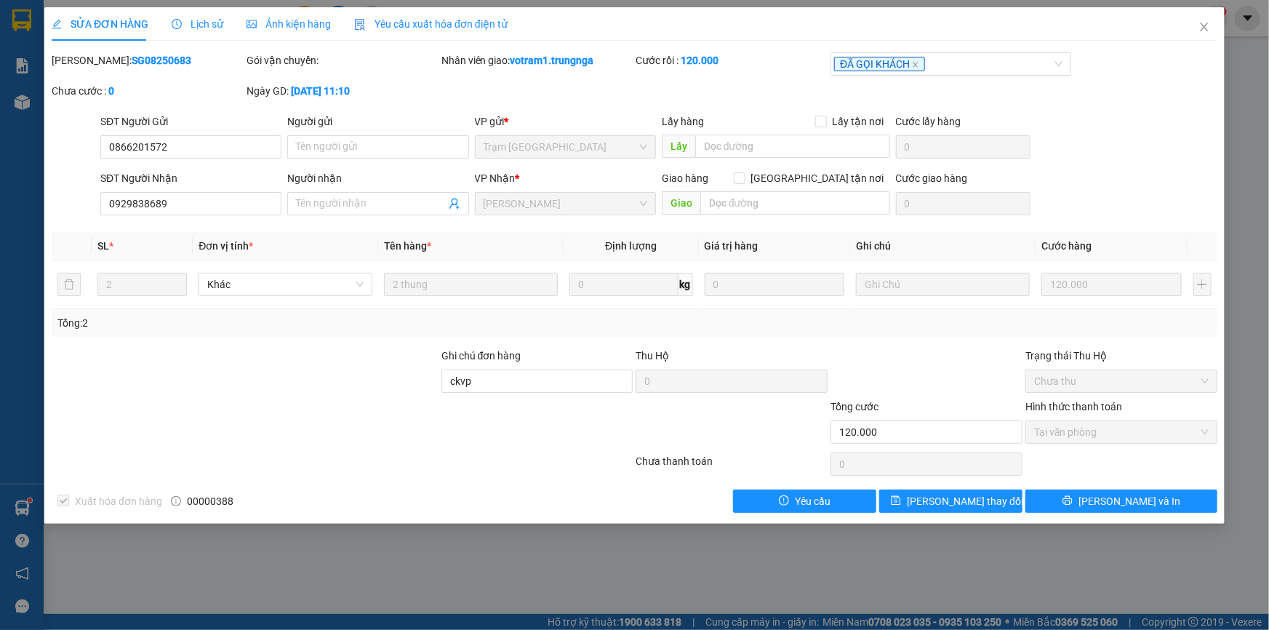
click at [215, 21] on span "Lịch sử" at bounding box center [198, 24] width 52 height 12
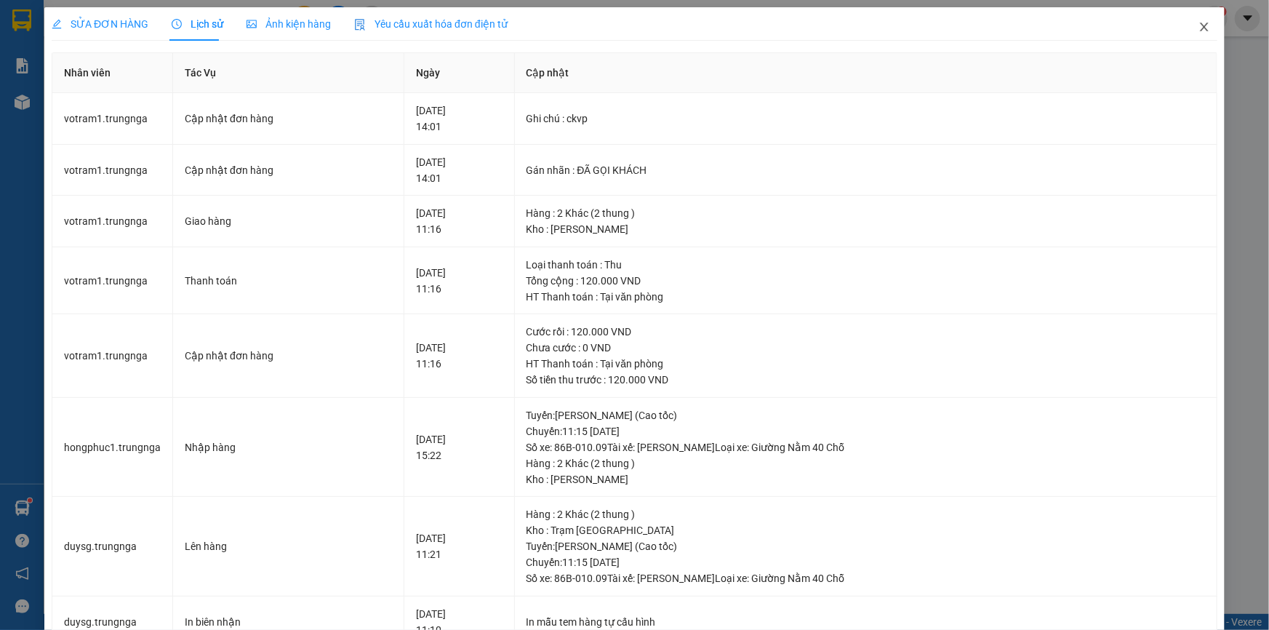
click at [1199, 25] on icon "close" at bounding box center [1205, 27] width 12 height 12
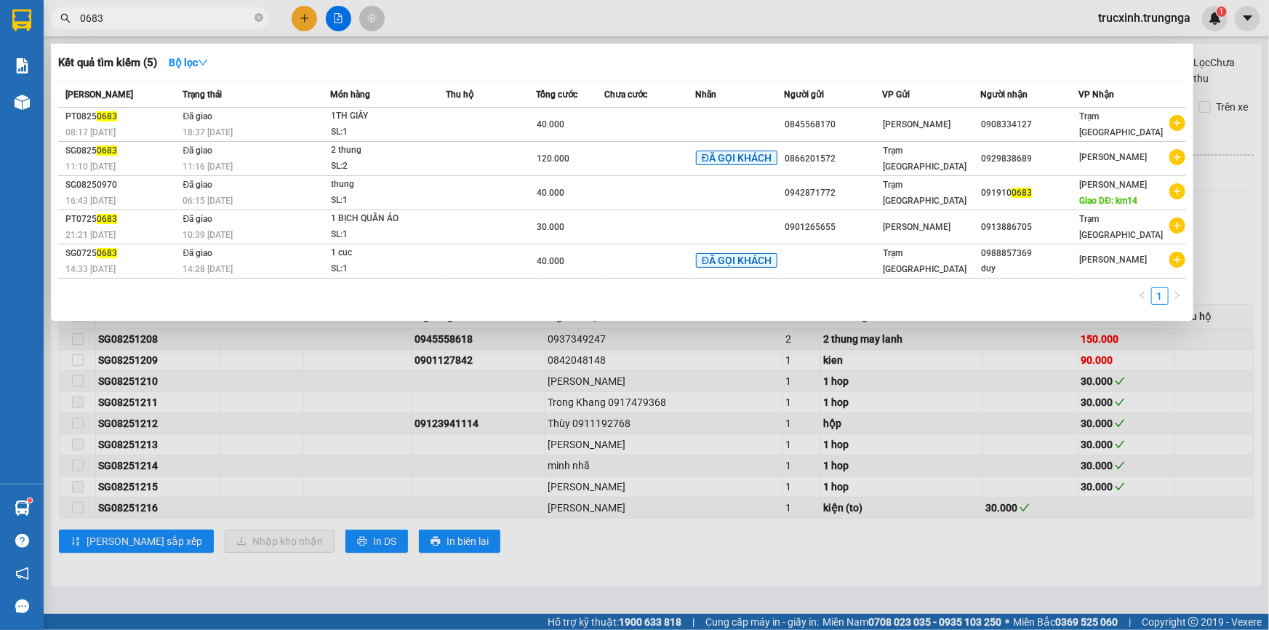
click at [174, 11] on input "0683" at bounding box center [166, 18] width 172 height 16
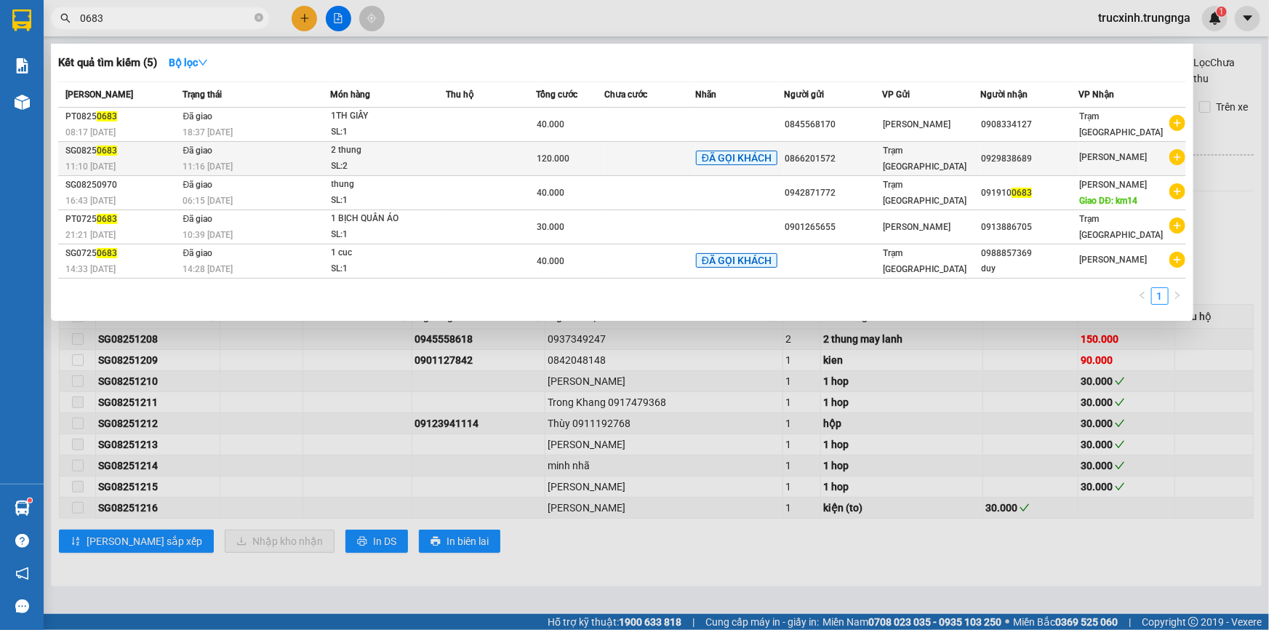
click at [407, 155] on div "2 thung" at bounding box center [386, 151] width 109 height 16
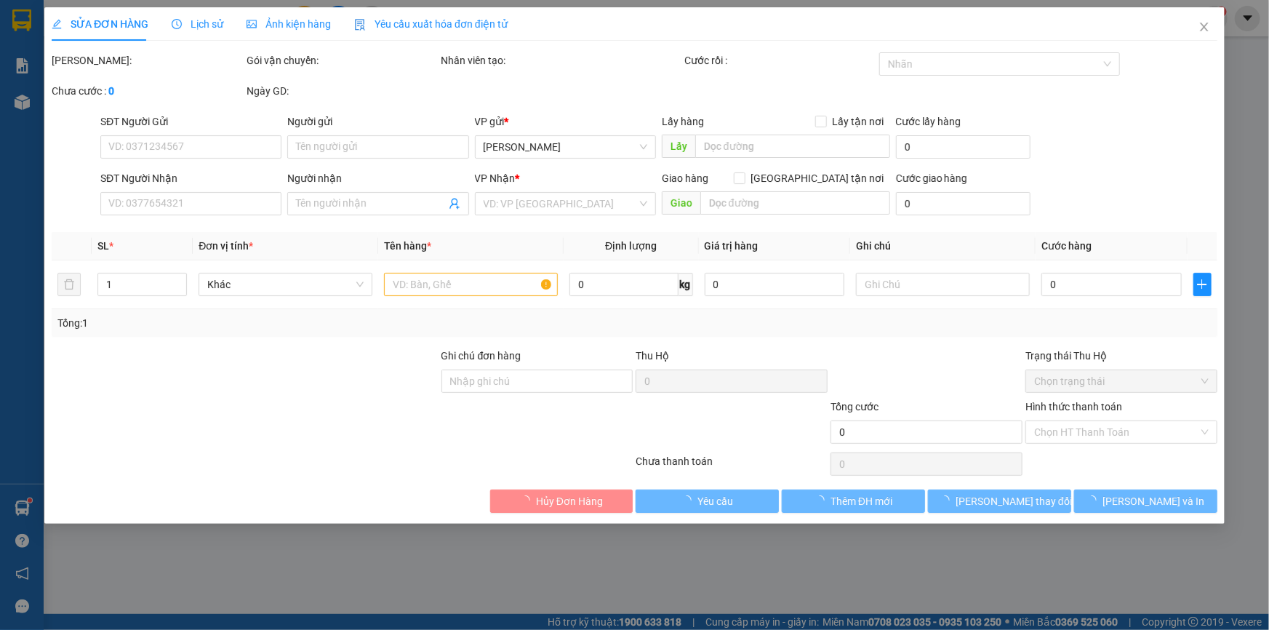
type input "0866201572"
type input "0929838689"
type input "ckvp"
type input "120.000"
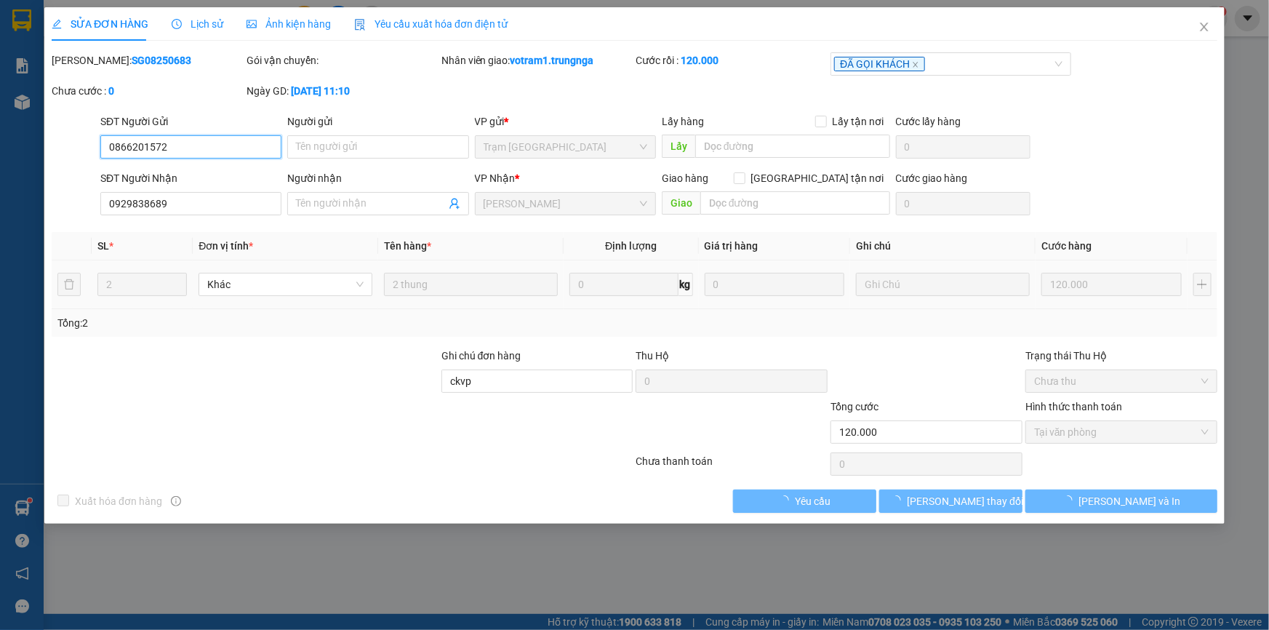
checkbox input "true"
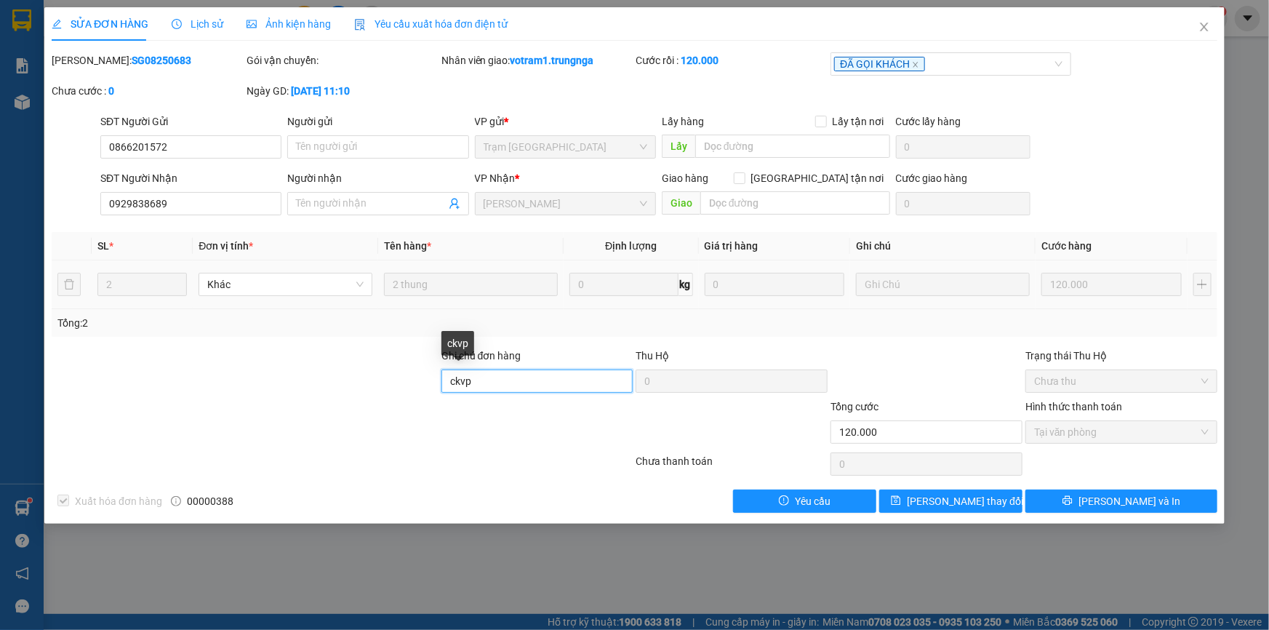
click at [491, 387] on input "ckvp" at bounding box center [538, 381] width 192 height 23
click at [456, 24] on span "Yêu cầu xuất hóa đơn điện tử" at bounding box center [430, 24] width 153 height 12
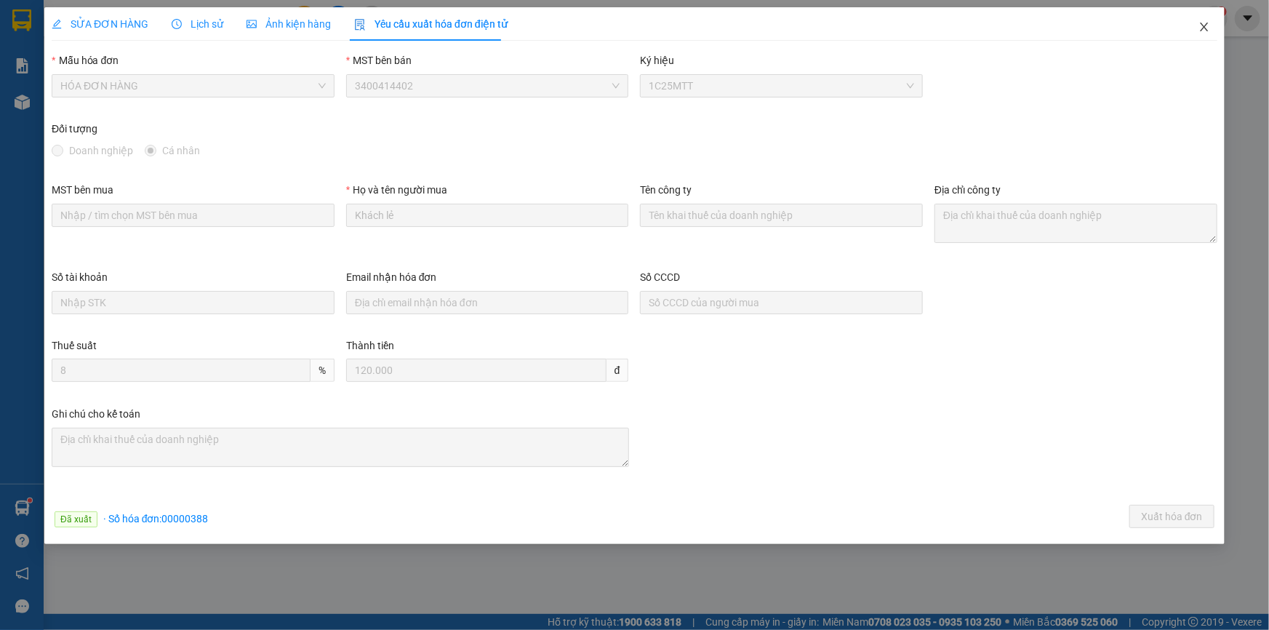
drag, startPoint x: 1201, startPoint y: 25, endPoint x: 1082, endPoint y: 24, distance: 118.6
click at [1203, 24] on icon "close" at bounding box center [1205, 27] width 12 height 12
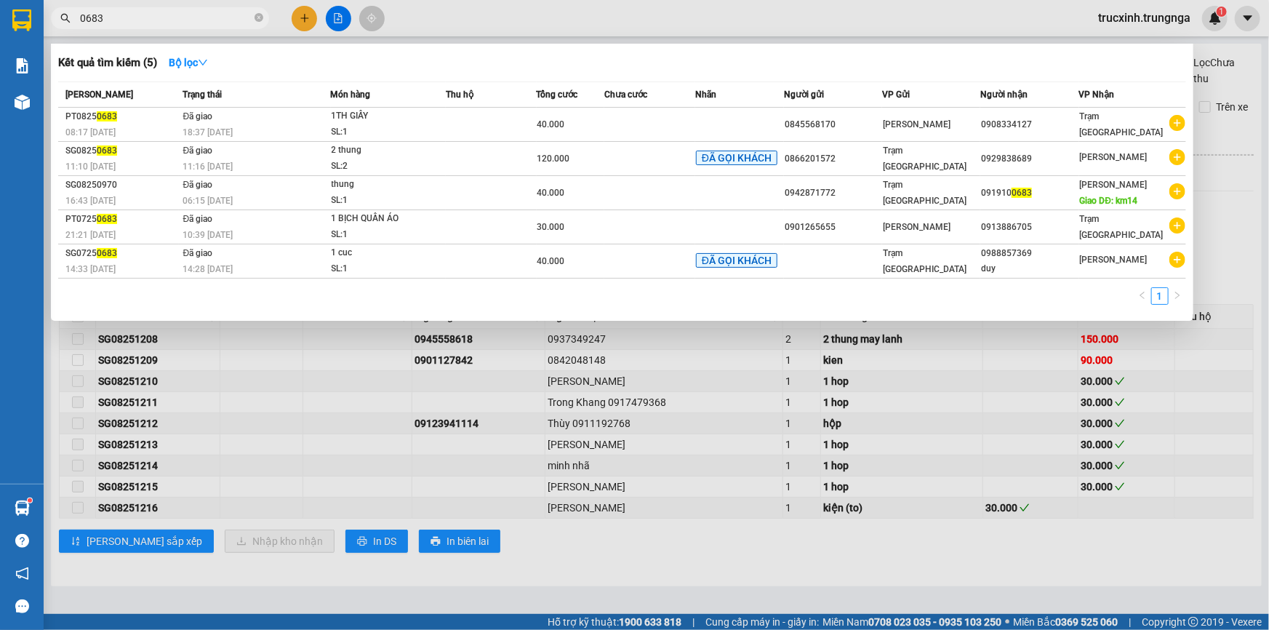
click at [100, 21] on input "0683" at bounding box center [166, 18] width 172 height 16
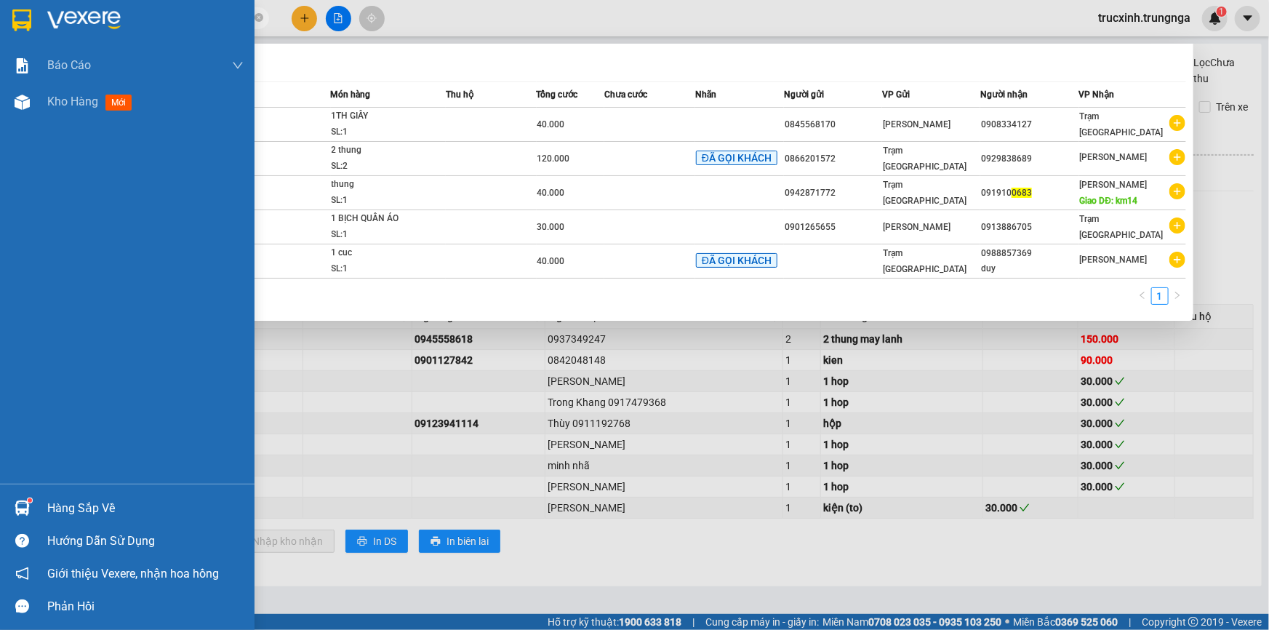
click at [0, 20] on section "Kết quả tìm kiếm ( 5 ) Bộ lọc Mã ĐH Trạng thái Món hàng Thu hộ Tổng cước Chưa c…" at bounding box center [634, 315] width 1269 height 630
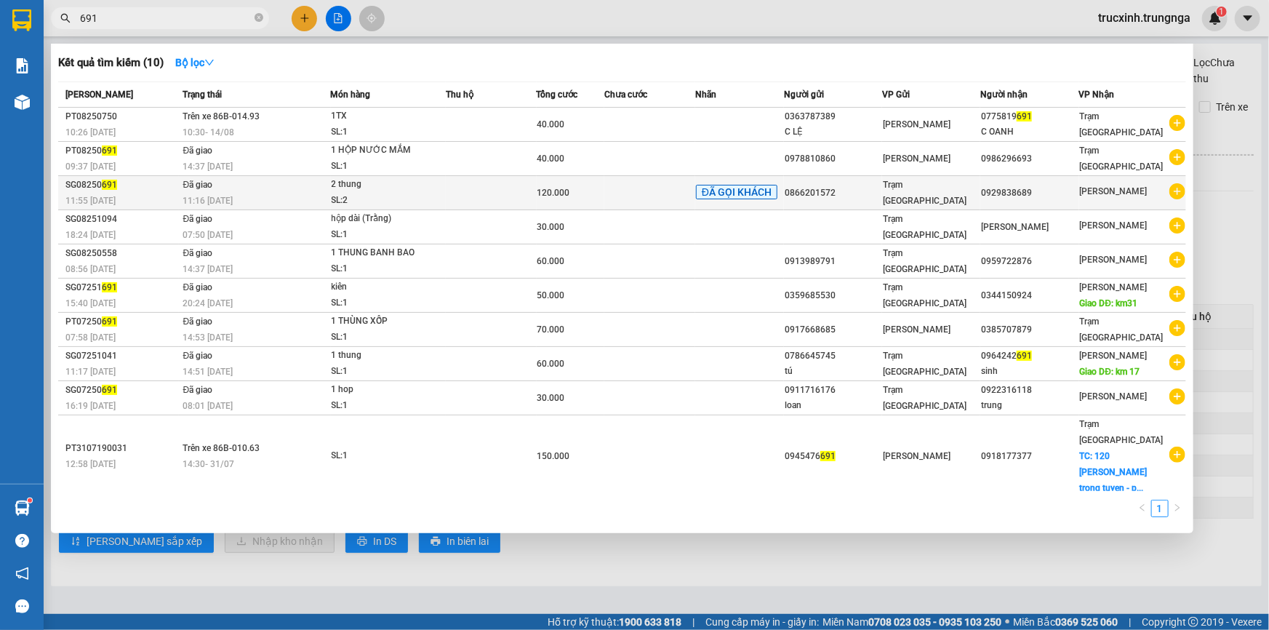
type input "691"
click at [530, 196] on td at bounding box center [491, 193] width 91 height 34
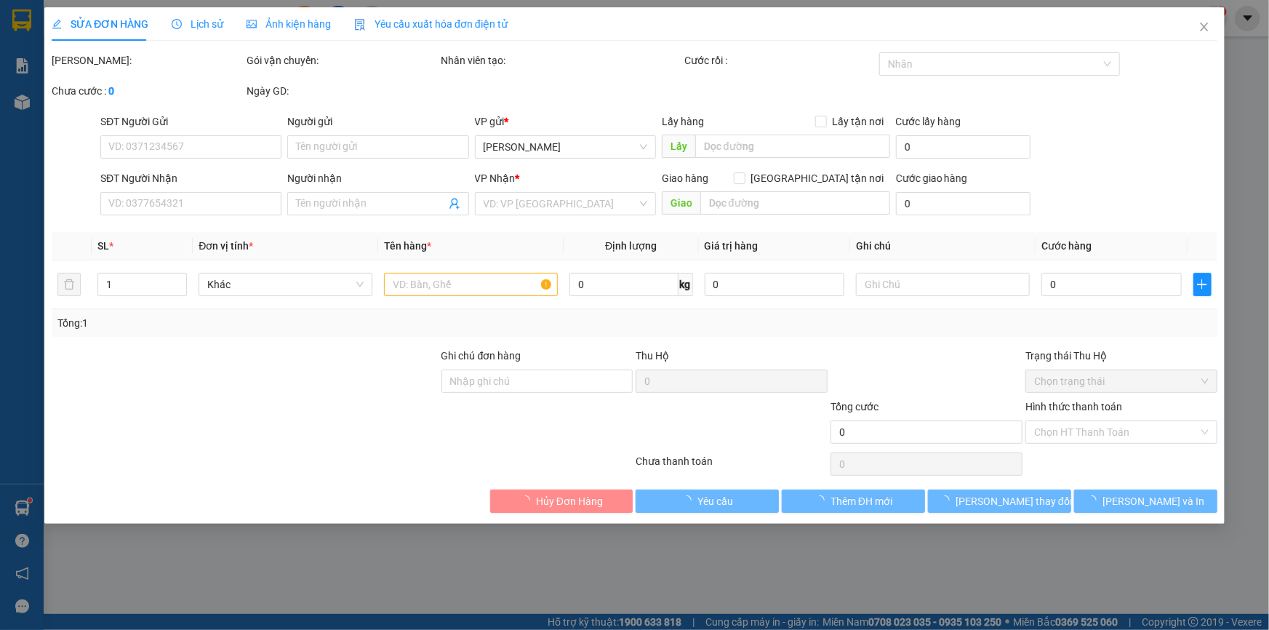
type input "0866201572"
type input "0929838689"
type input "120.000"
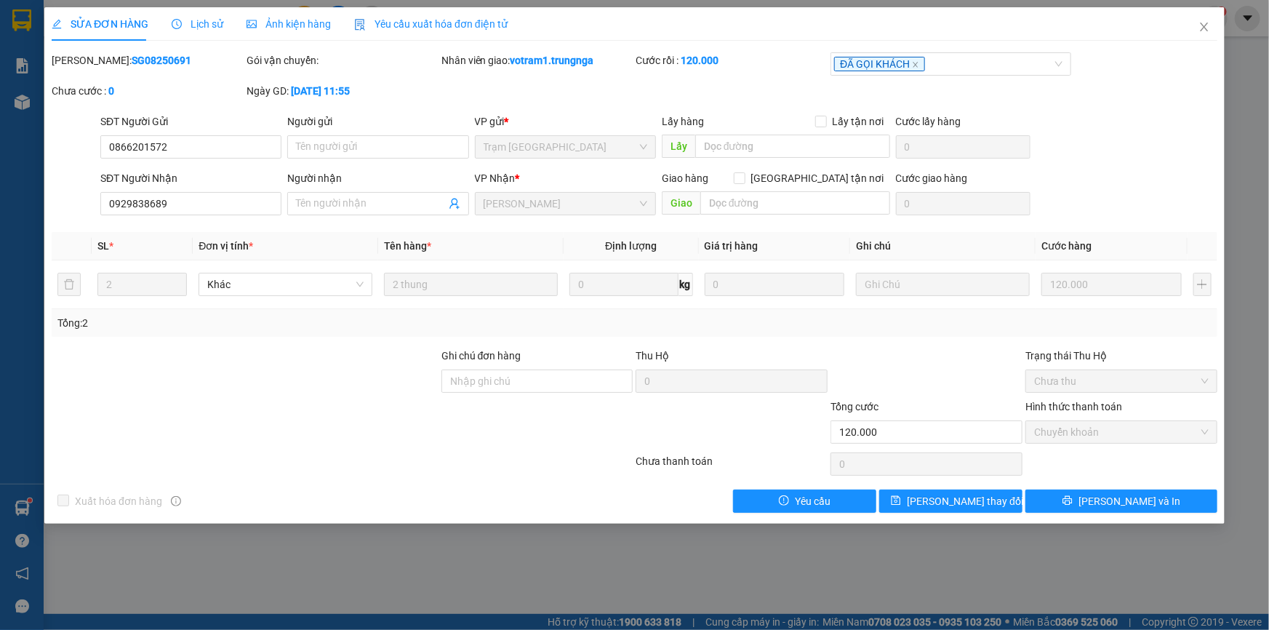
click at [460, 25] on span "Yêu cầu xuất hóa đơn điện tử" at bounding box center [430, 24] width 153 height 12
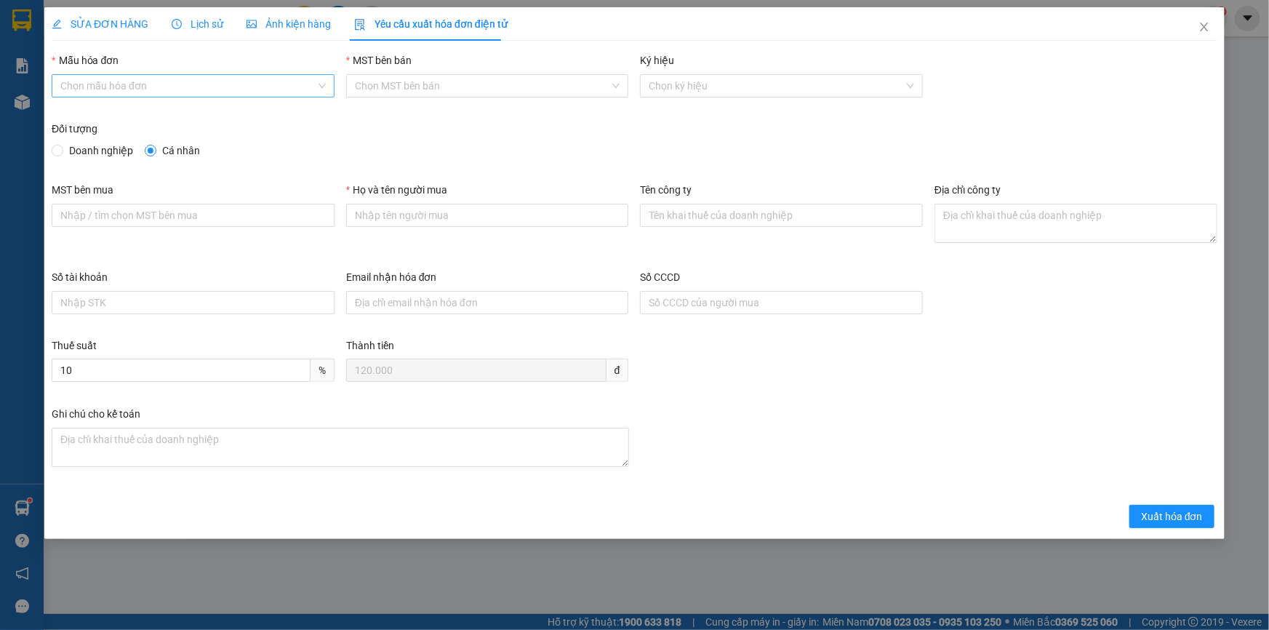
click at [177, 87] on input "Mẫu hóa đơn" at bounding box center [187, 86] width 255 height 22
click at [148, 123] on div "HÓA ĐƠN HÀNG" at bounding box center [193, 114] width 283 height 23
type input "8"
click at [370, 218] on input "Họ và tên người mua" at bounding box center [487, 215] width 283 height 23
type input "Khách lẻ"
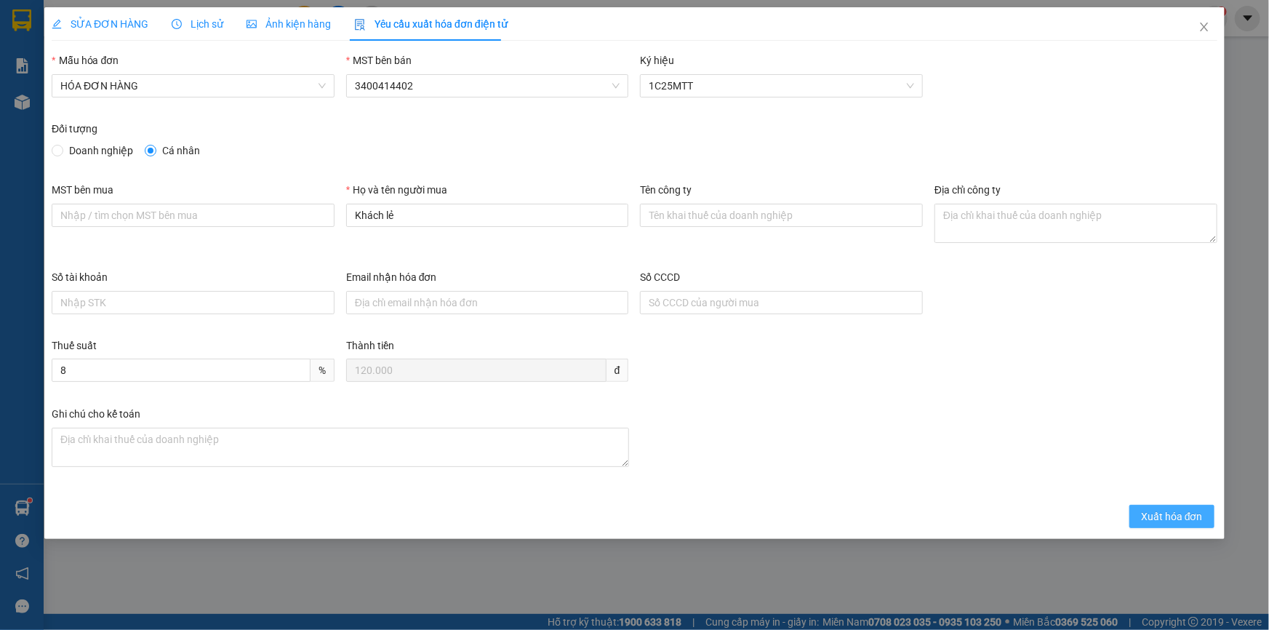
click at [1173, 515] on span "Xuất hóa đơn" at bounding box center [1172, 517] width 62 height 16
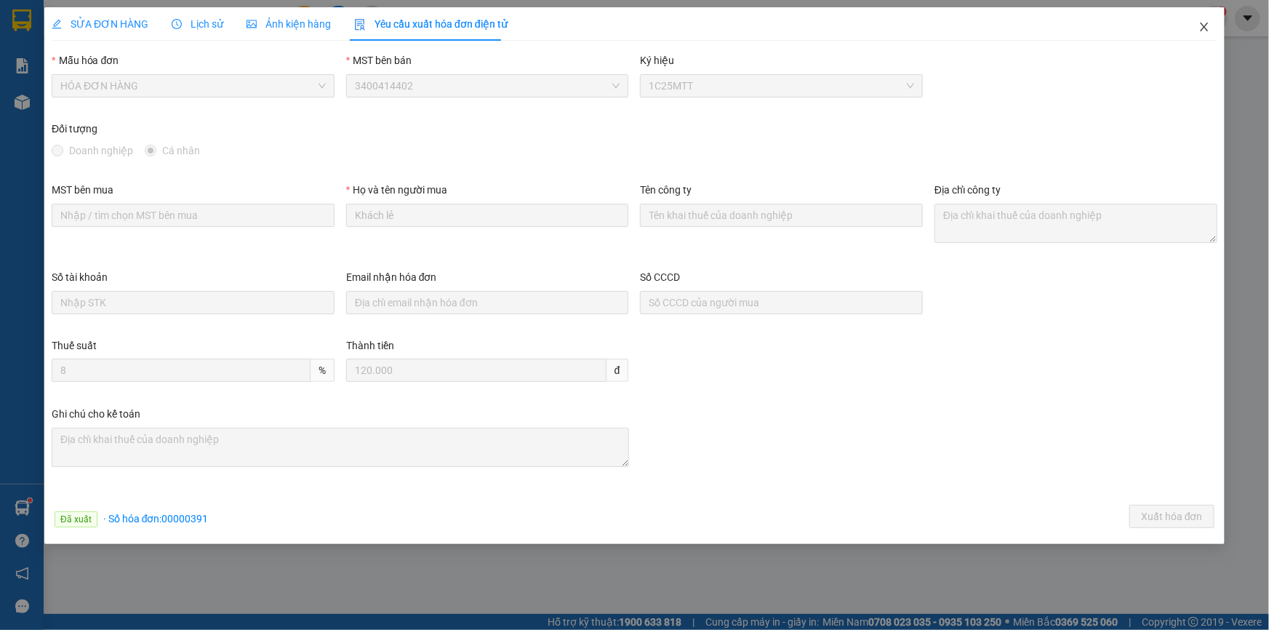
click at [1201, 28] on icon "close" at bounding box center [1205, 27] width 12 height 12
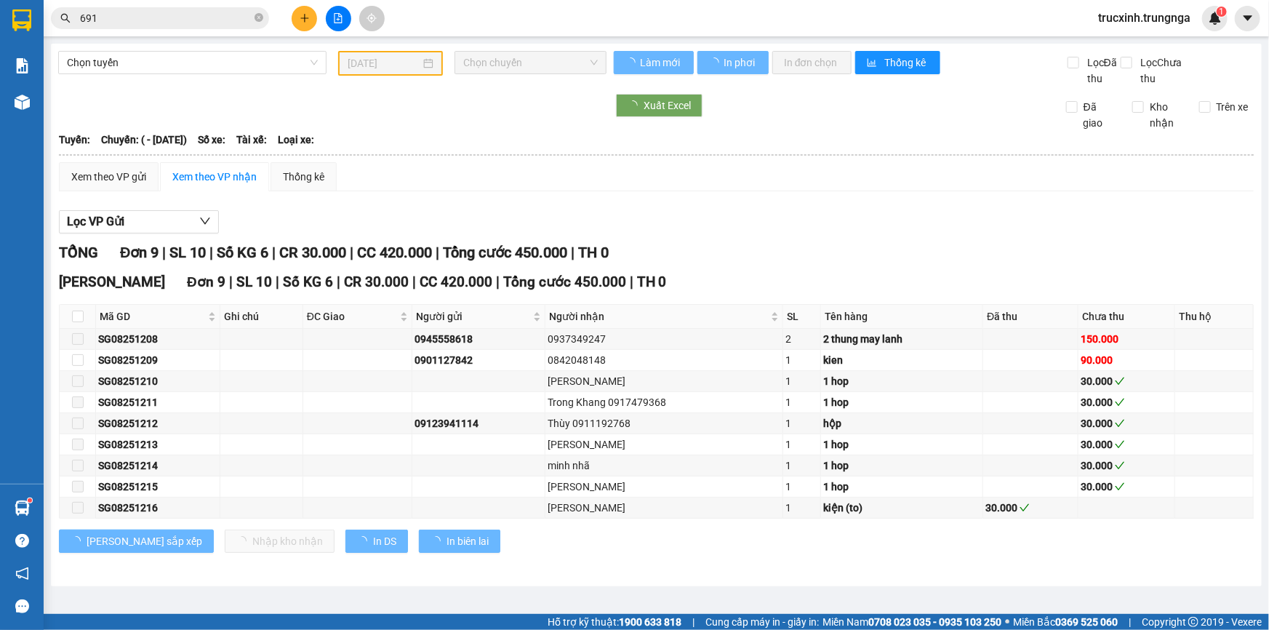
click at [141, 15] on input "691" at bounding box center [166, 18] width 172 height 16
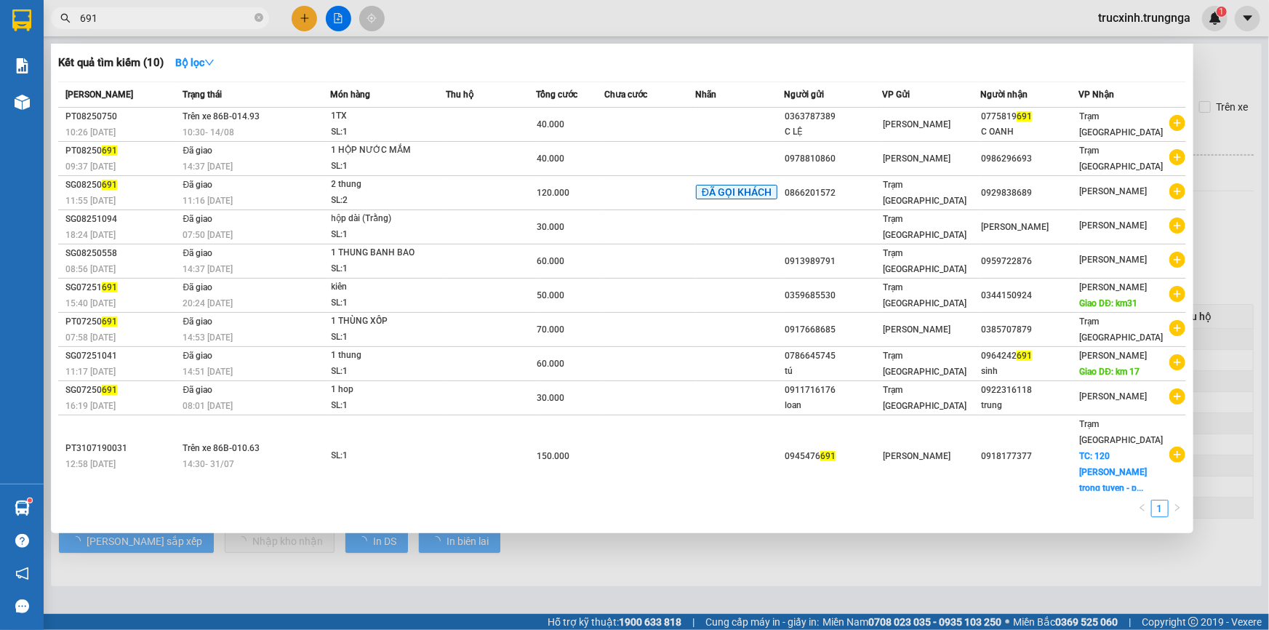
click at [141, 17] on input "691" at bounding box center [166, 18] width 172 height 16
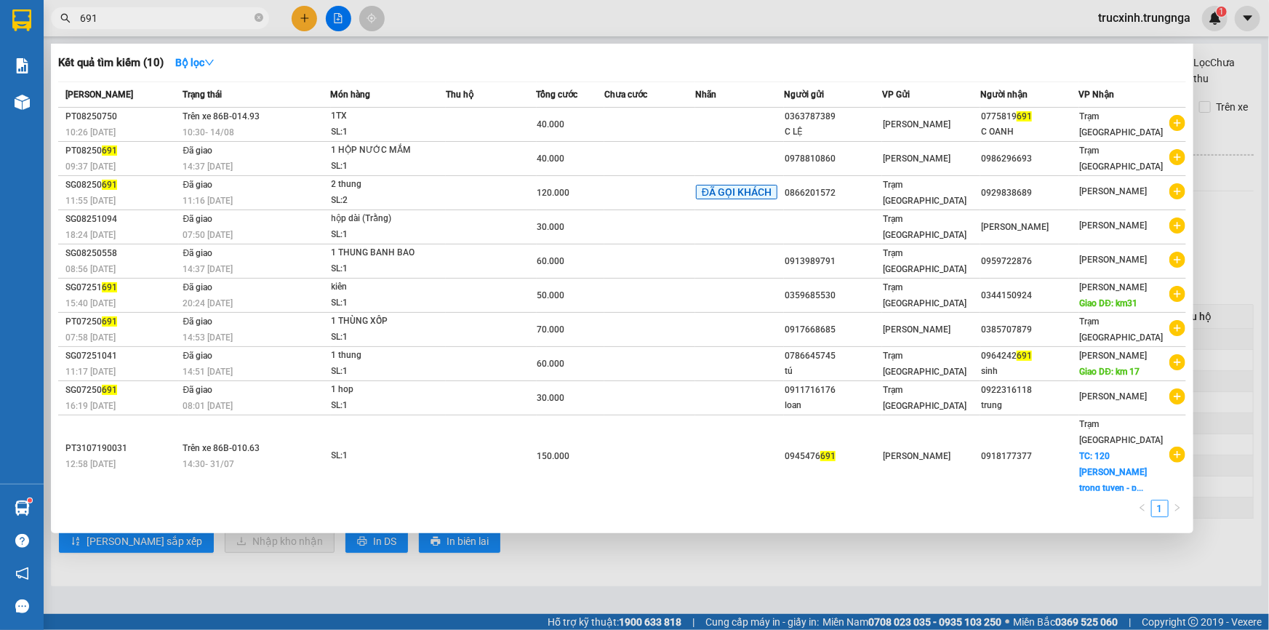
click at [141, 17] on input "691" at bounding box center [166, 18] width 172 height 16
paste input "SG082510"
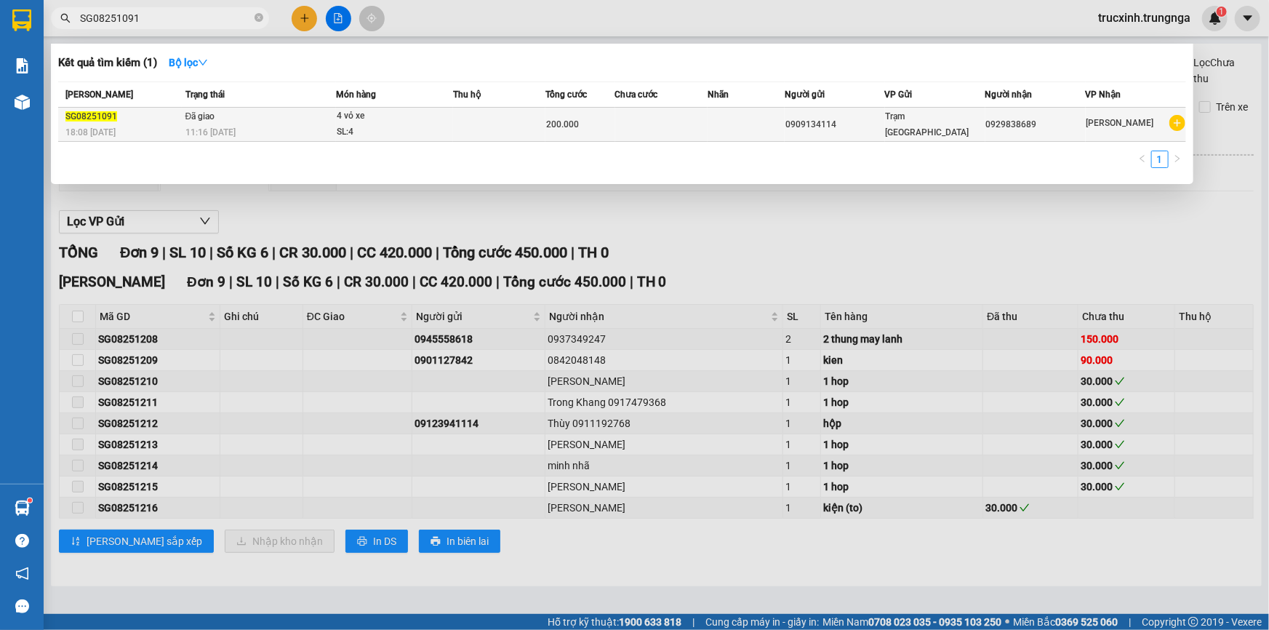
type input "SG08251091"
click at [220, 121] on td "Đã giao 11:16 [DATE]" at bounding box center [259, 125] width 154 height 34
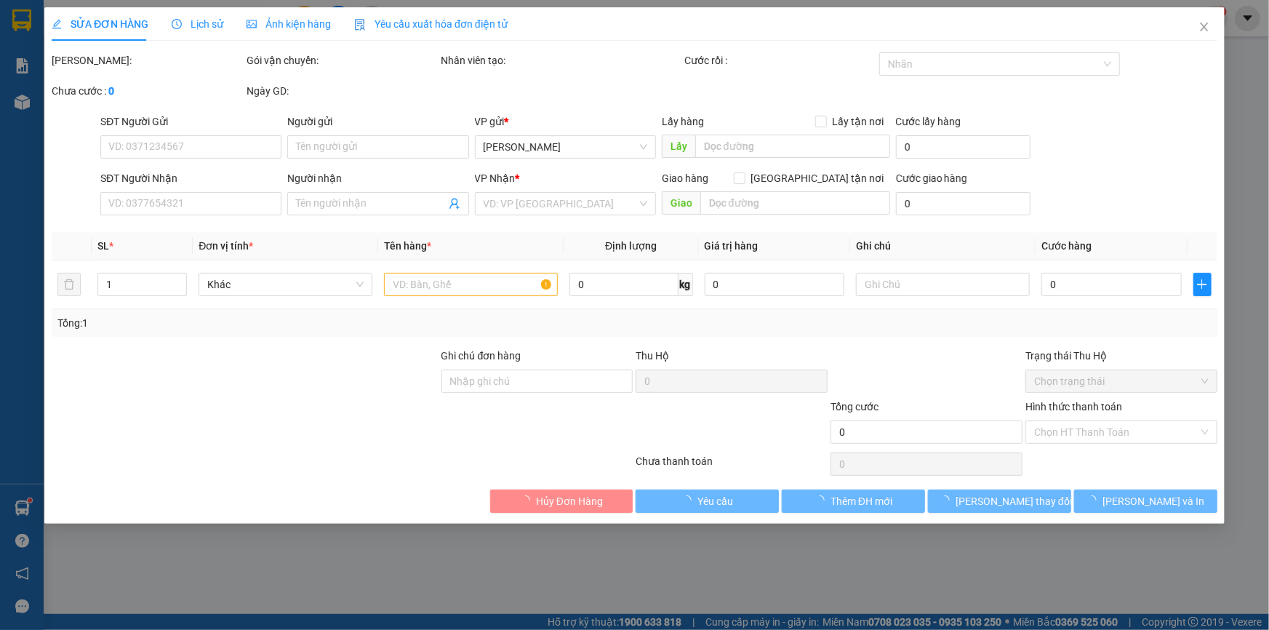
type input "0909134114"
type input "0929838689"
type input "200.000"
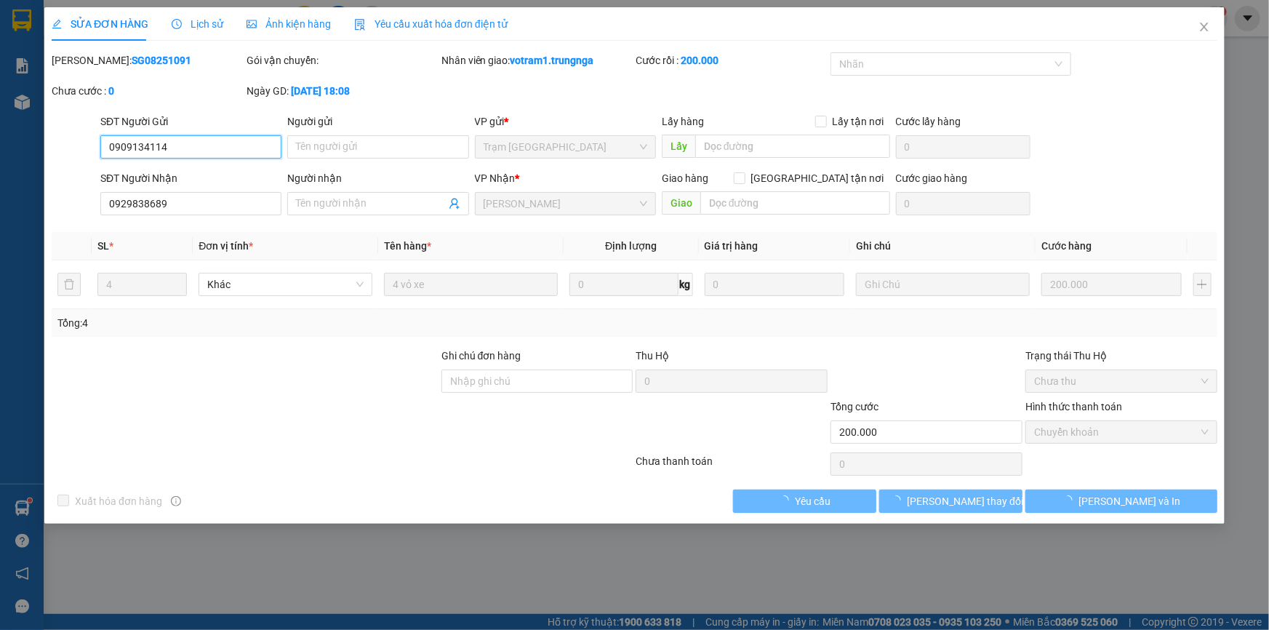
checkbox input "true"
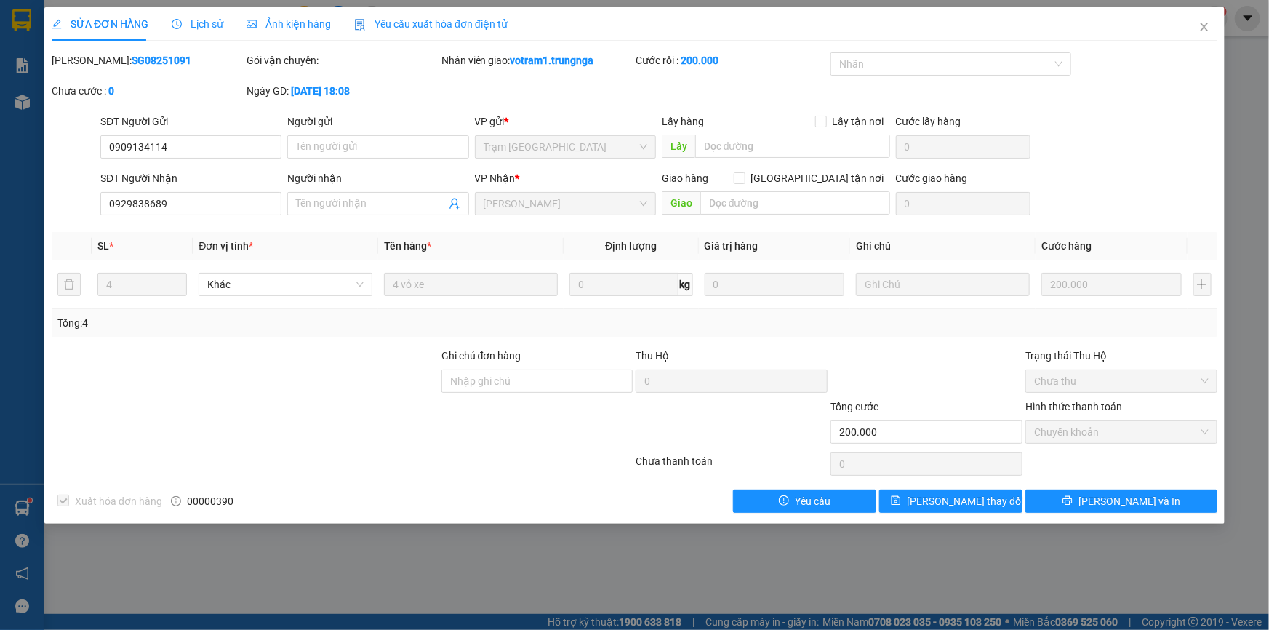
click at [425, 31] on div "Yêu cầu xuất hóa đơn điện tử" at bounding box center [430, 24] width 153 height 16
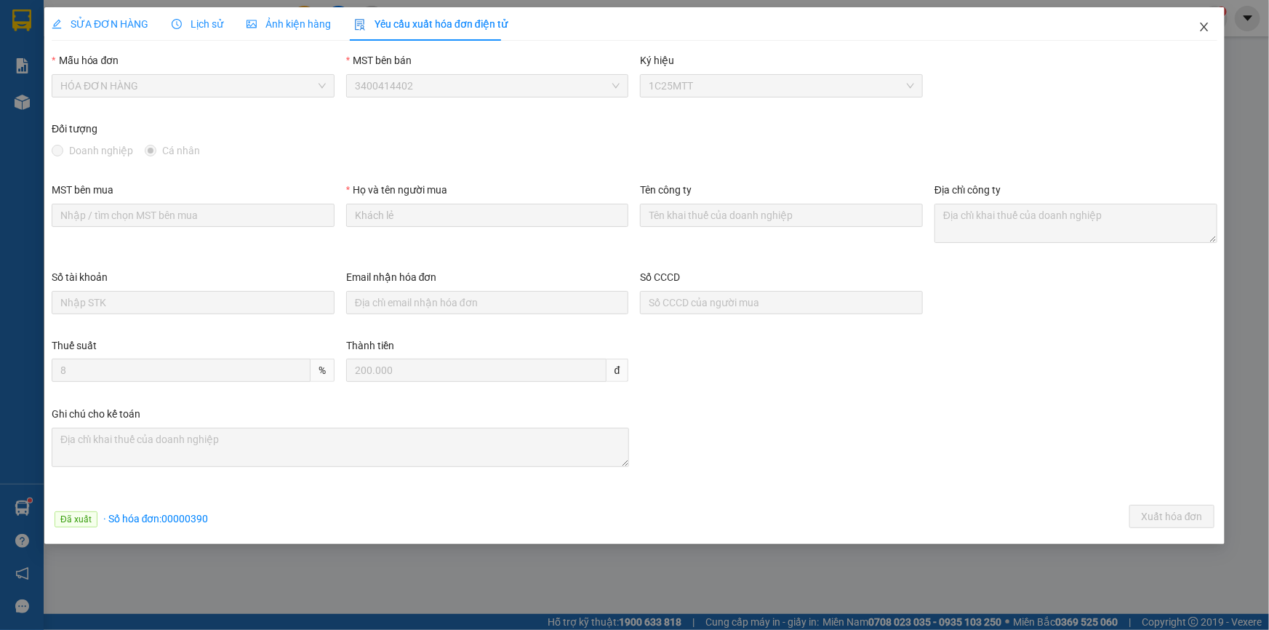
click at [1198, 25] on span "Close" at bounding box center [1204, 27] width 41 height 41
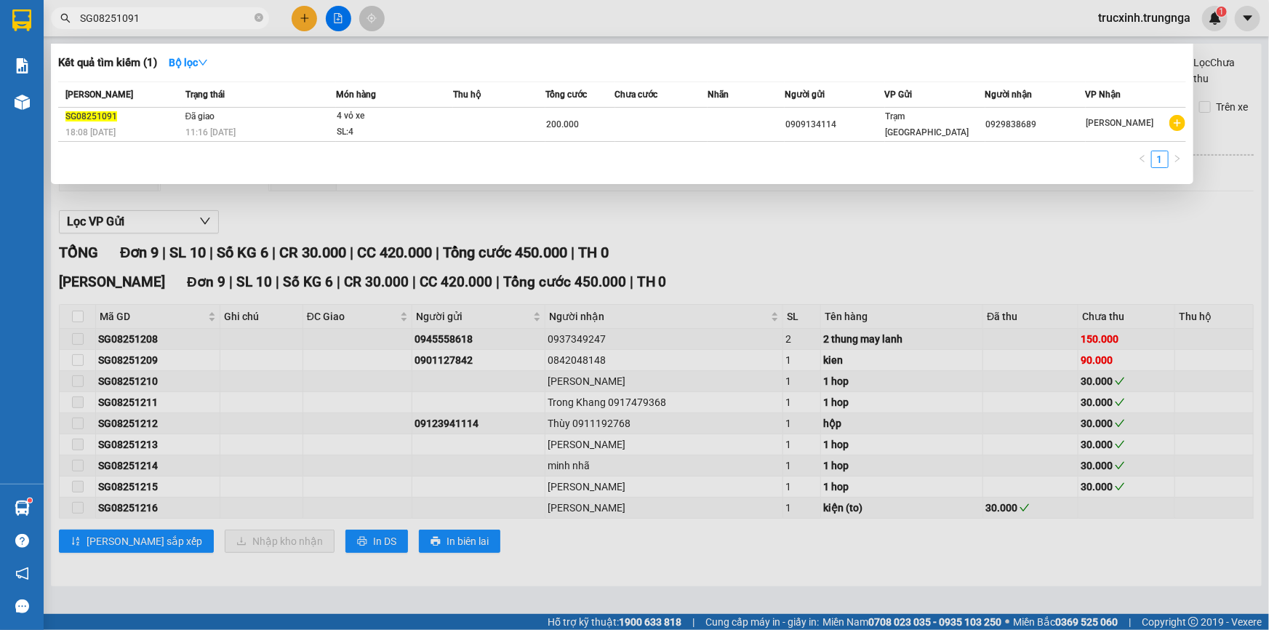
click at [148, 12] on input "SG08251091" at bounding box center [166, 18] width 172 height 16
paste input "7250266"
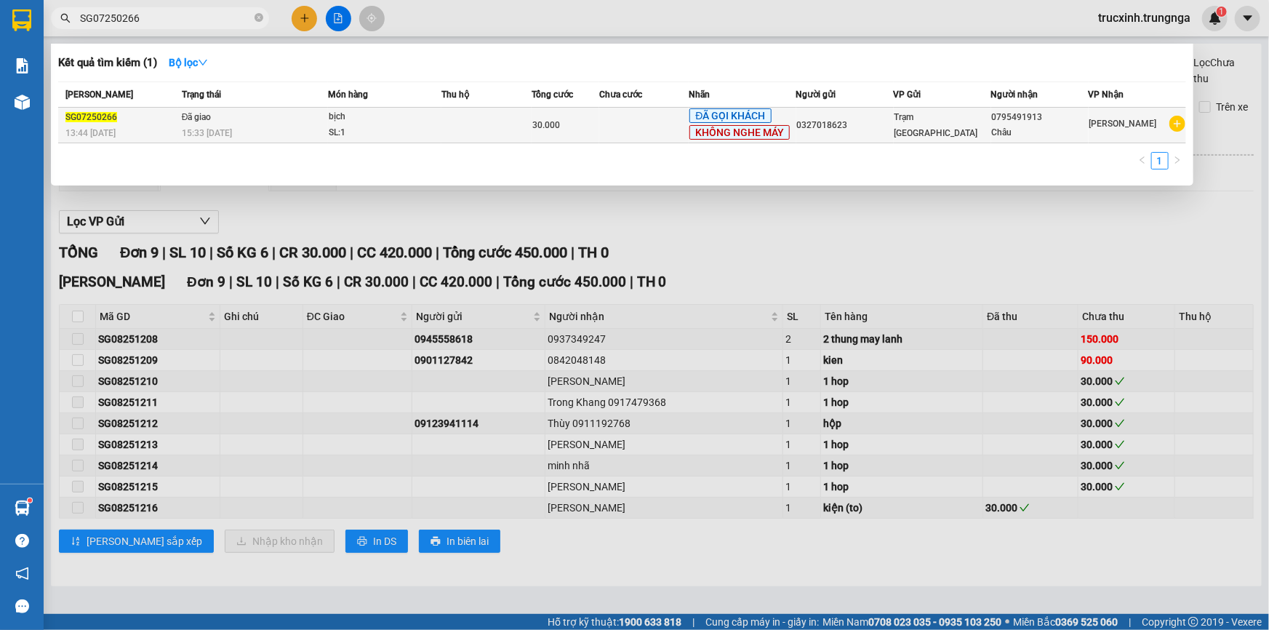
type input "SG07250266"
click at [592, 117] on div "30.000" at bounding box center [566, 125] width 66 height 16
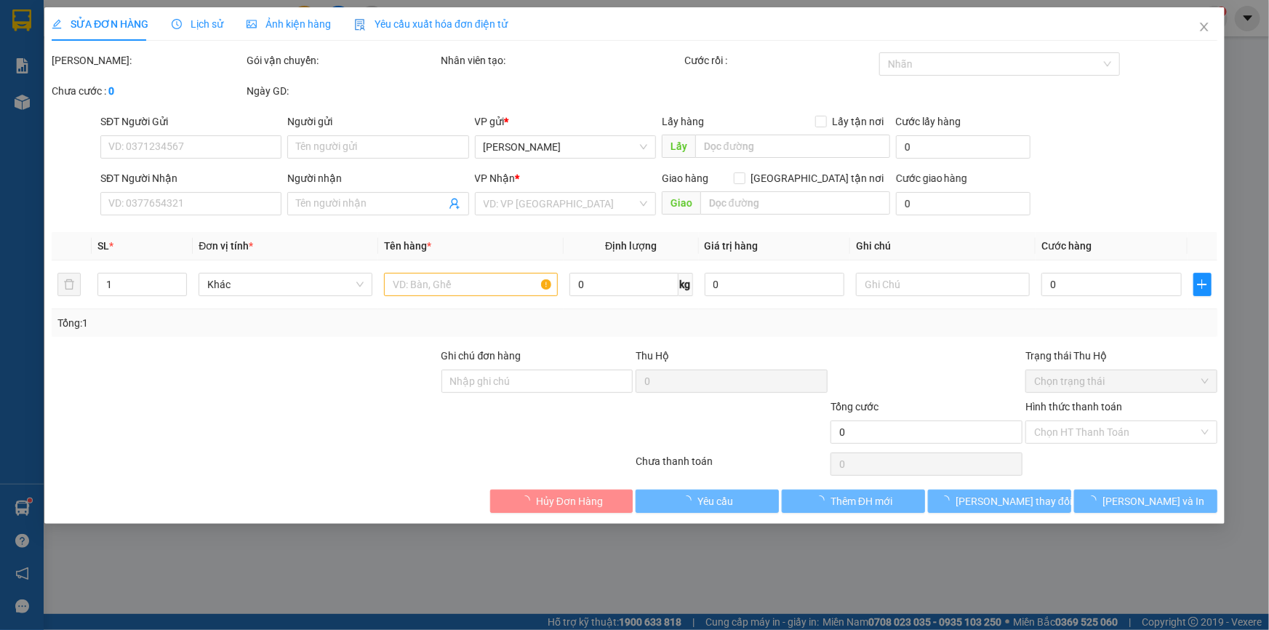
type input "0327018623"
type input "0795491913"
type input "Châu"
type input "30.000"
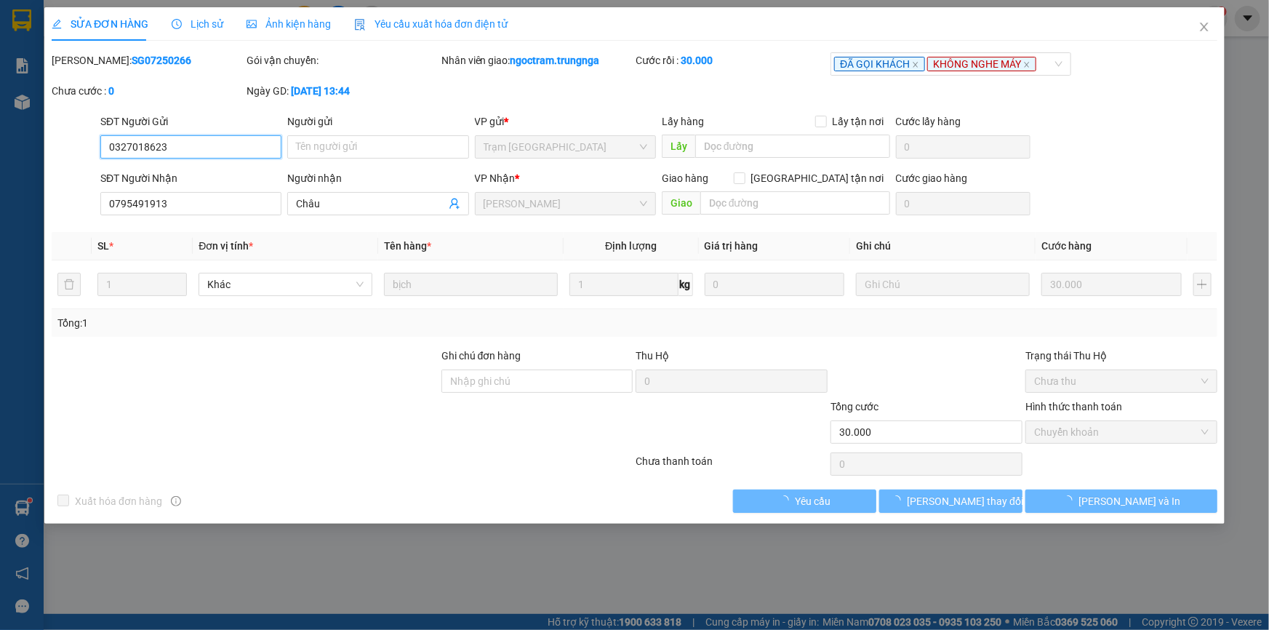
checkbox input "true"
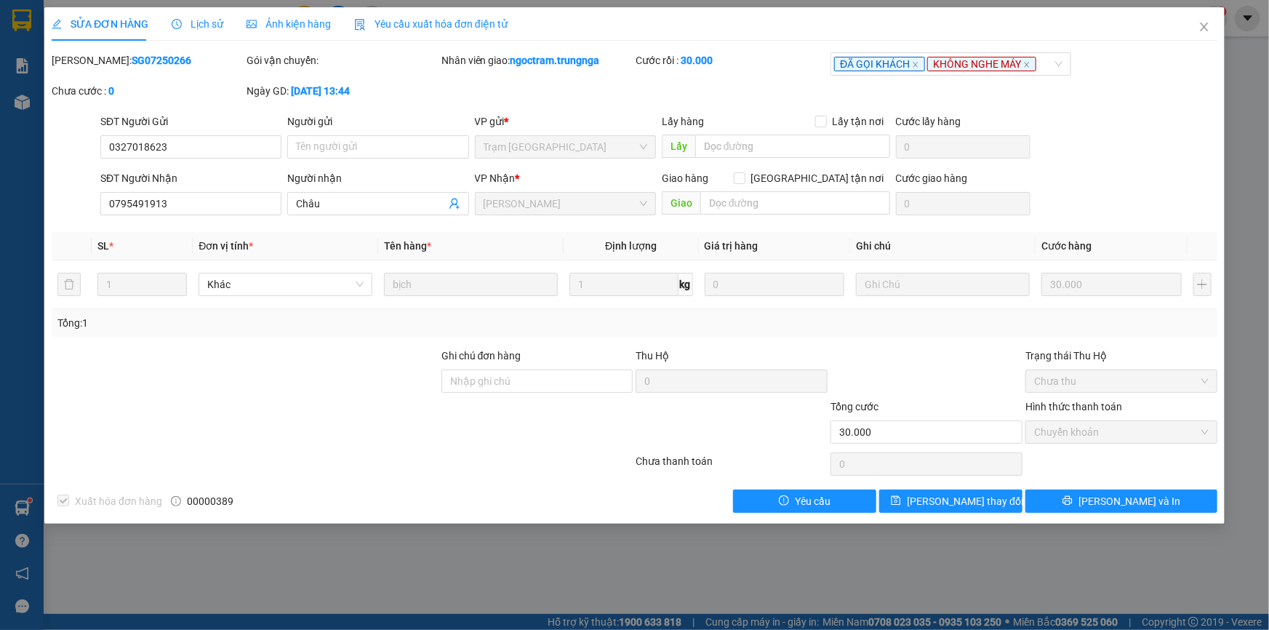
click at [436, 25] on span "Yêu cầu xuất hóa đơn điện tử" at bounding box center [430, 24] width 153 height 12
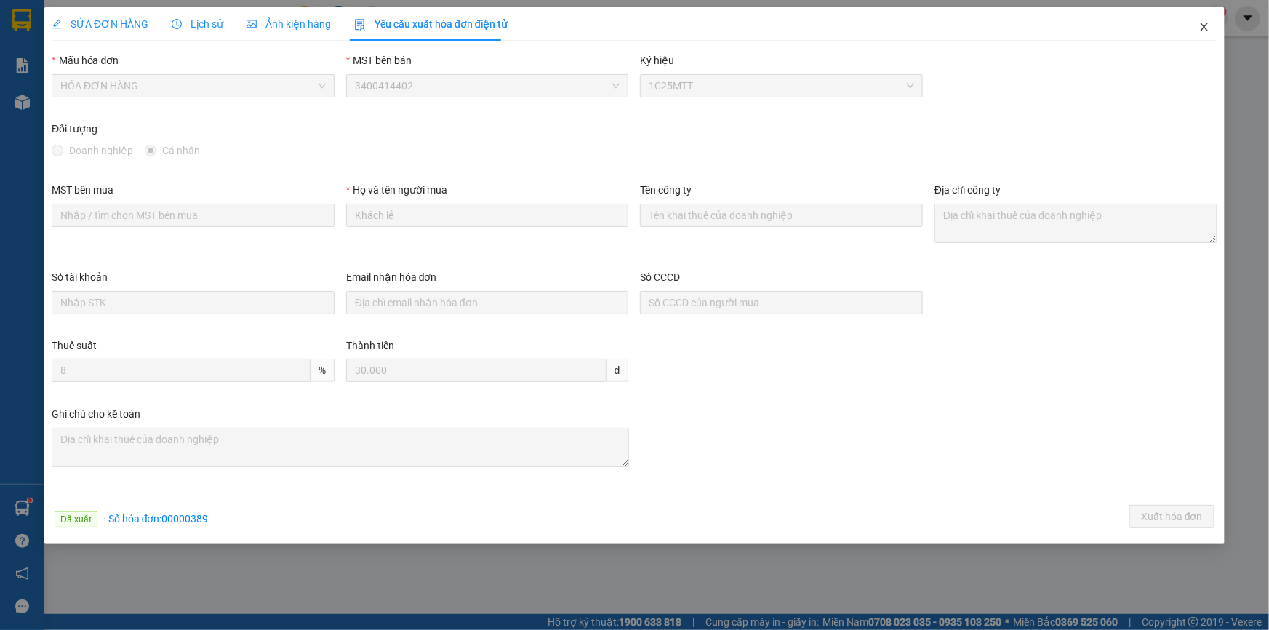
click at [1208, 25] on icon "close" at bounding box center [1205, 27] width 12 height 12
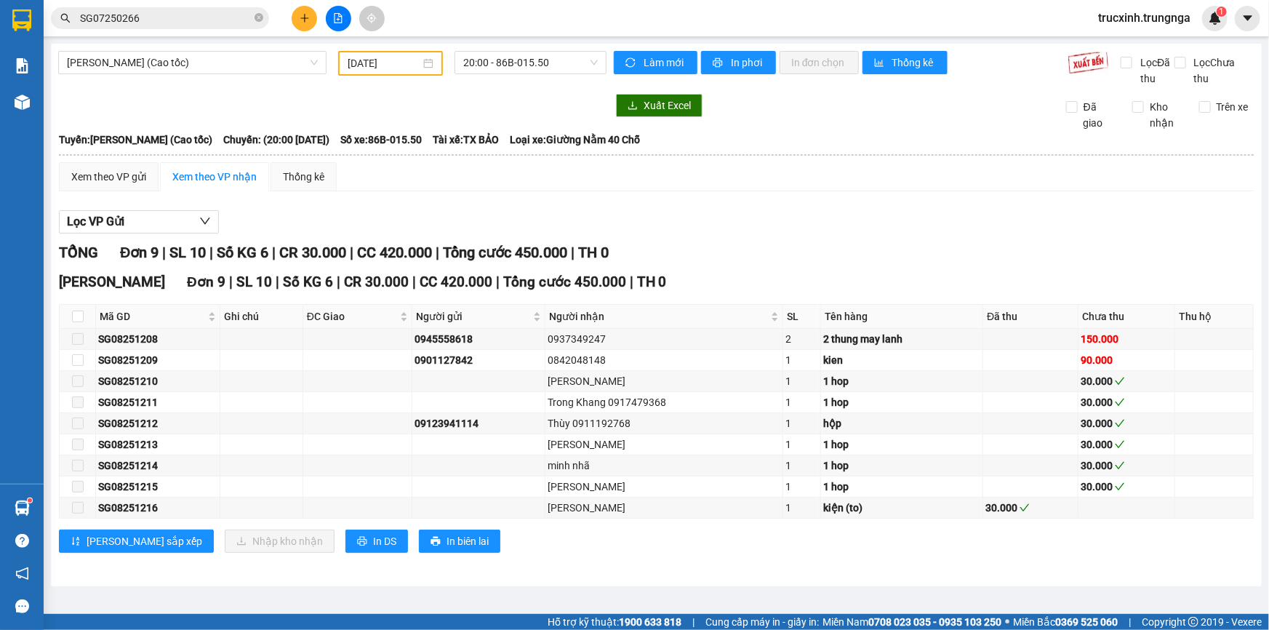
click at [162, 20] on input "SG07250266" at bounding box center [166, 18] width 172 height 16
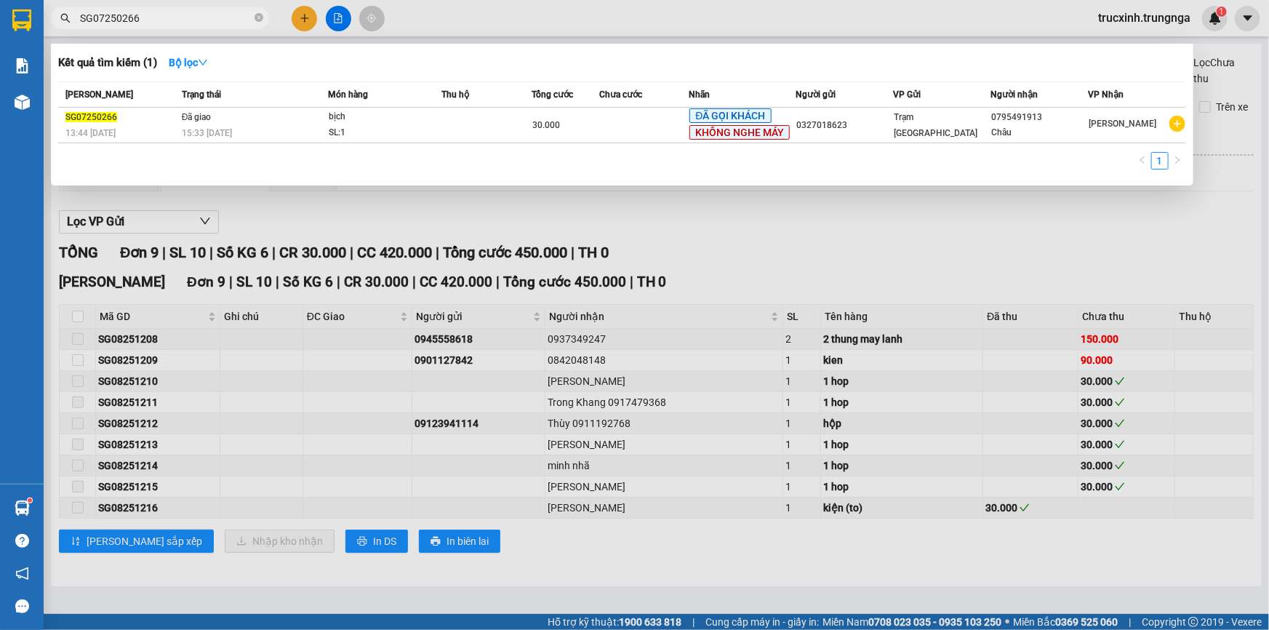
click at [162, 20] on input "SG07250266" at bounding box center [166, 18] width 172 height 16
paste input "8251172"
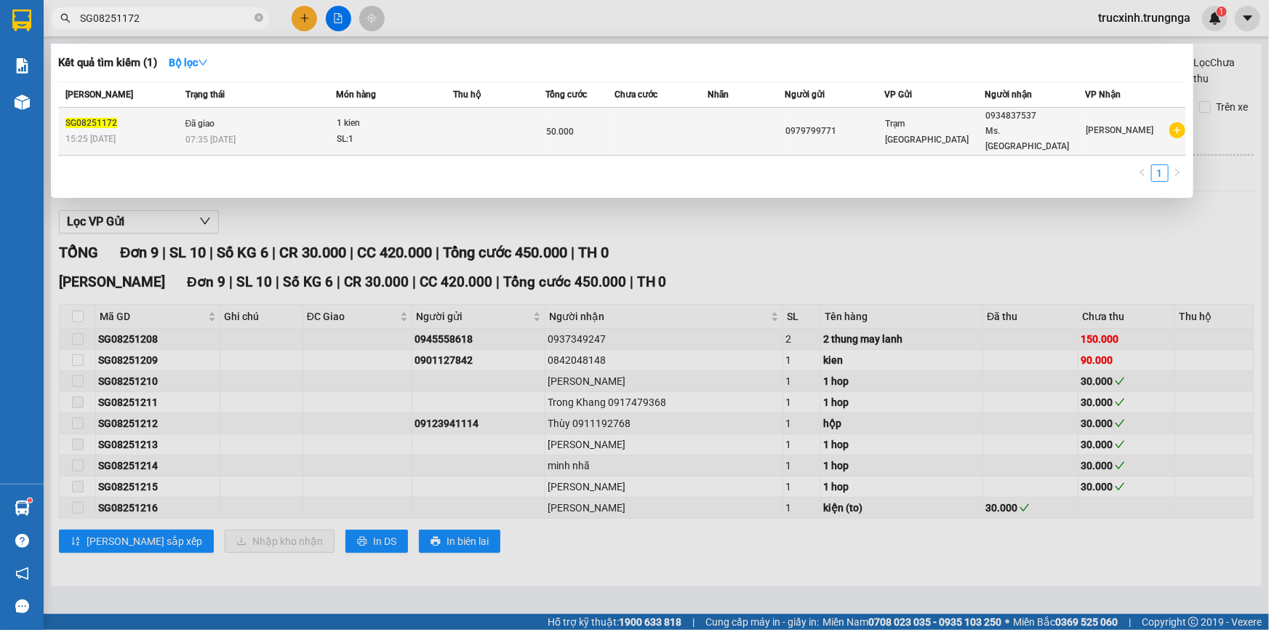
type input "SG08251172"
click at [589, 124] on div "50.000" at bounding box center [580, 132] width 68 height 16
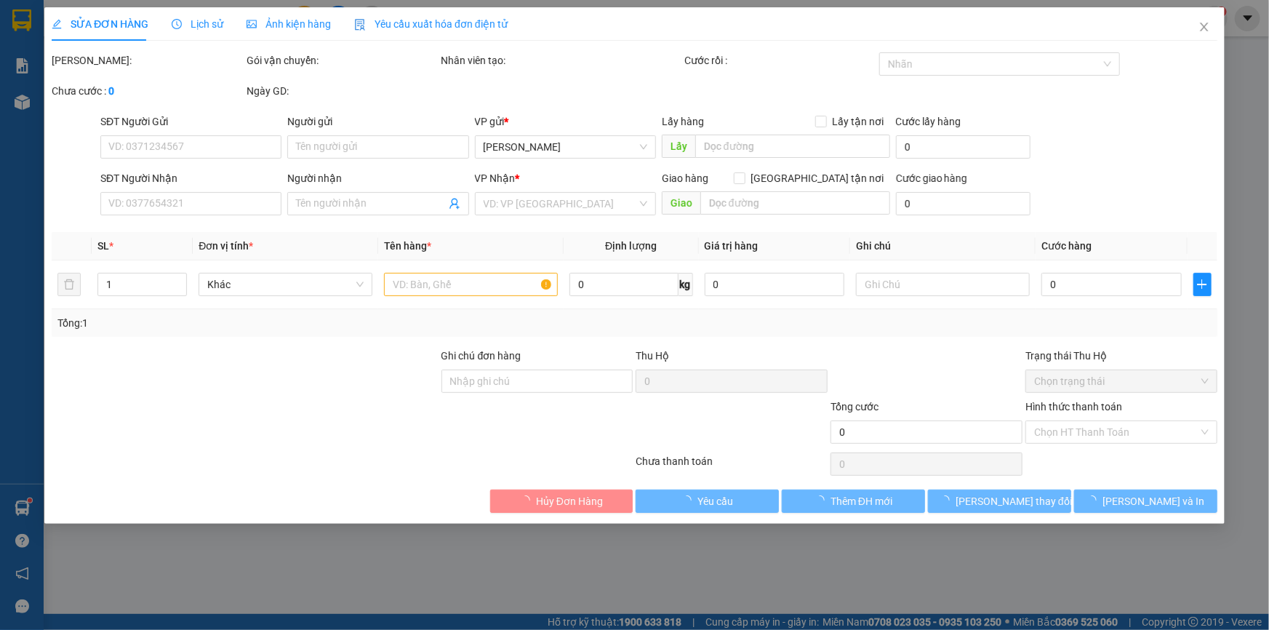
type input "0979799771"
type input "0934837537"
type input "Ms. [GEOGRAPHIC_DATA]"
type input "50.000"
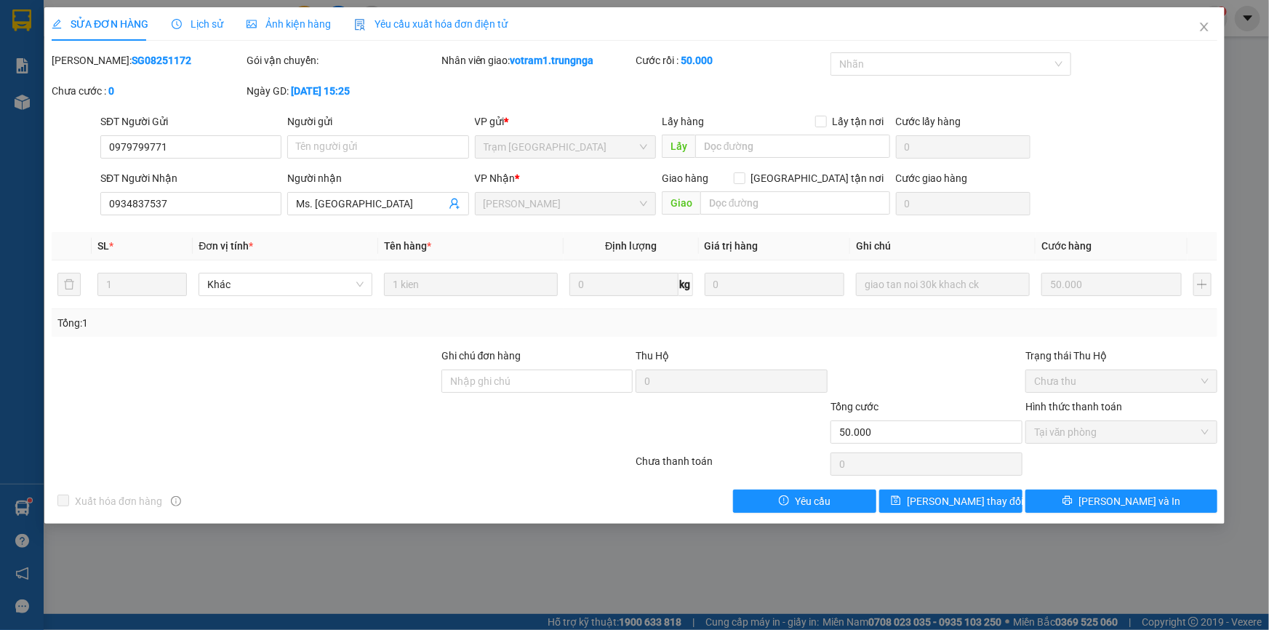
click at [458, 27] on span "Yêu cầu xuất hóa đơn điện tử" at bounding box center [430, 24] width 153 height 12
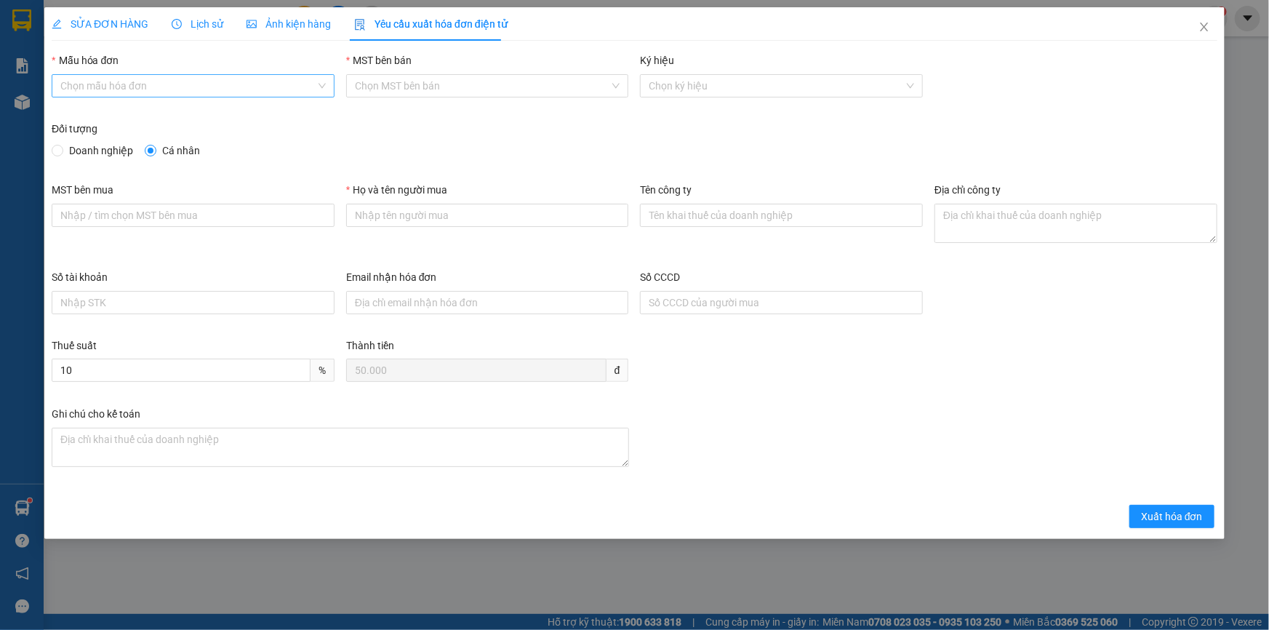
click at [204, 87] on input "Mẫu hóa đơn" at bounding box center [187, 86] width 255 height 22
click at [151, 123] on div "HÓA ĐƠN HÀNG" at bounding box center [193, 114] width 283 height 23
type input "8"
click at [380, 214] on input "Họ và tên người mua" at bounding box center [487, 215] width 283 height 23
type input "Khách lẻ"
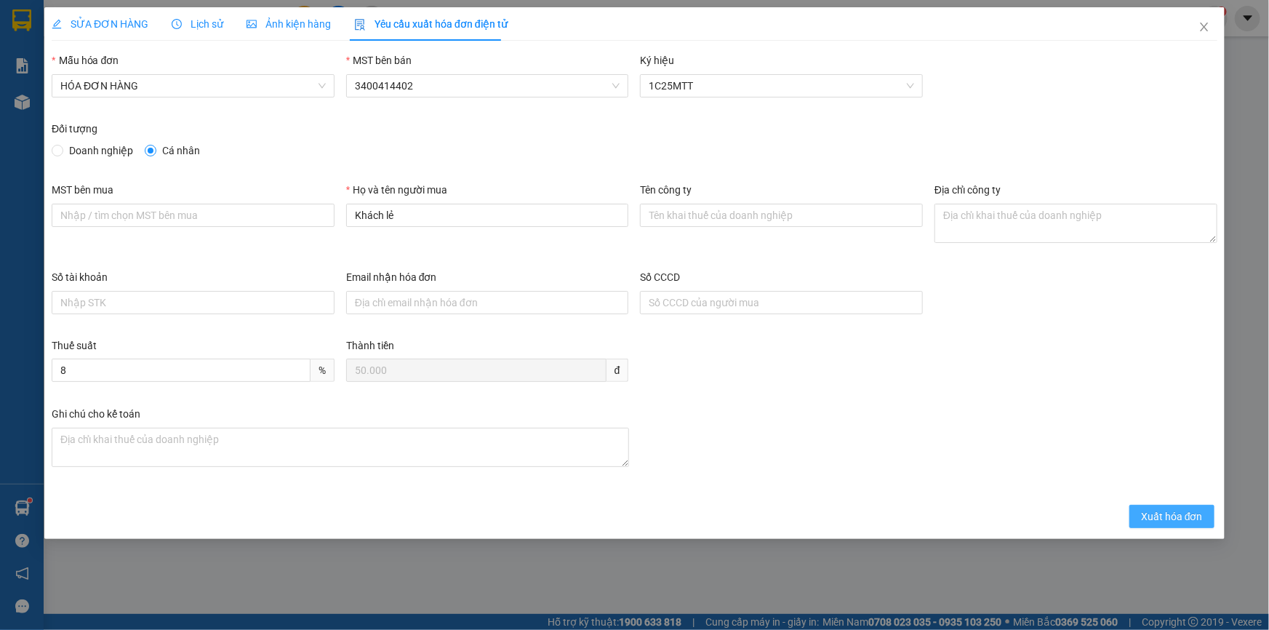
click at [1175, 509] on span "Xuất hóa đơn" at bounding box center [1172, 517] width 62 height 16
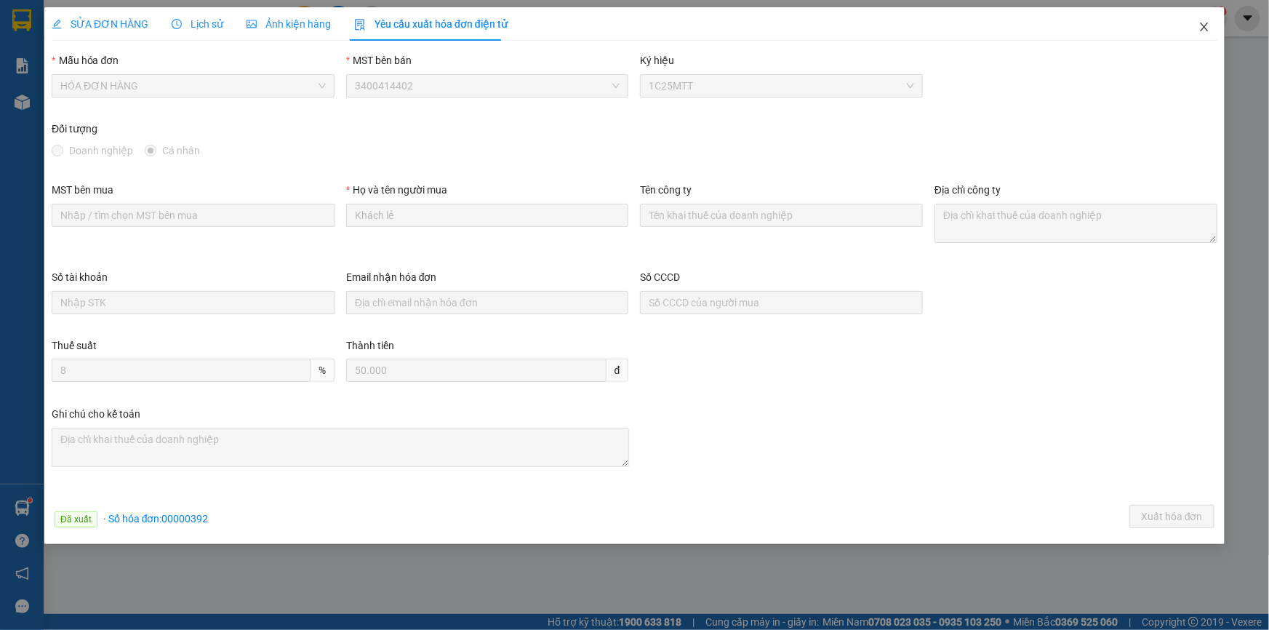
click at [1208, 27] on icon "close" at bounding box center [1205, 27] width 12 height 12
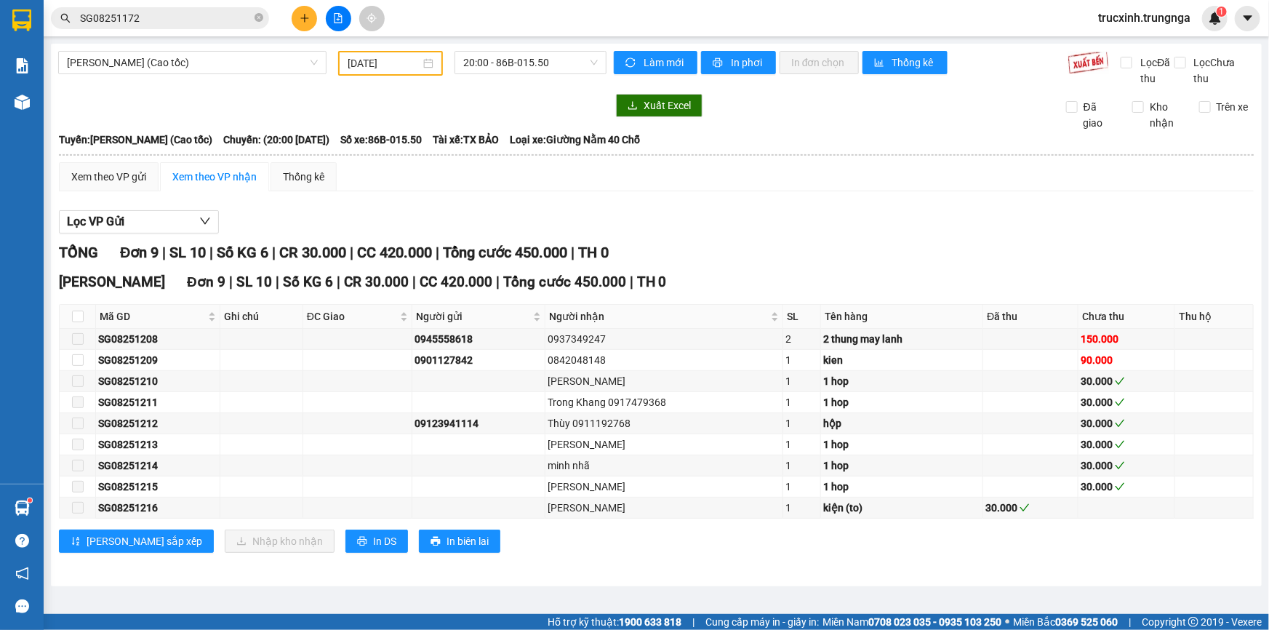
click at [175, 17] on input "SG08251172" at bounding box center [166, 18] width 172 height 16
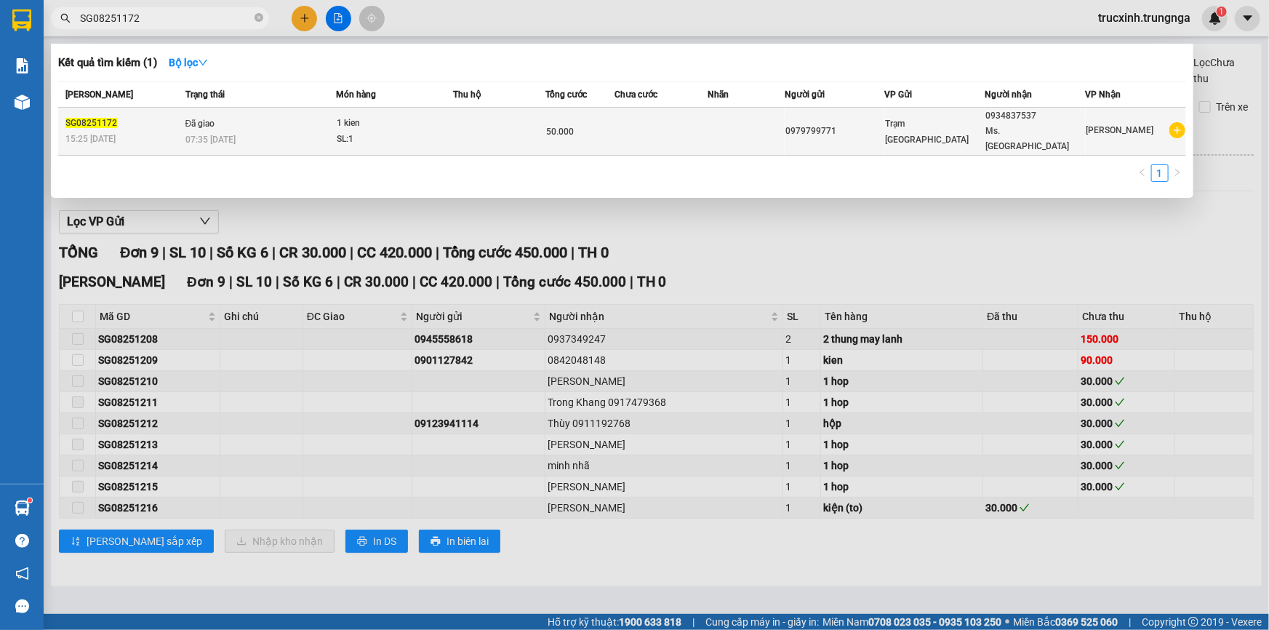
click at [263, 116] on td "Đã giao 07:35 [DATE]" at bounding box center [259, 132] width 154 height 48
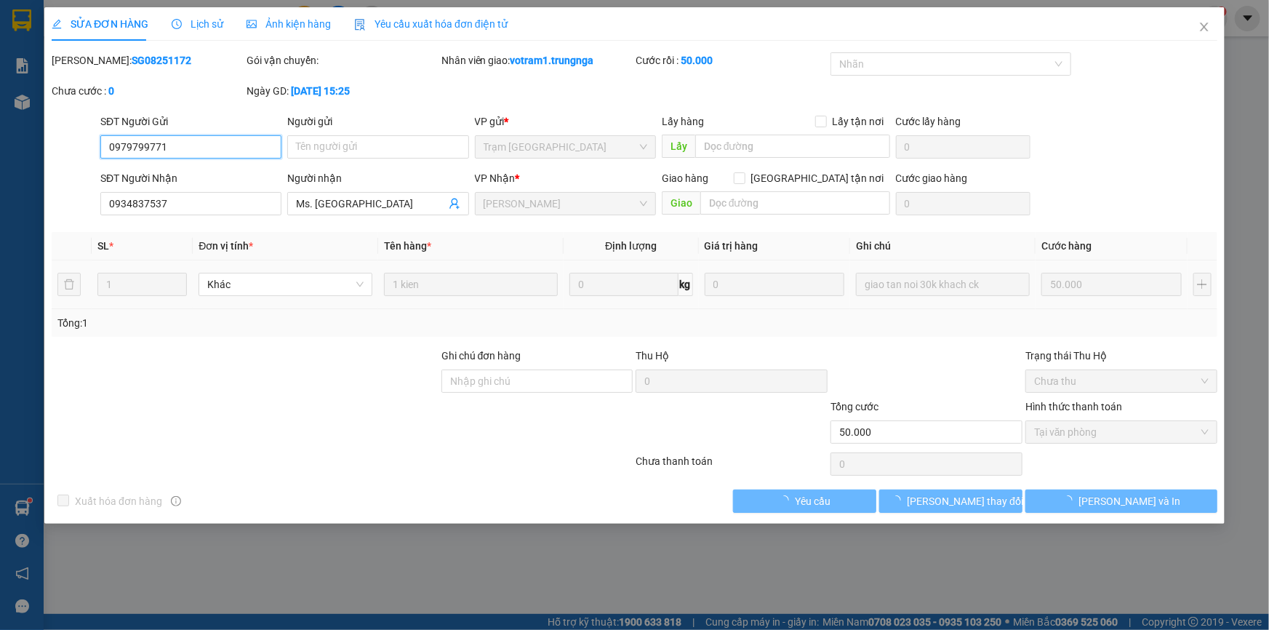
checkbox input "true"
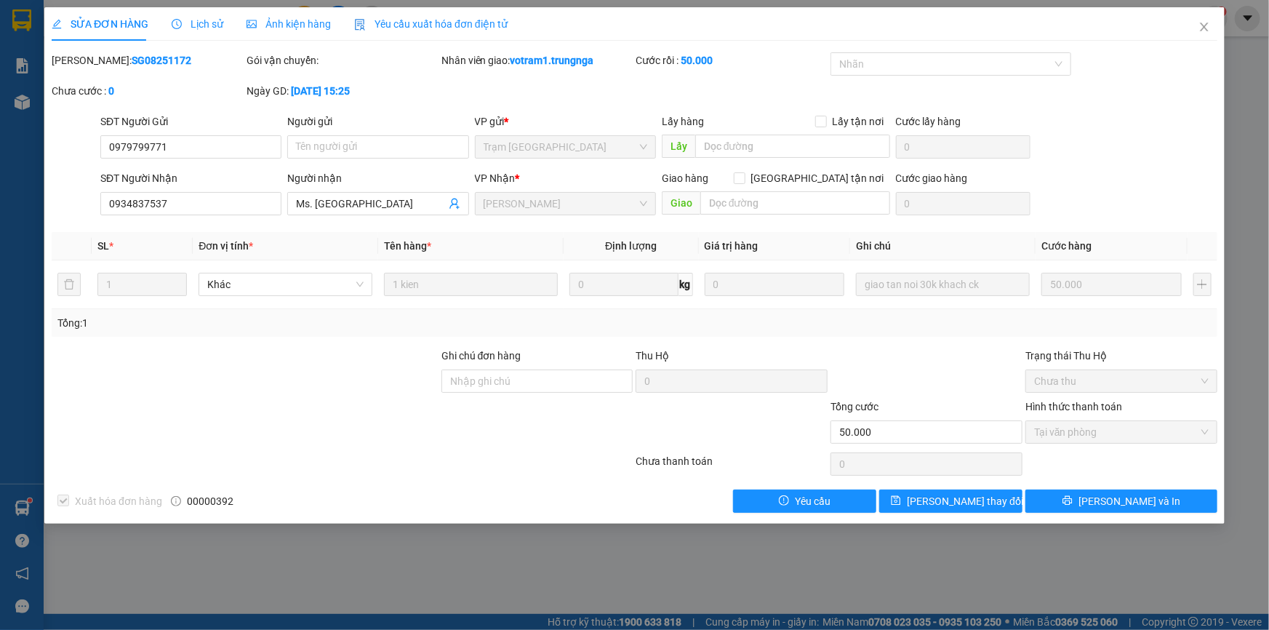
click at [218, 20] on span "Lịch sử" at bounding box center [198, 24] width 52 height 12
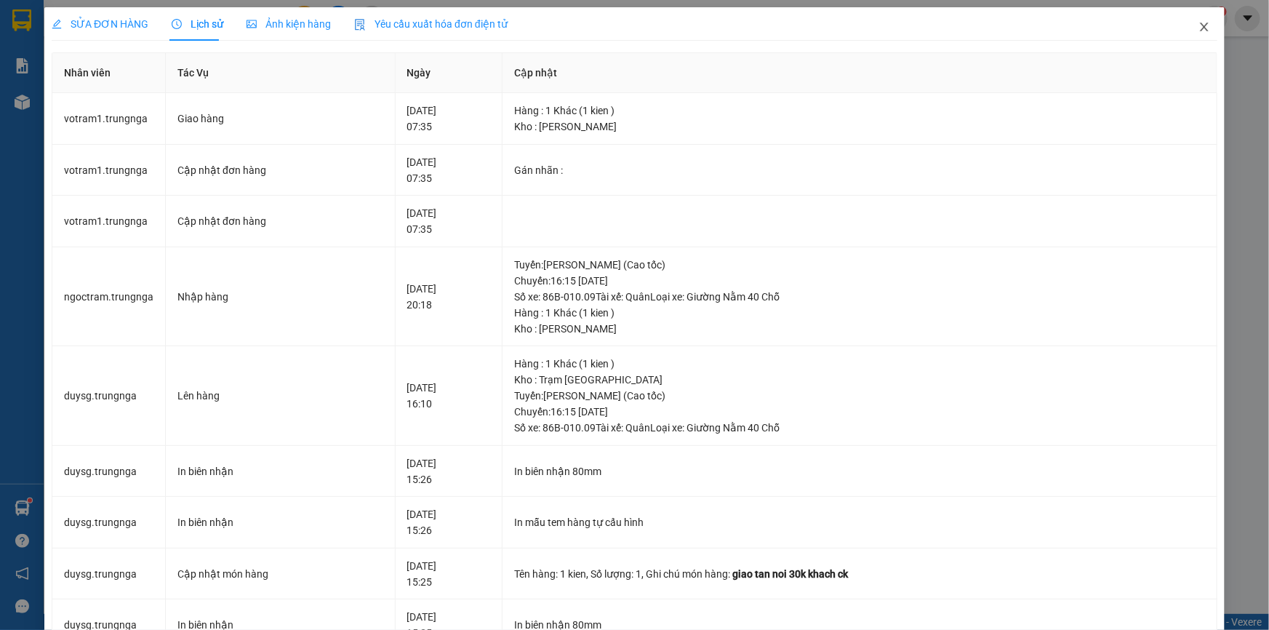
click at [1199, 28] on icon "close" at bounding box center [1205, 27] width 12 height 12
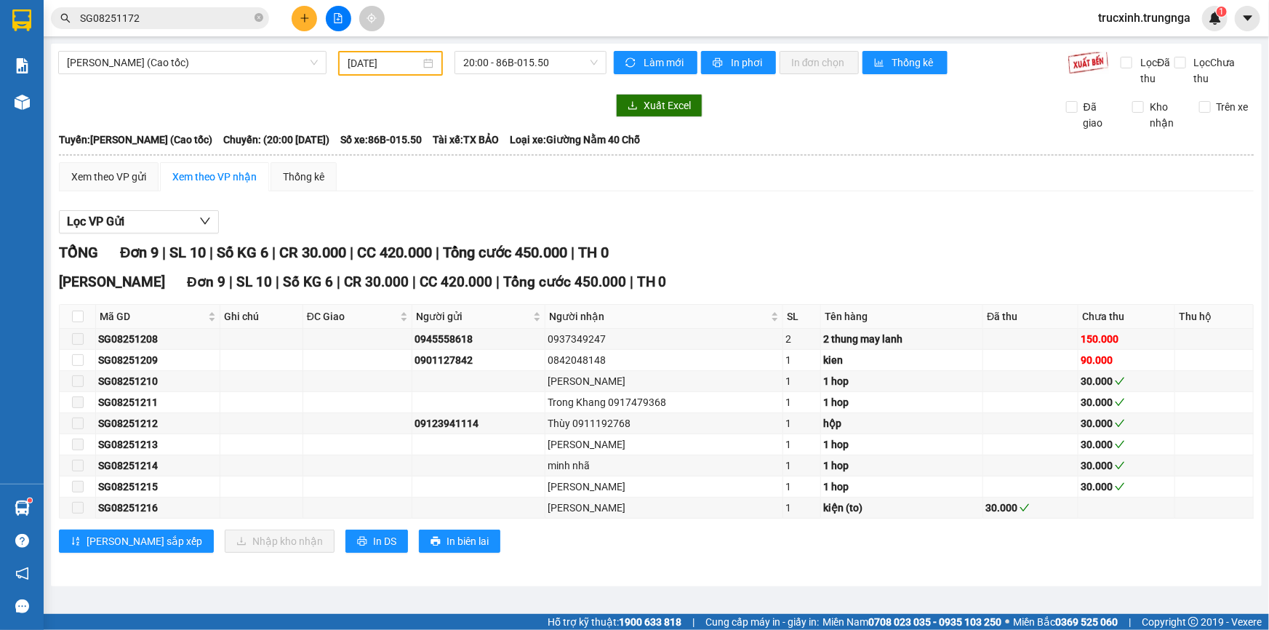
click at [188, 17] on input "SG08251172" at bounding box center [166, 18] width 172 height 16
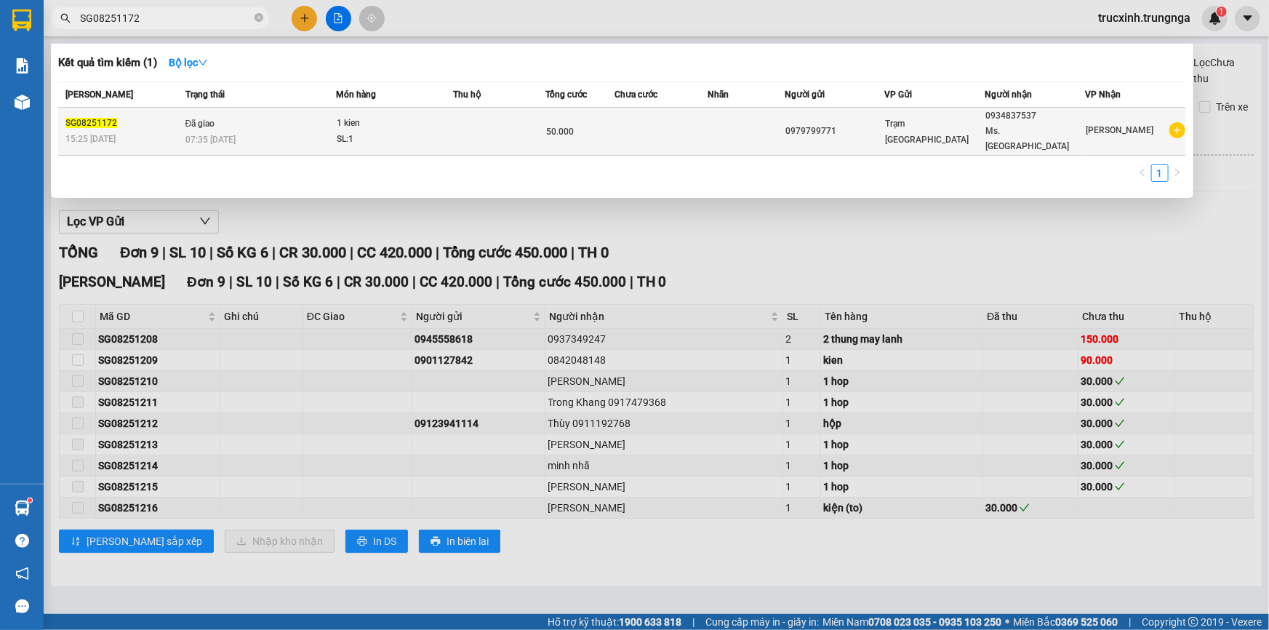
click at [226, 116] on td "Đã giao 07:35 [DATE]" at bounding box center [259, 132] width 154 height 48
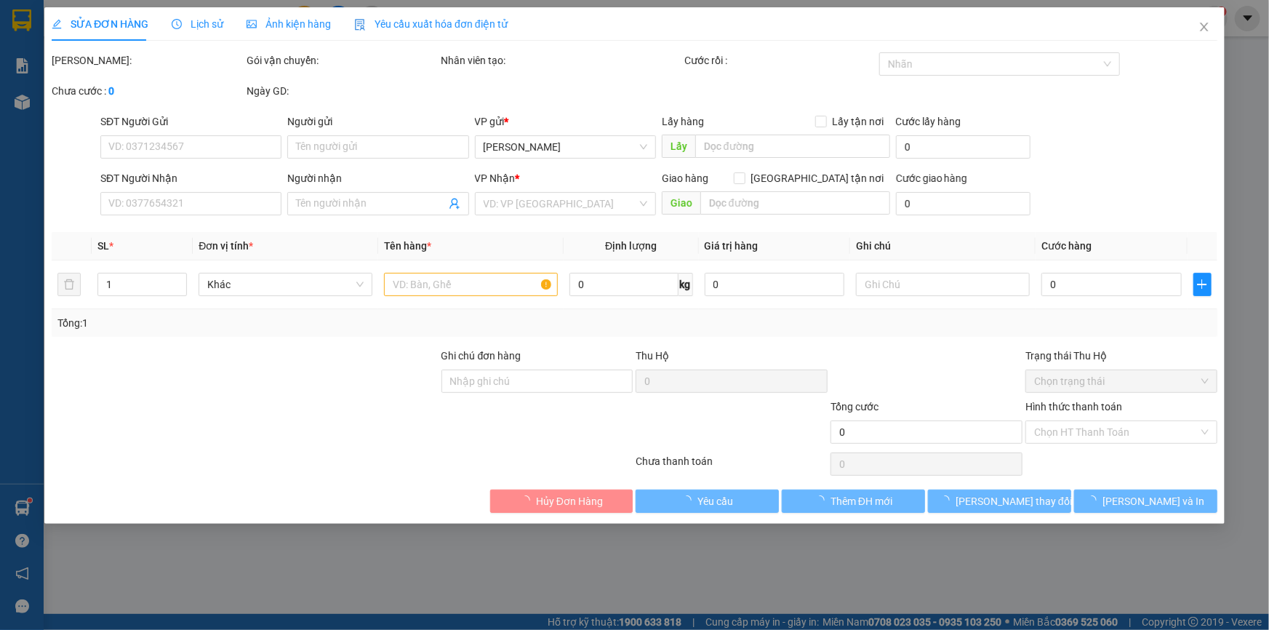
type input "0979799771"
type input "0934837537"
type input "Ms. [GEOGRAPHIC_DATA]"
type input "50.000"
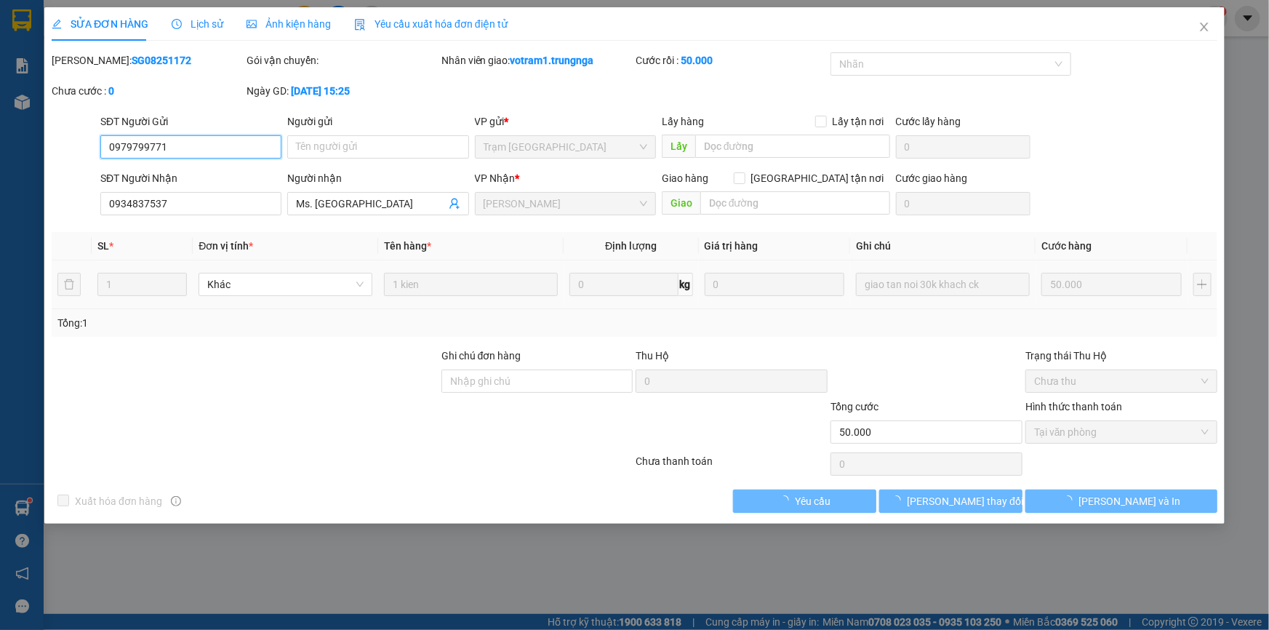
checkbox input "true"
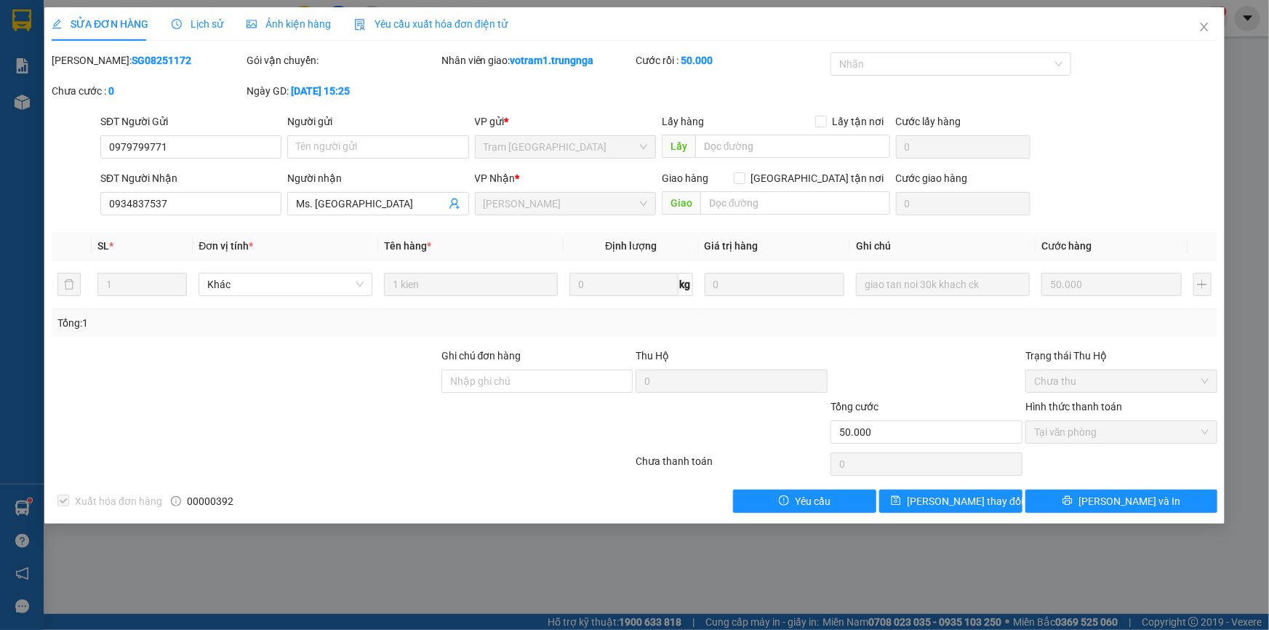
click at [201, 25] on span "Lịch sử" at bounding box center [198, 24] width 52 height 12
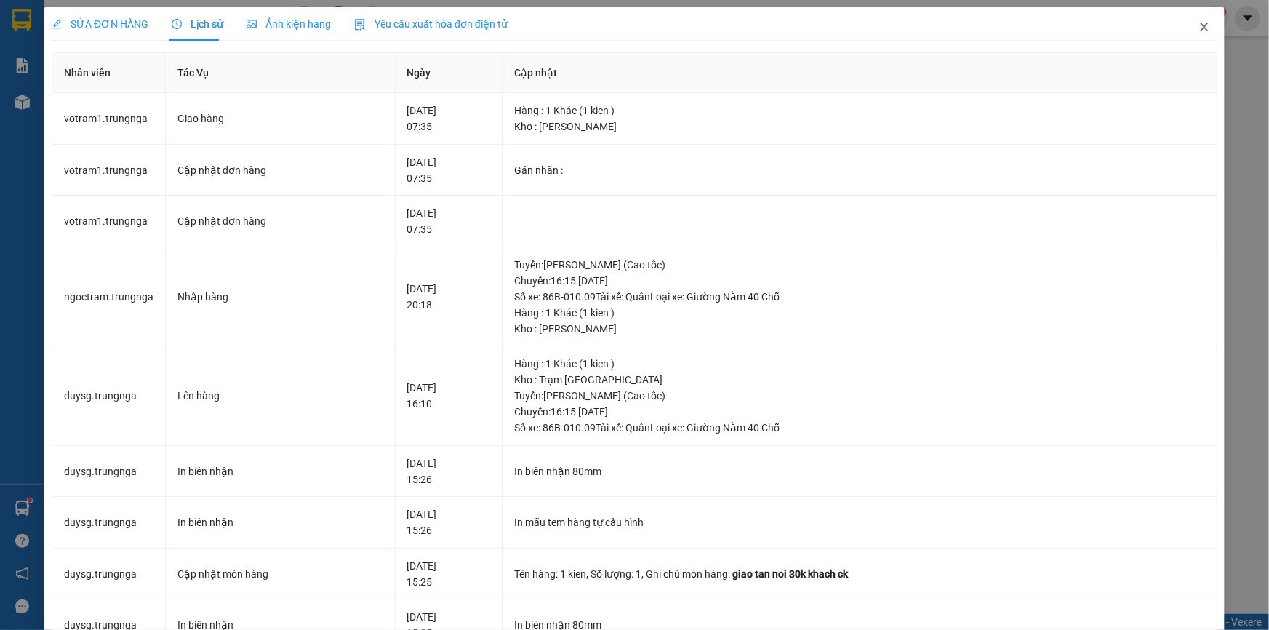
click at [1200, 28] on icon "close" at bounding box center [1205, 27] width 12 height 12
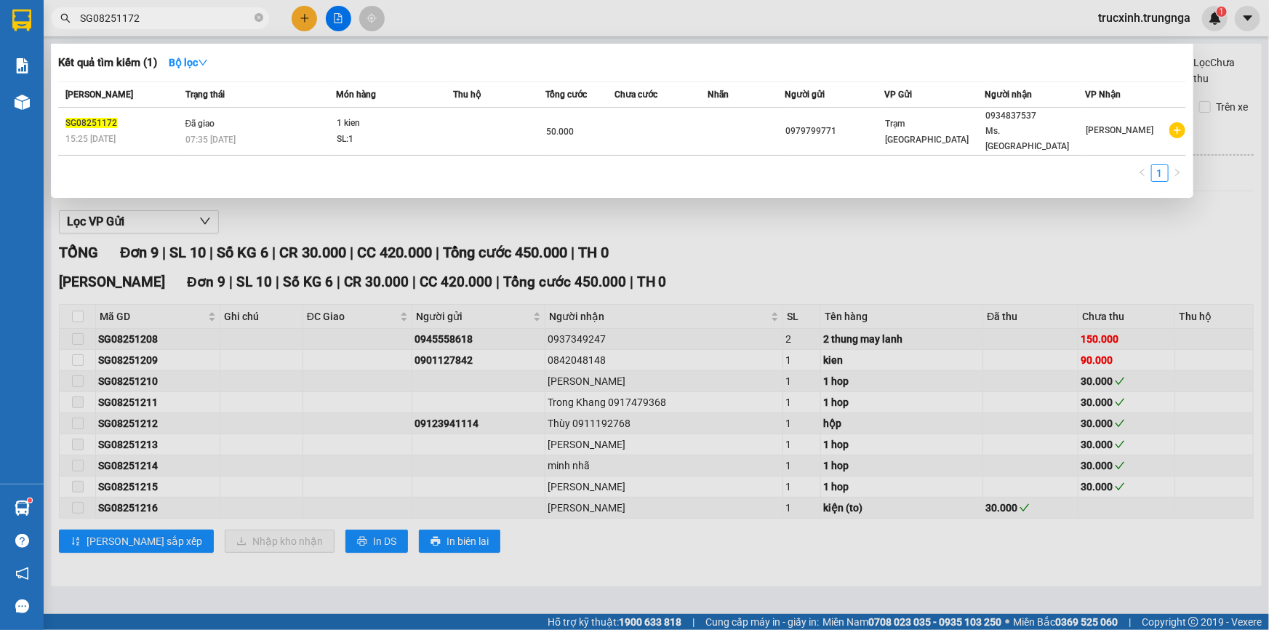
click at [177, 16] on input "SG08251172" at bounding box center [166, 18] width 172 height 16
paste input "05"
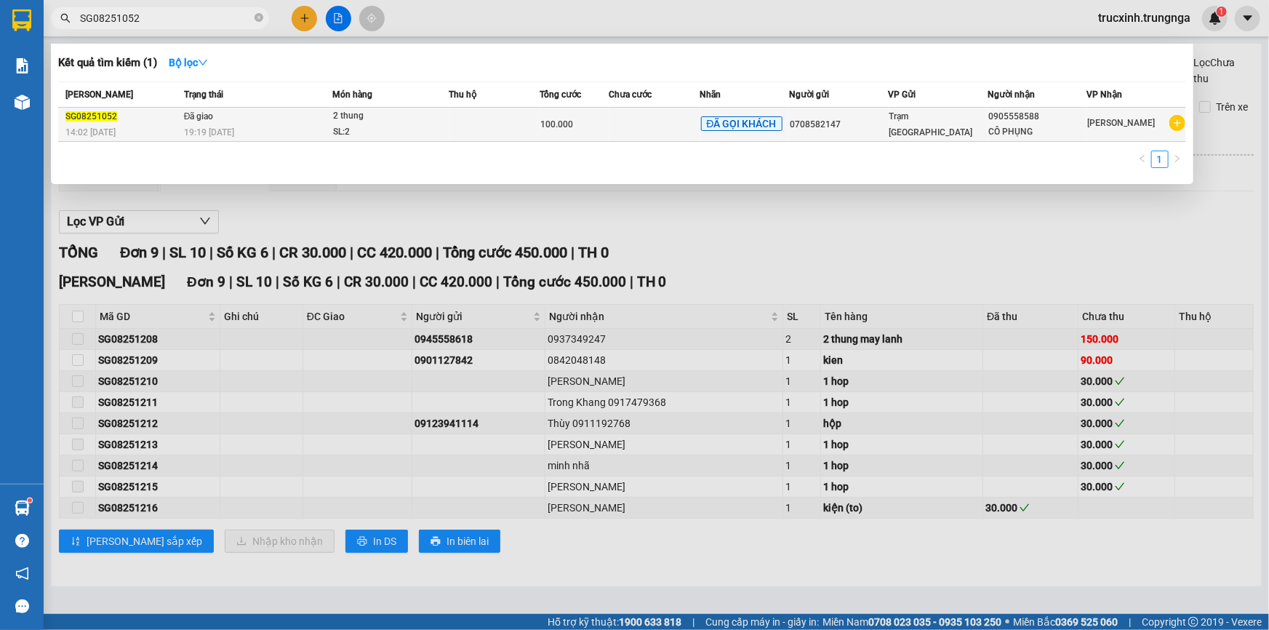
type input "SG08251052"
click at [383, 121] on div "2 thung" at bounding box center [387, 116] width 109 height 16
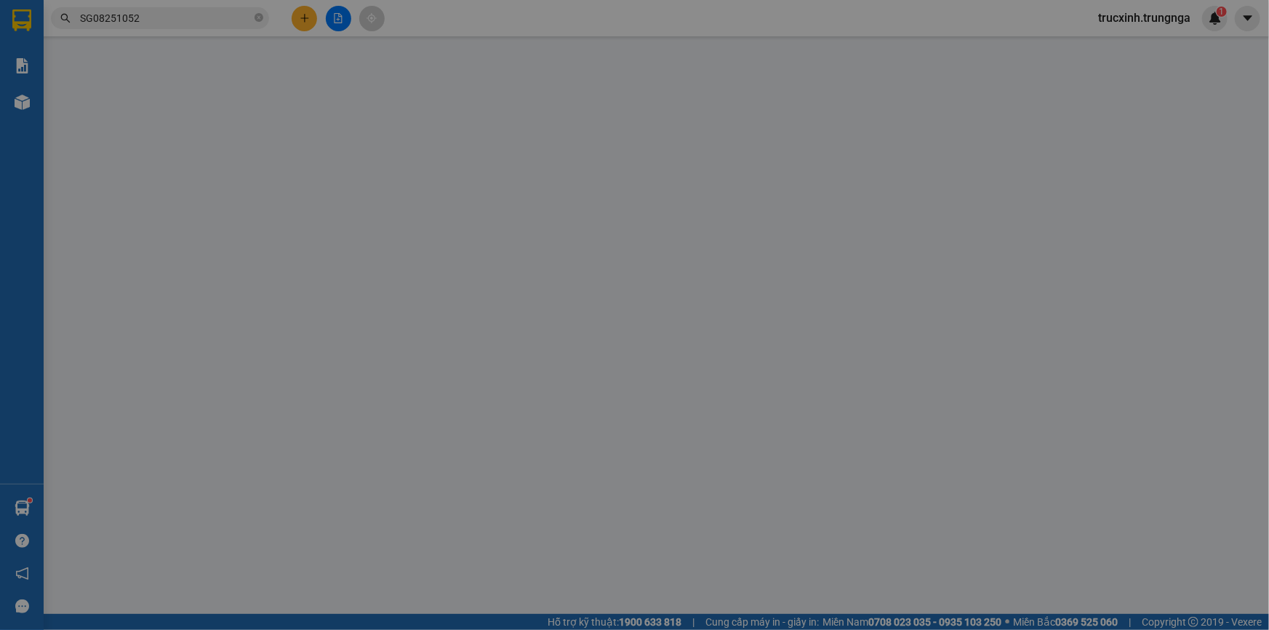
type input "0708582147"
type input "0905558588"
type input "CÔ PHỤNG"
type input "100.000"
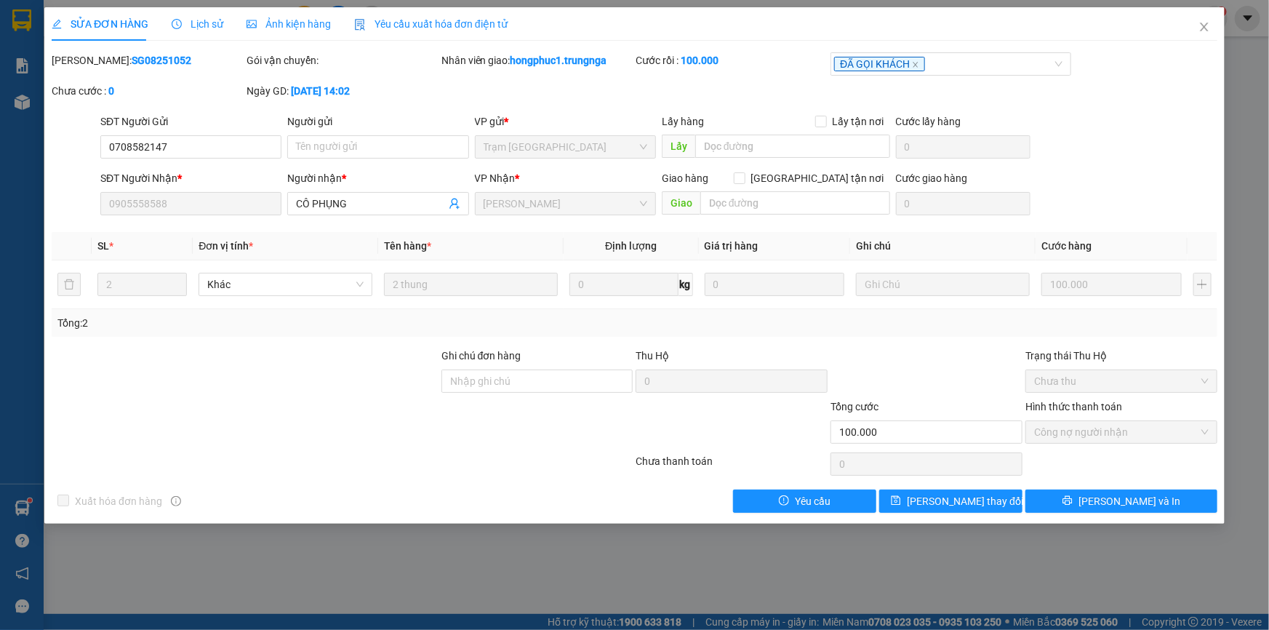
click at [872, 355] on div at bounding box center [926, 373] width 195 height 51
click at [215, 24] on span "Lịch sử" at bounding box center [198, 24] width 52 height 12
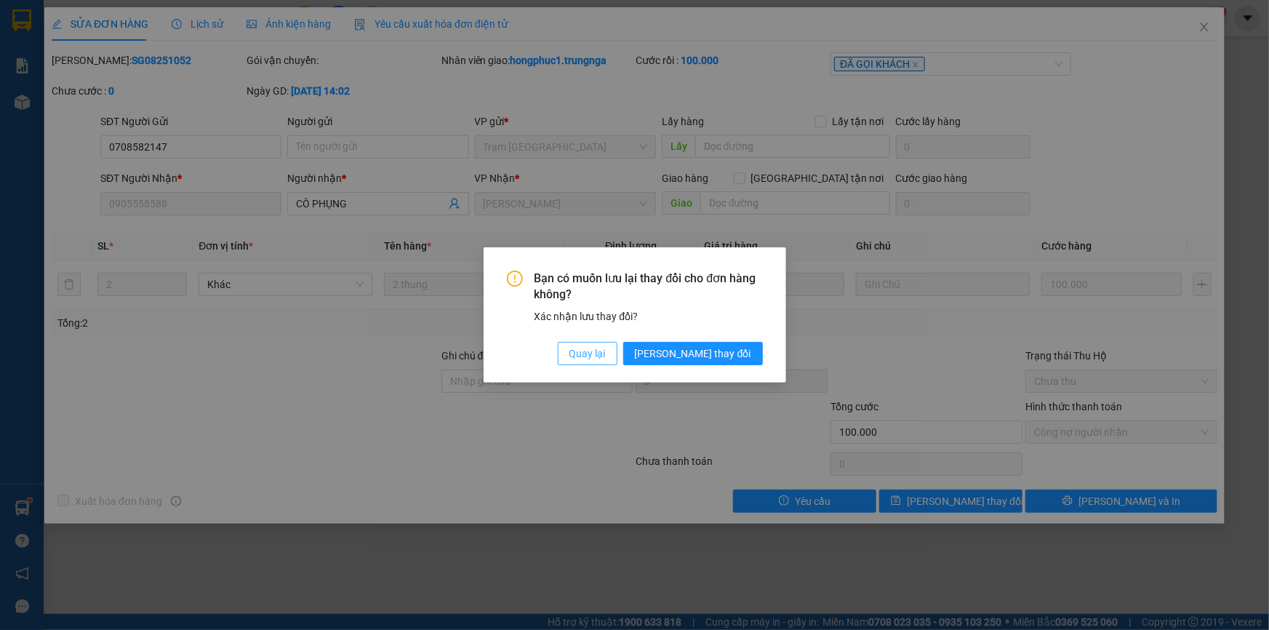
click at [606, 351] on span "Quay lại" at bounding box center [588, 354] width 36 height 16
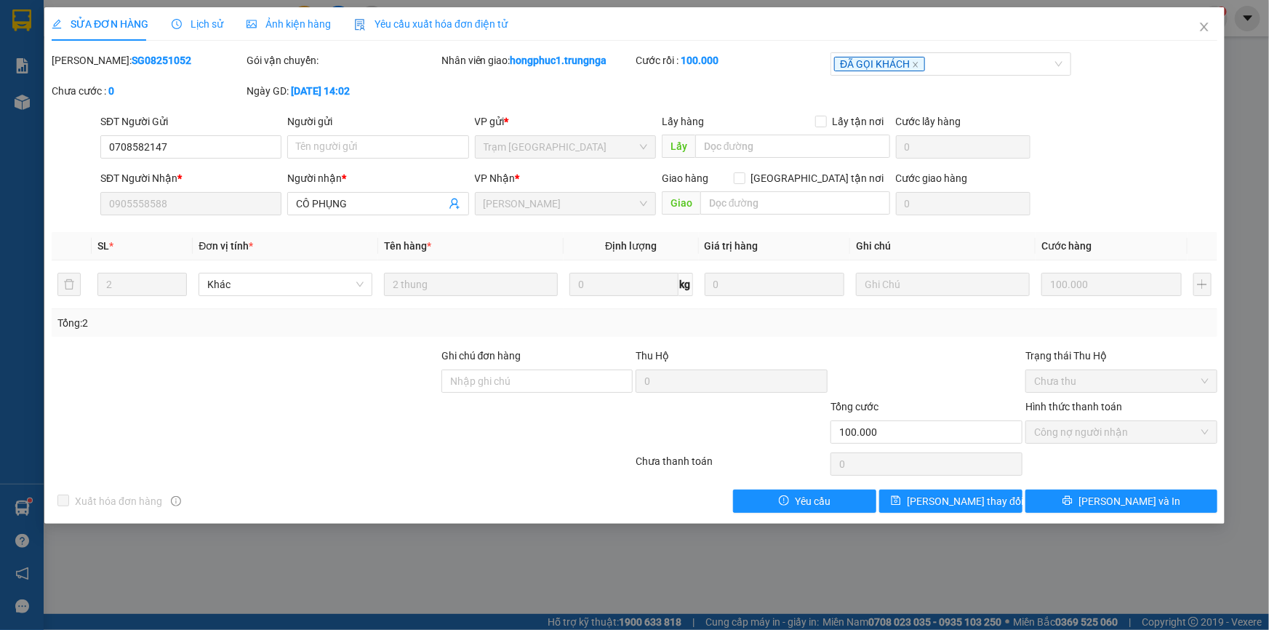
click at [206, 18] on span "Lịch sử" at bounding box center [198, 24] width 52 height 12
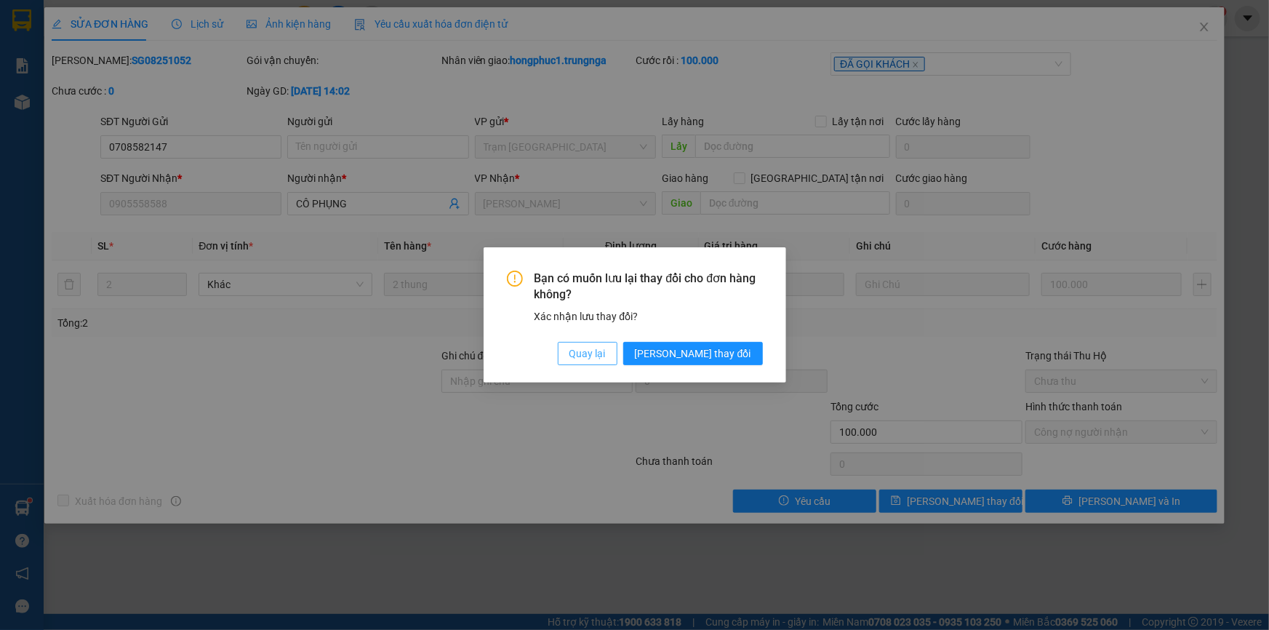
click at [606, 346] on span "Quay lại" at bounding box center [588, 354] width 36 height 16
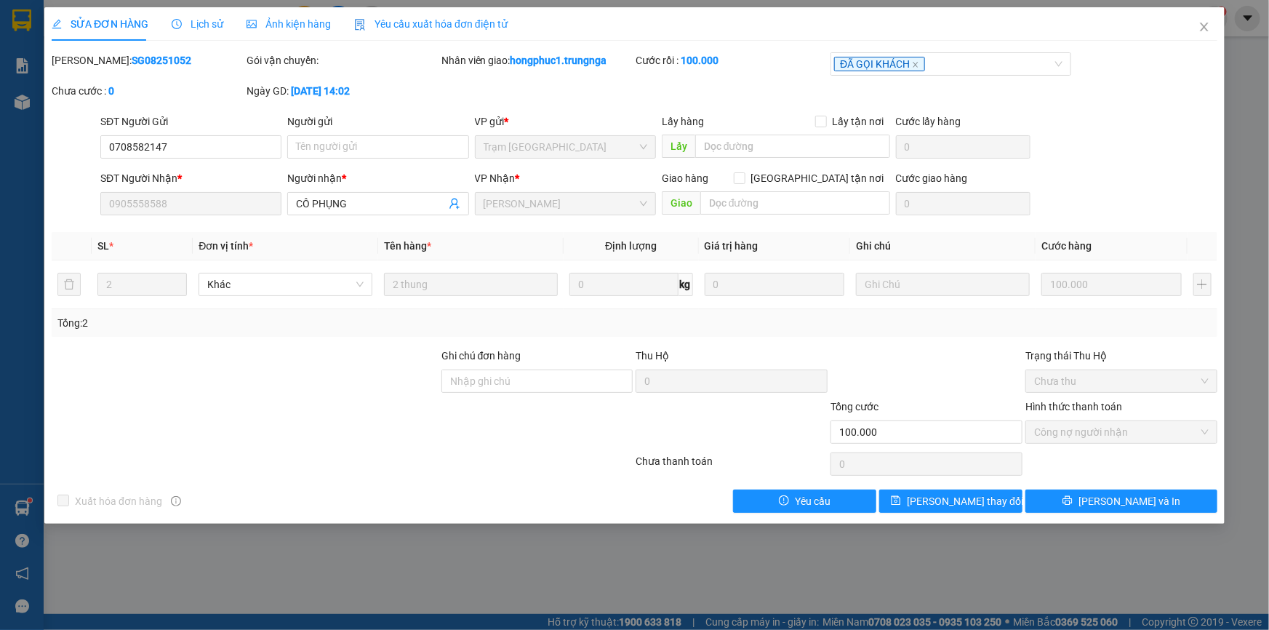
click at [912, 359] on div at bounding box center [926, 373] width 195 height 51
click at [205, 26] on span "Lịch sử" at bounding box center [198, 24] width 52 height 12
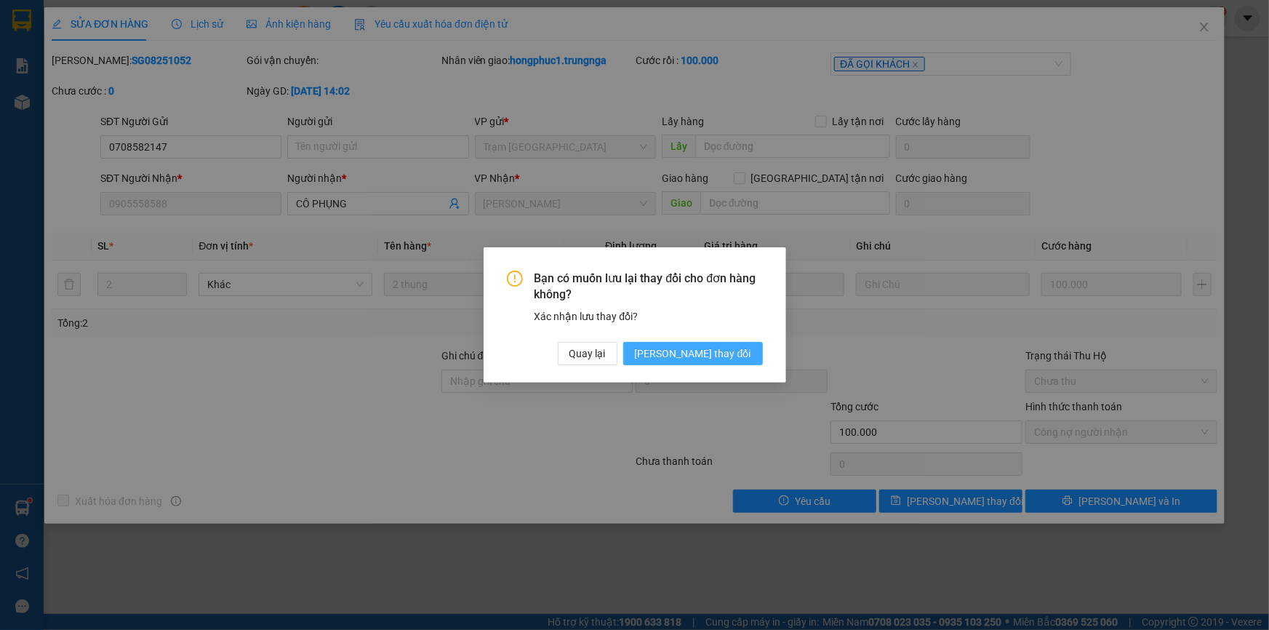
click at [719, 353] on span "[PERSON_NAME] thay đổi" at bounding box center [693, 354] width 116 height 16
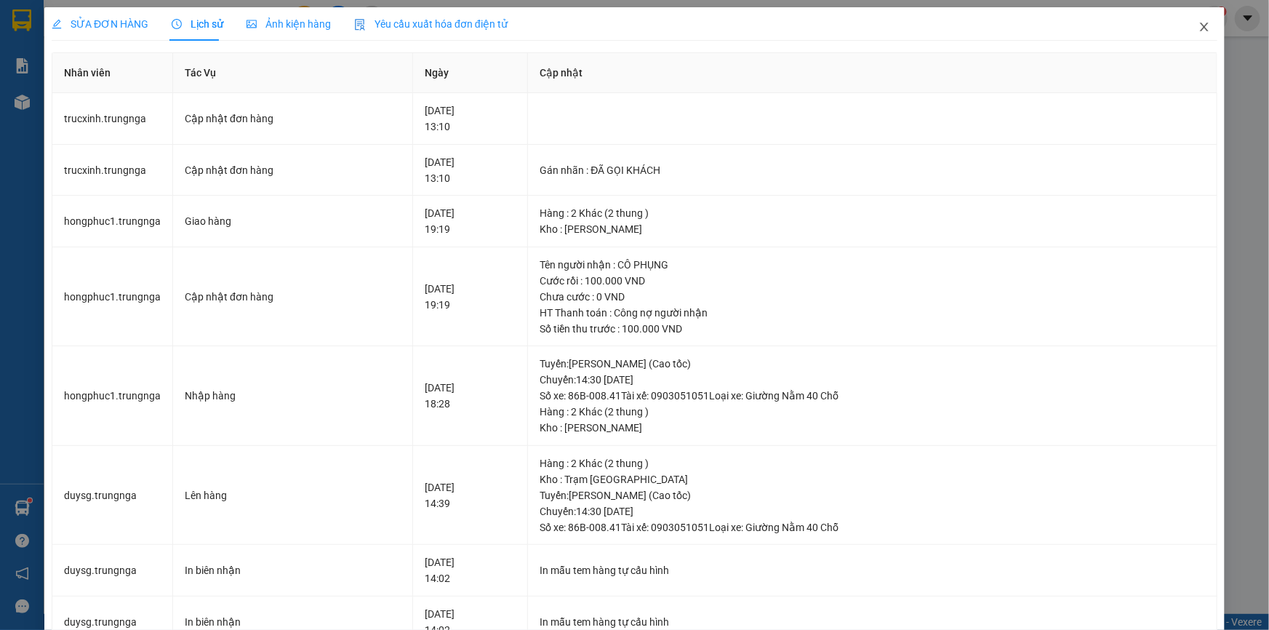
click at [1200, 27] on icon "close" at bounding box center [1204, 27] width 8 height 9
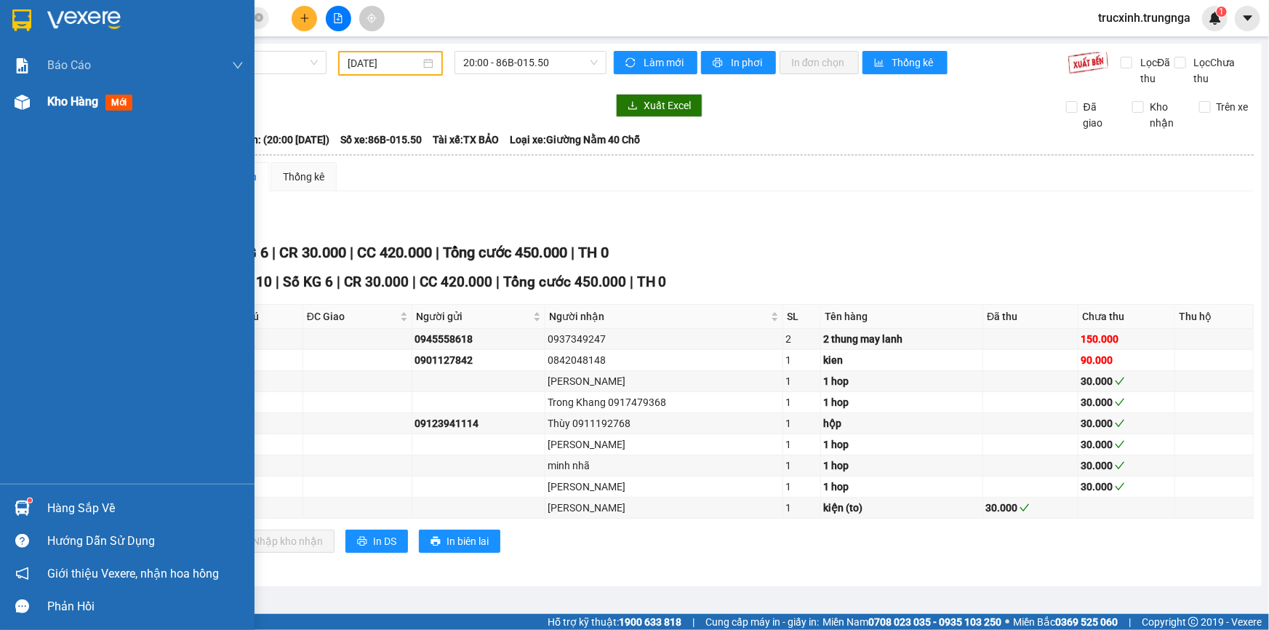
click at [51, 103] on span "Kho hàng" at bounding box center [72, 102] width 51 height 14
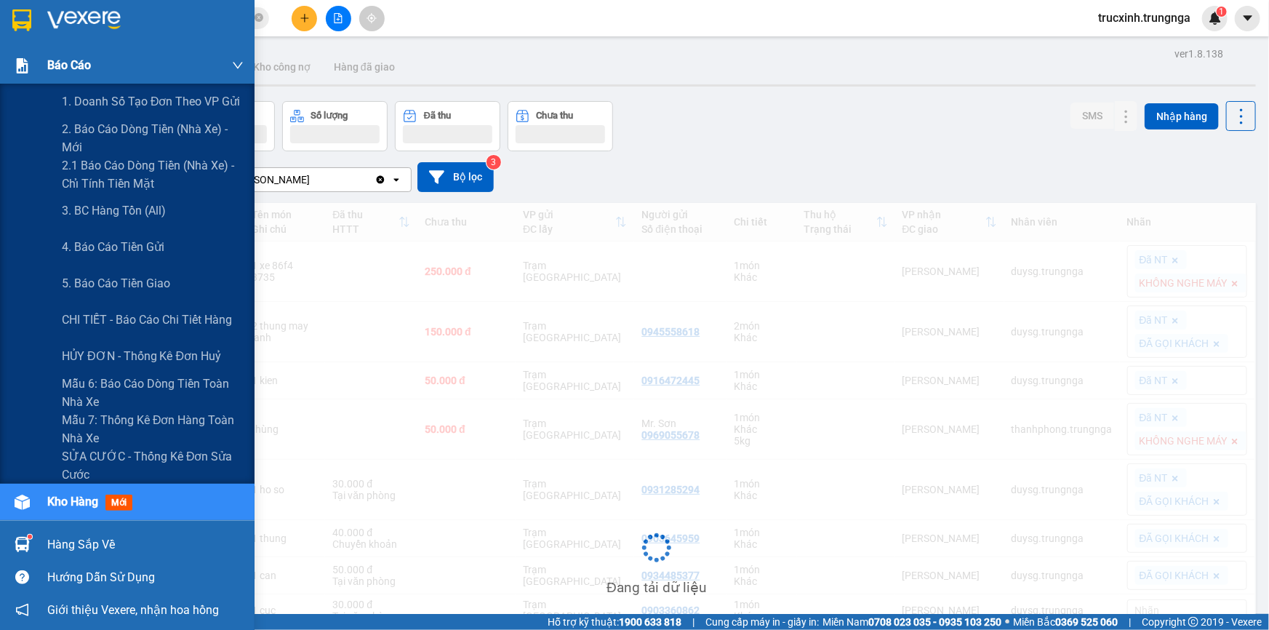
click at [82, 56] on span "Báo cáo" at bounding box center [69, 65] width 44 height 18
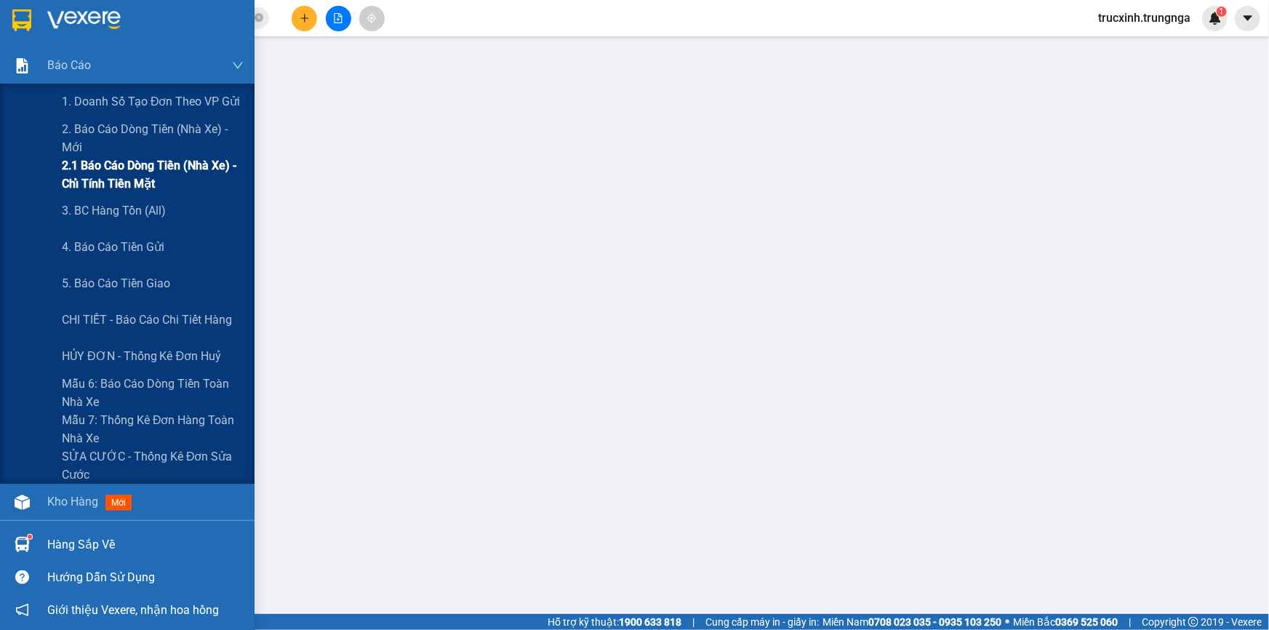
click at [184, 163] on span "2.1 Báo cáo dòng tiền (nhà xe) - chỉ tính tiền mặt" at bounding box center [153, 174] width 182 height 36
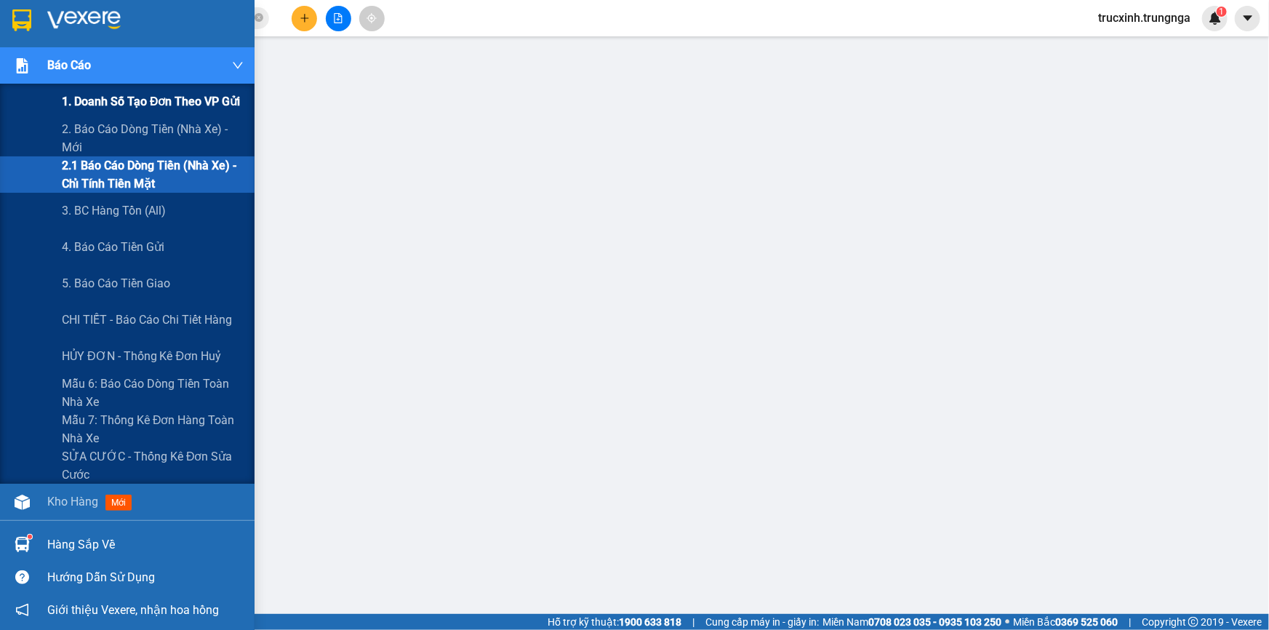
click at [87, 97] on span "1. Doanh số tạo đơn theo VP gửi" at bounding box center [151, 101] width 179 height 18
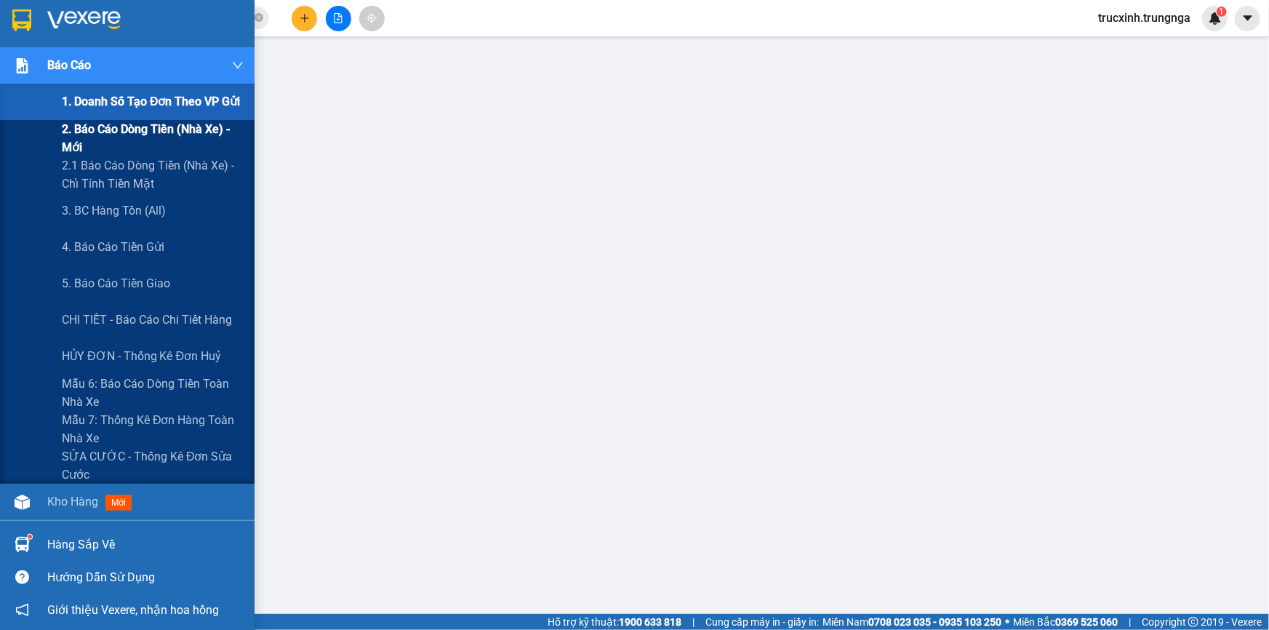
click at [93, 124] on span "2. Báo cáo dòng tiền (nhà xe) - mới" at bounding box center [153, 138] width 182 height 36
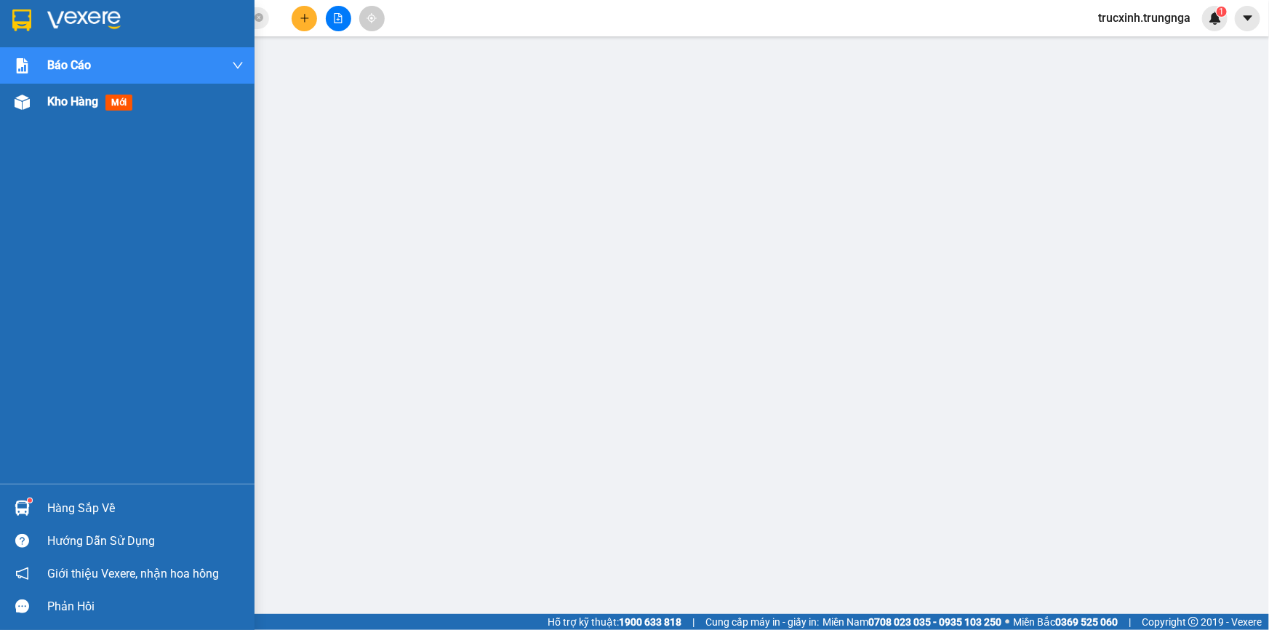
click at [19, 100] on img at bounding box center [22, 102] width 15 height 15
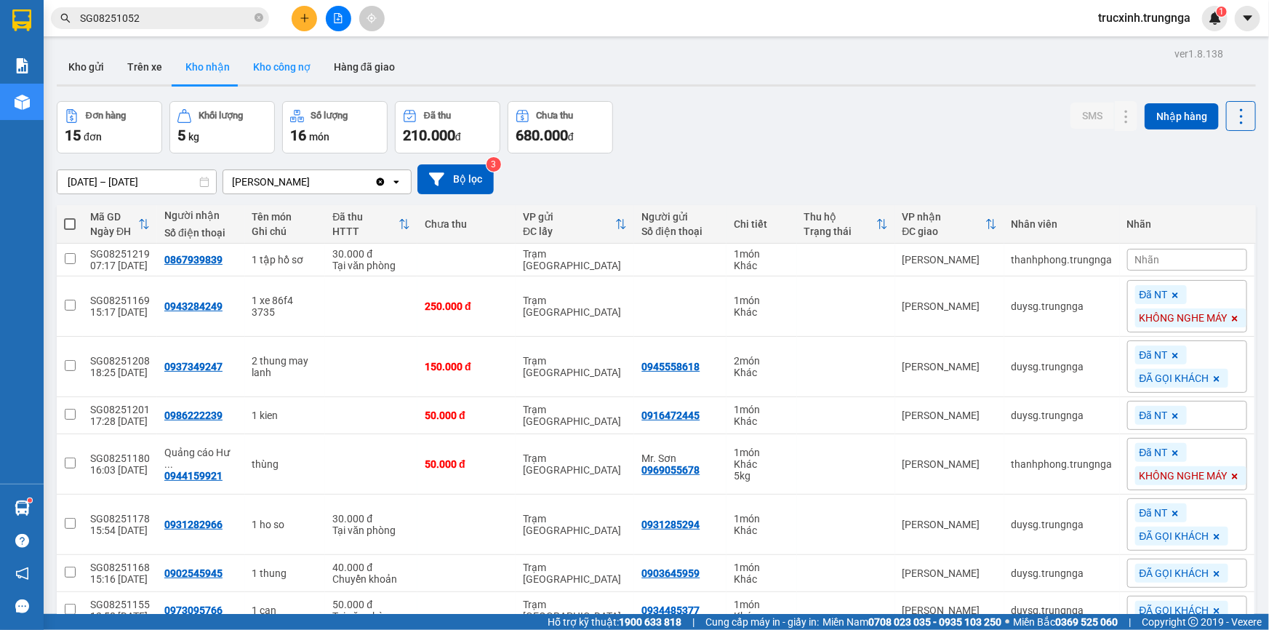
click at [301, 66] on button "Kho công nợ" at bounding box center [282, 66] width 81 height 35
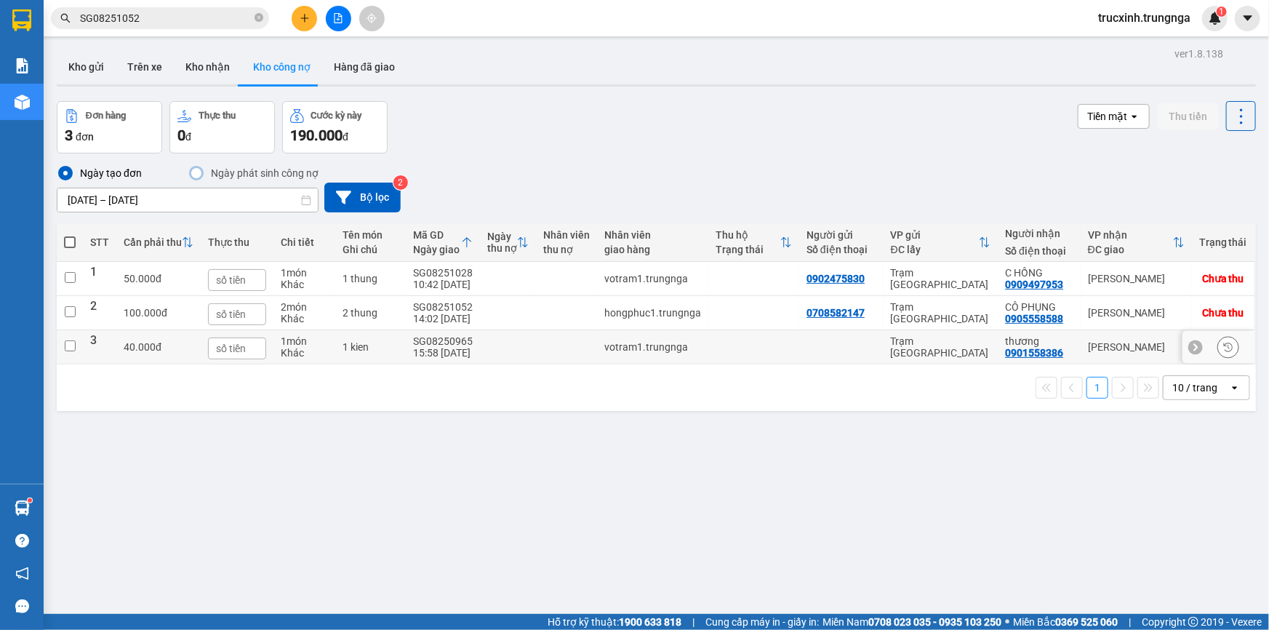
click at [1018, 351] on div "0901558386" at bounding box center [1034, 353] width 58 height 12
click at [339, 353] on td "1 kien" at bounding box center [370, 347] width 71 height 34
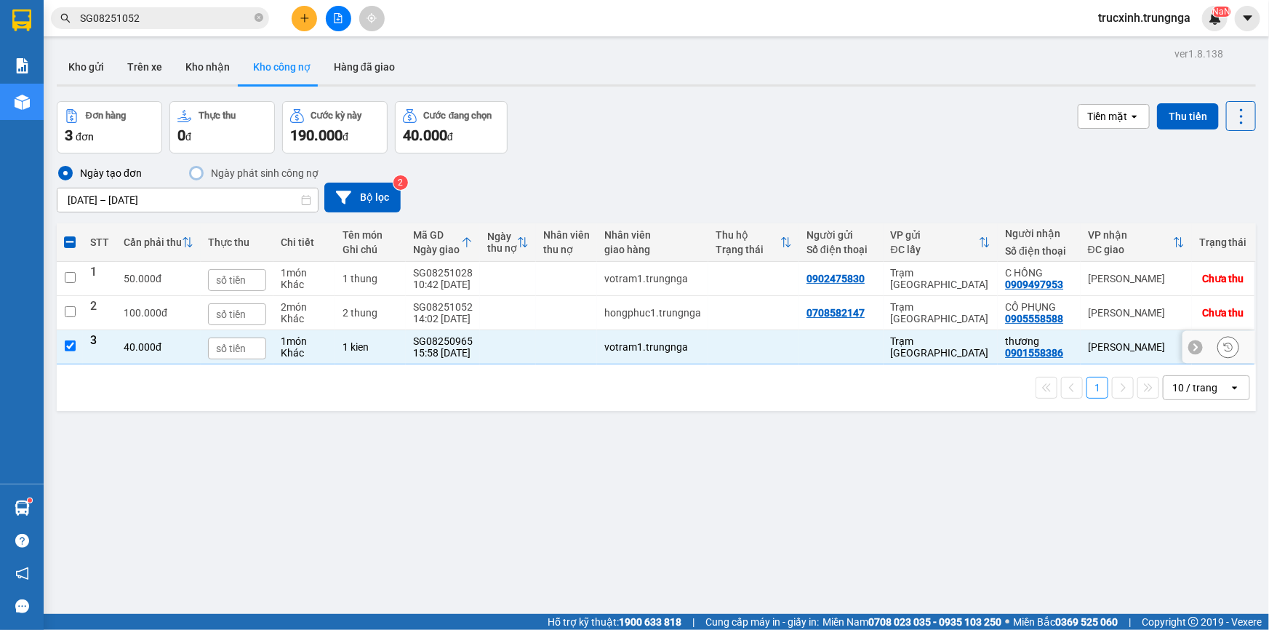
click at [1194, 346] on icon at bounding box center [1196, 347] width 4 height 8
click at [1022, 349] on div "0901558386" at bounding box center [1034, 353] width 58 height 12
drag, startPoint x: 1022, startPoint y: 349, endPoint x: 853, endPoint y: 380, distance: 172.4
click at [922, 370] on div "1 10 / trang open" at bounding box center [657, 387] width 1200 height 47
drag, startPoint x: 478, startPoint y: 341, endPoint x: 413, endPoint y: 337, distance: 64.9
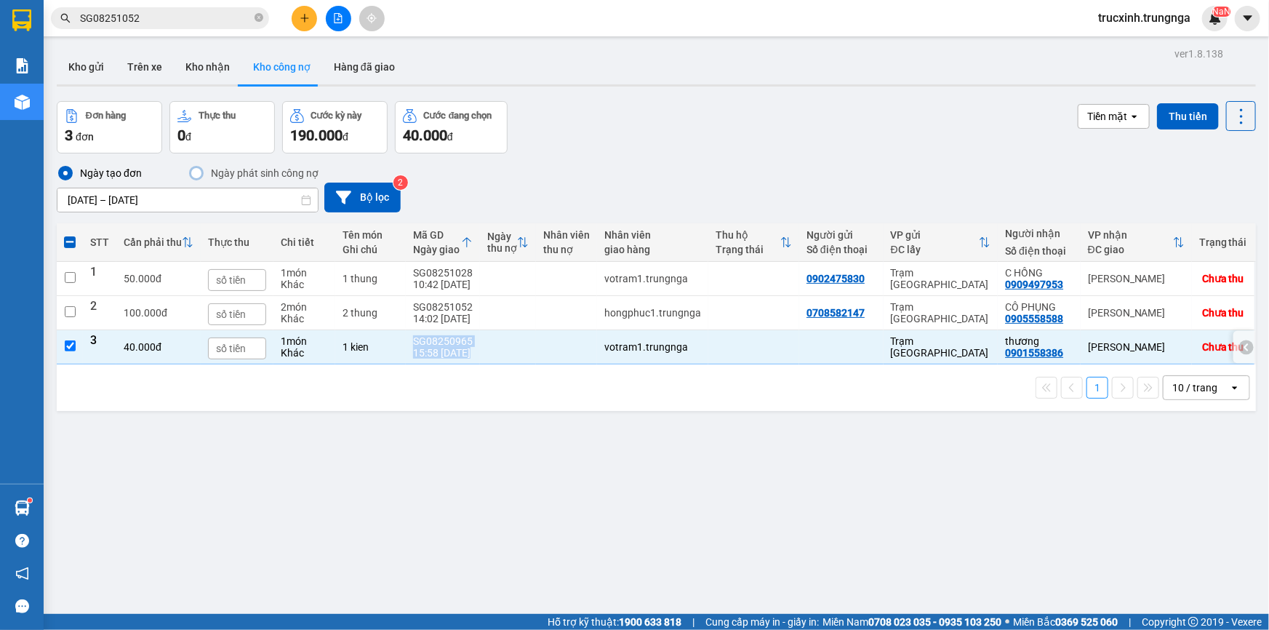
click at [413, 337] on tr "3 40.000 đ 1 món Khác 1 kien SG08250965 15:58 [DATE] votram1.trungnga Trạm [GEO…" at bounding box center [657, 347] width 1200 height 34
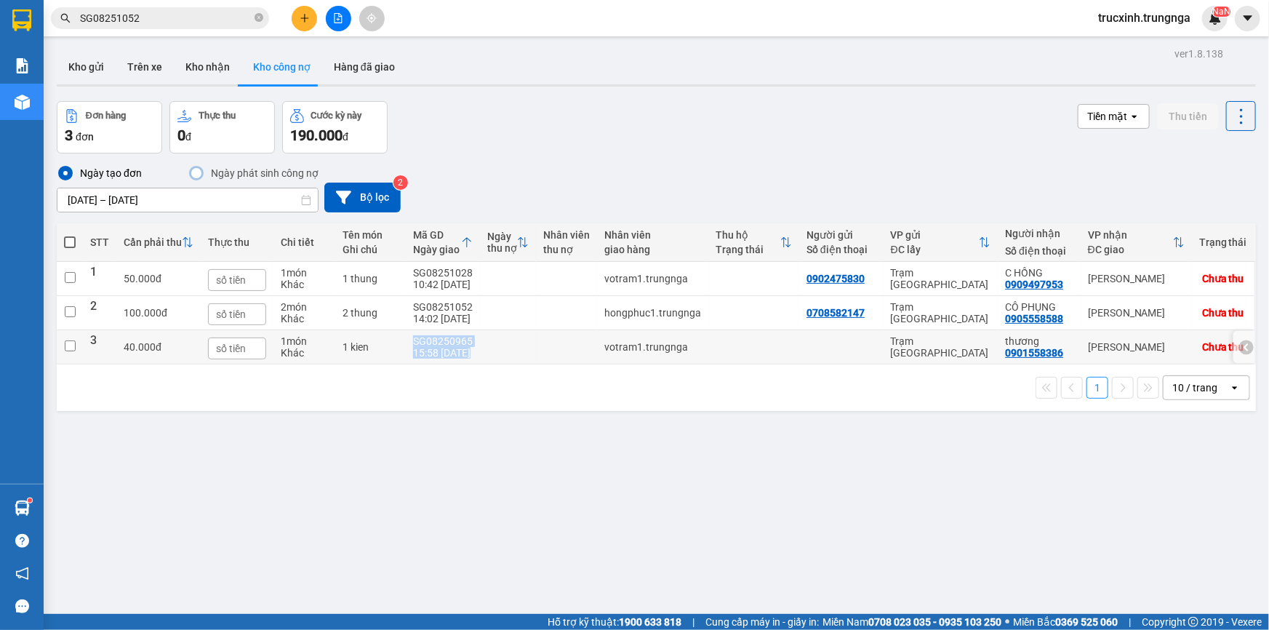
click at [441, 361] on td "SG08250965 15:58 [DATE]" at bounding box center [443, 347] width 74 height 34
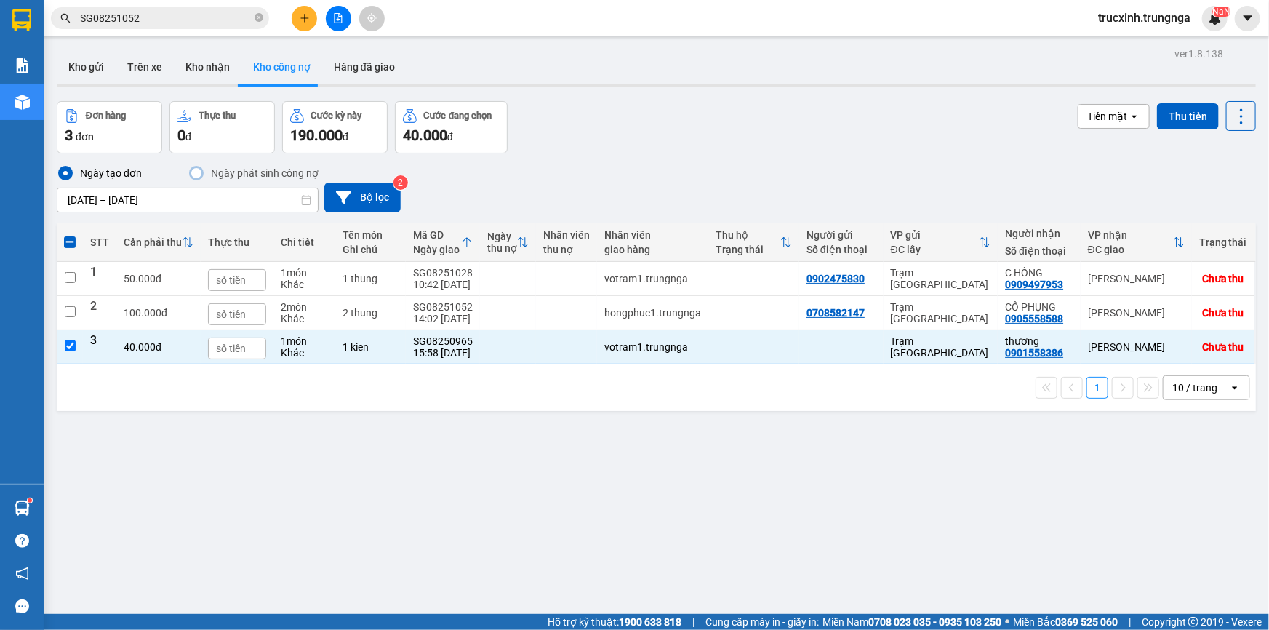
click at [444, 381] on div "1 10 / trang open" at bounding box center [657, 387] width 1188 height 25
drag, startPoint x: 472, startPoint y: 341, endPoint x: 404, endPoint y: 337, distance: 68.5
click at [406, 337] on td "SG08250965 15:58 [DATE]" at bounding box center [443, 347] width 74 height 34
checkbox input "false"
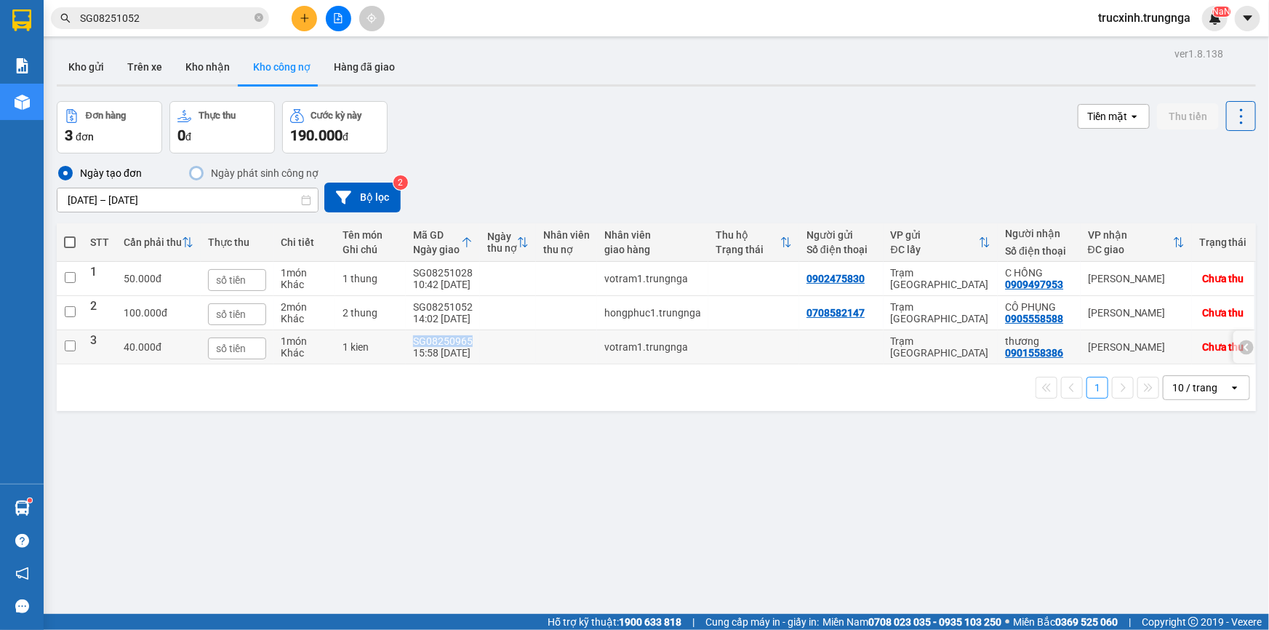
copy div "SG08250965"
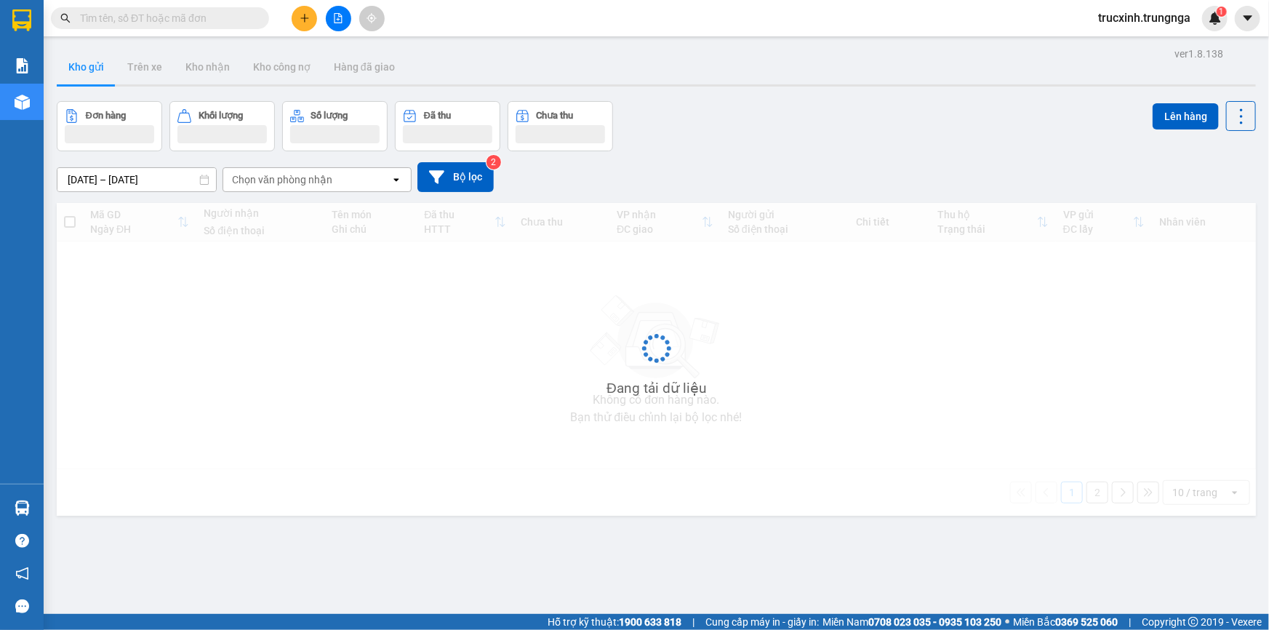
click at [215, 20] on input "text" at bounding box center [166, 18] width 172 height 16
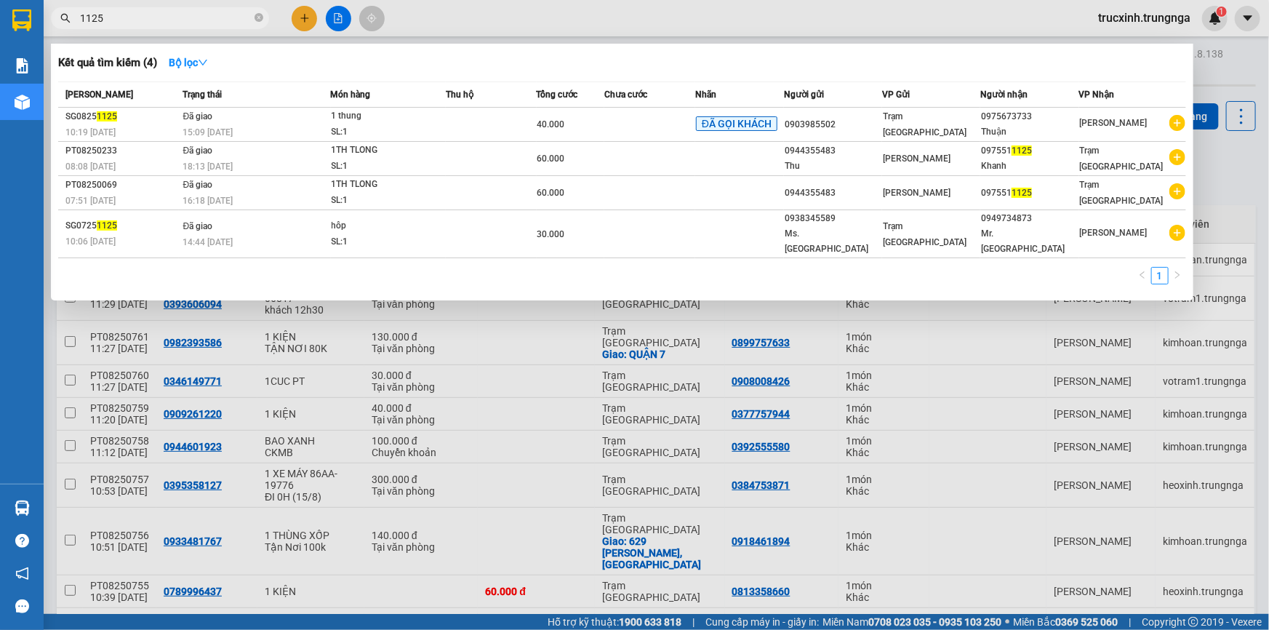
type input "1125"
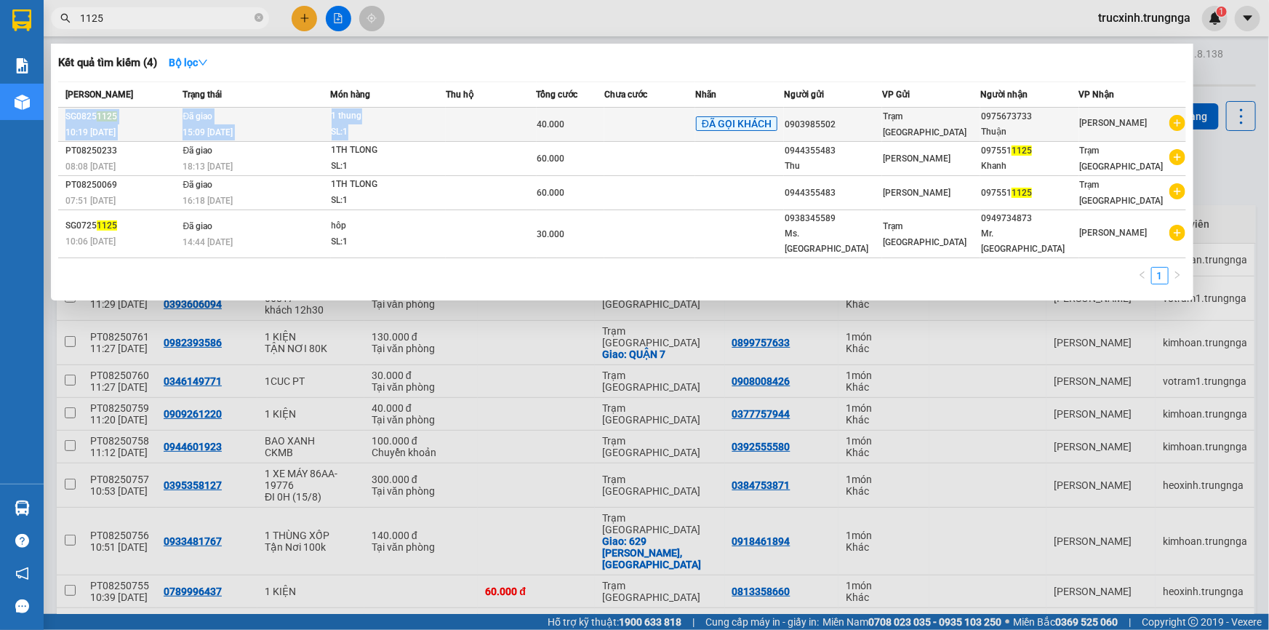
click at [536, 108] on table "Mã ĐH Trạng thái Món hàng Thu hộ Tổng cước Chưa cước Nhãn Người gửi VP Gửi Ngườ…" at bounding box center [622, 169] width 1128 height 177
click at [553, 127] on span "40.000" at bounding box center [552, 124] width 28 height 10
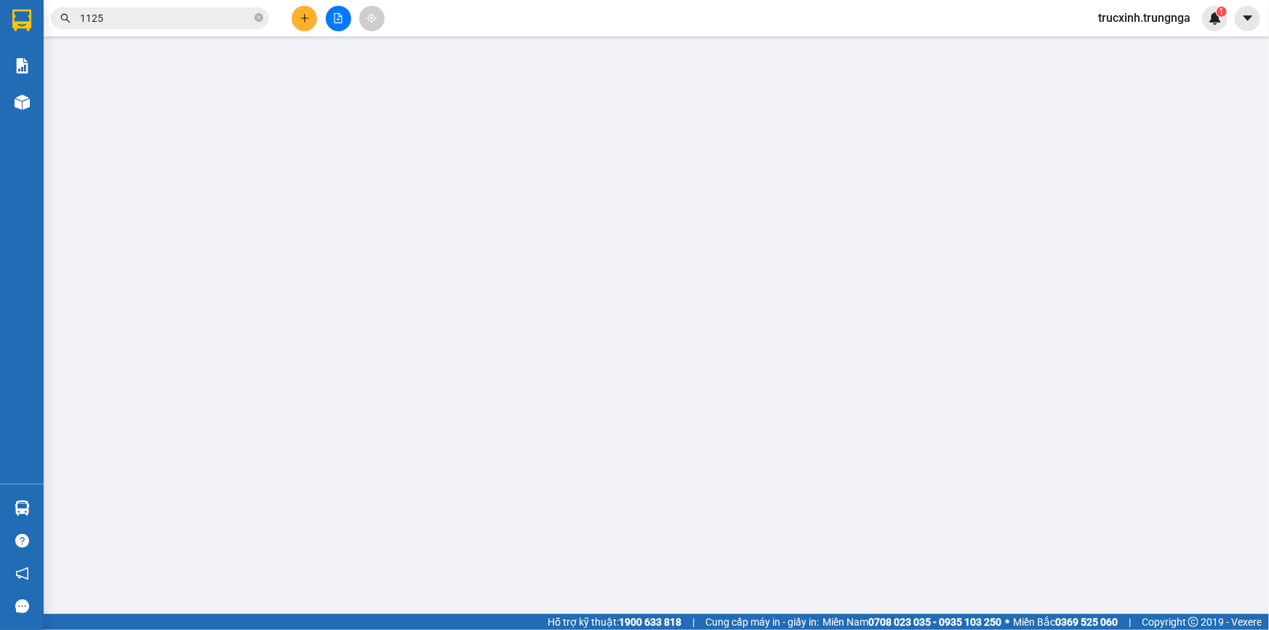
type input "0903985502"
type input "0975673733"
type input "Thuận"
type input "40.000"
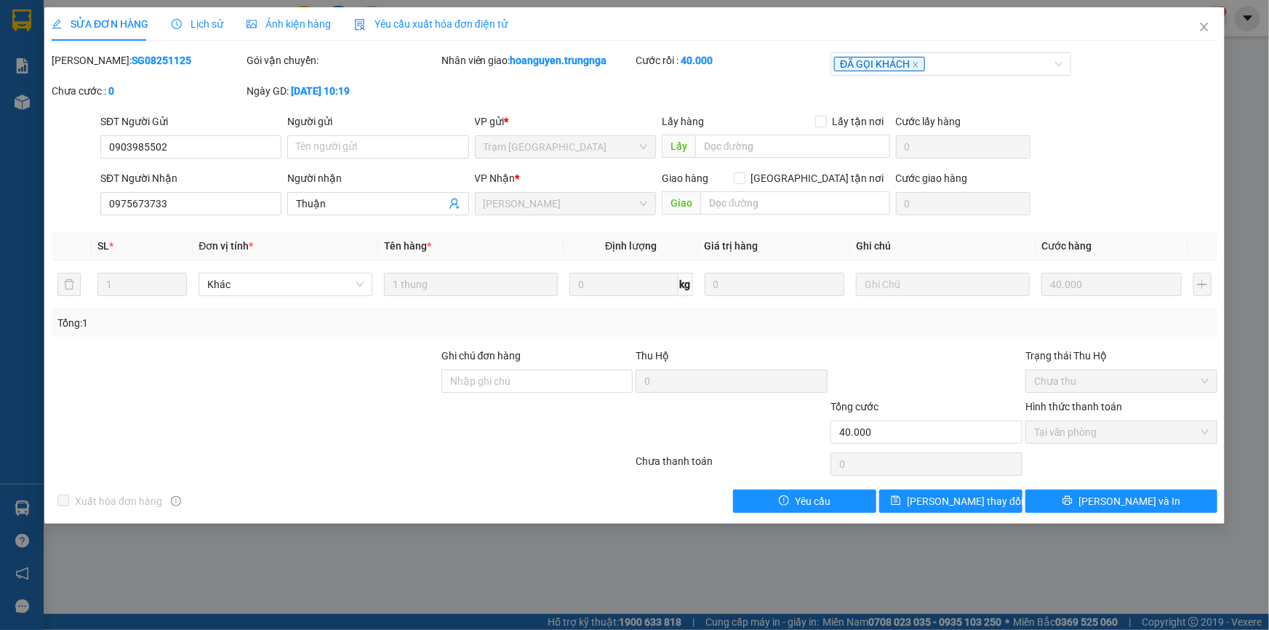
click at [209, 28] on span "Lịch sử" at bounding box center [198, 24] width 52 height 12
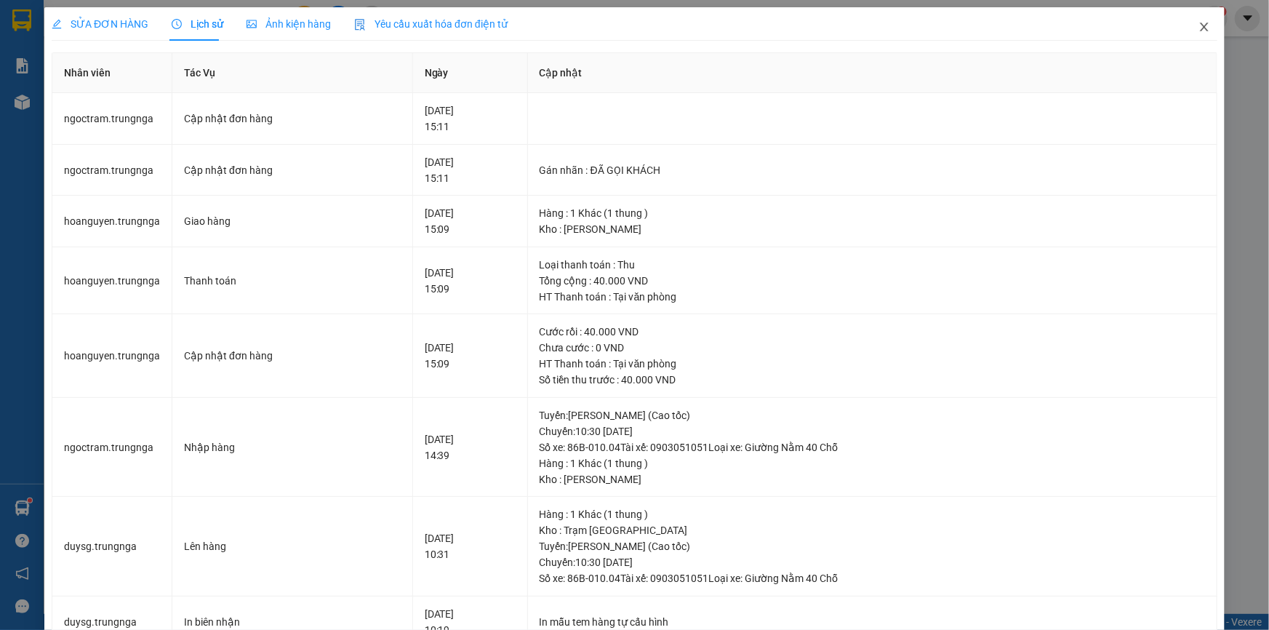
click at [1199, 27] on icon "close" at bounding box center [1205, 27] width 12 height 12
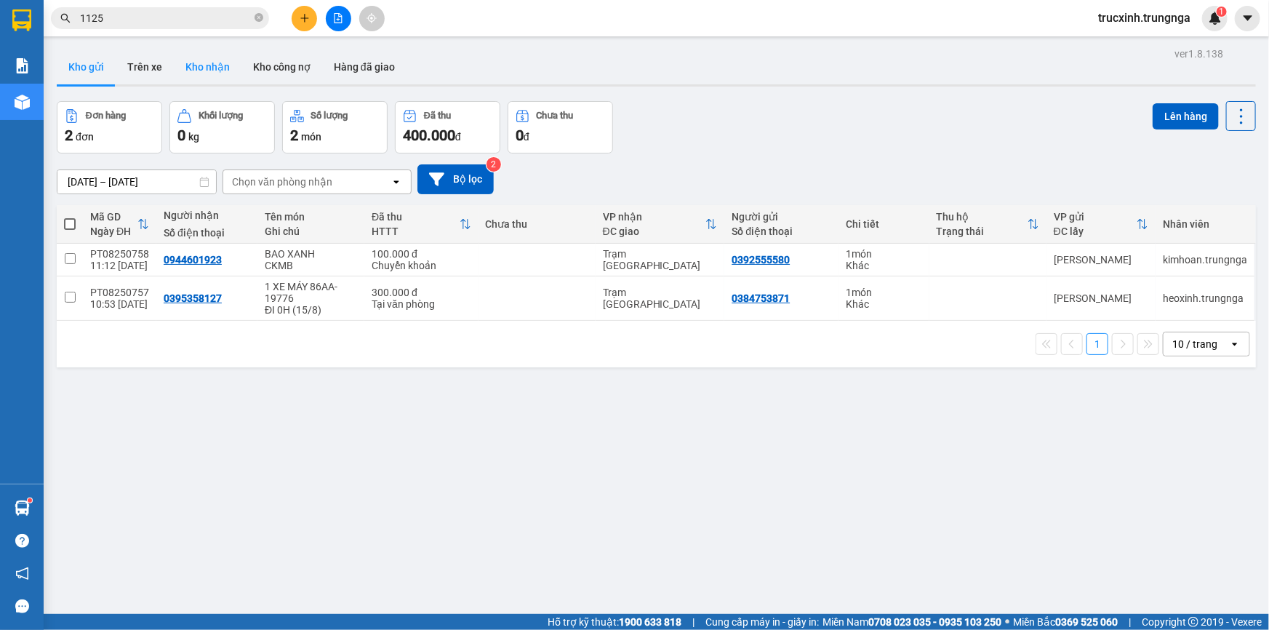
click at [213, 60] on button "Kho nhận" at bounding box center [208, 66] width 68 height 35
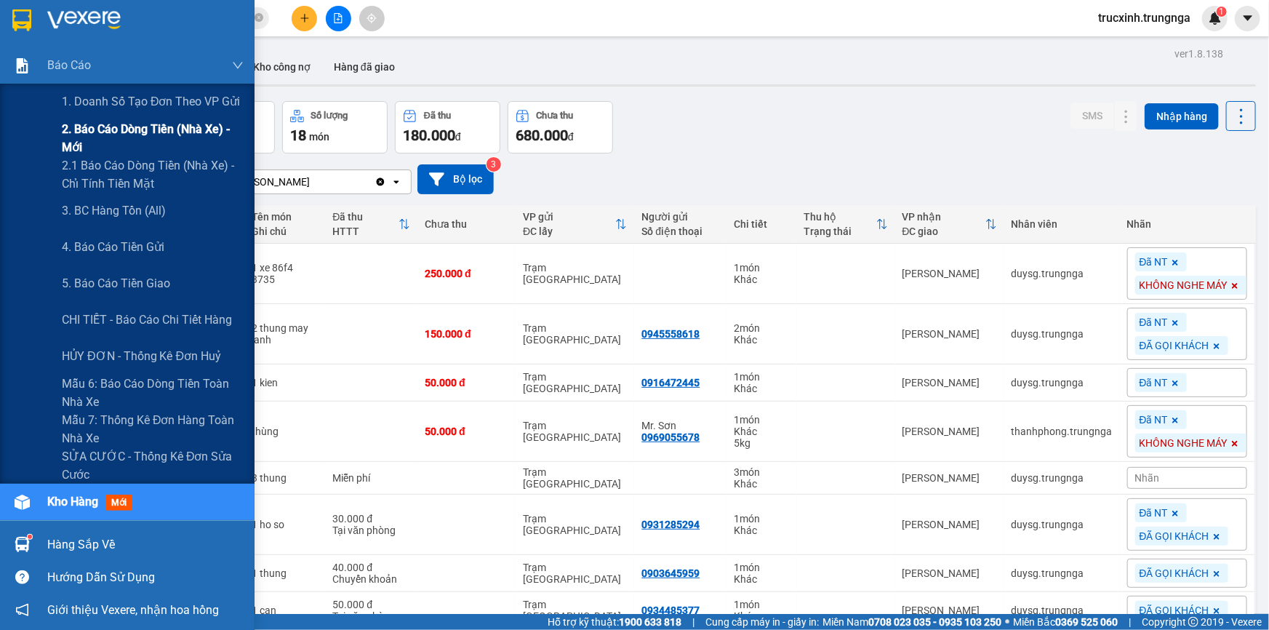
click at [140, 131] on span "2. Báo cáo dòng tiền (nhà xe) - mới" at bounding box center [153, 138] width 182 height 36
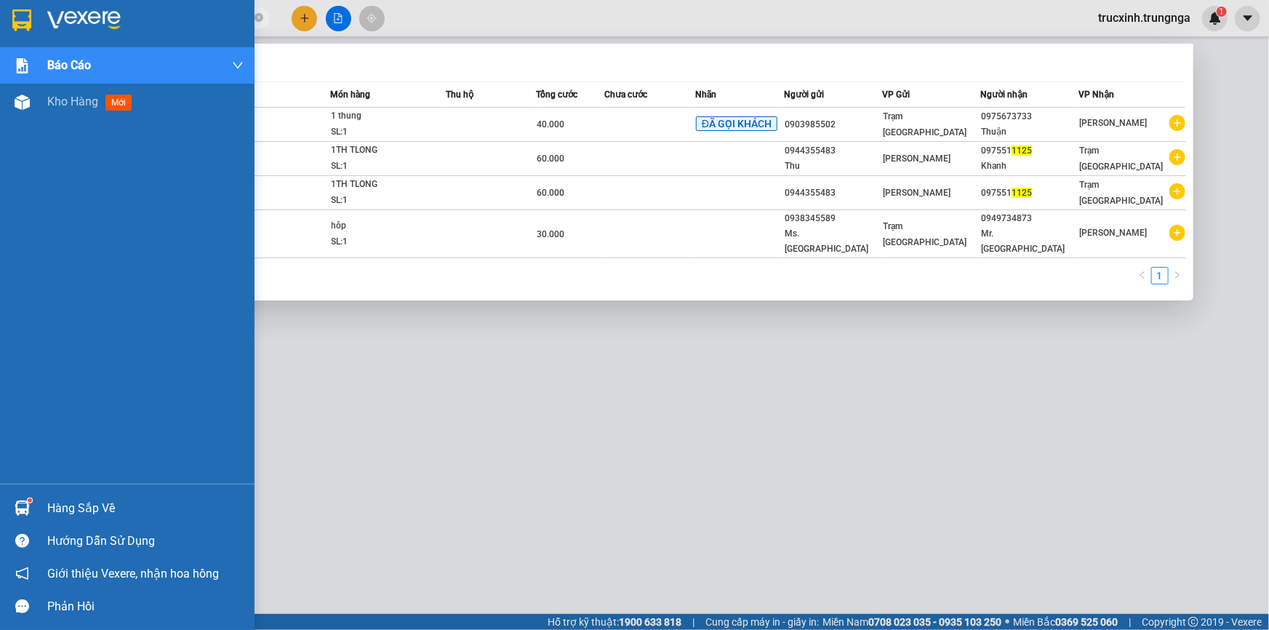
click at [33, 36] on section "Kết quả tìm kiếm ( 4 ) Bộ lọc Mã ĐH Trạng thái Món hàng Thu hộ Tổng cước Chưa c…" at bounding box center [634, 315] width 1269 height 630
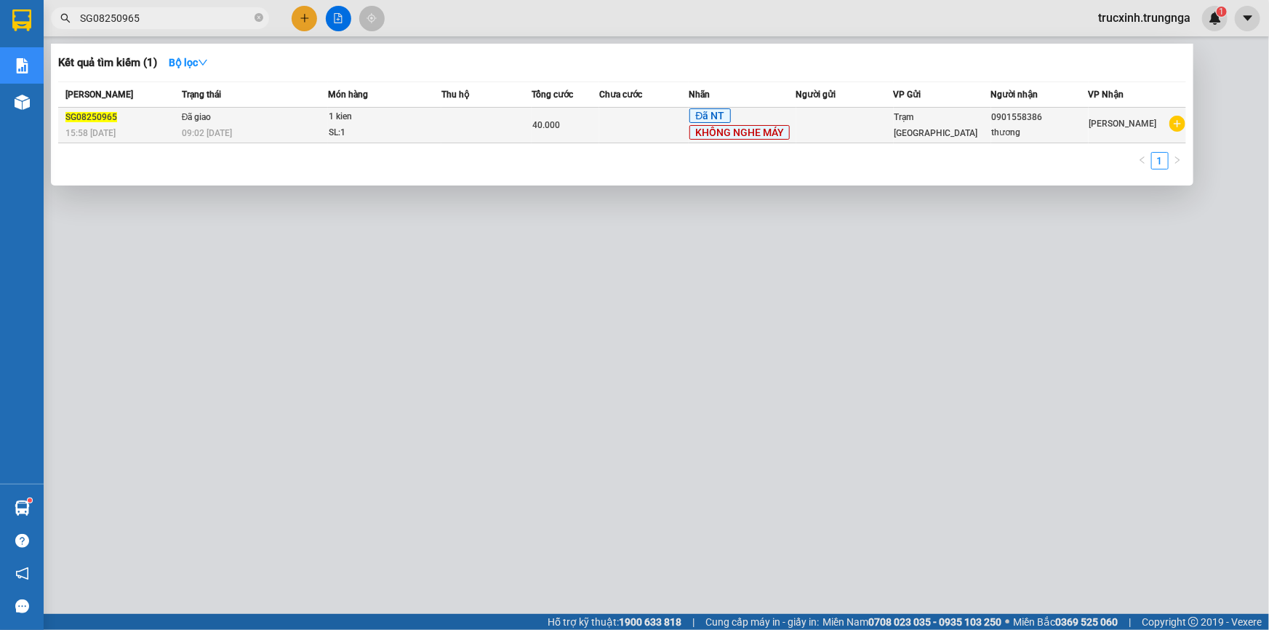
type input "SG08250965"
click at [607, 119] on td at bounding box center [644, 126] width 90 height 36
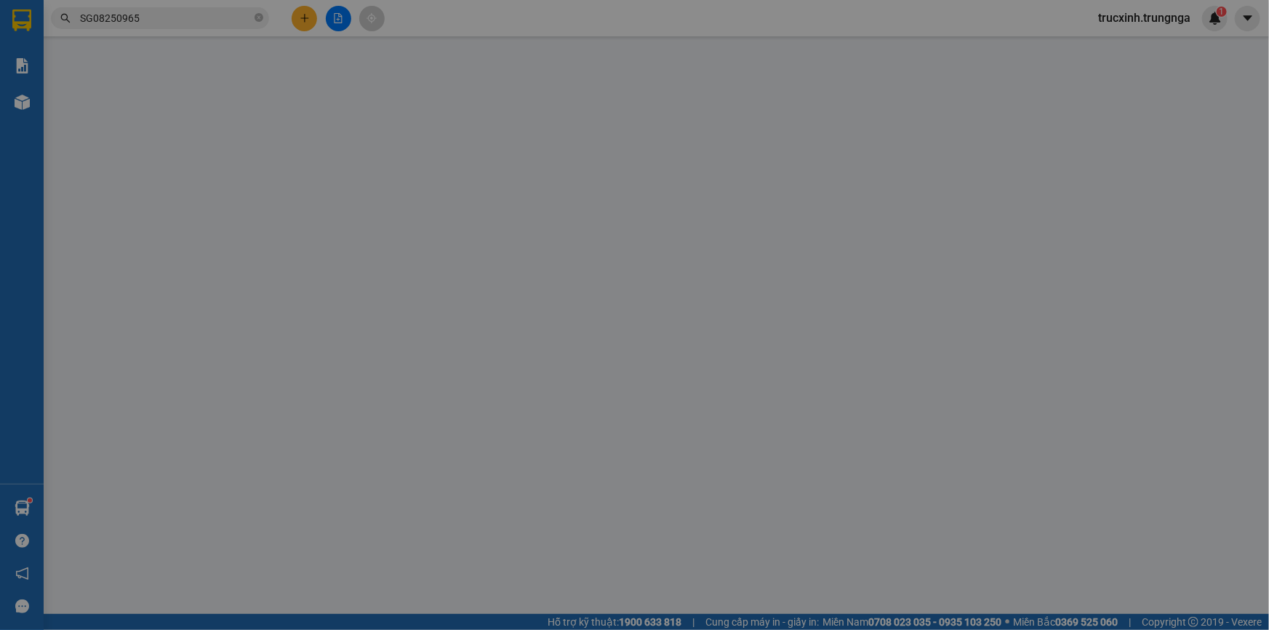
type input "0901558386"
type input "thương"
type input "CẬU GÙ GIAO TN"
type input "40.000"
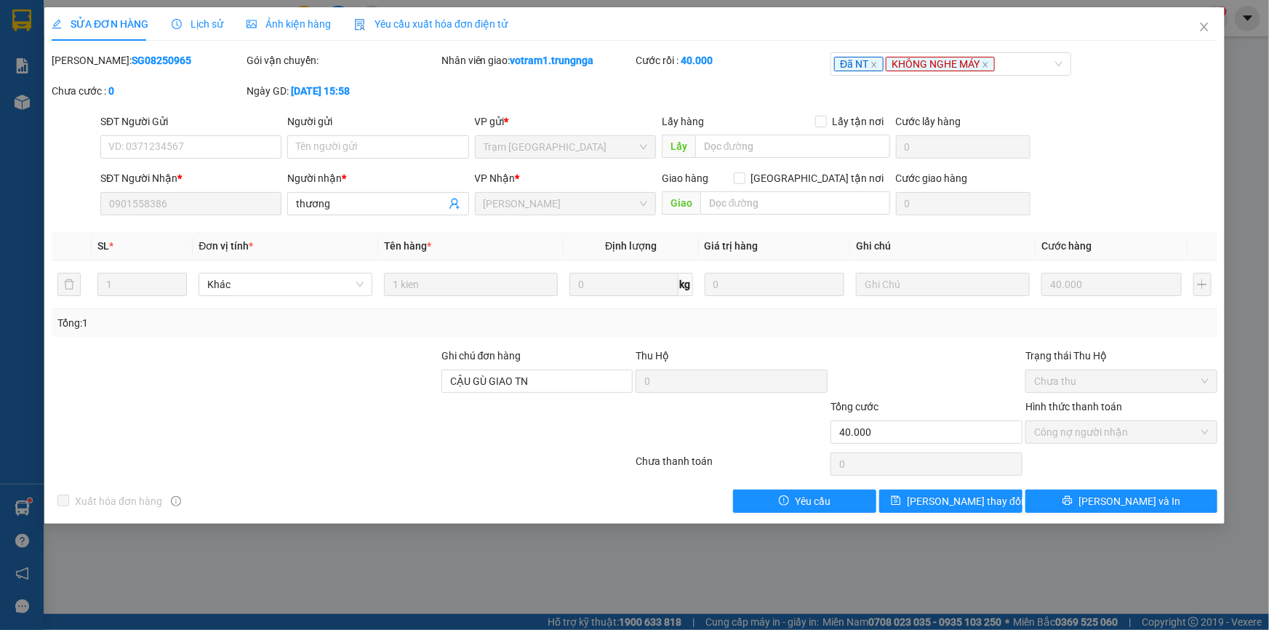
click at [204, 23] on span "Lịch sử" at bounding box center [198, 24] width 52 height 12
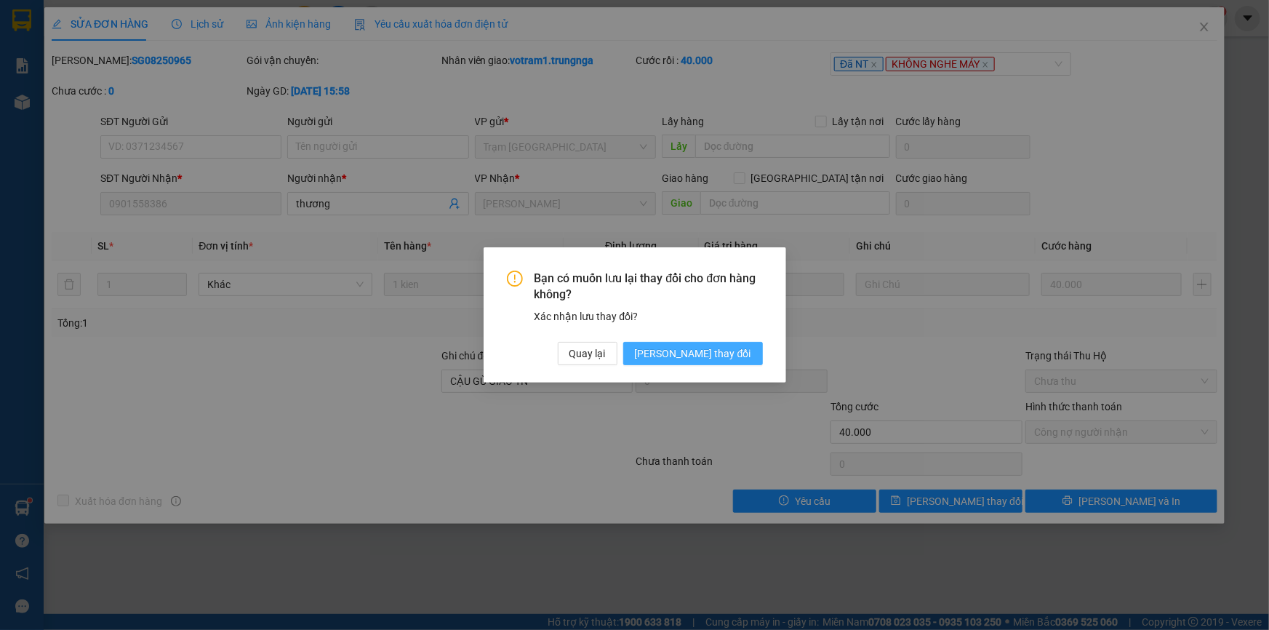
click at [719, 353] on span "[PERSON_NAME] thay đổi" at bounding box center [693, 354] width 116 height 16
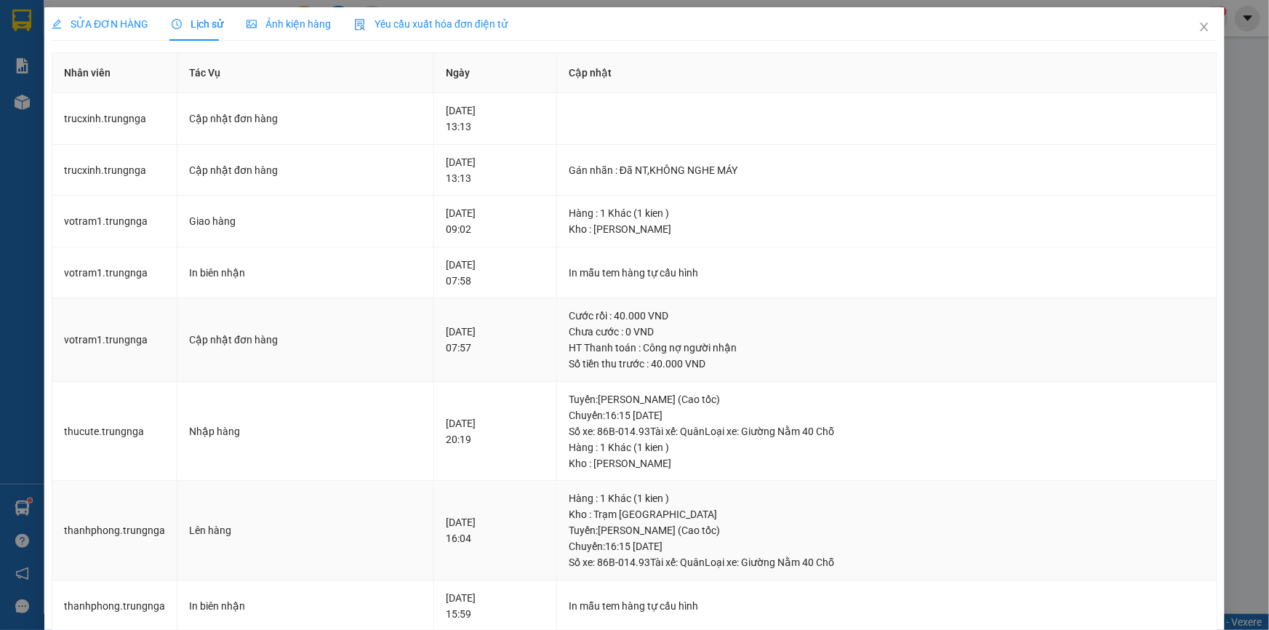
scroll to position [264, 0]
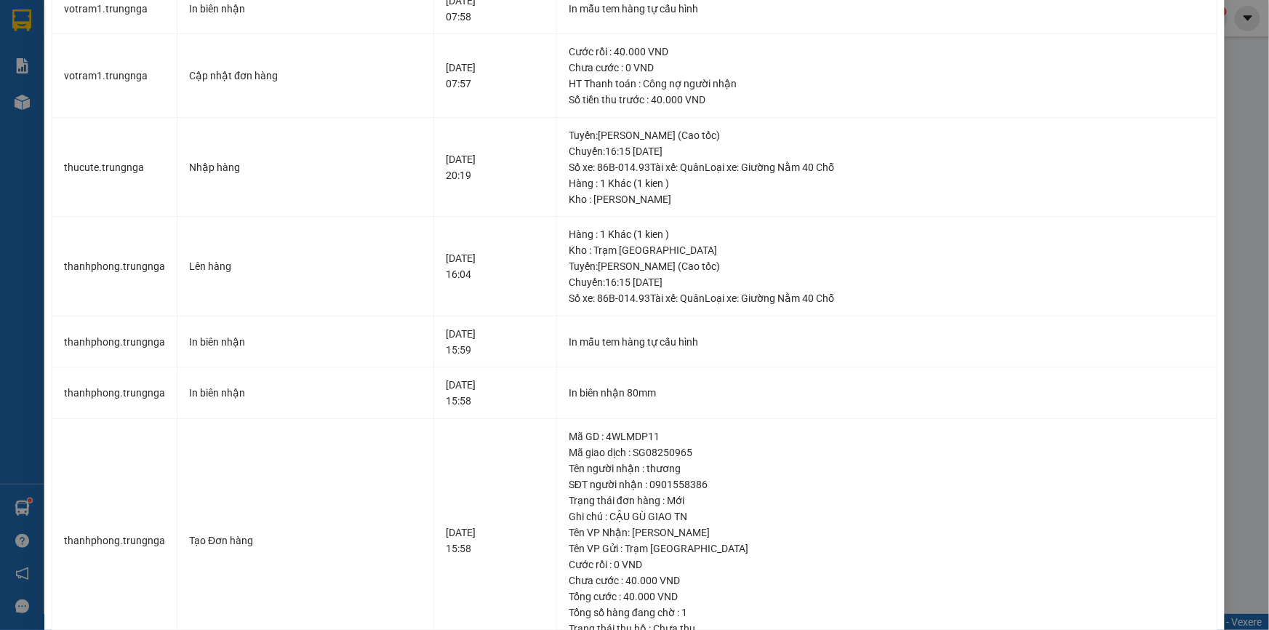
click at [1241, 106] on div "SỬA ĐƠN HÀNG Lịch sử Ảnh kiện hàng Yêu cầu xuất hóa đơn điện tử Total Paid Fee …" at bounding box center [634, 315] width 1269 height 630
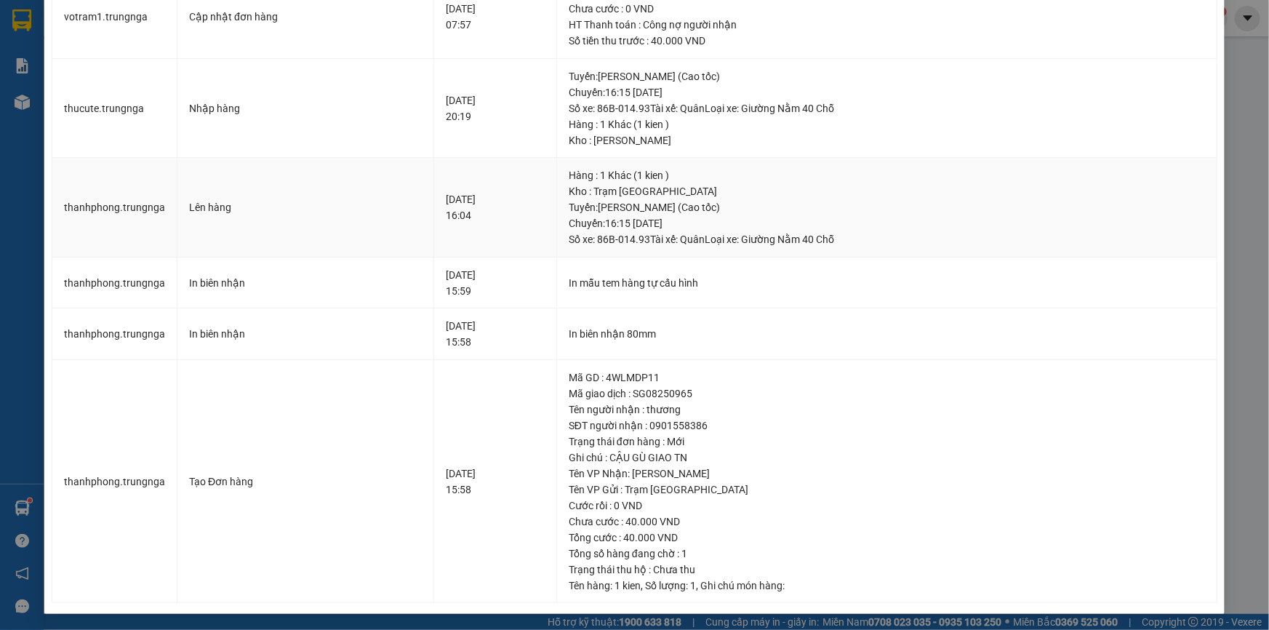
scroll to position [0, 0]
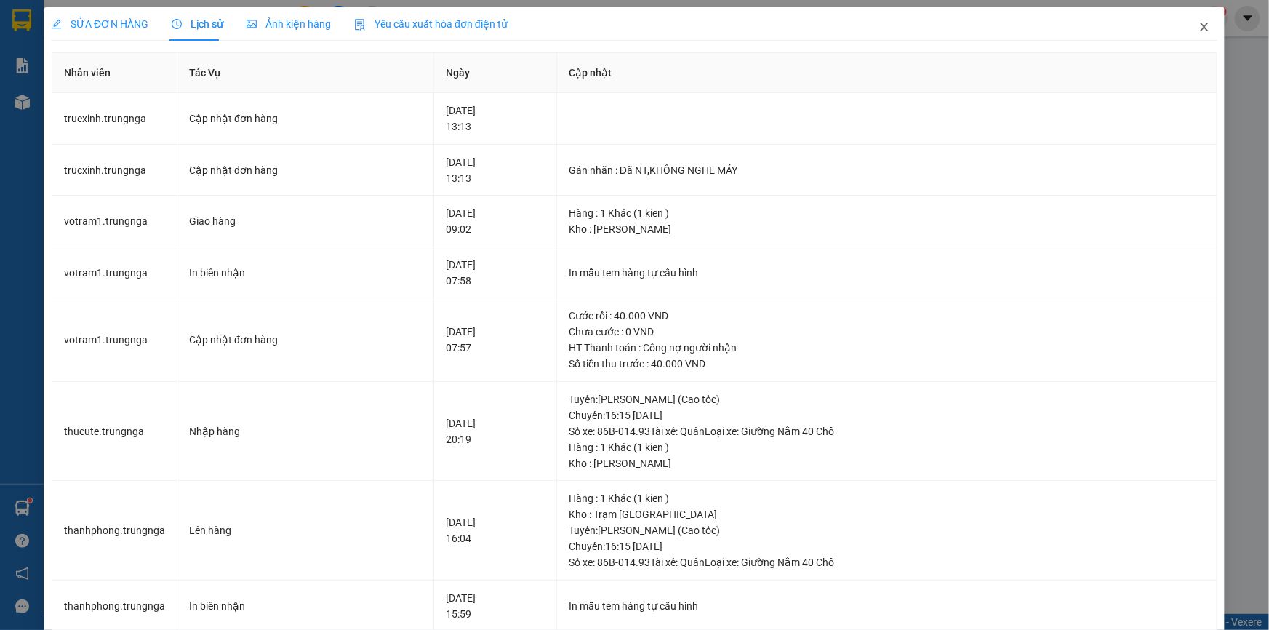
click at [1199, 25] on icon "close" at bounding box center [1205, 27] width 12 height 12
